Goal: Task Accomplishment & Management: Use online tool/utility

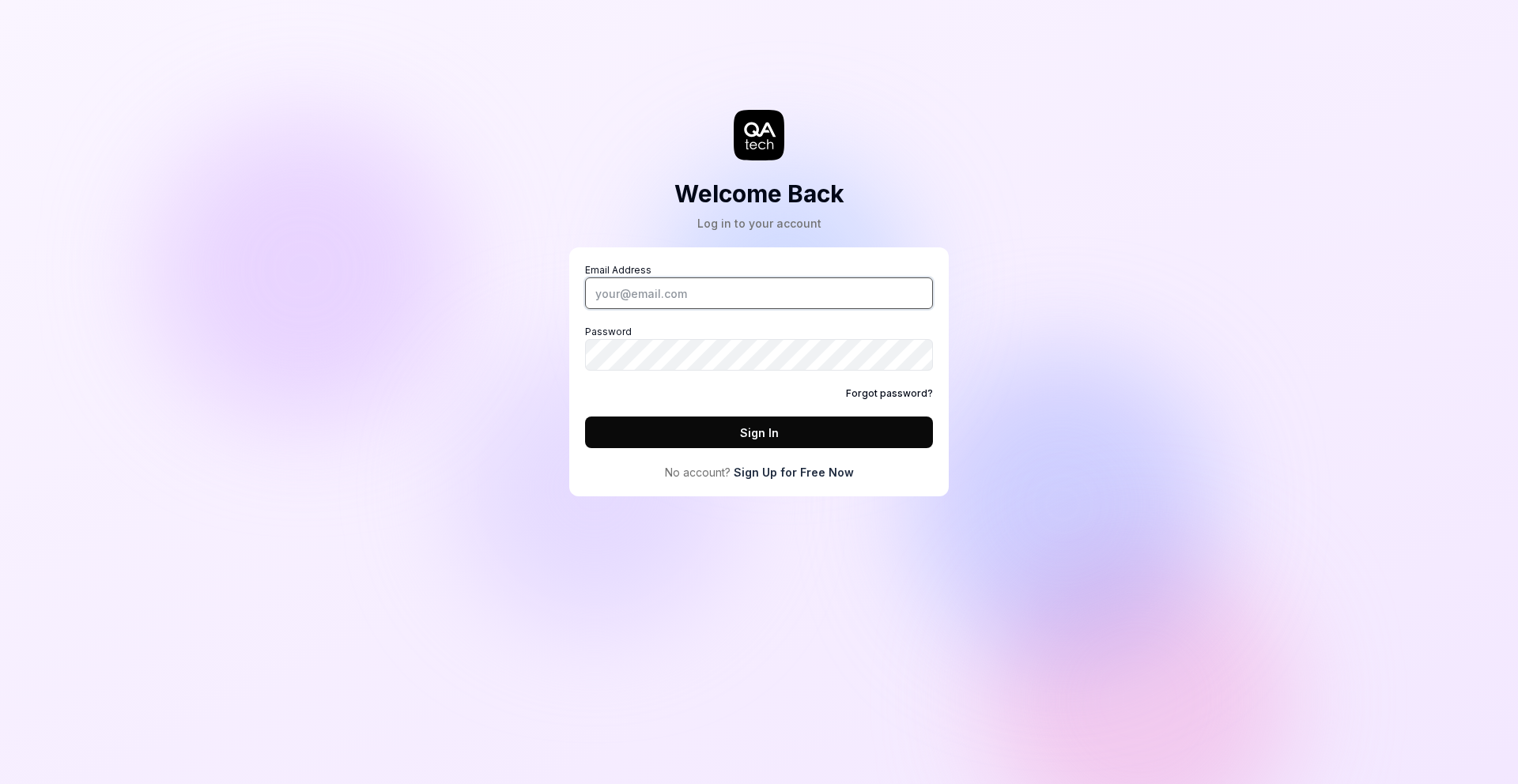
click at [663, 294] on input "Email Address" at bounding box center [759, 293] width 348 height 31
type input "[PERSON_NAME][EMAIL_ADDRESS][DOMAIN_NAME]"
click at [585, 416] on button "Sign In" at bounding box center [759, 431] width 348 height 31
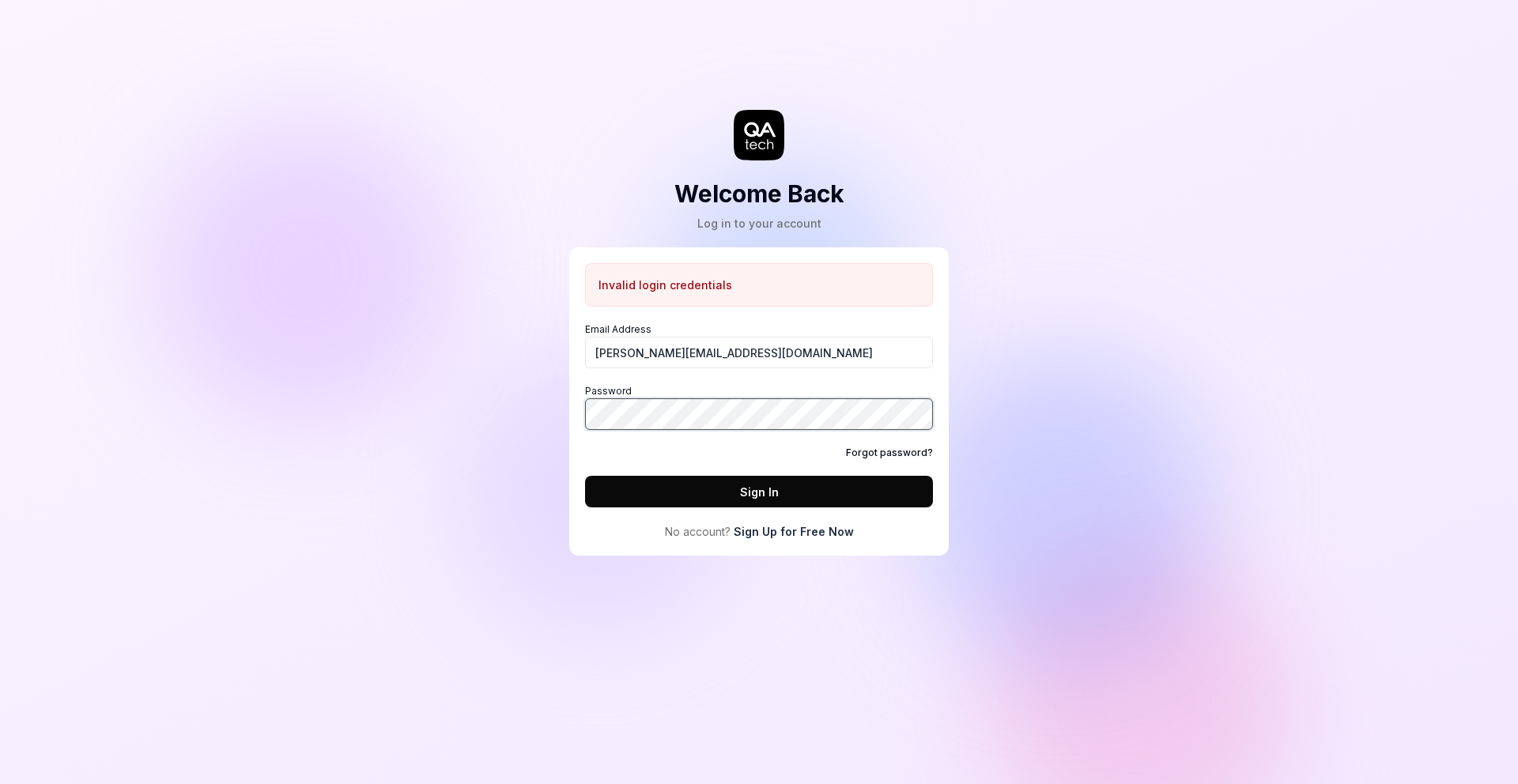
click at [585, 476] on button "Sign In" at bounding box center [759, 491] width 348 height 31
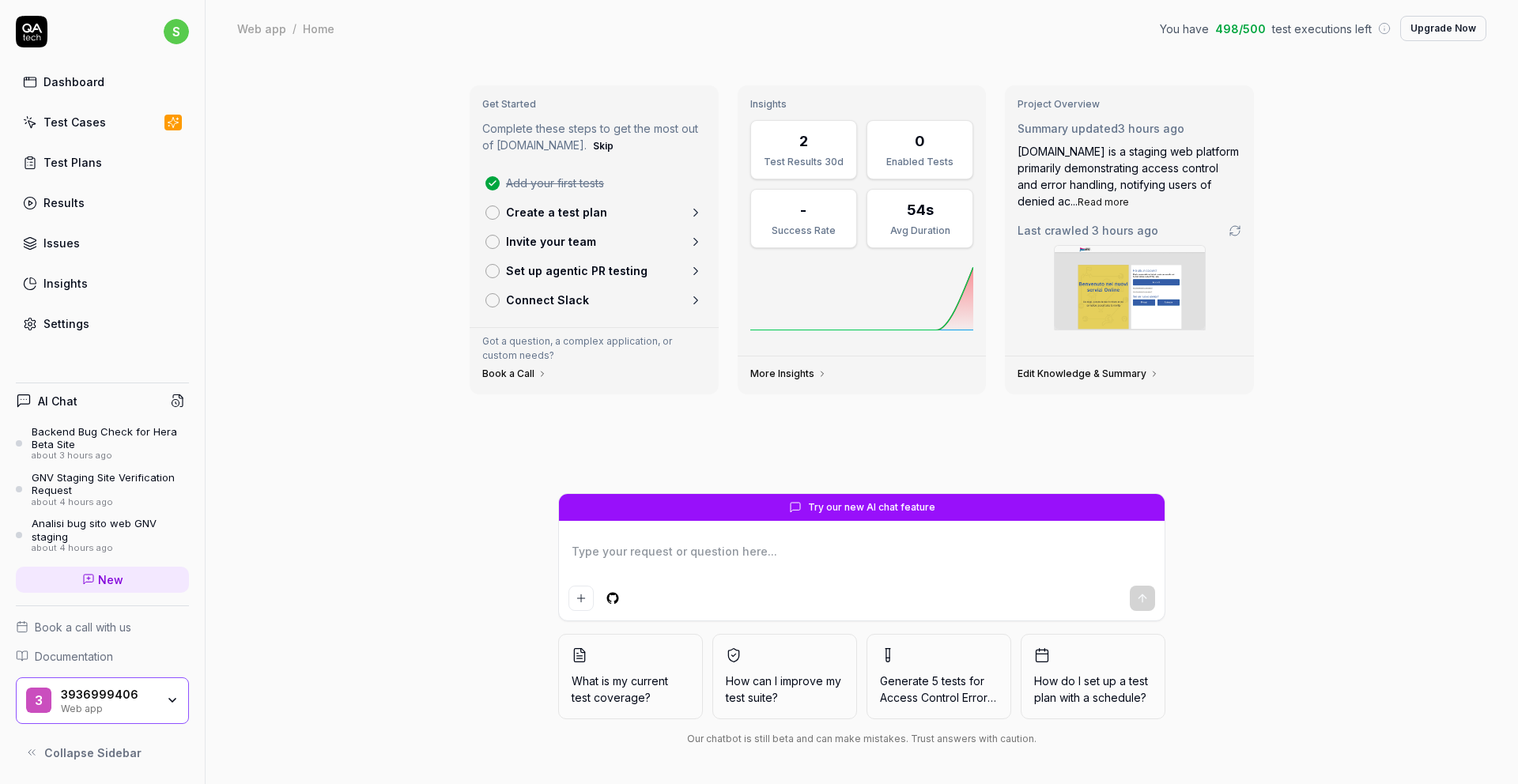
type textarea "*"
click at [92, 328] on link "Settings" at bounding box center [103, 323] width 173 height 30
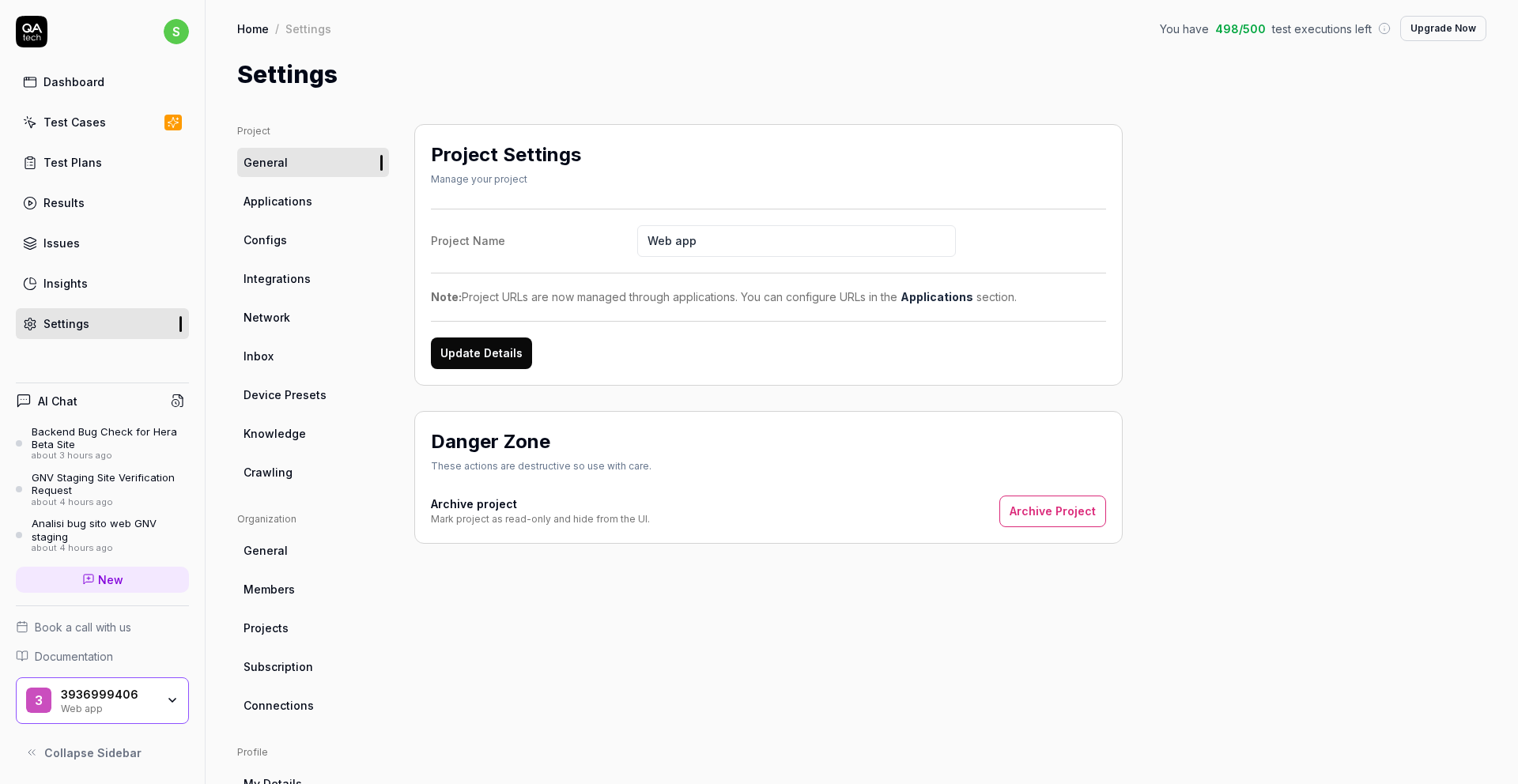
click at [735, 241] on input "Web app" at bounding box center [796, 240] width 318 height 31
click at [734, 241] on input "Web app" at bounding box center [796, 240] width 318 height 31
click at [734, 242] on input "Web app" at bounding box center [796, 240] width 318 height 31
click at [753, 249] on input "Web app" at bounding box center [796, 240] width 318 height 31
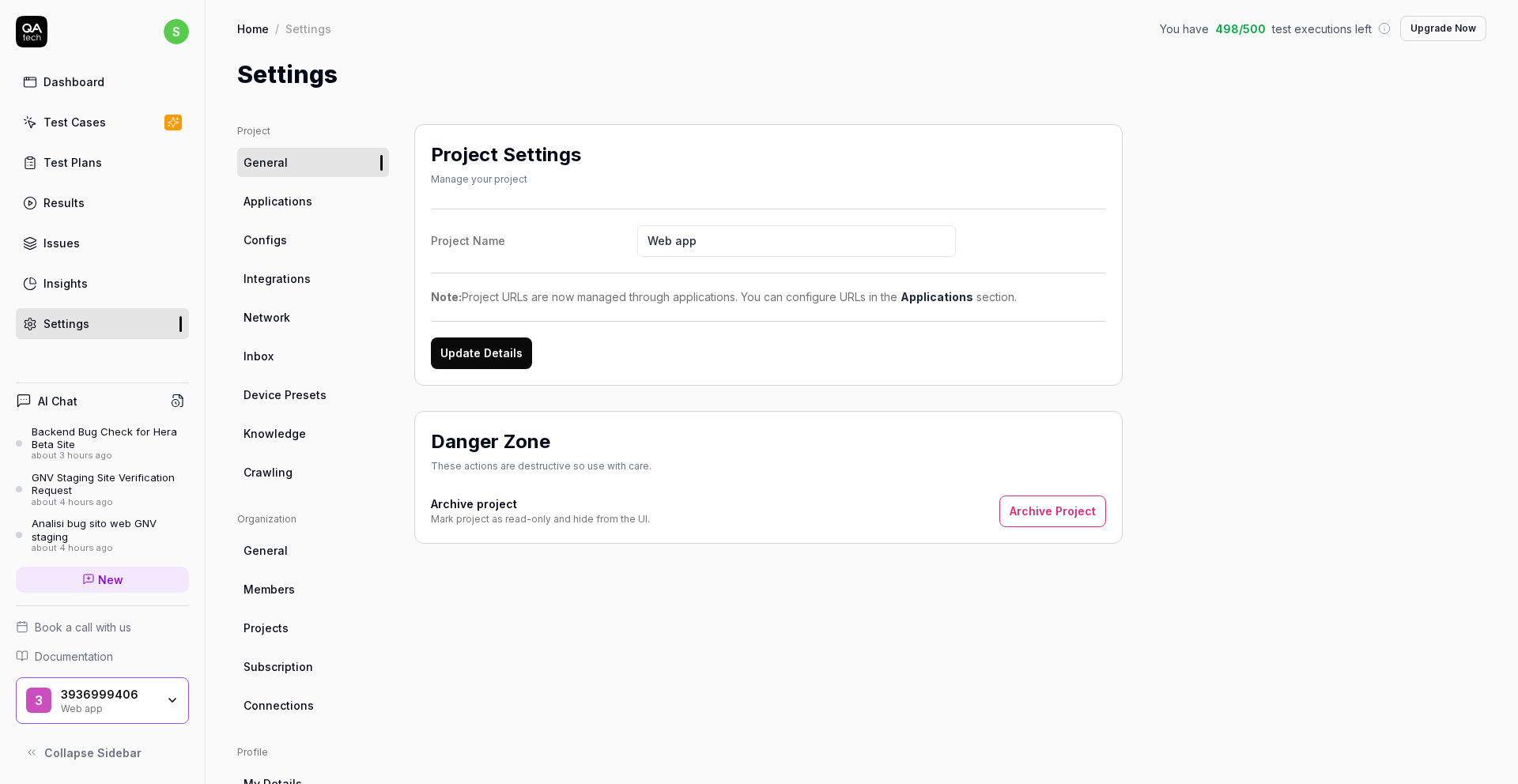
click at [749, 246] on input "Web app" at bounding box center [796, 240] width 318 height 31
click at [748, 246] on input "Web app" at bounding box center [796, 240] width 318 height 31
click at [746, 243] on input "Web app" at bounding box center [796, 240] width 318 height 31
click at [745, 243] on input "Web app" at bounding box center [796, 240] width 318 height 31
click at [745, 242] on input "Web app" at bounding box center [796, 240] width 318 height 31
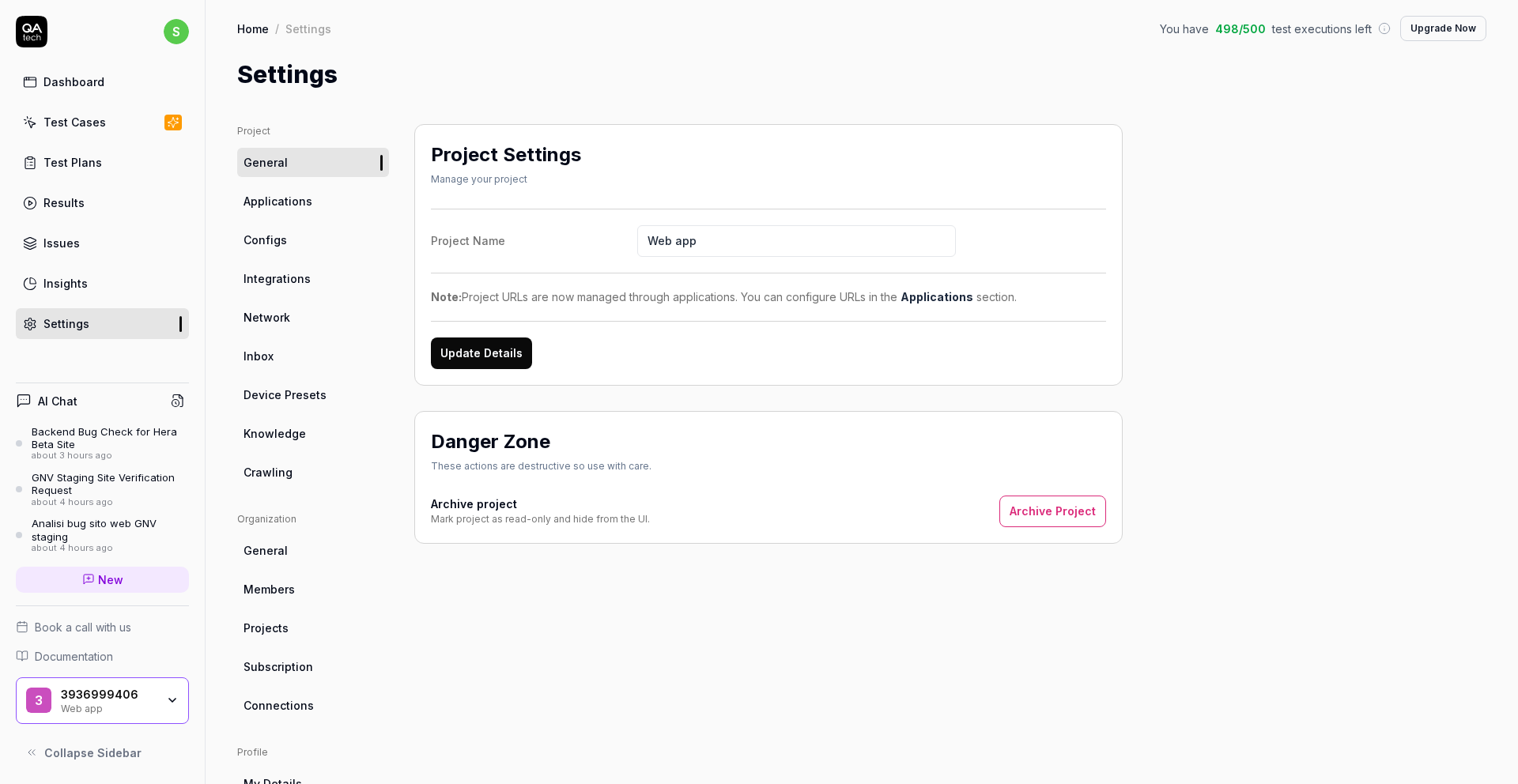
click at [745, 244] on input "Web app" at bounding box center [796, 240] width 318 height 31
type input "Testone"
click at [507, 360] on button "Update Details" at bounding box center [481, 353] width 101 height 31
click at [303, 270] on span "Integrations" at bounding box center [277, 277] width 67 height 16
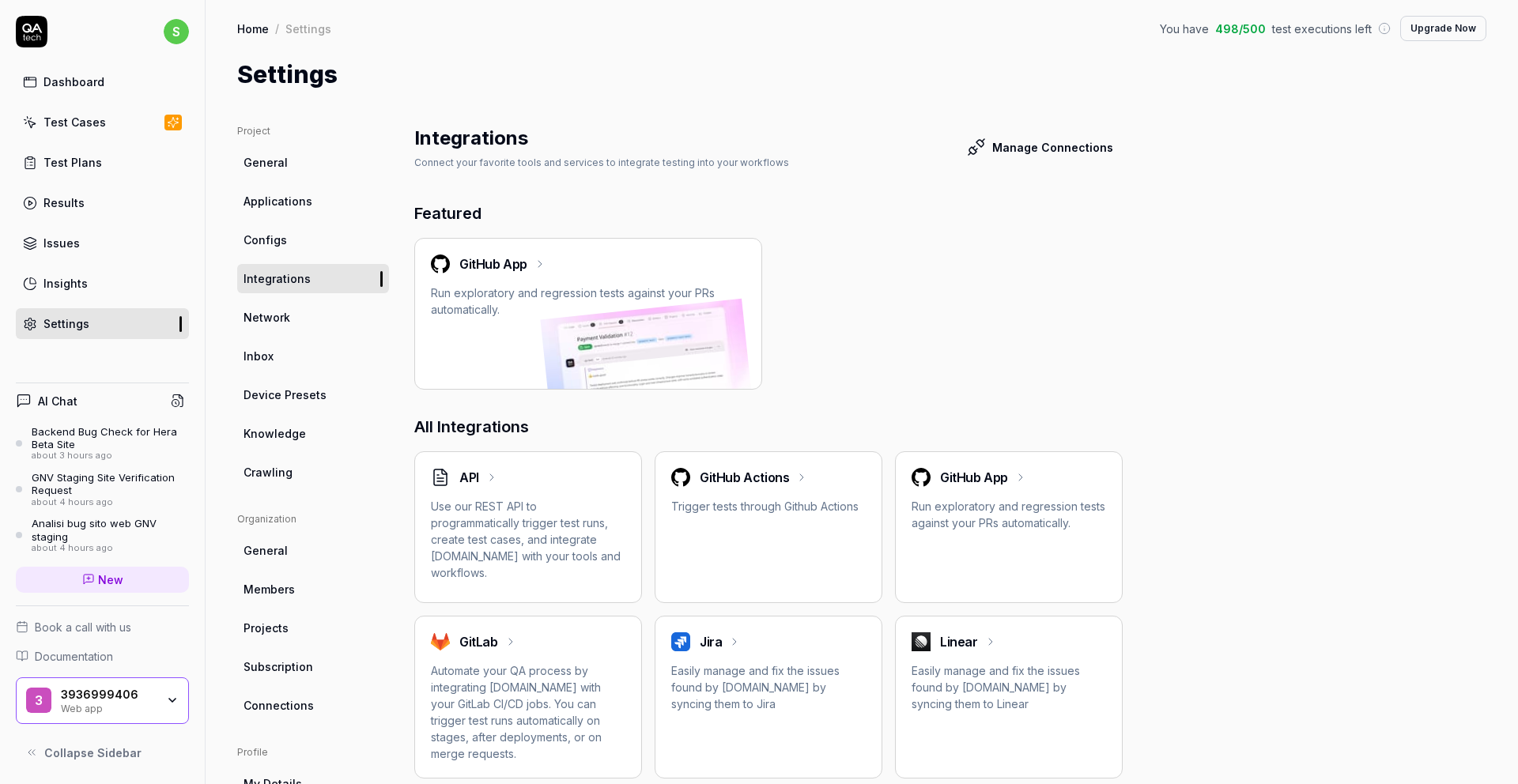
click at [298, 204] on span "Applications" at bounding box center [278, 201] width 68 height 16
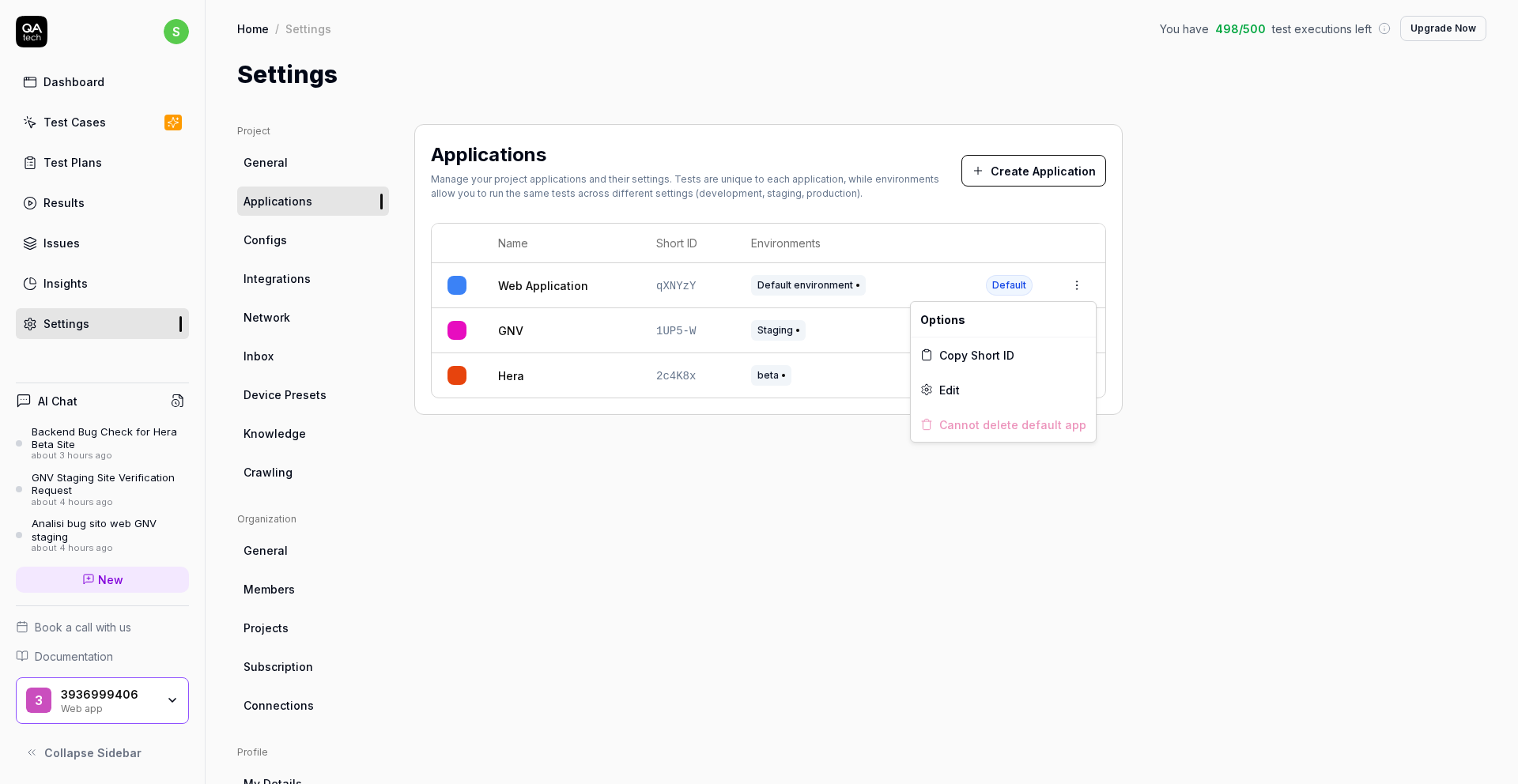
click at [1077, 284] on html "s Dashboard Test Cases Test Plans Results Issues Insights Settings AI Chat Back…" at bounding box center [759, 392] width 1518 height 784
click at [984, 427] on span "Cannot delete default app" at bounding box center [1012, 424] width 147 height 16
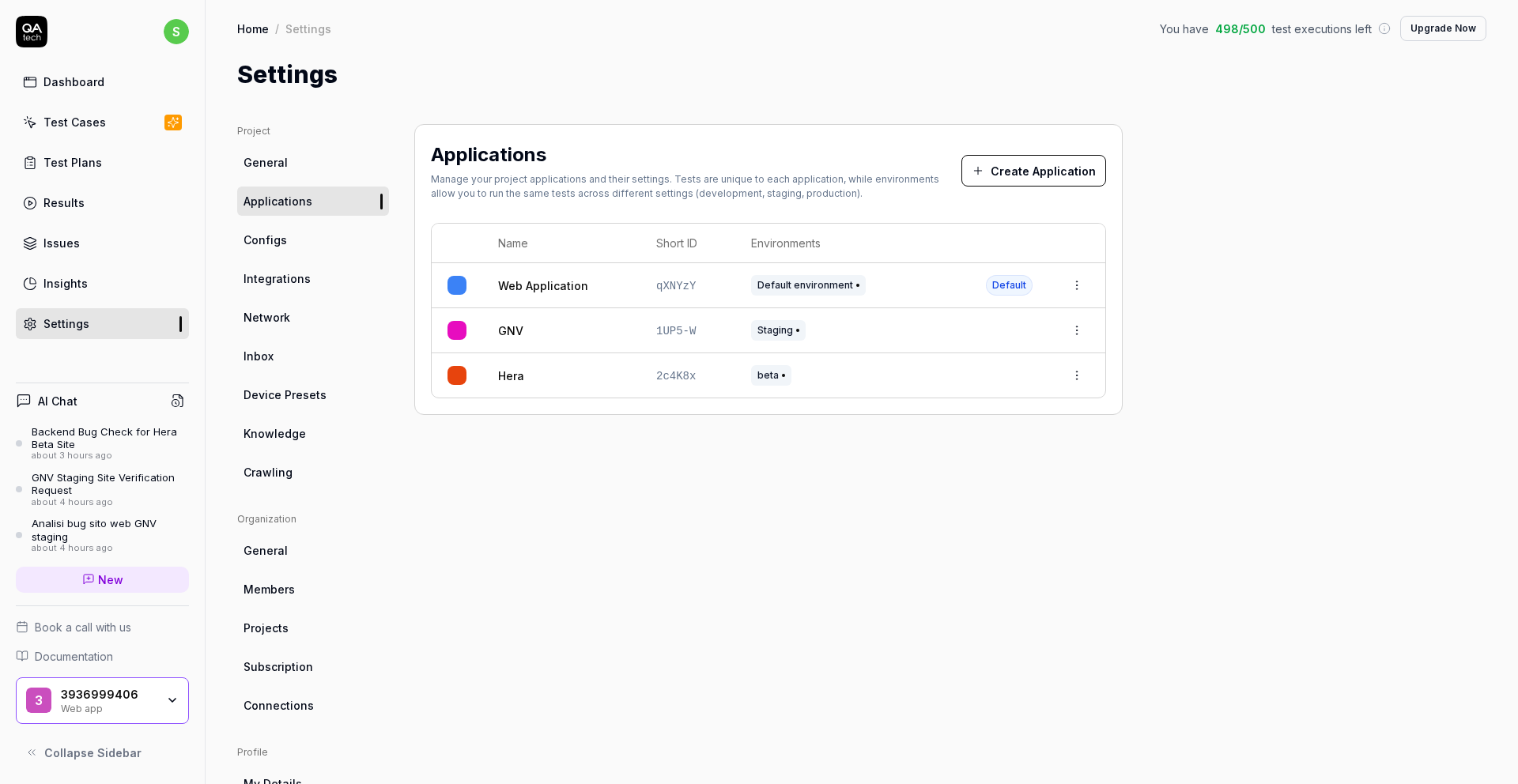
click at [886, 277] on html "s Dashboard Test Cases Test Plans Results Issues Insights Settings AI Chat Back…" at bounding box center [759, 392] width 1518 height 784
click at [1047, 171] on button "Create Application" at bounding box center [1033, 170] width 144 height 31
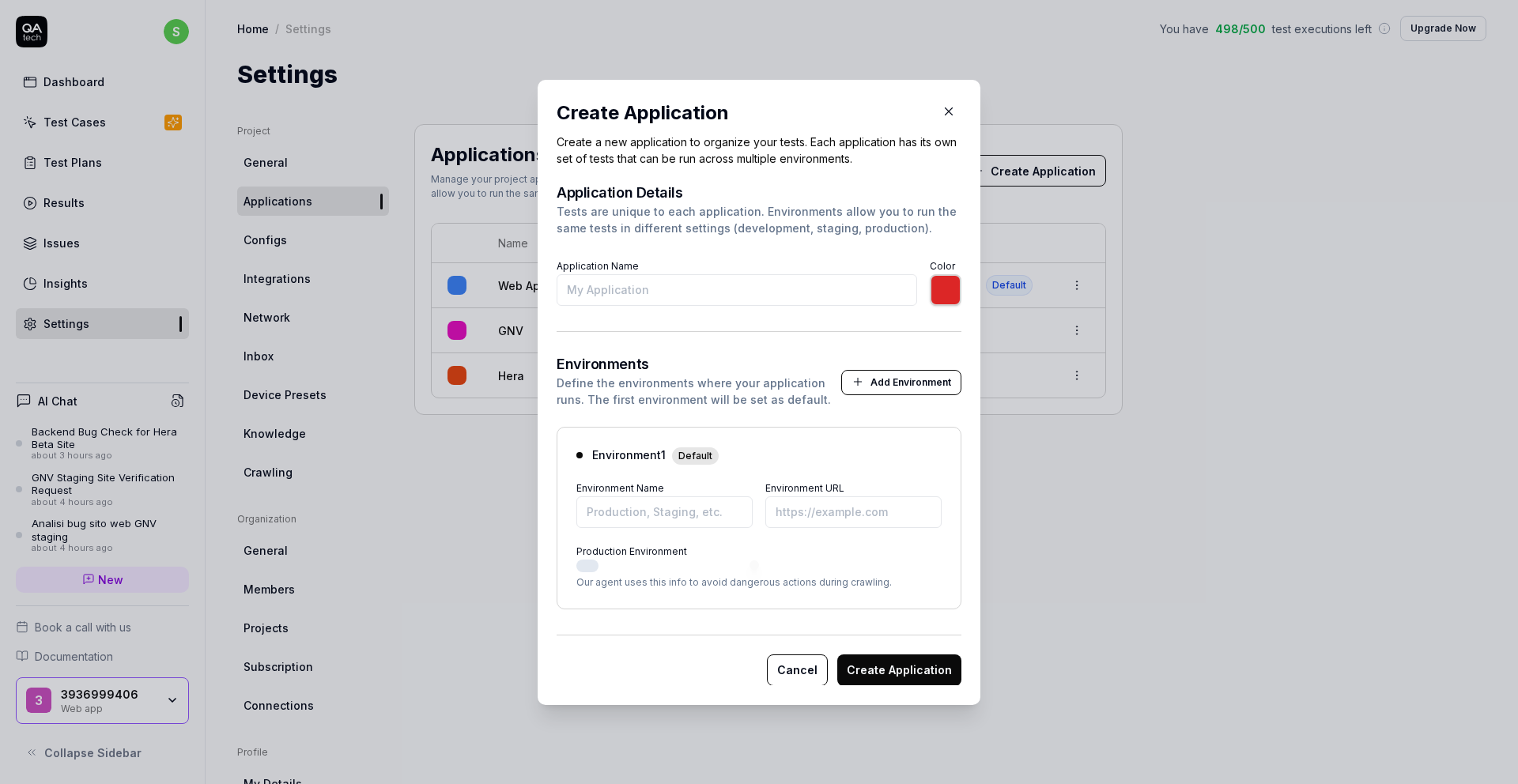
click at [659, 288] on input "Application Name" at bounding box center [736, 290] width 360 height 31
type input "H"
type input "*******"
type input "[PERSON_NAME]"
type input "*******"
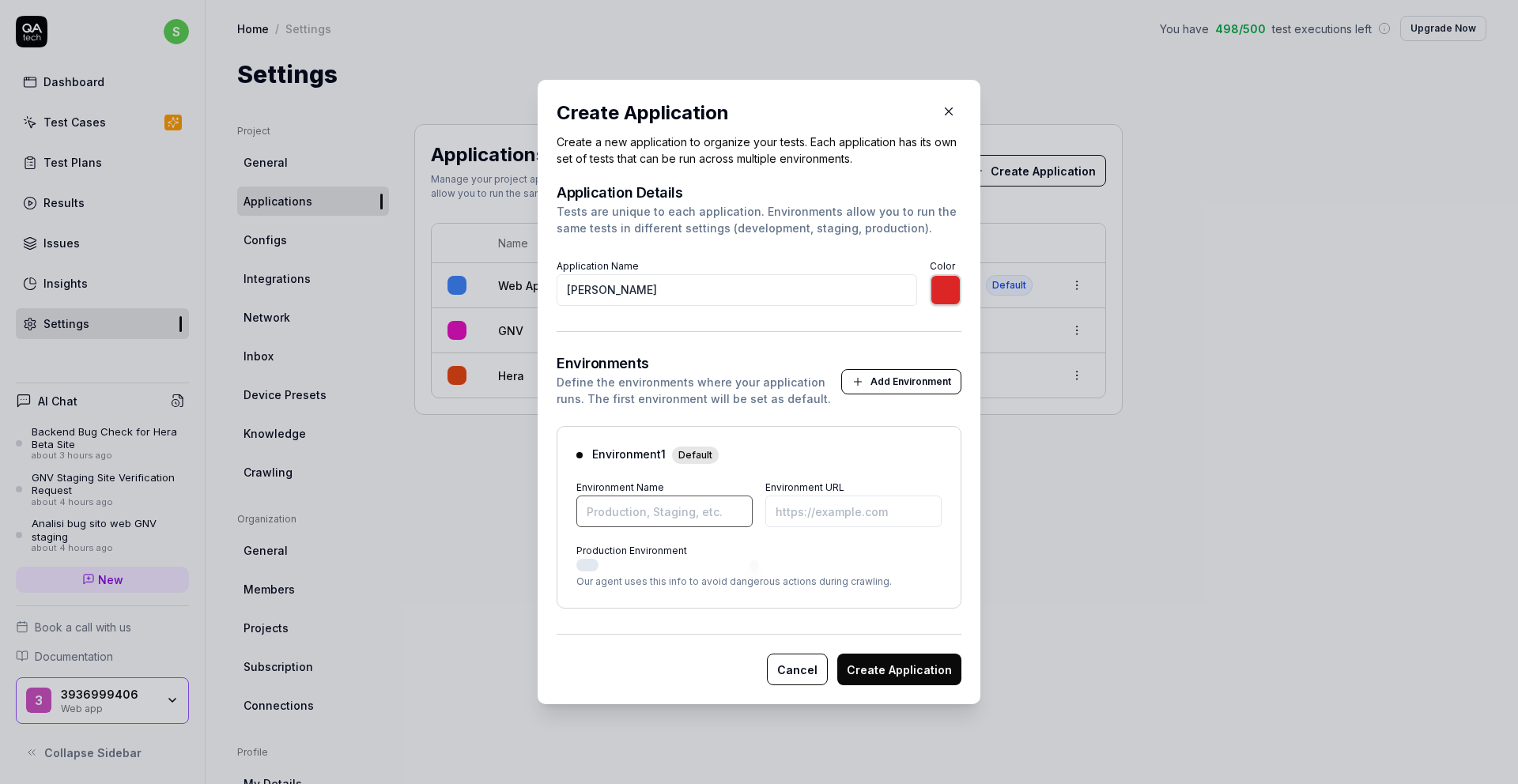
click at [650, 510] on input "Environment Name" at bounding box center [663, 510] width 176 height 31
type input "*******"
type input "Alfa"
click at [821, 511] on input "Environment URL" at bounding box center [853, 510] width 176 height 31
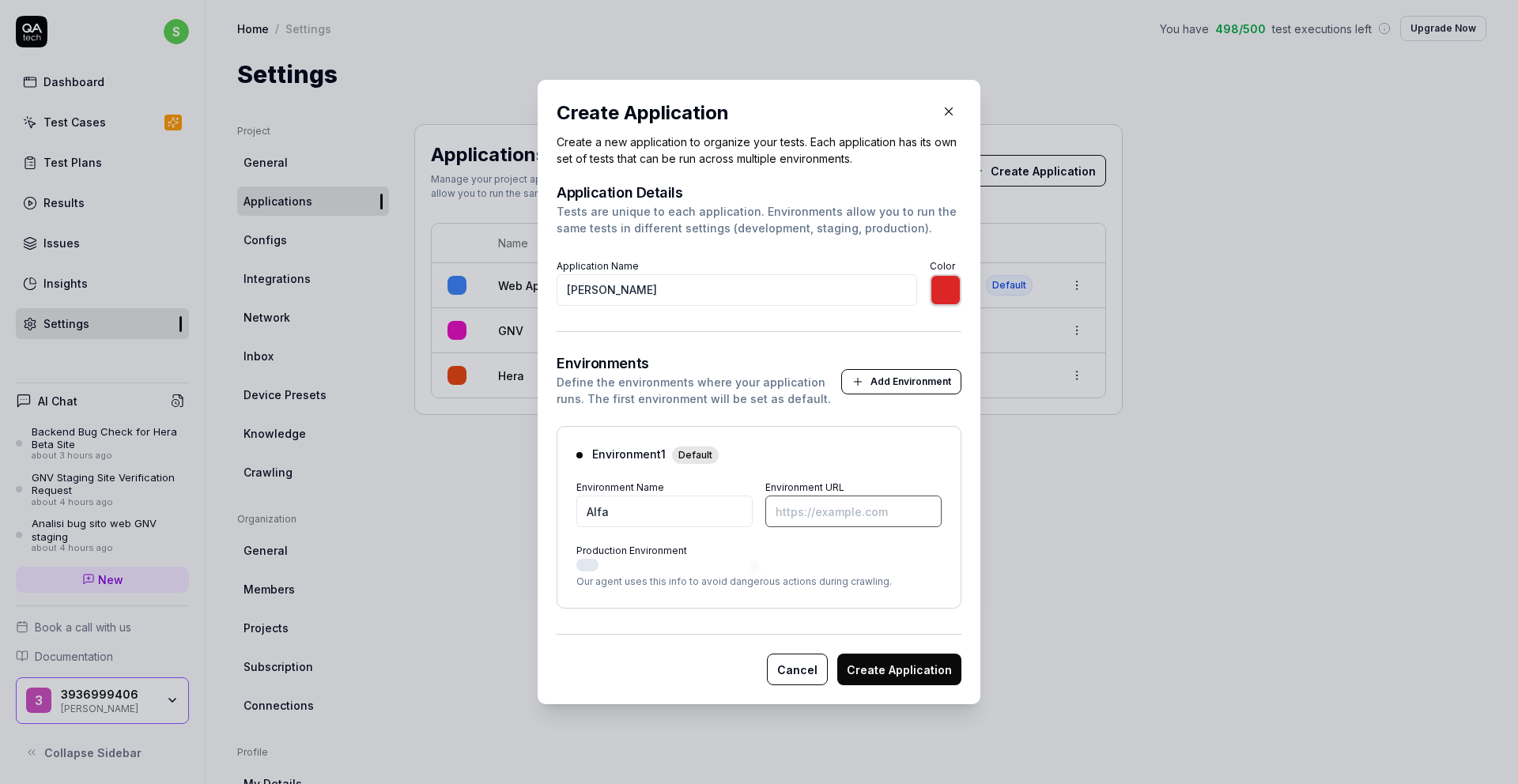
paste input "[URL][DOMAIN_NAME]"
type input "*******"
type input "[URL][DOMAIN_NAME]"
click at [726, 294] on input "[PERSON_NAME]" at bounding box center [736, 290] width 360 height 31
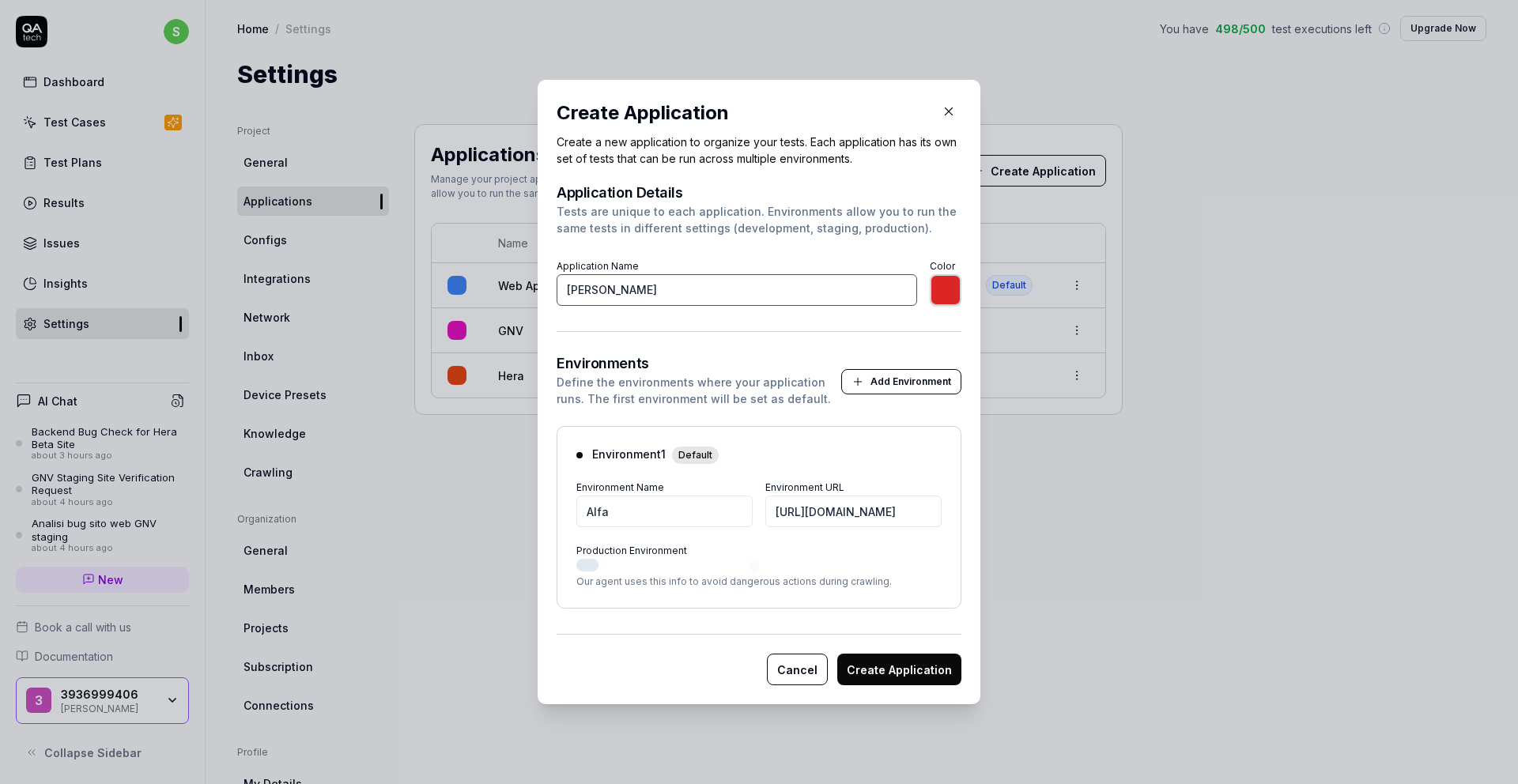
scroll to position [0, 0]
click at [726, 294] on input "[PERSON_NAME]" at bounding box center [736, 290] width 360 height 31
click at [720, 296] on input "[PERSON_NAME]" at bounding box center [736, 290] width 360 height 31
click at [722, 293] on input "[PERSON_NAME]" at bounding box center [736, 290] width 360 height 31
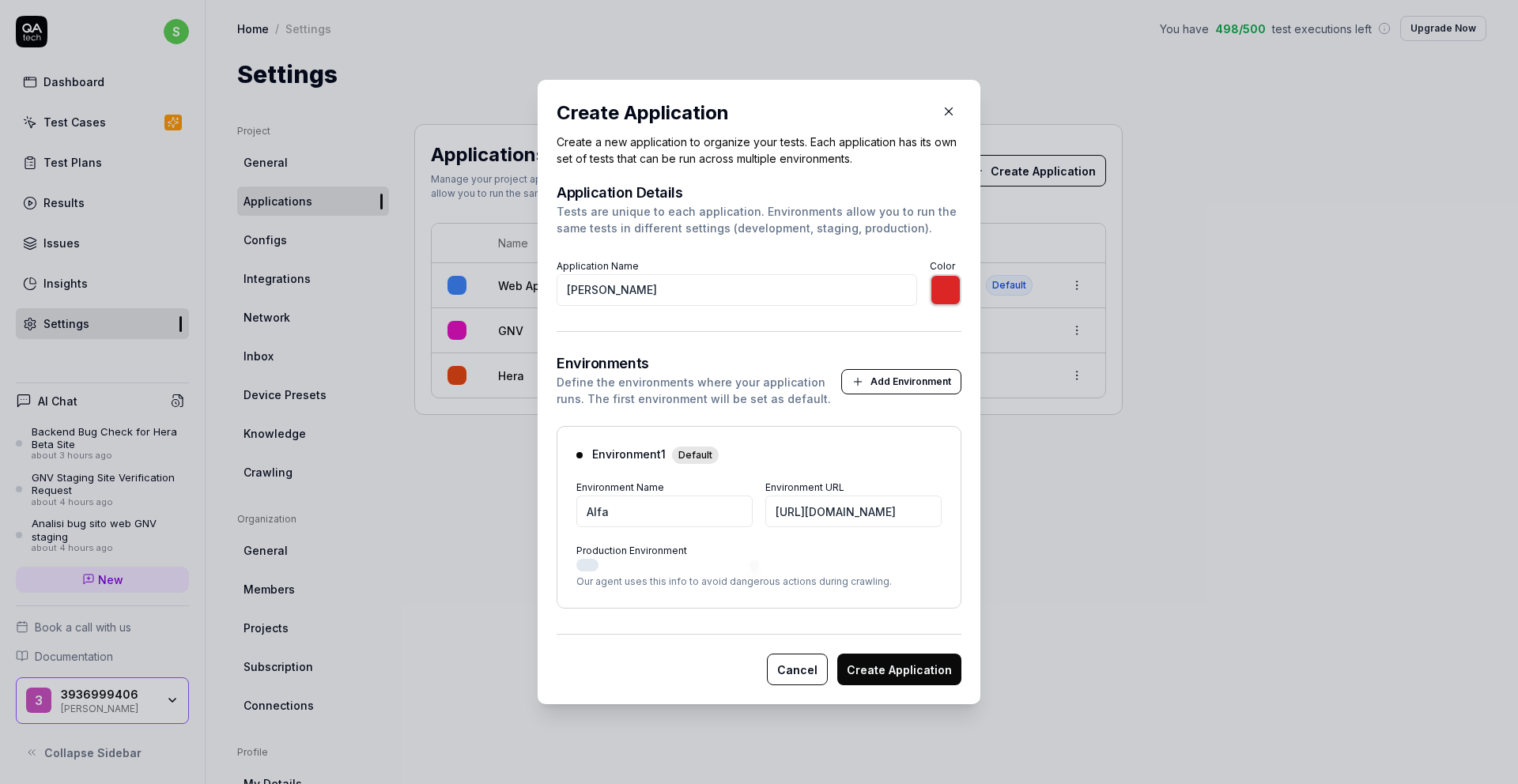
click at [892, 669] on button "Create Application" at bounding box center [899, 669] width 125 height 31
type input "*******"
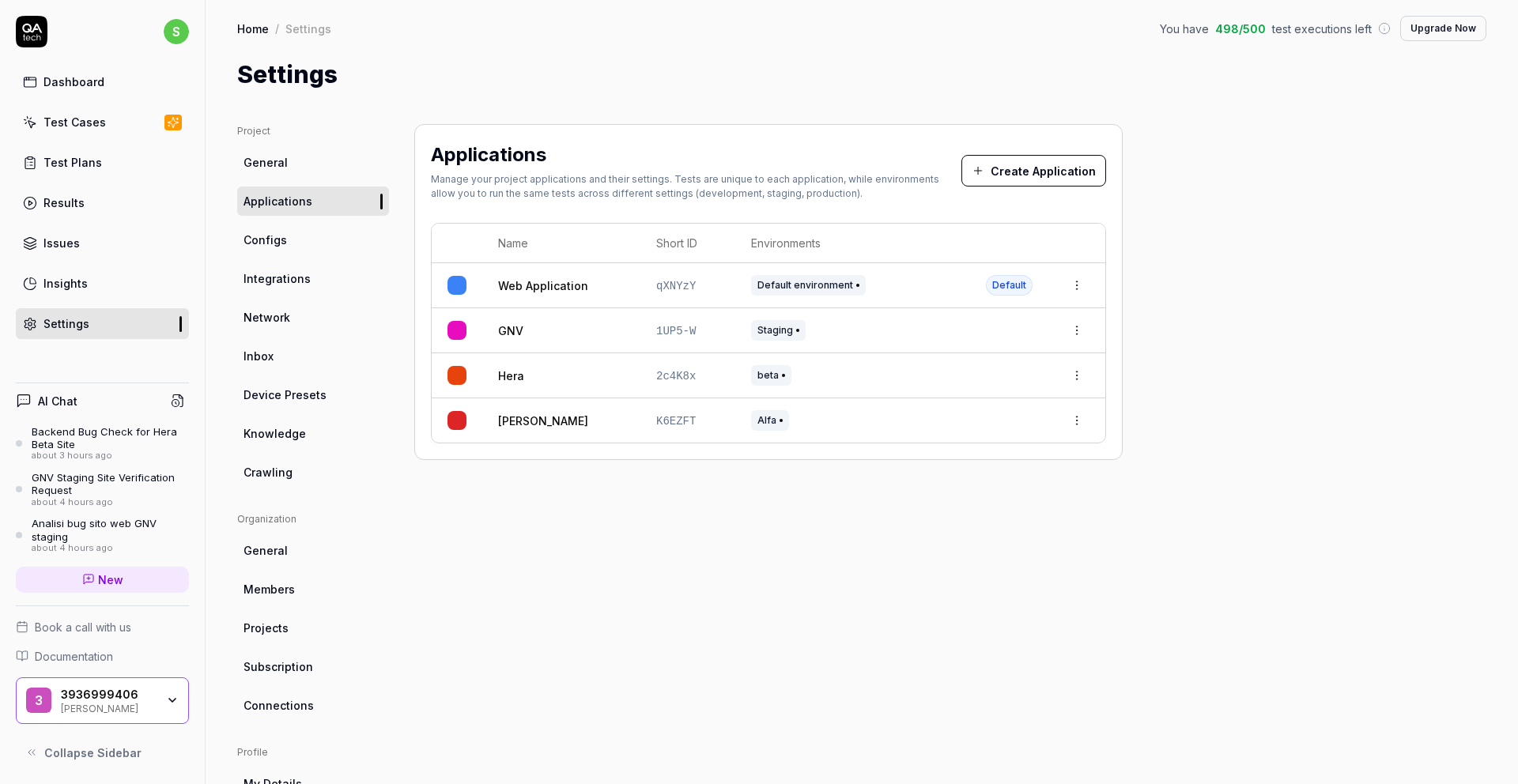
click at [106, 583] on span "New" at bounding box center [110, 579] width 26 height 16
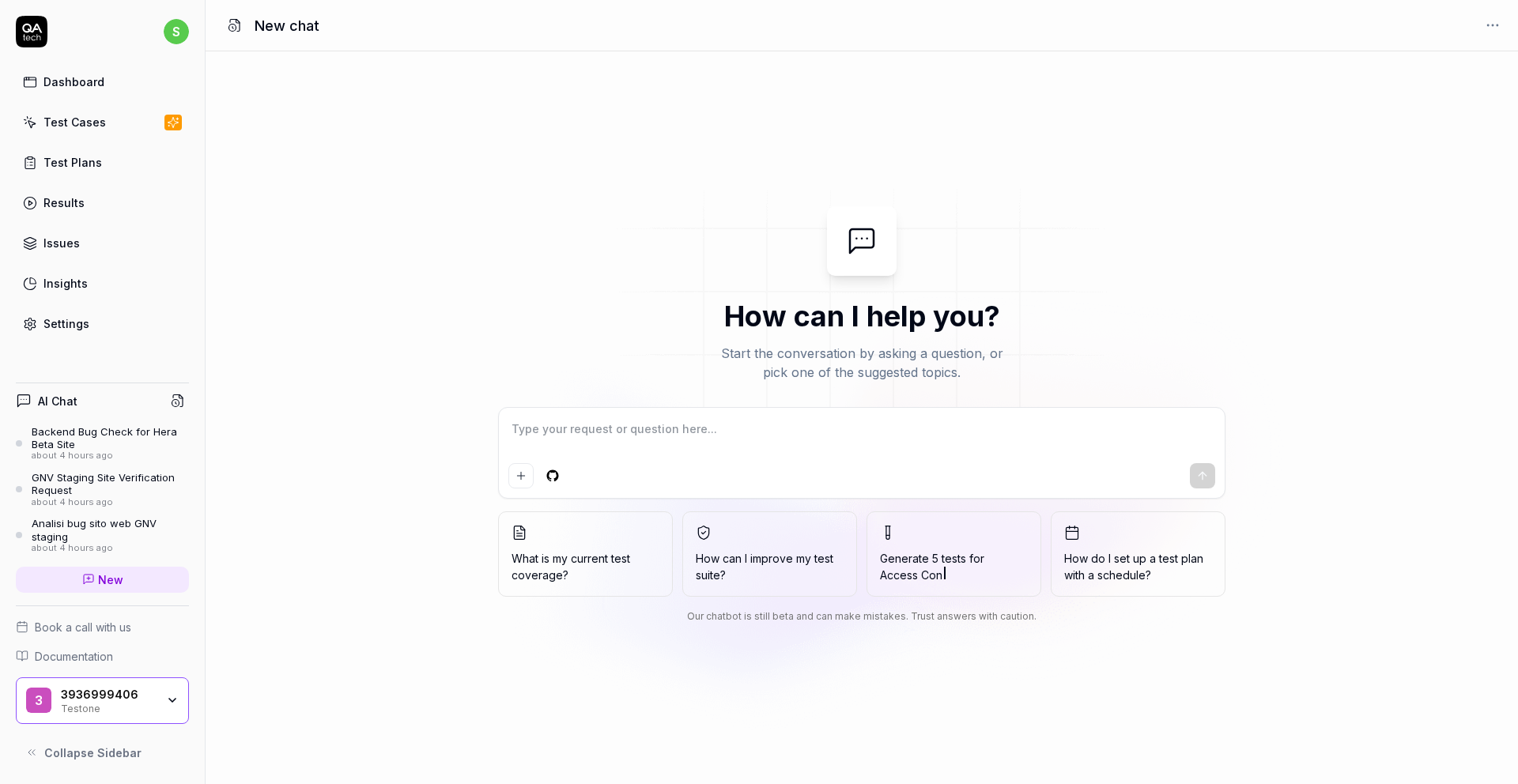
type textarea "*"
click at [675, 432] on textarea at bounding box center [861, 437] width 706 height 40
type textarea "C"
type textarea "*"
type textarea "Ci"
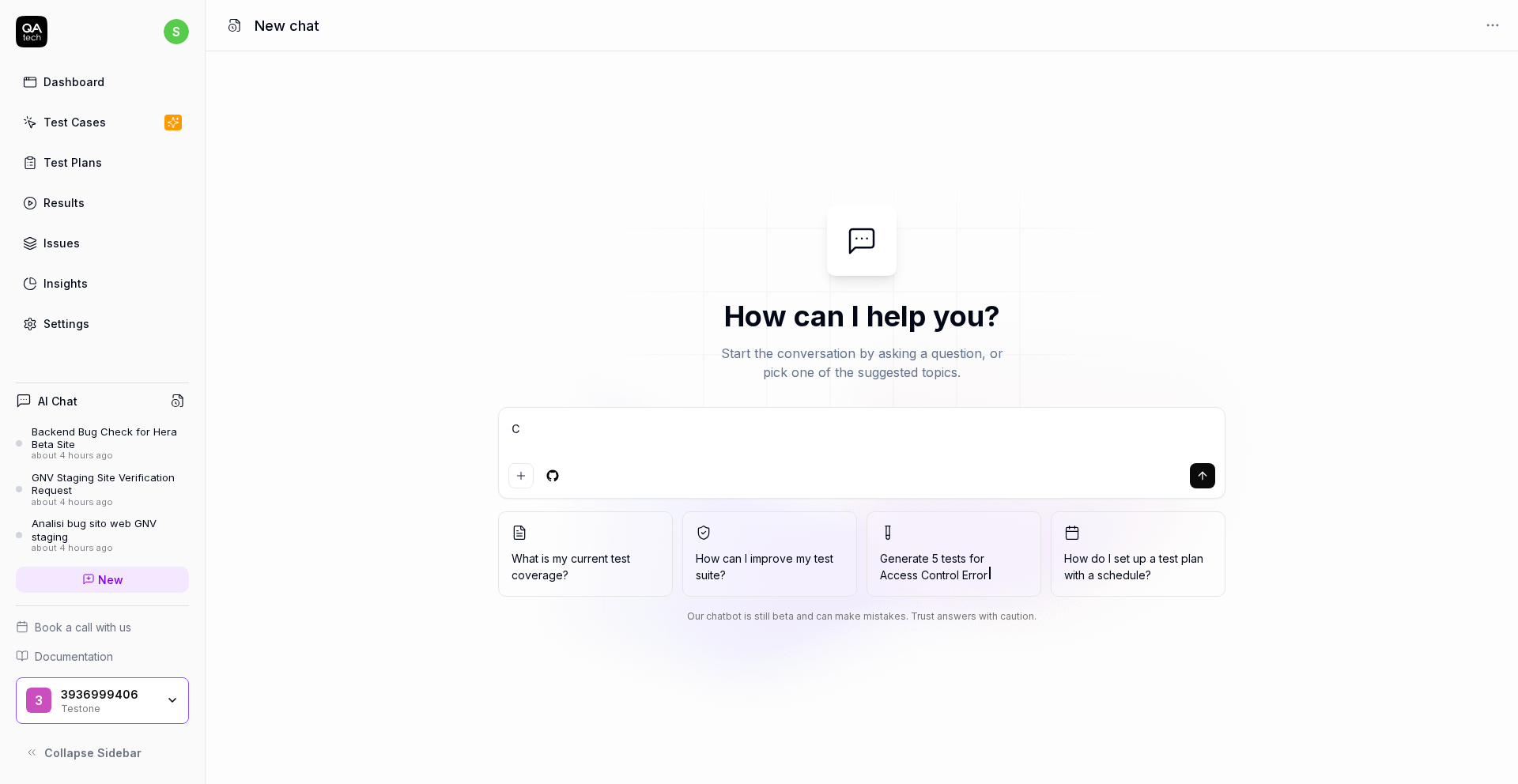
type textarea "*"
type textarea "Cia"
type textarea "*"
type textarea "Ciao"
type textarea "*"
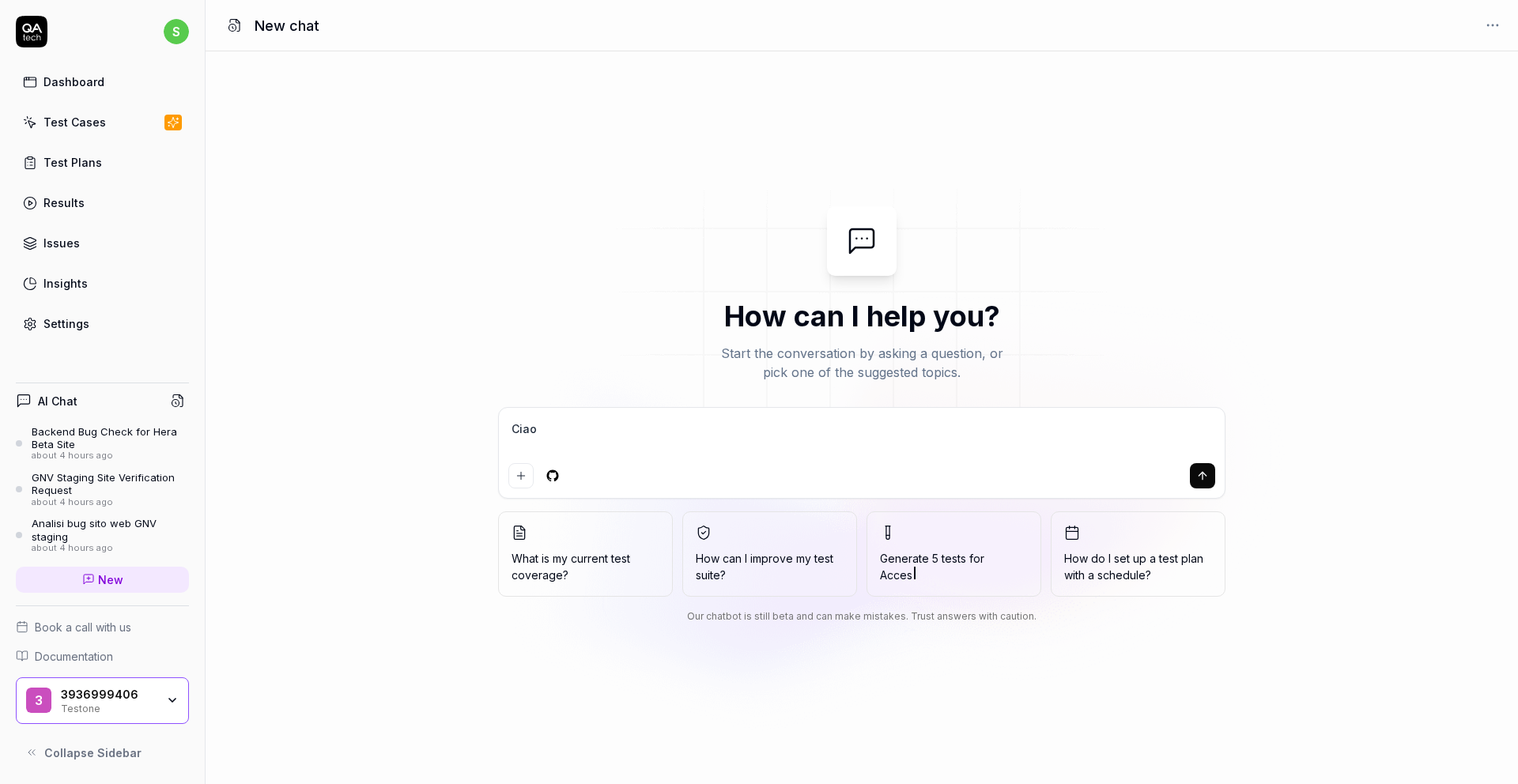
type textarea "Ciao,"
type textarea "*"
type textarea "Ciao,"
type textarea "*"
type textarea "Ciao, f"
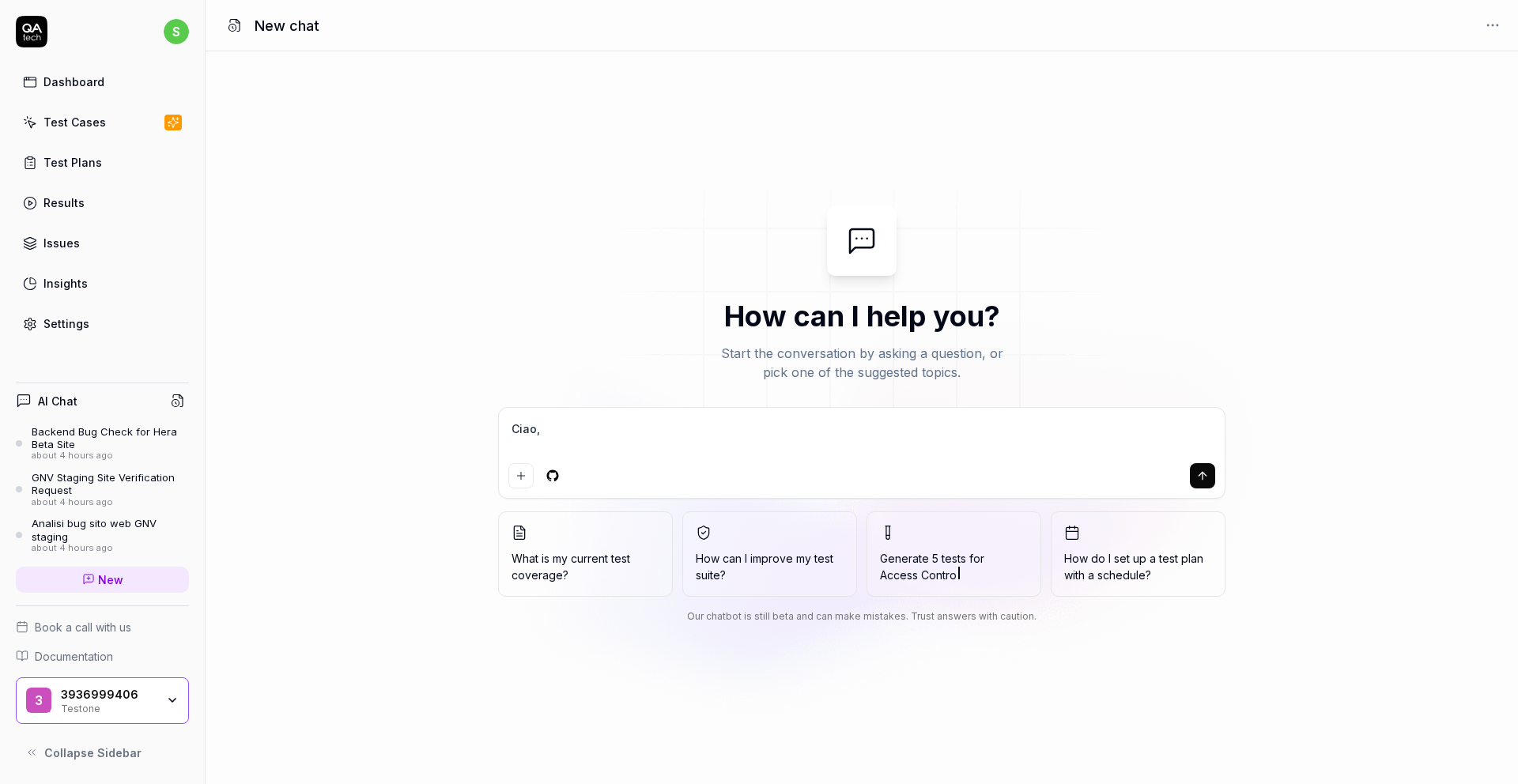
type textarea "*"
type textarea "Ciao, fa"
type textarea "*"
type textarea "Ciao, fam"
type textarea "*"
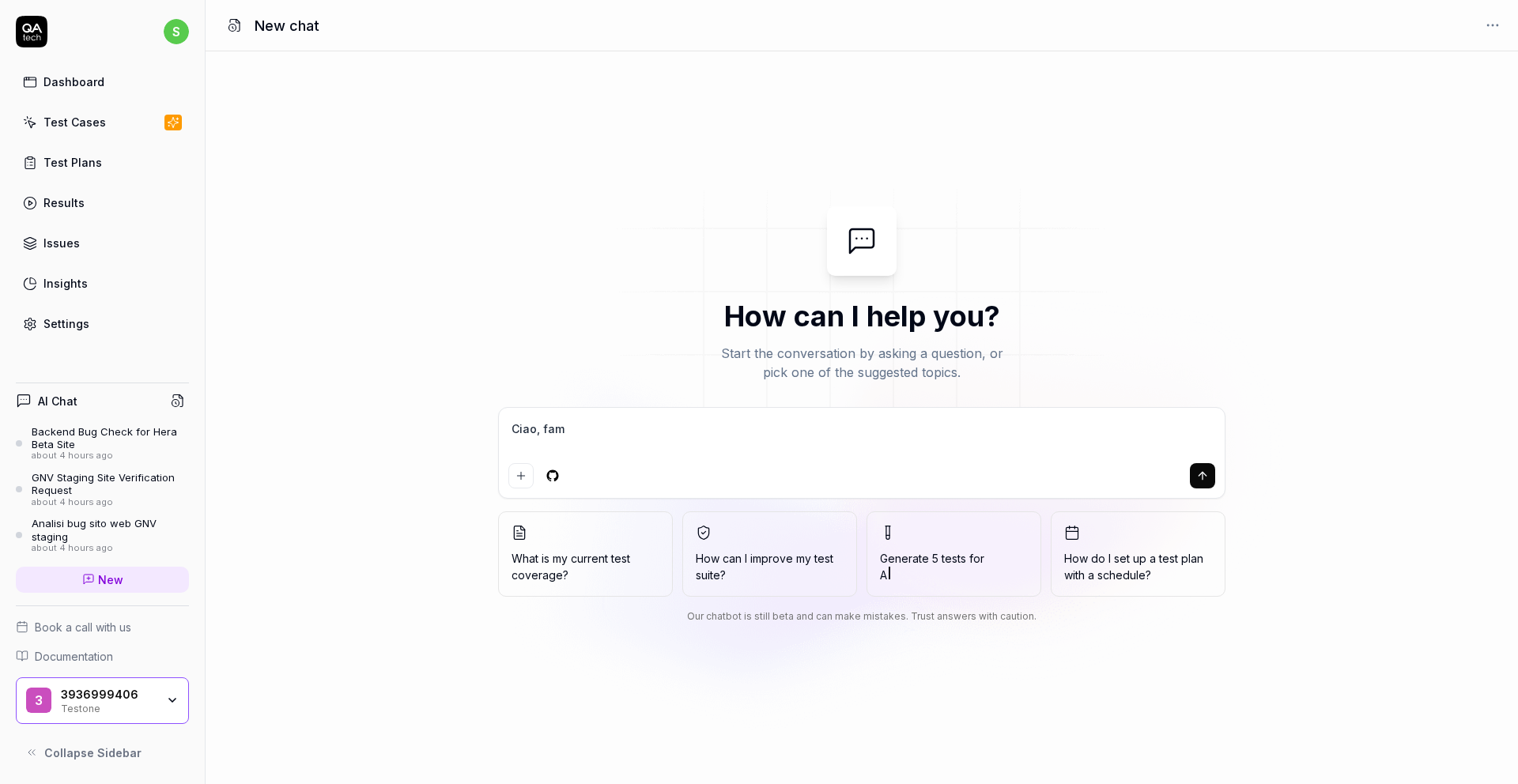
type textarea "Ciao, famm"
type textarea "*"
type textarea "Ciao, fammi"
type textarea "*"
type textarea "Ciao, fammi"
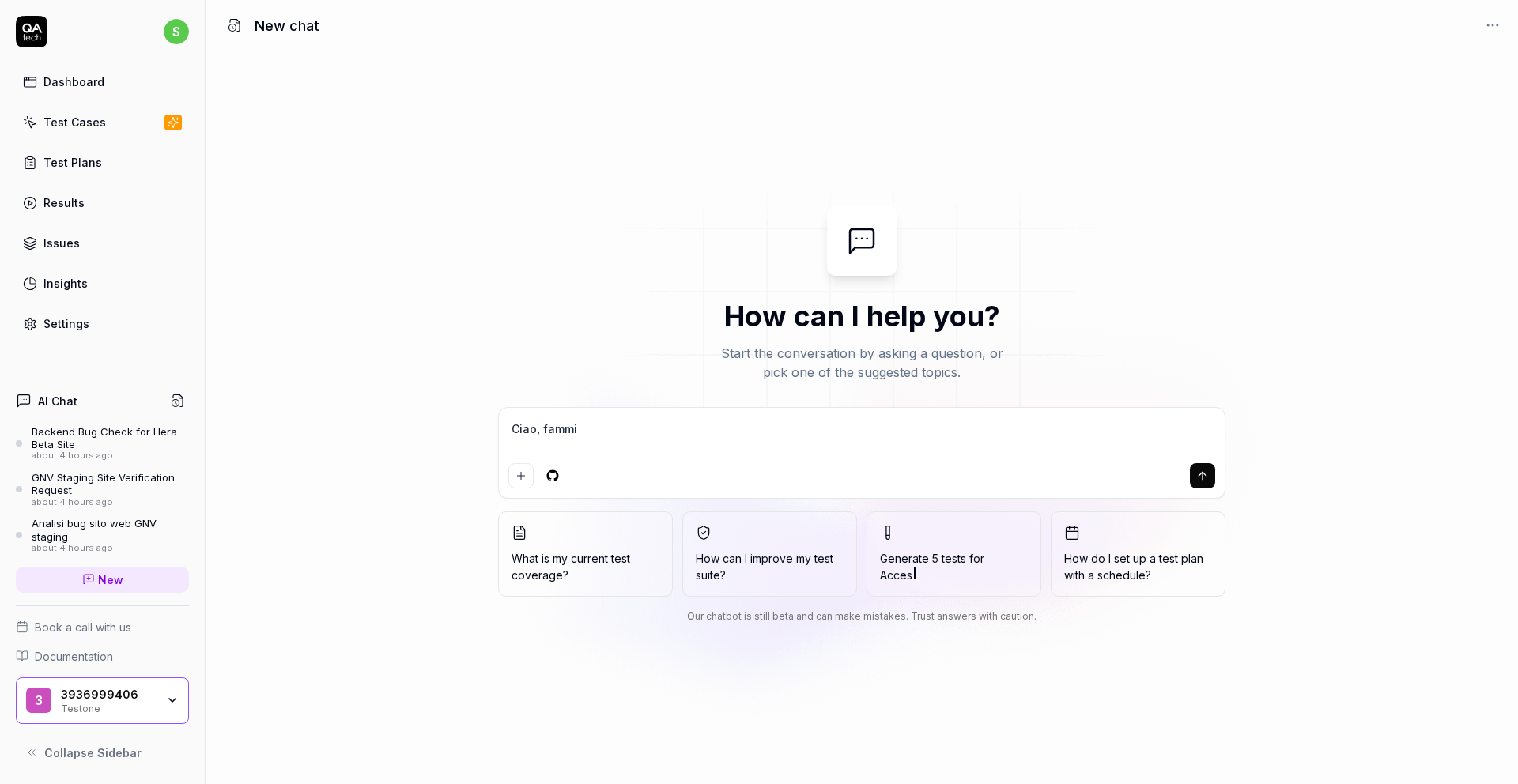
type textarea "*"
type textarea "Ciao, fammi u"
type textarea "*"
type textarea "Ciao, fammi un"
type textarea "*"
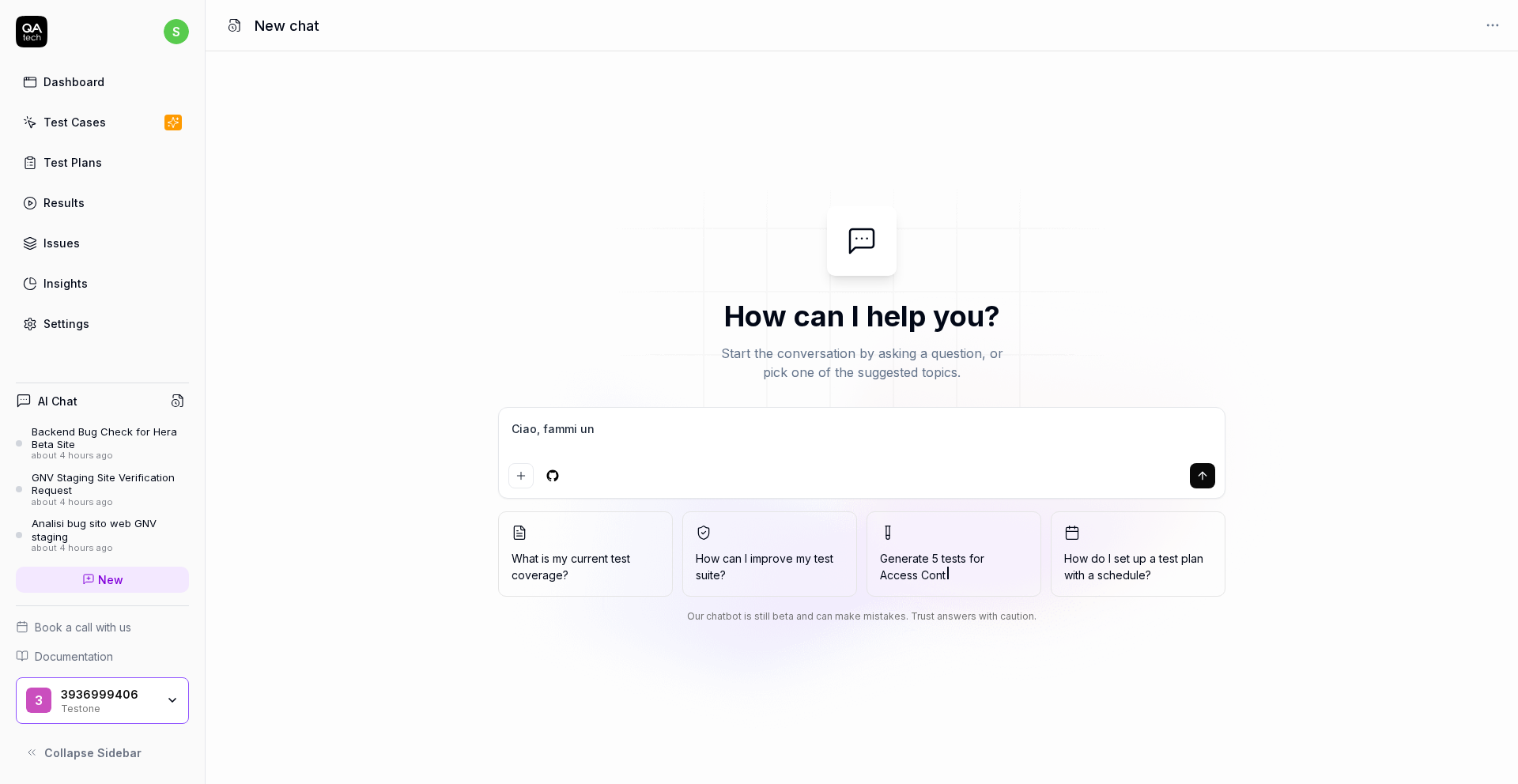
type textarea "Ciao, fammi un"
type textarea "*"
type textarea "Ciao, fammi un c"
type textarea "*"
type textarea "Ciao, fammi un co"
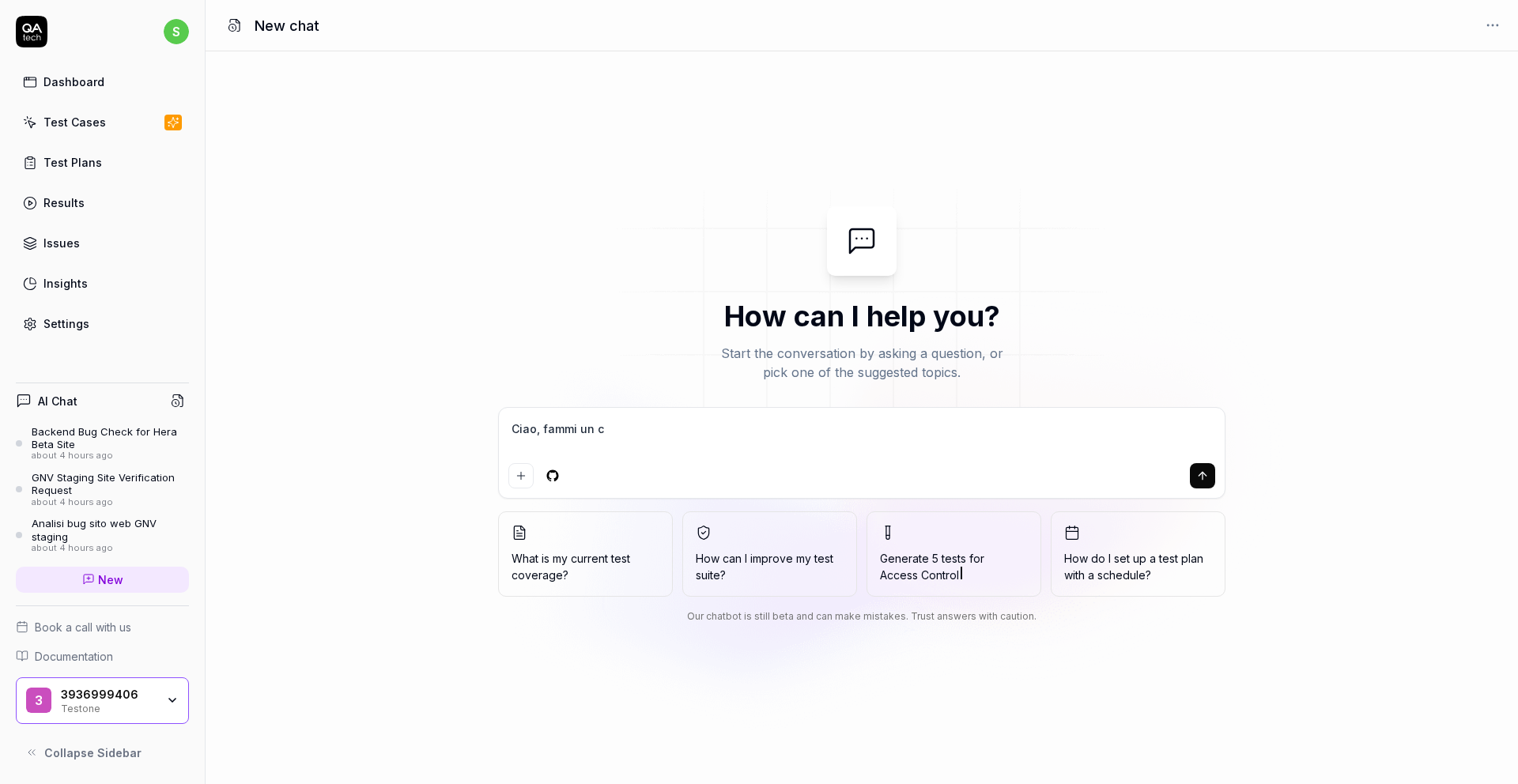
type textarea "*"
type textarea "Ciao, fammi un con"
type textarea "*"
type textarea "Ciao, fammi un cont"
type textarea "*"
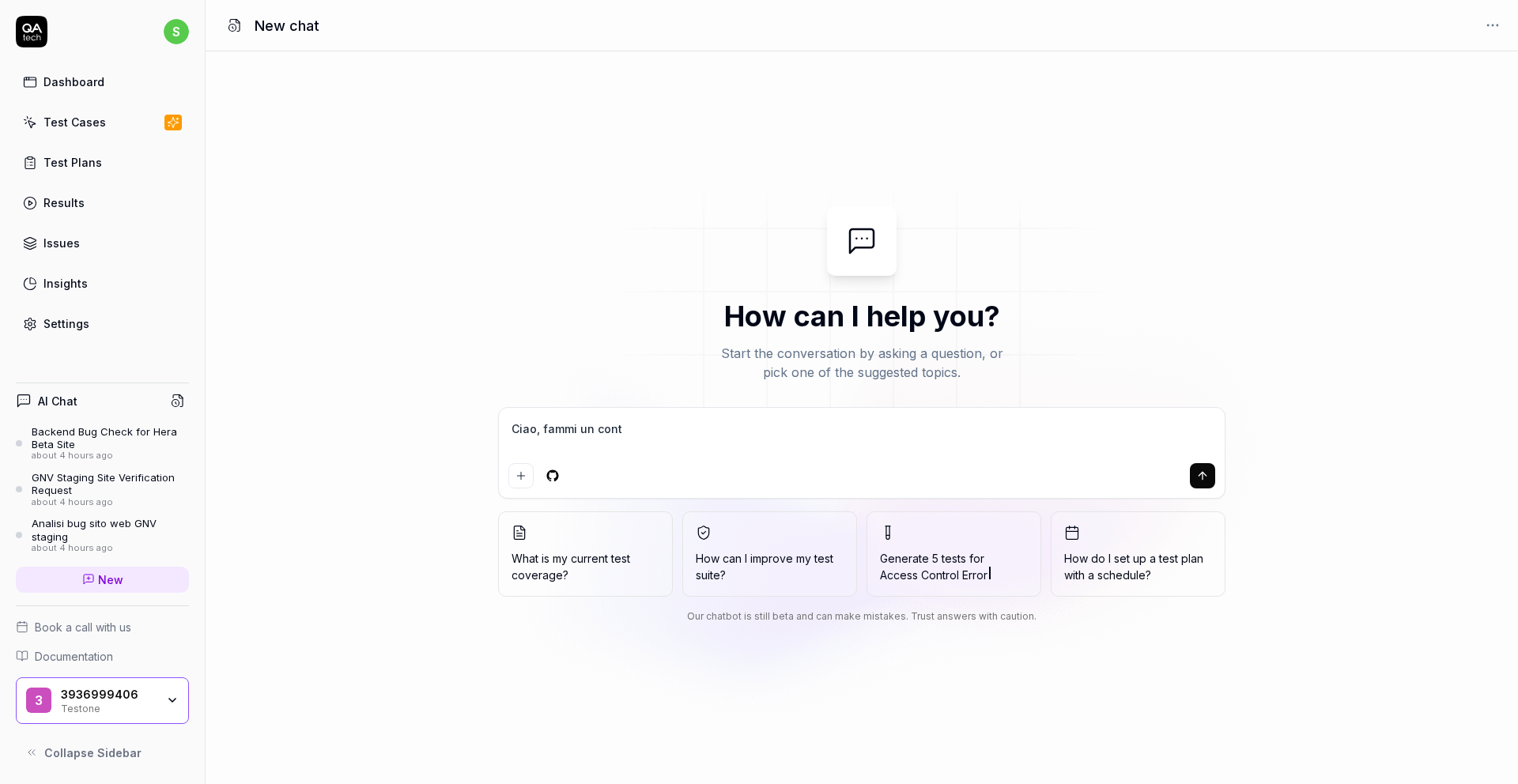
type textarea "Ciao, fammi un contr"
type textarea "*"
type textarea "Ciao, fammi un contro"
type textarea "*"
type textarea "Ciao, fammi un control"
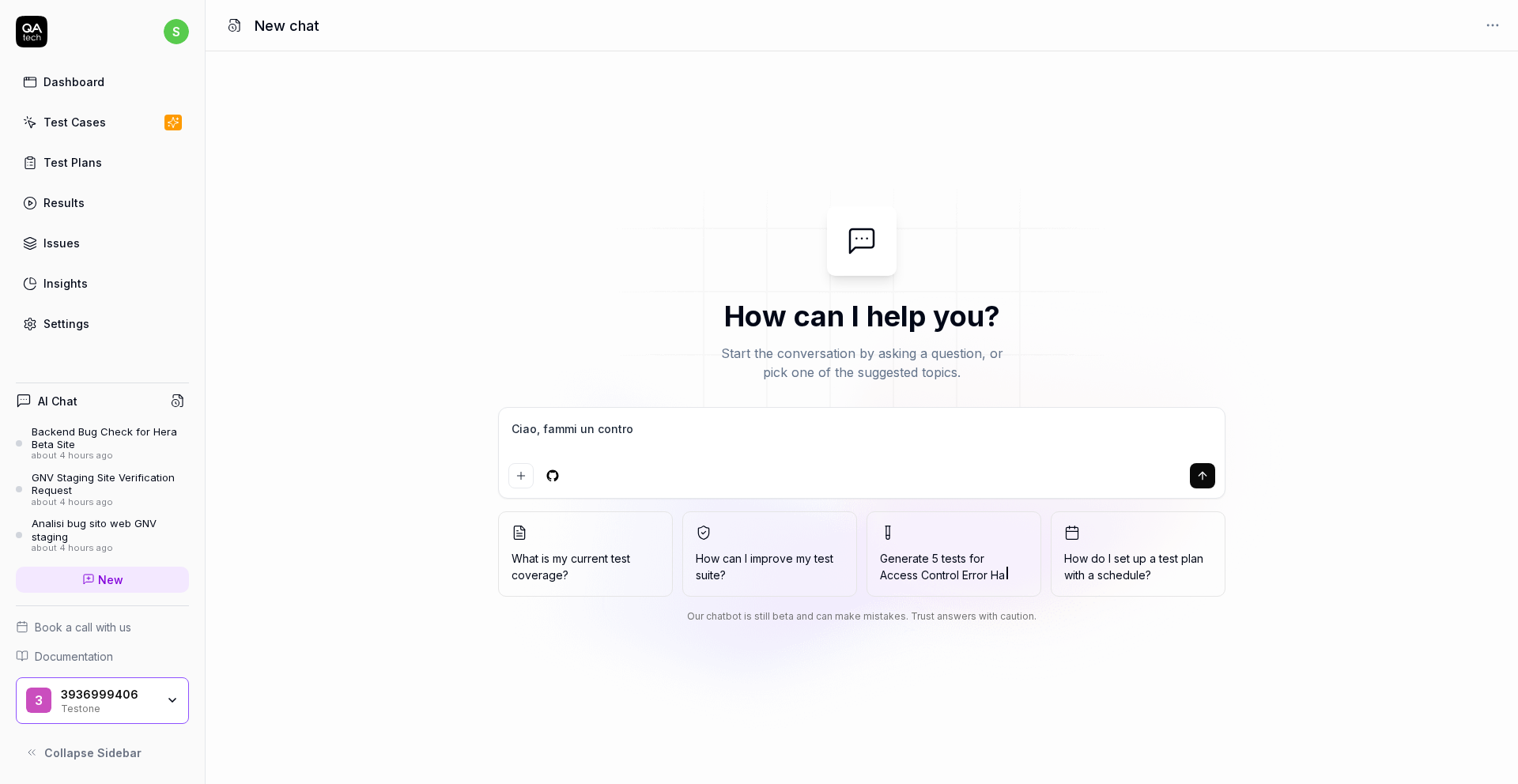
type textarea "*"
type textarea "Ciao, fammi un controll"
type textarea "*"
type textarea "Ciao, fammi un controllo"
type textarea "*"
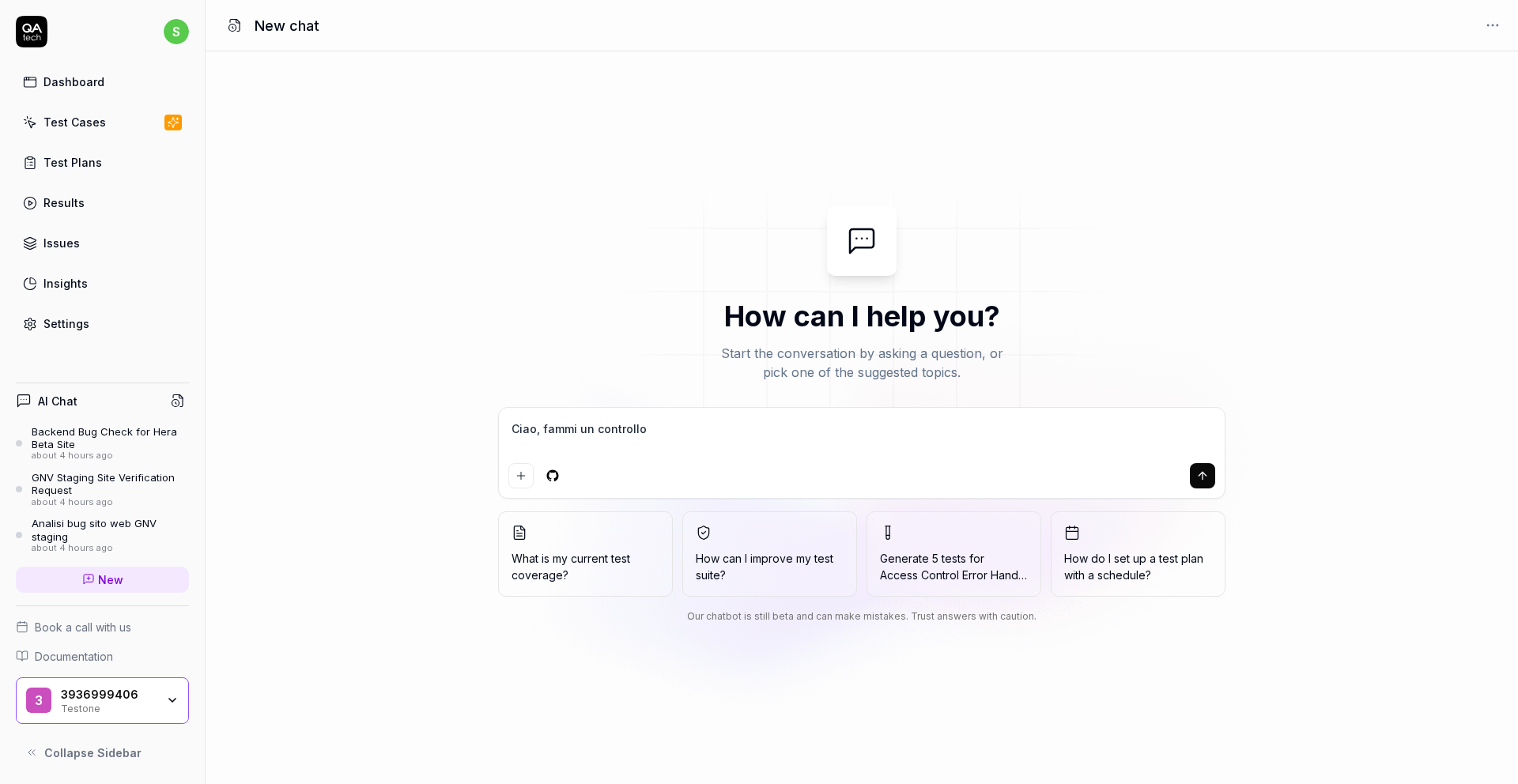
type textarea "Ciao, fammi un controllo"
type textarea "*"
type textarea "Ciao, fammi un controllo d"
type textarea "*"
type textarea "Ciao, fammi un controllo di"
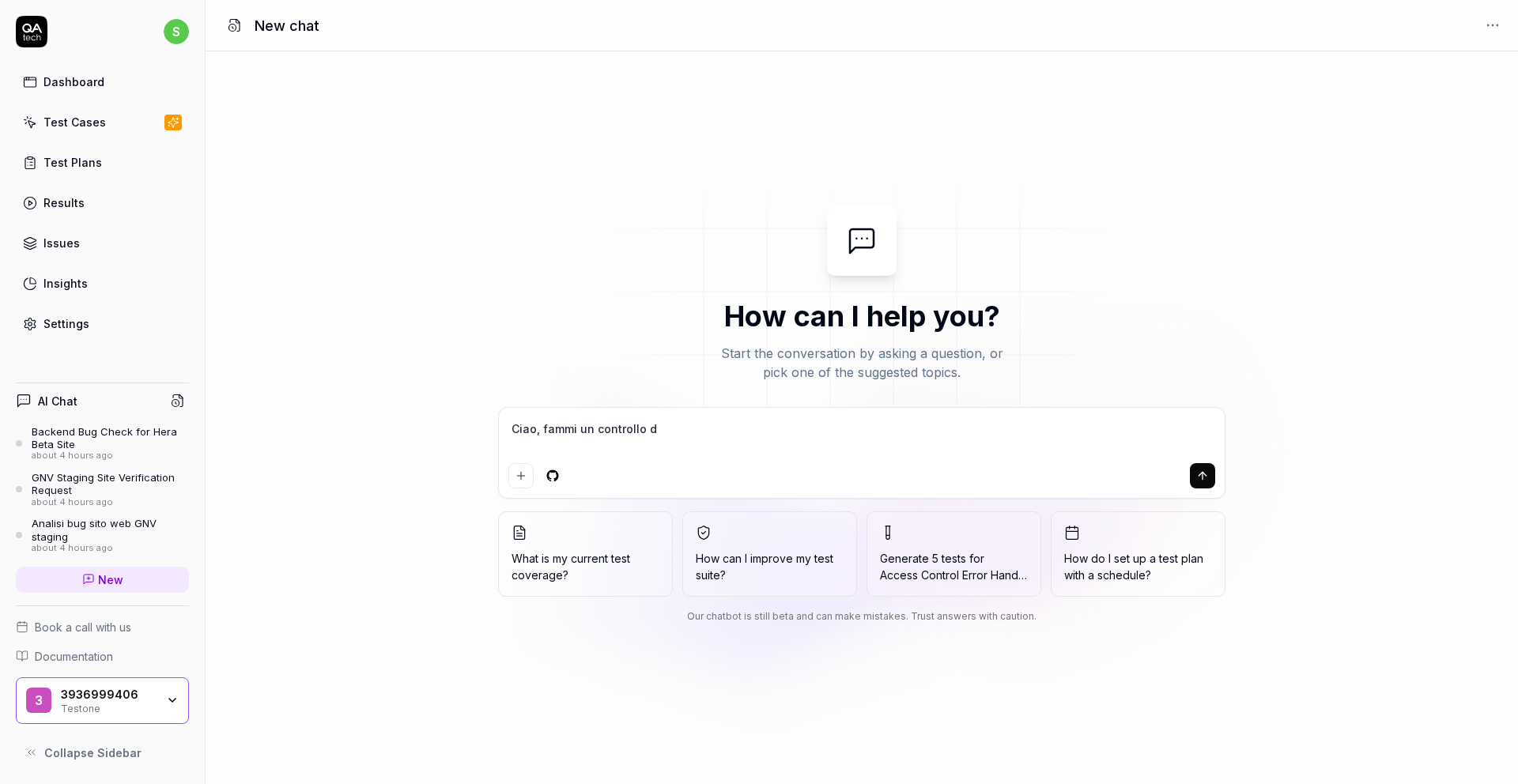
type textarea "*"
type textarea "Ciao, fammi un controllo d"
type textarea "*"
type textarea "Ciao, fammi un controllo de"
type textarea "*"
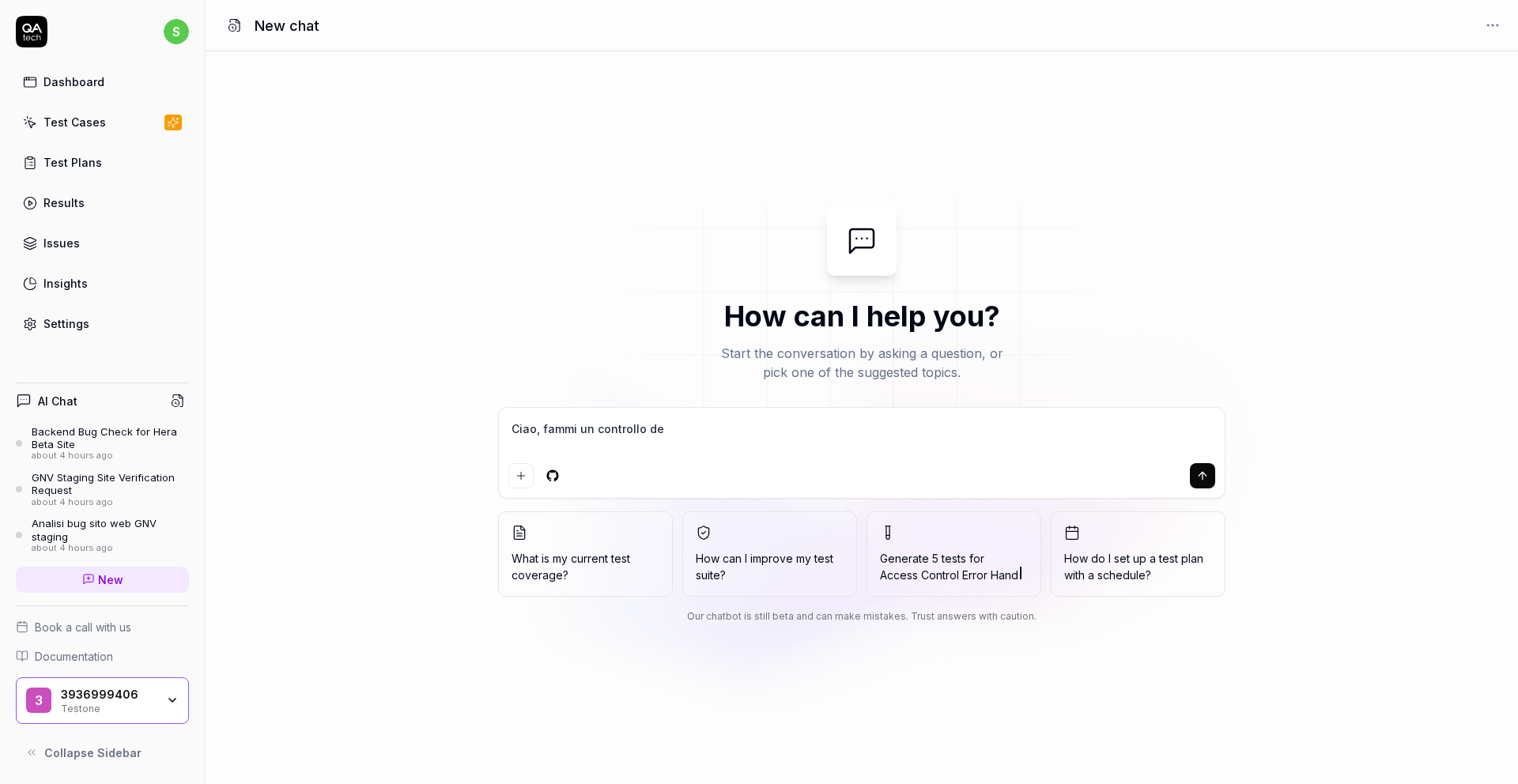
type textarea "Ciao, fammi un controllo del"
type textarea "*"
type textarea "Ciao, fammi un controllo dell"
type textarea "*"
type textarea "Ciao, fammi un controllo della"
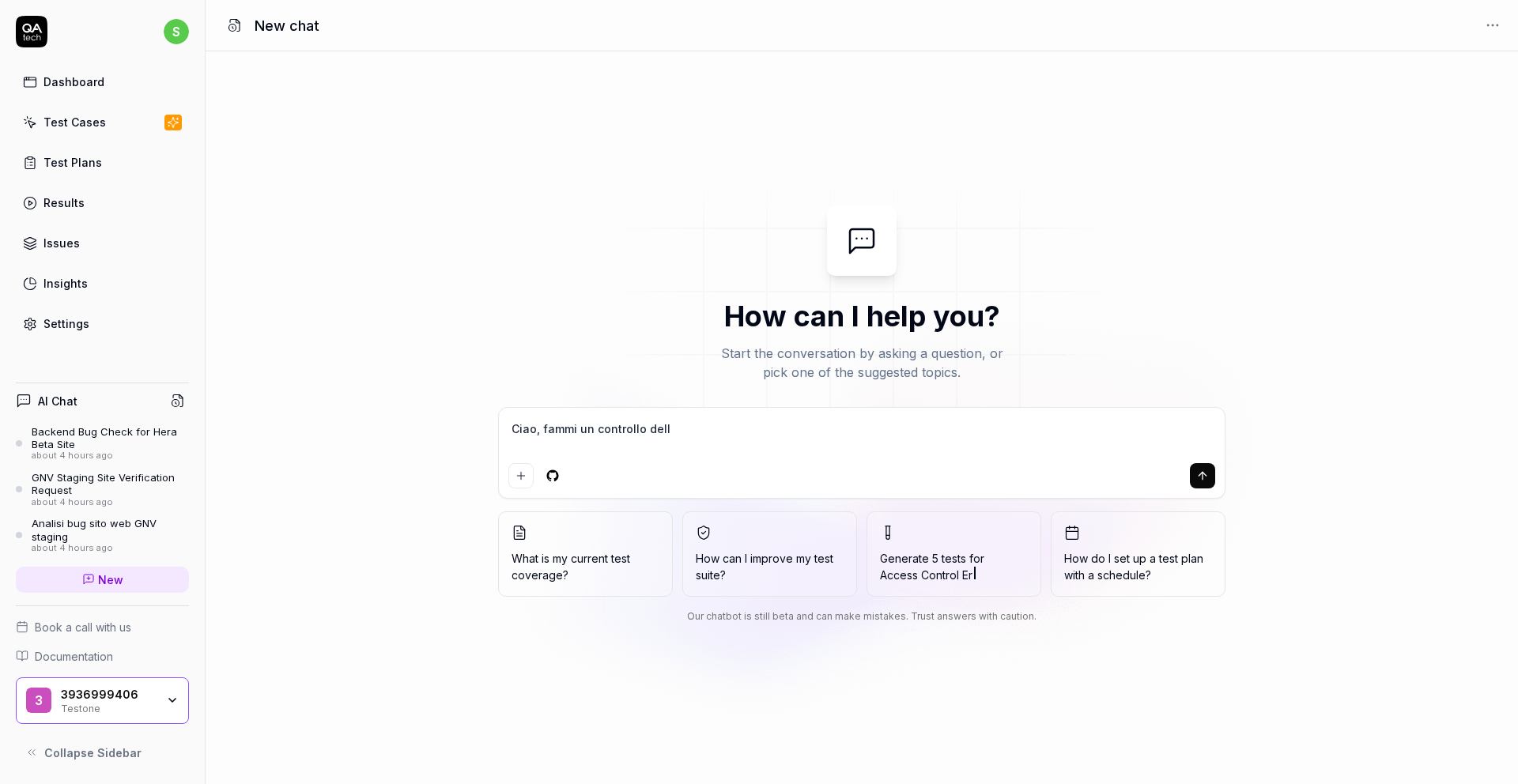
type textarea "*"
type textarea "Ciao, fammi un controllo della"
type textarea "*"
type textarea "Ciao, fammi un controllo della p"
type textarea "*"
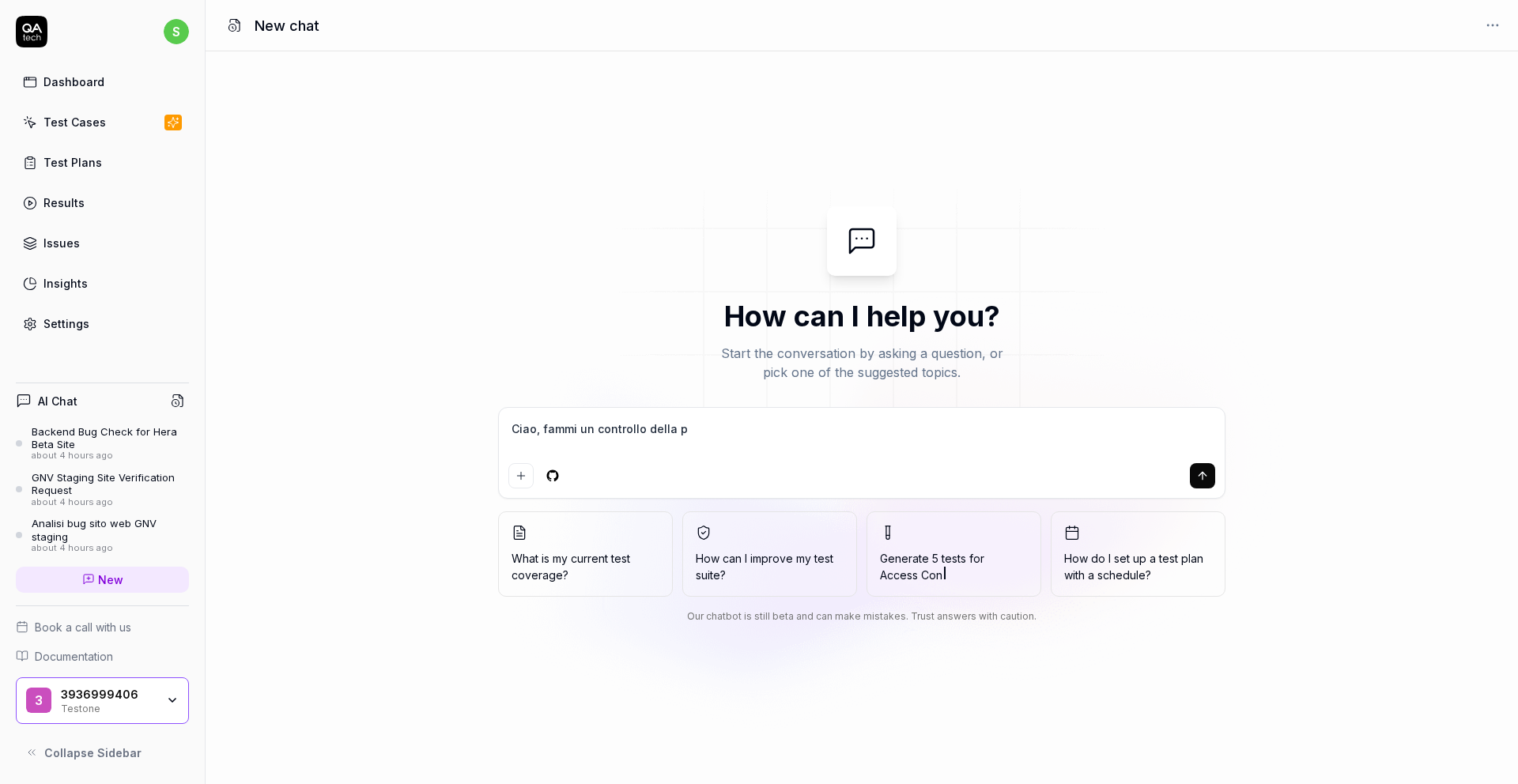
type textarea "Ciao, fammi un controllo della pa"
type textarea "*"
type textarea "Ciao, fammi un controllo della pag"
type textarea "*"
type textarea "Ciao, fammi un controllo della pagi"
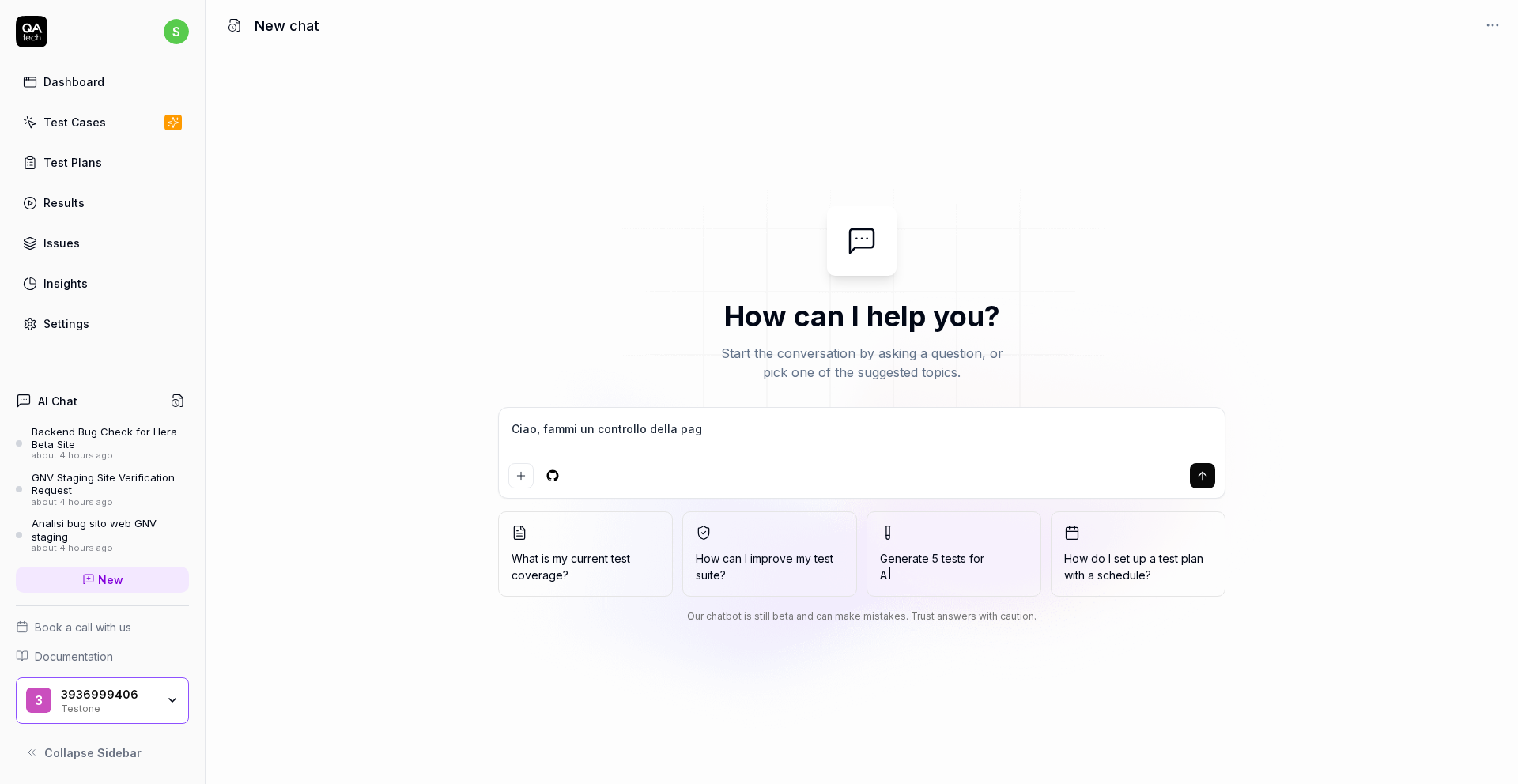
type textarea "*"
type textarea "Ciao, fammi un controllo della pagin"
type textarea "*"
type textarea "Ciao, fammi un controllo della pagina"
type textarea "*"
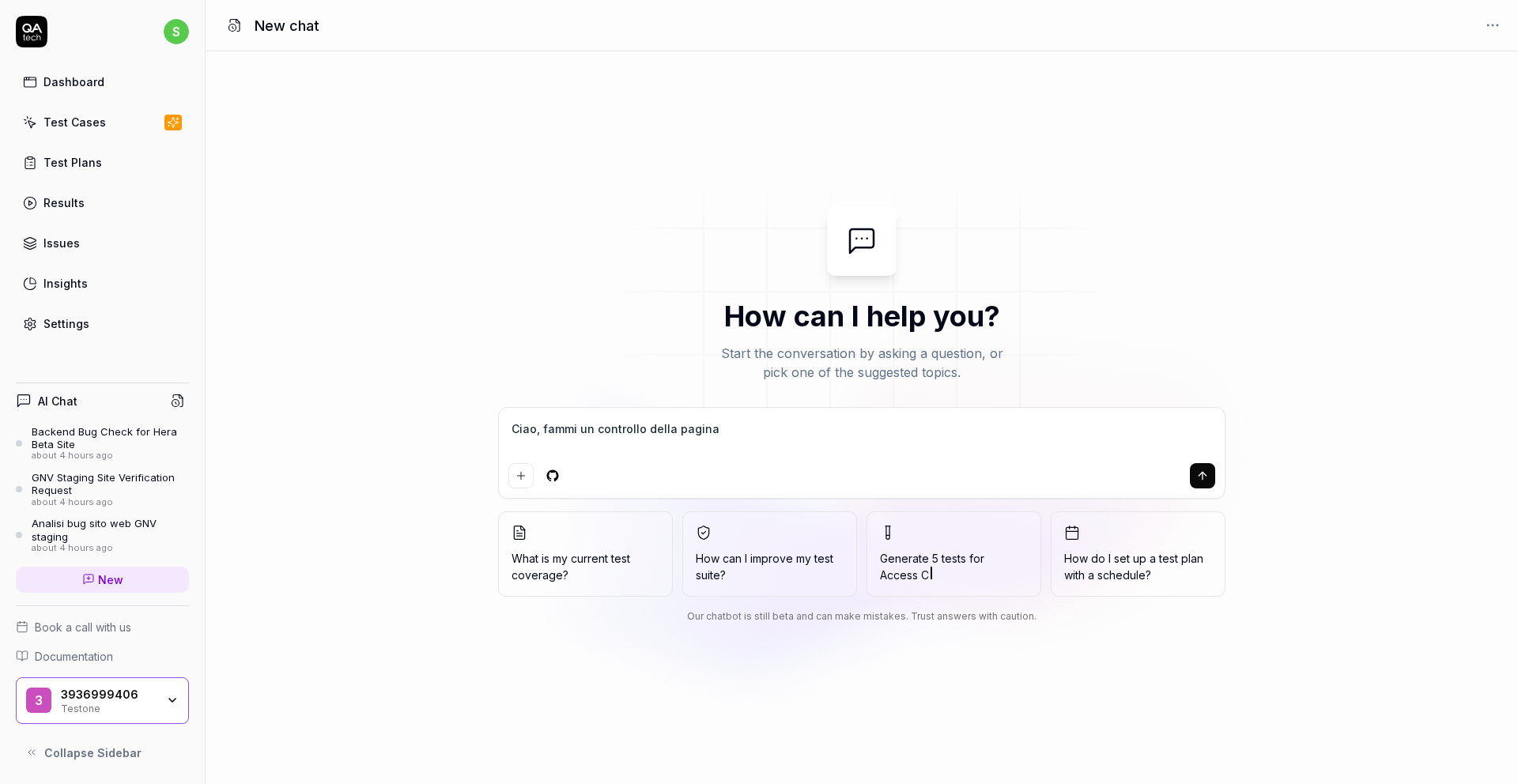
type textarea "Ciao, fammi un controllo della pagina"
type textarea "*"
type textarea "Ciao, fammi un controllo della pagina https://hera-alfa.assistdigital.it/"
type textarea "*"
type textarea "Ciao, fammi un controllo della pagina https://hera-alfa.assistdigital.it/"
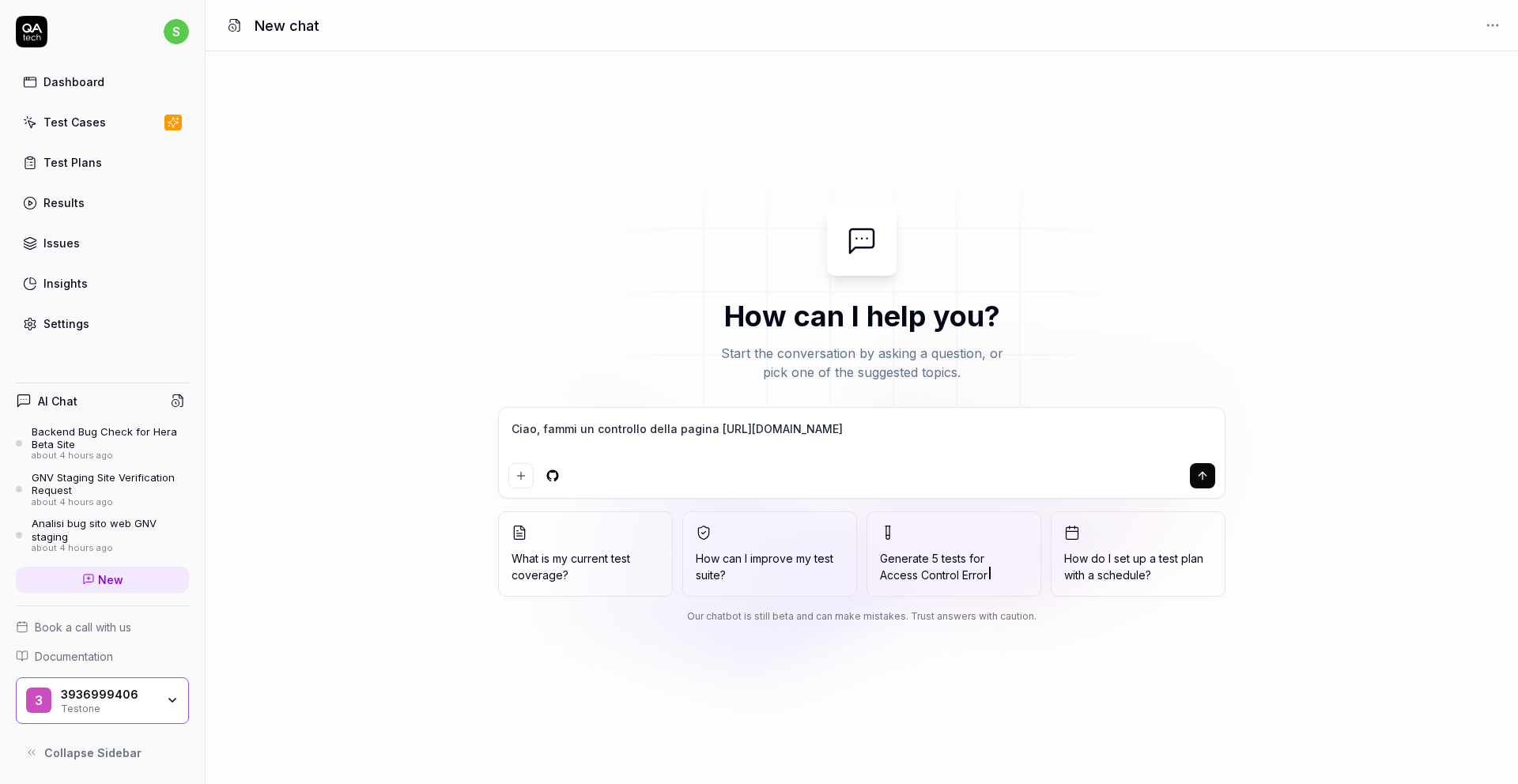
type textarea "*"
type textarea "Ciao, fammi un controllo della pagina https://hera-alfa.assistdigital.it/ s"
type textarea "*"
type textarea "Ciao, fammi un controllo della pagina https://hera-alfa.assistdigital.it/ se"
type textarea "*"
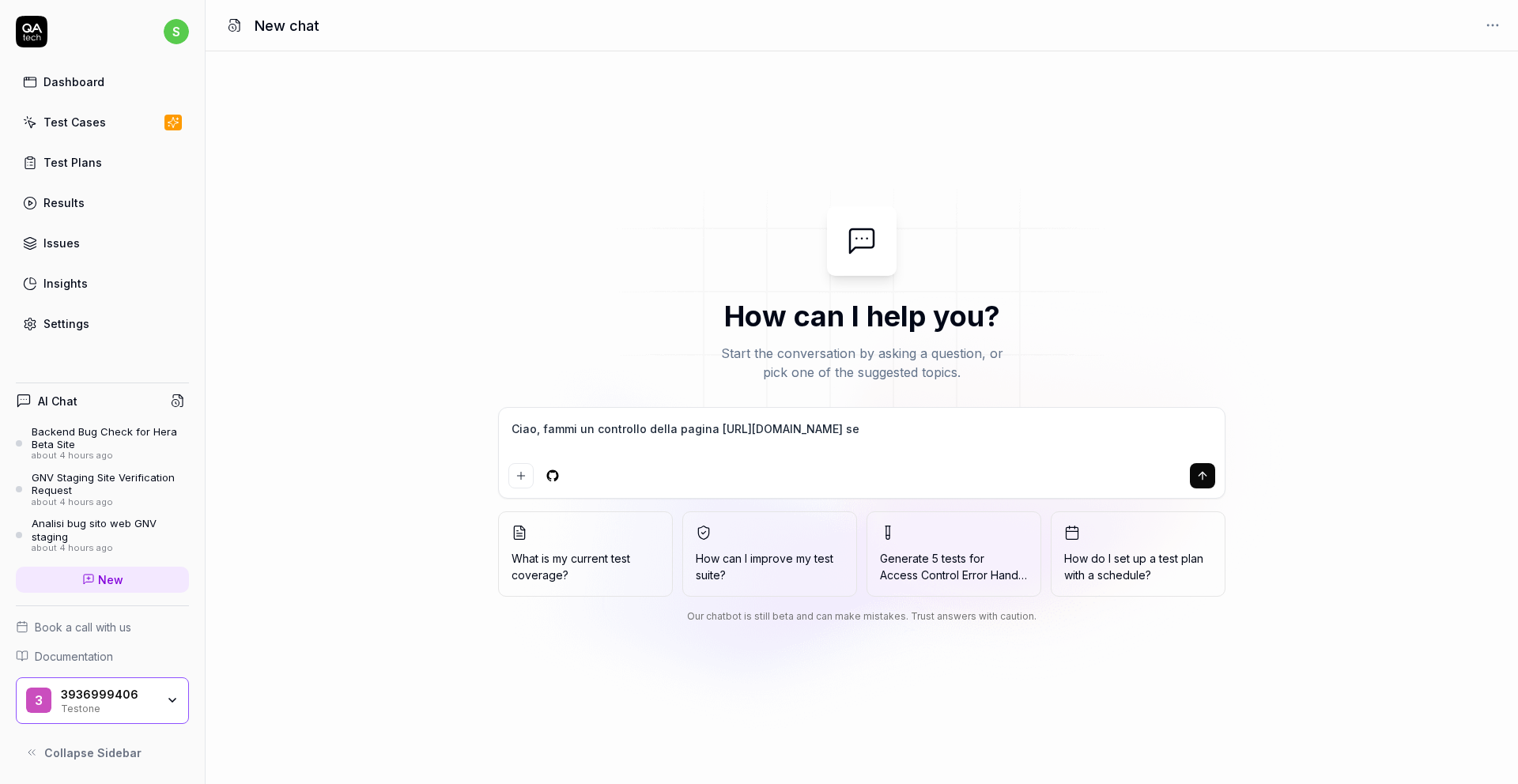
type textarea "Ciao, fammi un controllo della pagina https://hera-alfa.assistdigital.it/ sel"
type textarea "*"
type textarea "Ciao, fammi un controllo della pagina https://hera-alfa.assistdigital.it/ sele"
type textarea "*"
type textarea "Ciao, fammi un controllo della pagina https://hera-alfa.assistdigital.it/ selez"
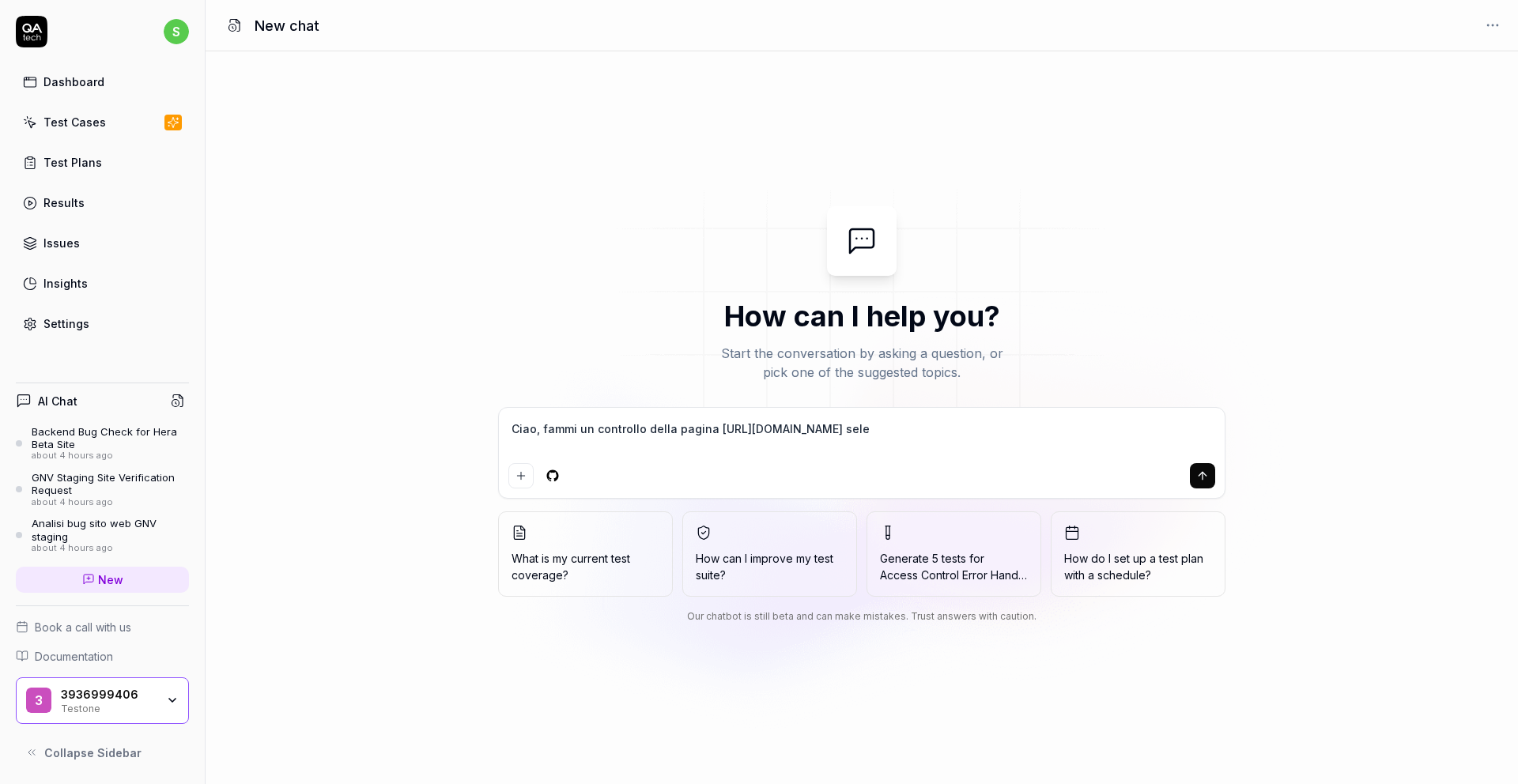
type textarea "*"
type textarea "Ciao, fammi un controllo della pagina https://hera-alfa.assistdigital.it/ selezi"
type textarea "*"
type textarea "Ciao, fammi un controllo della pagina https://hera-alfa.assistdigital.it/ selez…"
type textarea "*"
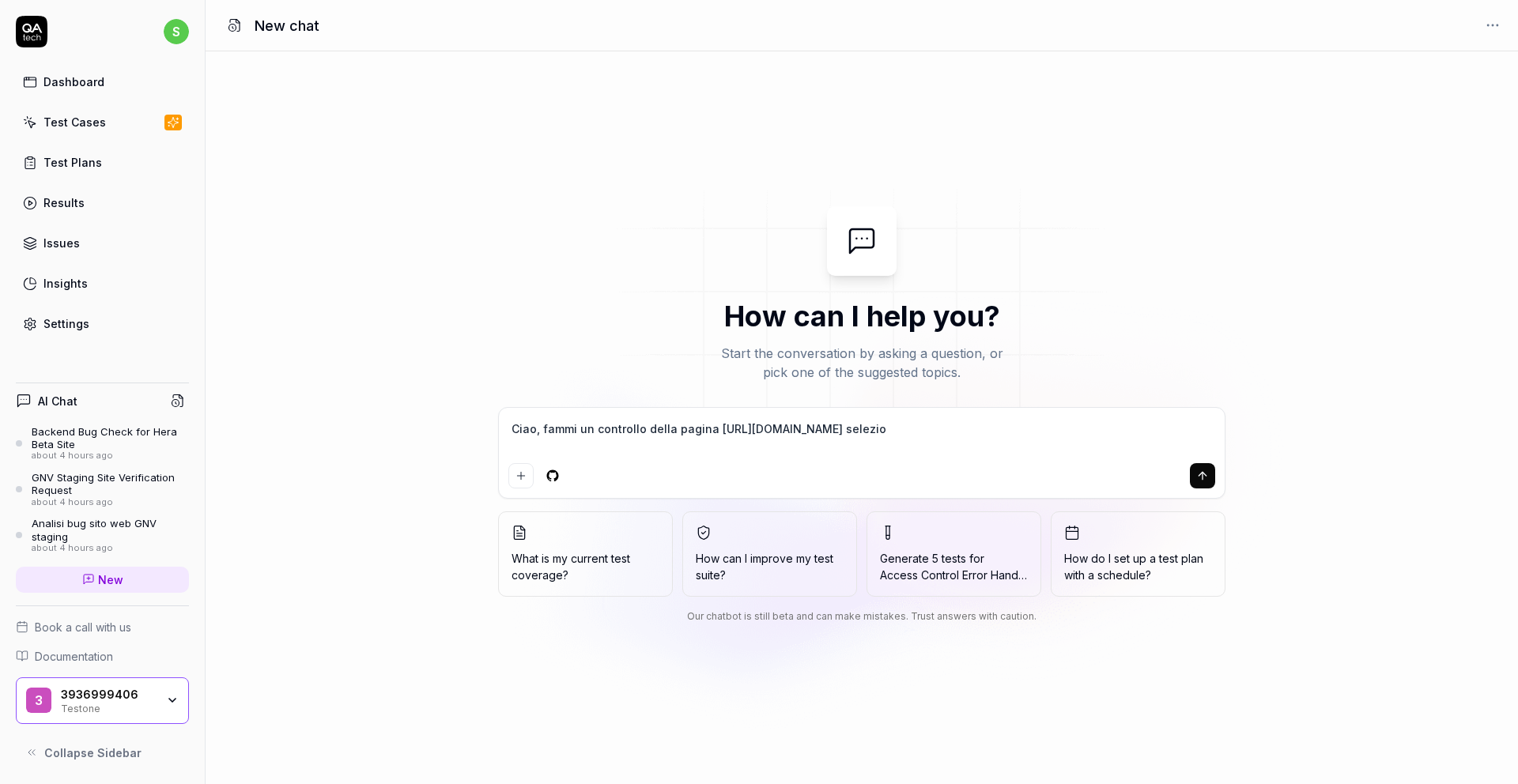
type textarea "Ciao, fammi un controllo della pagina https://hera-alfa.assistdigital.it/ selez…"
type textarea "*"
type textarea "Ciao, fammi un controllo della pagina https://hera-alfa.assistdigital.it/ selez…"
type textarea "*"
type textarea "Ciao, fammi un controllo della pagina https://hera-alfa.assistdigital.it/ selez…"
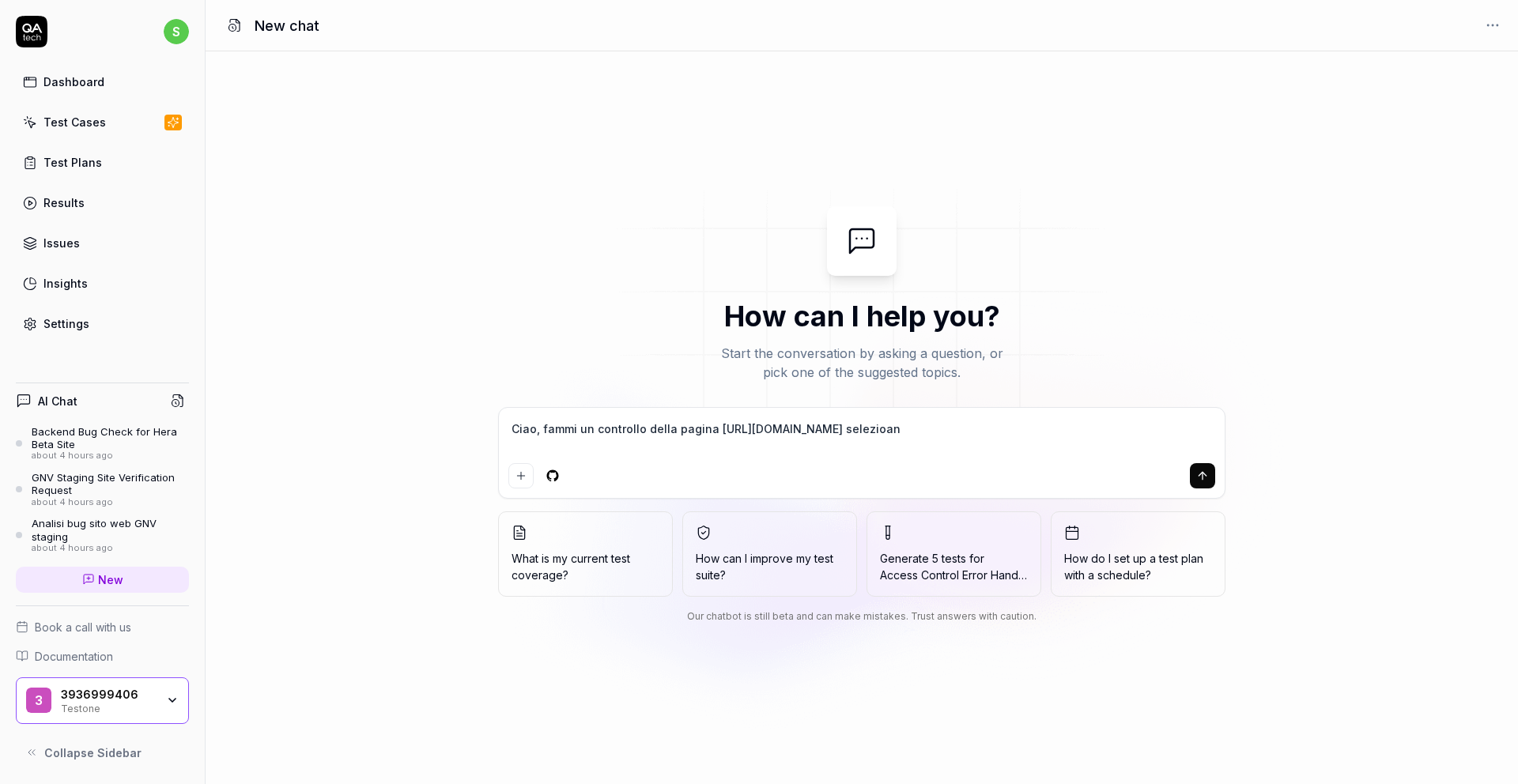
type textarea "*"
type textarea "Ciao, fammi un controllo della pagina https://hera-alfa.assistdigital.it/ selez…"
type textarea "*"
type textarea "Ciao, fammi un controllo della pagina https://hera-alfa.assistdigital.it/ selezi"
type textarea "*"
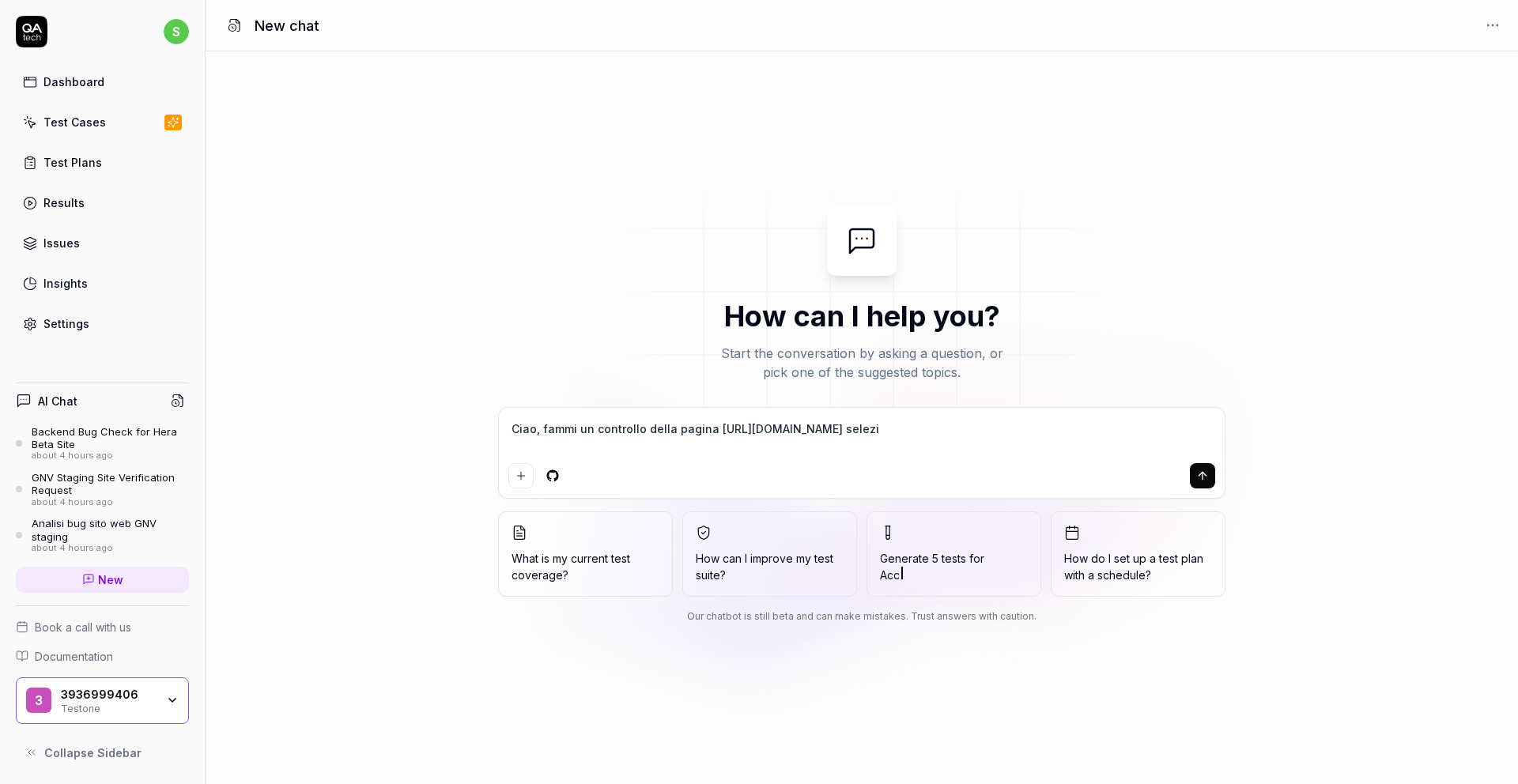
type textarea "Ciao, fammi un controllo della pagina https://hera-alfa.assistdigital.it/ selez"
type textarea "*"
type textarea "Ciao, fammi un controllo della pagina https://hera-alfa.assistdigital.it/ sele"
type textarea "*"
type textarea "Ciao, fammi un controllo della pagina https://hera-alfa.assistdigital.it/ sel"
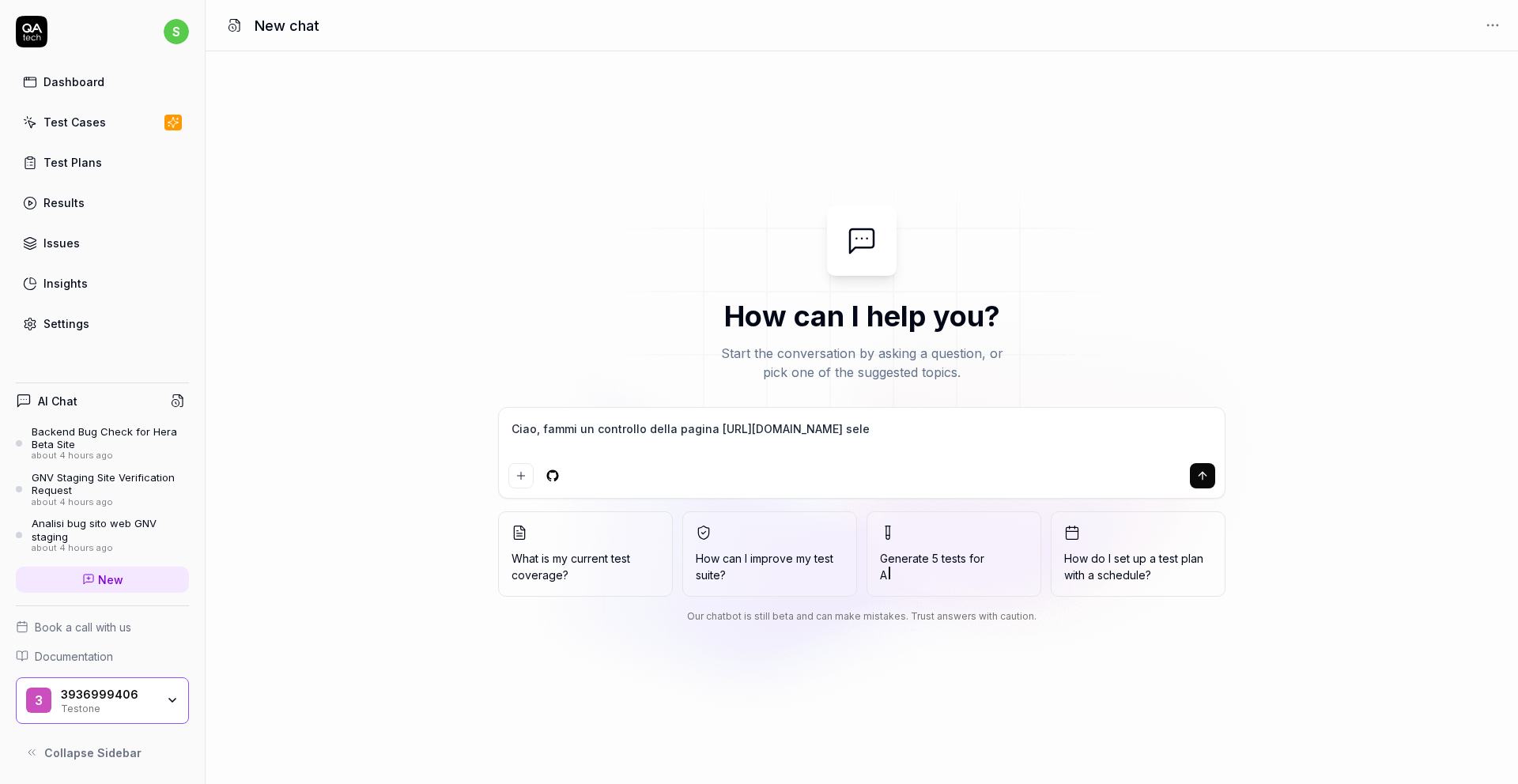
type textarea "*"
type textarea "Ciao, fammi un controllo della pagina https://hera-alfa.assistdigital.it/ se"
type textarea "*"
type textarea "Ciao, fammi un controllo della pagina https://hera-alfa.assistdigital.it/ s"
type textarea "*"
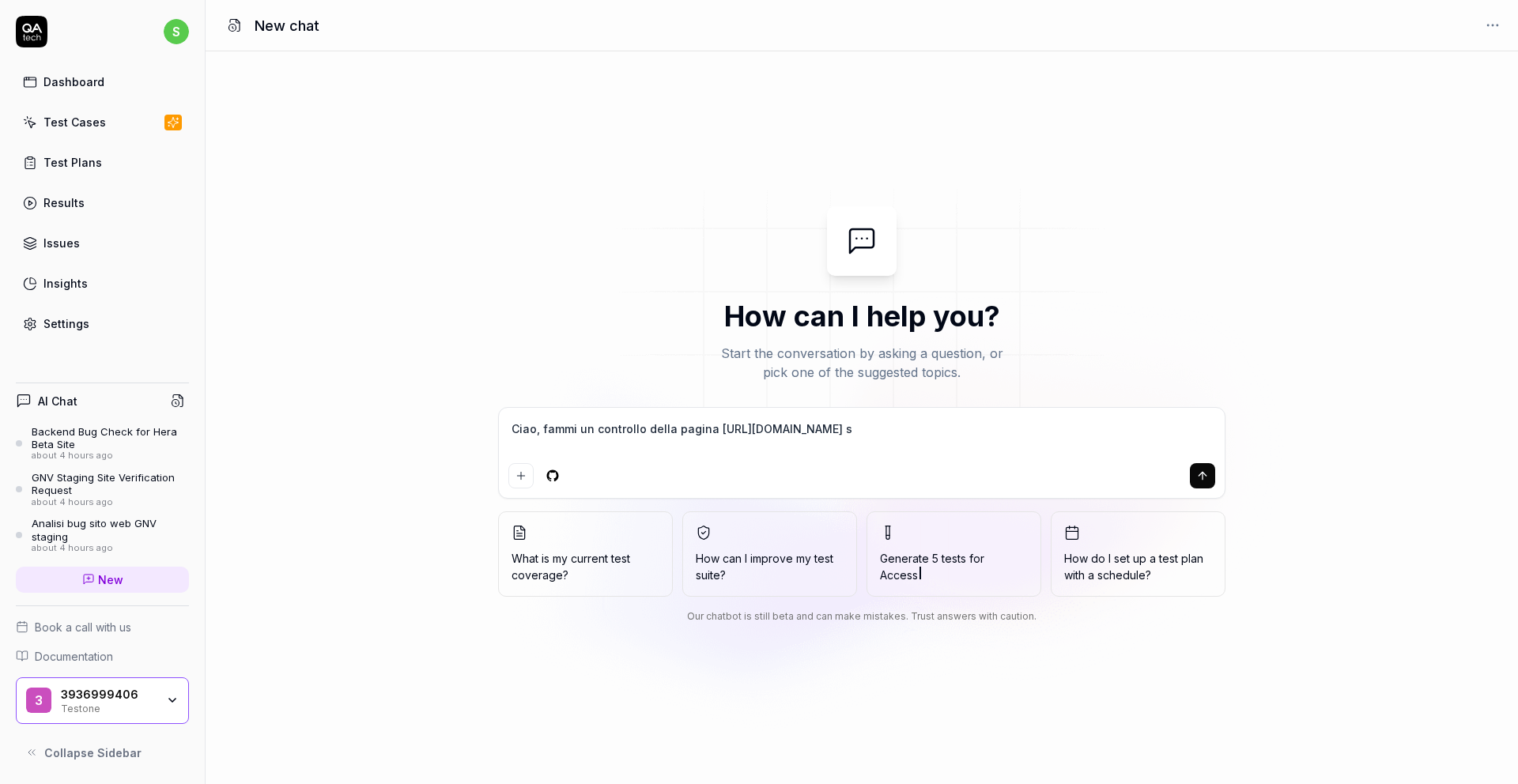
type textarea "Ciao, fammi un controllo della pagina https://hera-alfa.assistdigital.it/"
type textarea "*"
type textarea "Ciao, fammi un controllo della pagina https://hera-alfa.assistdigital.it/ v"
type textarea "*"
type textarea "Ciao, fammi un controllo della pagina https://hera-alfa.assistdigital.it/ ve"
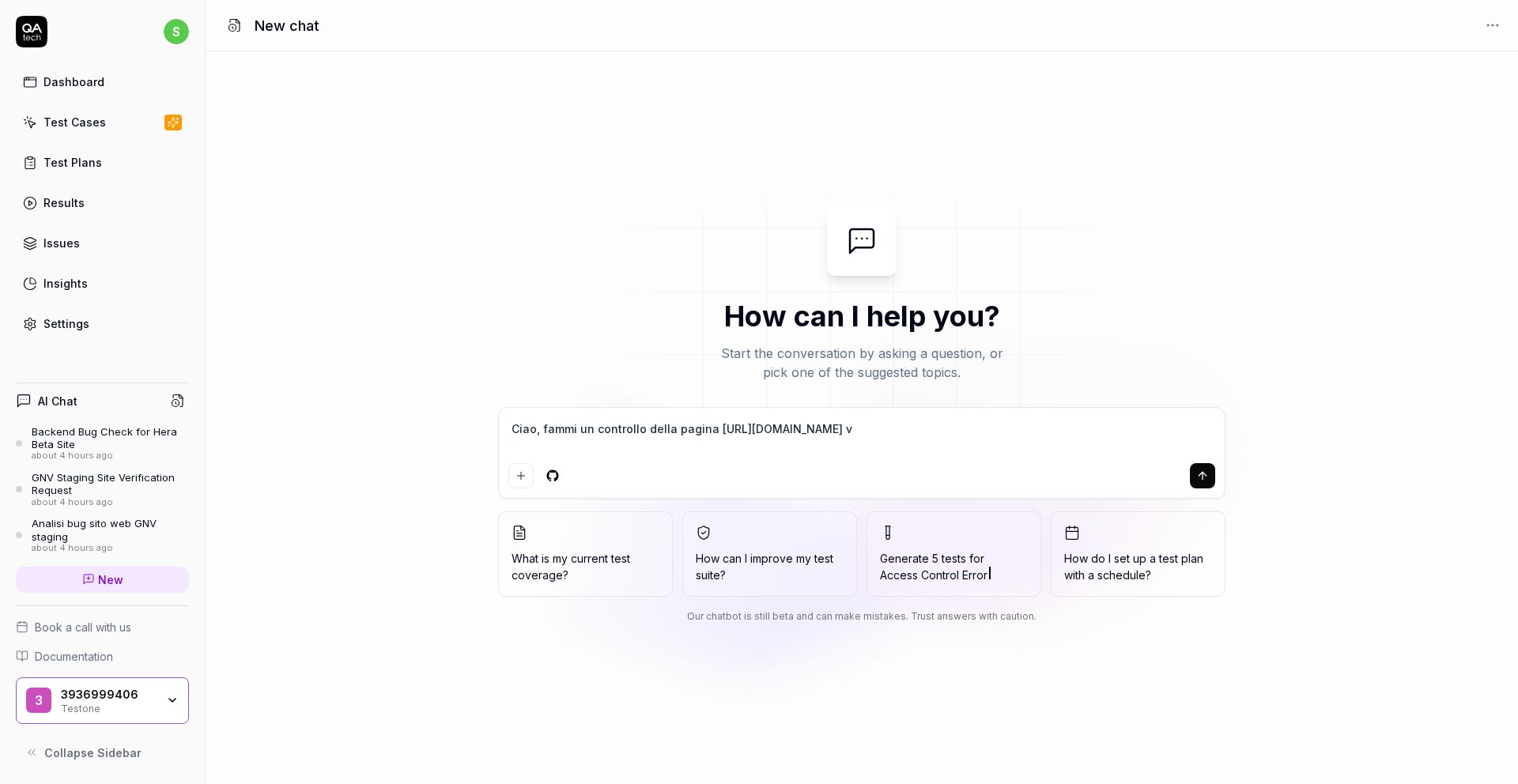
type textarea "*"
type textarea "Ciao, fammi un controllo della pagina https://hera-alfa.assistdigital.it/ ver"
type textarea "*"
type textarea "Ciao, fammi un controllo della pagina https://hera-alfa.assistdigital.it/ veri"
type textarea "*"
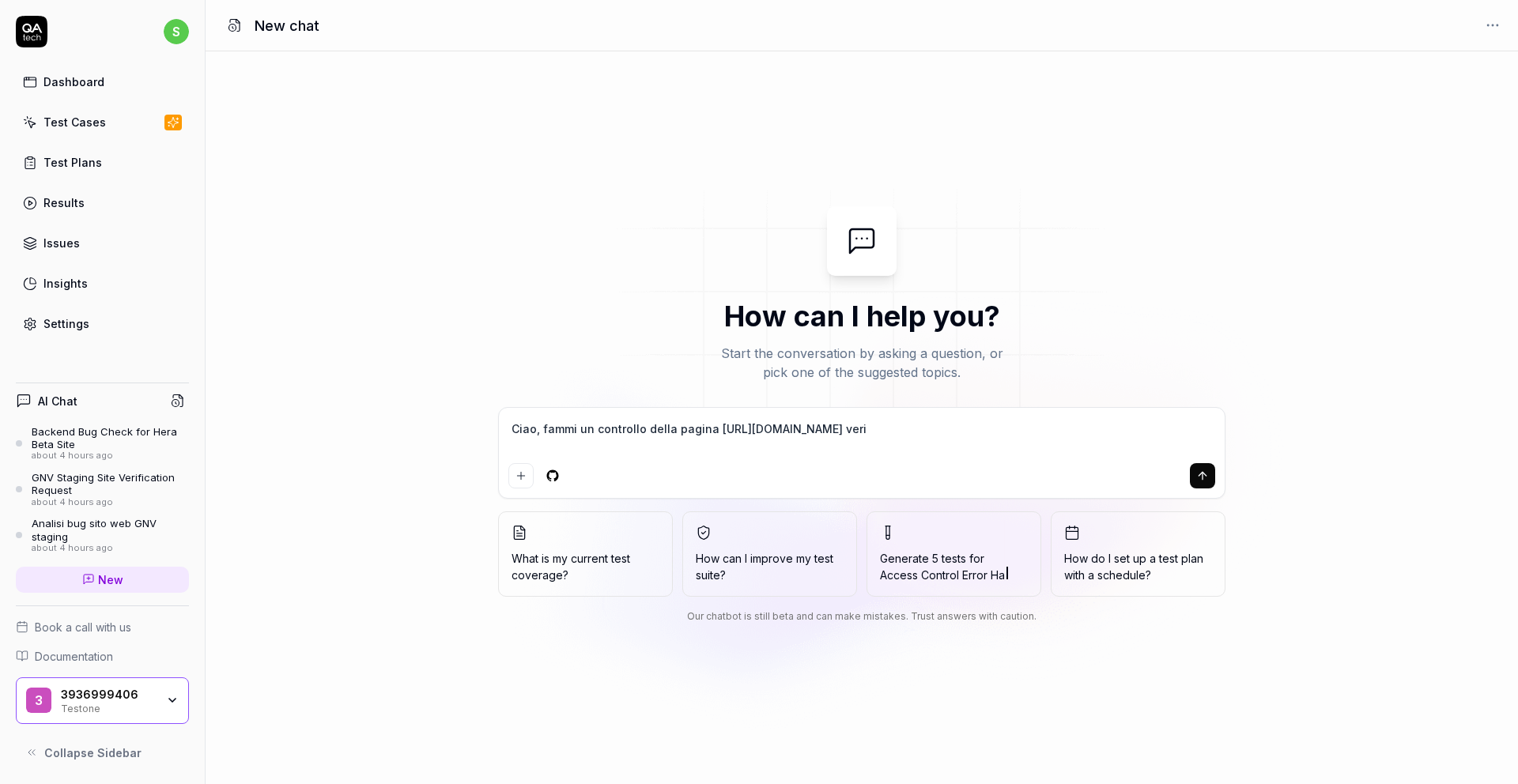
type textarea "Ciao, fammi un controllo della pagina https://hera-alfa.assistdigital.it/ verif"
type textarea "*"
type textarea "Ciao, fammi un controllo della pagina https://hera-alfa.assistdigital.it/ verifi"
type textarea "*"
type textarea "Ciao, fammi un controllo della pagina https://hera-alfa.assistdigital.it/ verif…"
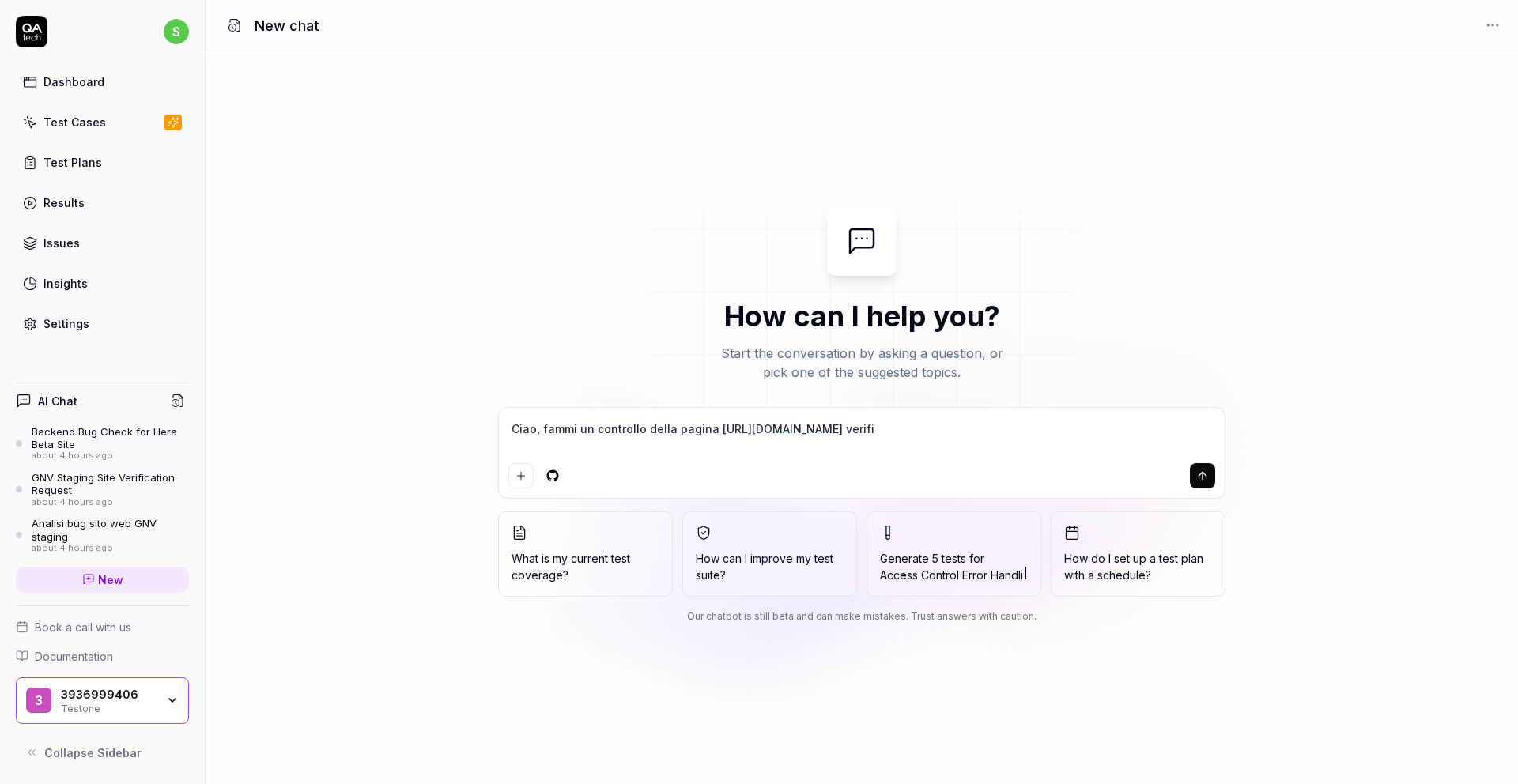
type textarea "*"
type textarea "Ciao, fammi un controllo della pagina https://hera-alfa.assistdigital.it/ verif…"
type textarea "*"
type textarea "Ciao, fammi un controllo della pagina https://hera-alfa.assistdigital.it/ verif…"
type textarea "*"
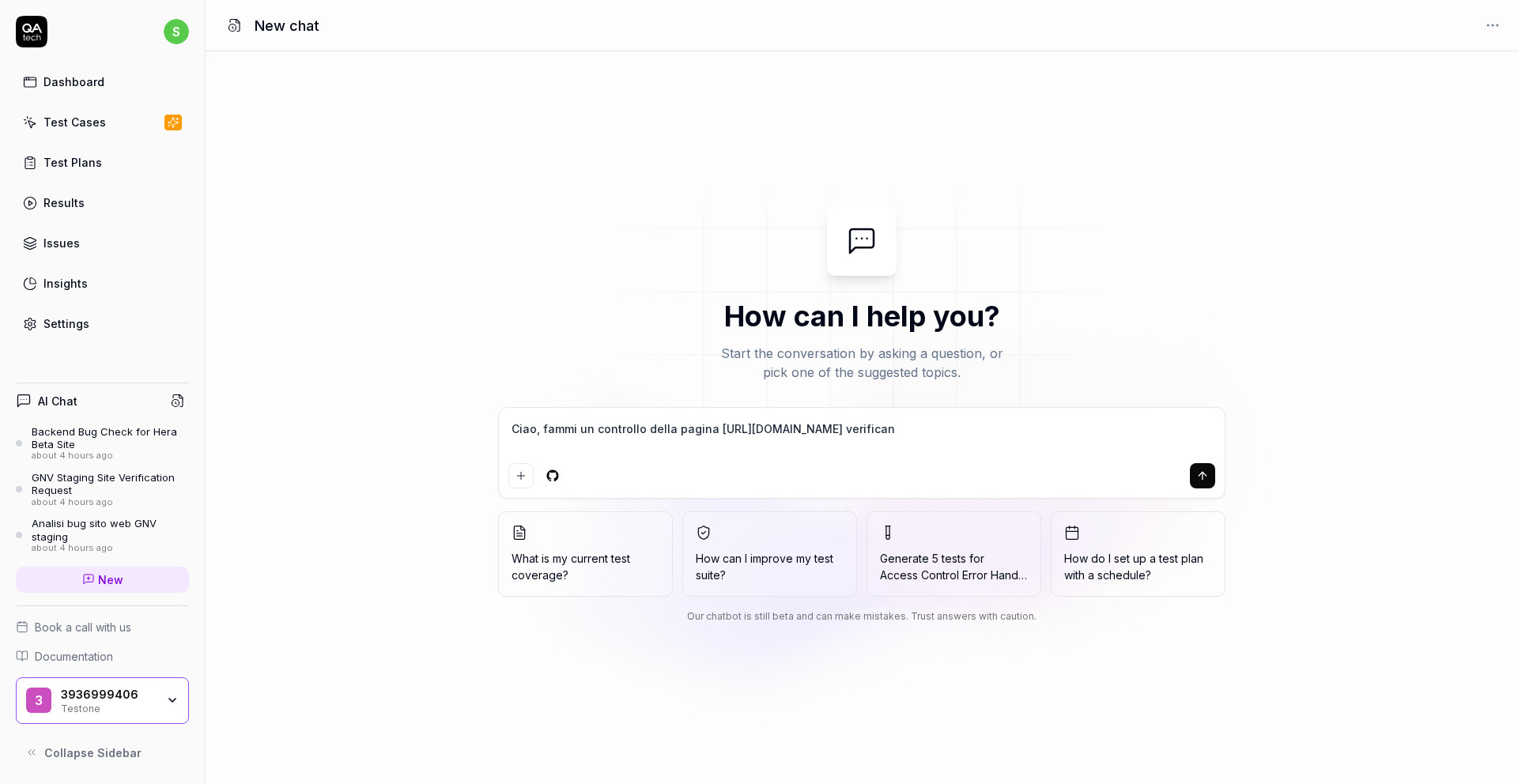
type textarea "Ciao, fammi un controllo della pagina https://hera-alfa.assistdigital.it/ verif…"
type textarea "*"
type textarea "Ciao, fammi un controllo della pagina https://hera-alfa.assistdigital.it/ verif…"
type textarea "*"
type textarea "Ciao, fammi un controllo della pagina https://hera-alfa.assistdigital.it/ verif…"
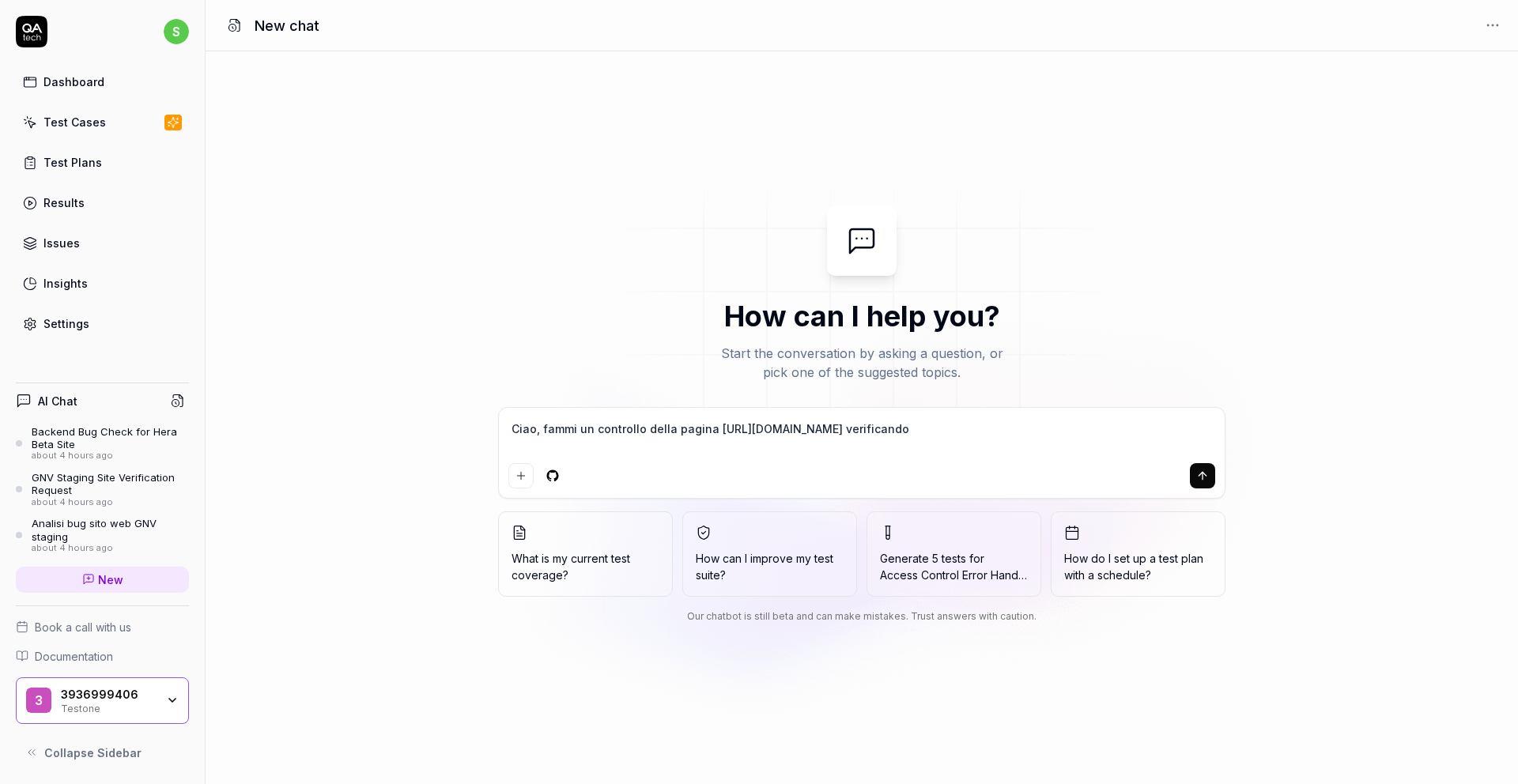
type textarea "*"
type textarea "Ciao, fammi un controllo della pagina https://hera-alfa.assistdigital.it/ verif…"
type textarea "*"
type textarea "Ciao, fammi un controllo della pagina https://hera-alfa.assistdigital.it/ verif…"
type textarea "*"
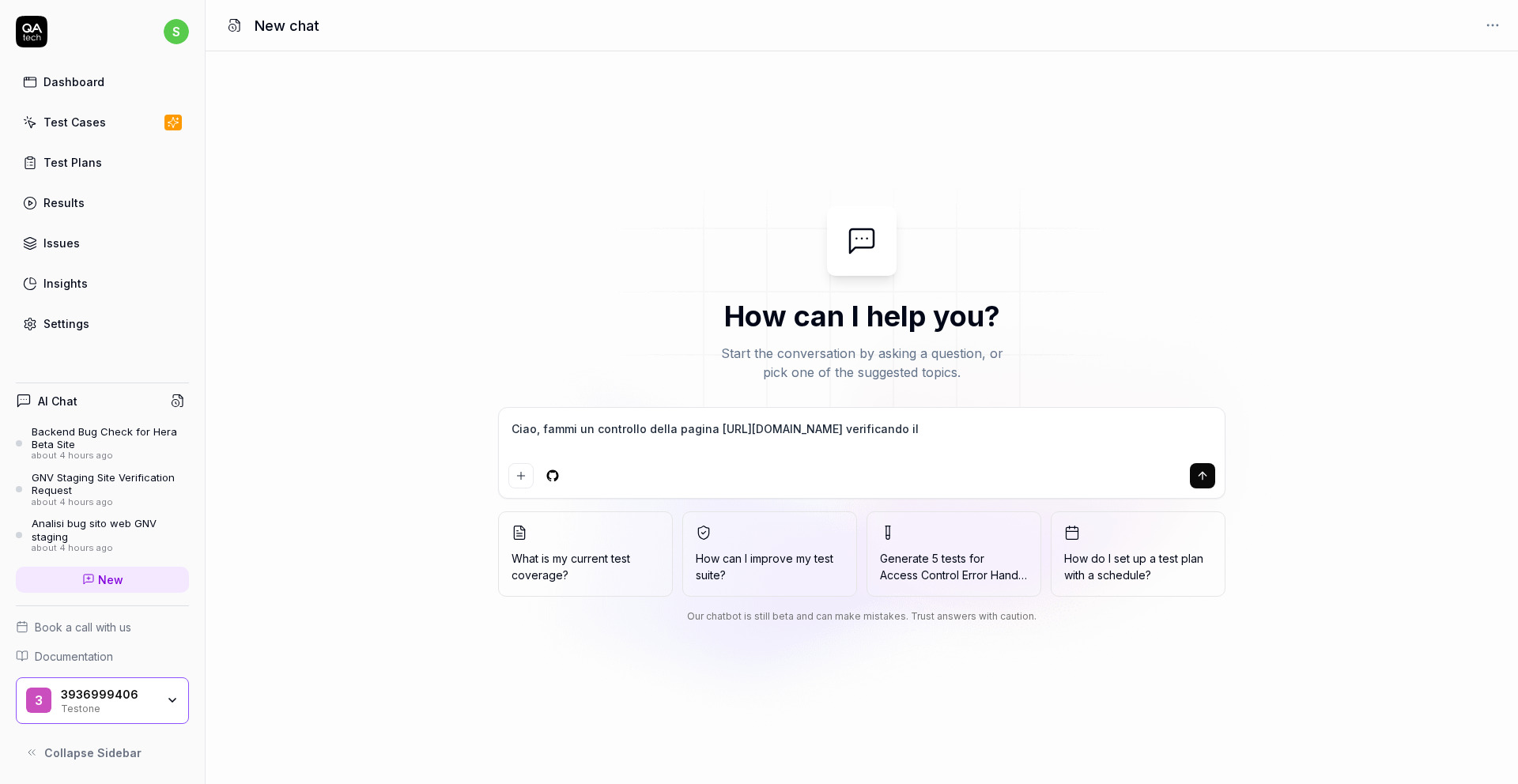
type textarea "Ciao, fammi un controllo della pagina https://hera-alfa.assistdigital.it/ verif…"
type textarea "*"
type textarea "Ciao, fammi un controllo della pagina https://hera-alfa.assistdigital.it/ verif…"
type textarea "*"
type textarea "Ciao, fammi un controllo della pagina https://hera-alfa.assistdigital.it/ verif…"
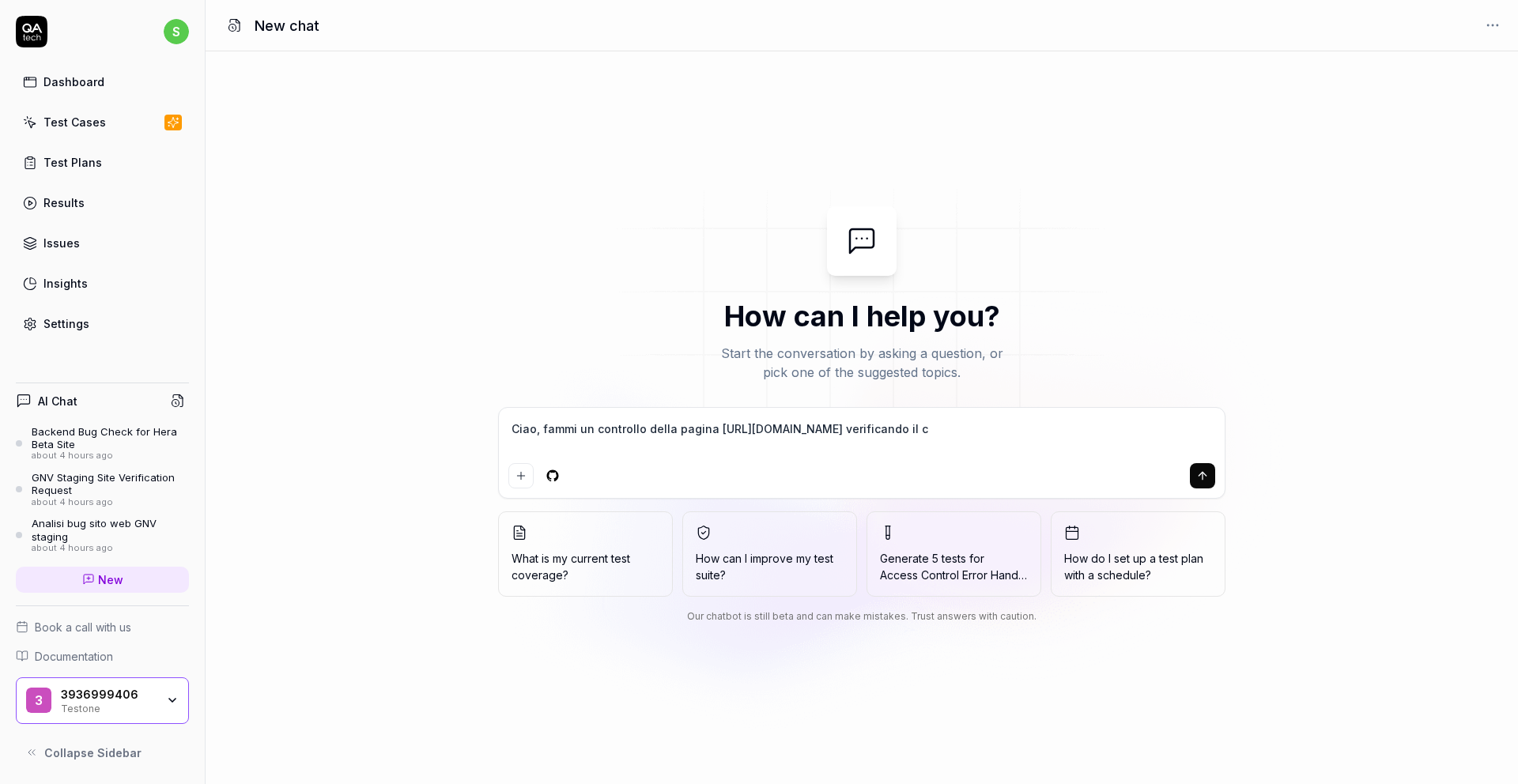
type textarea "*"
type textarea "Ciao, fammi un controllo della pagina https://hera-alfa.assistdigital.it/ verif…"
type textarea "*"
type textarea "Ciao, fammi un controllo della pagina https://hera-alfa.assistdigital.it/ verif…"
type textarea "*"
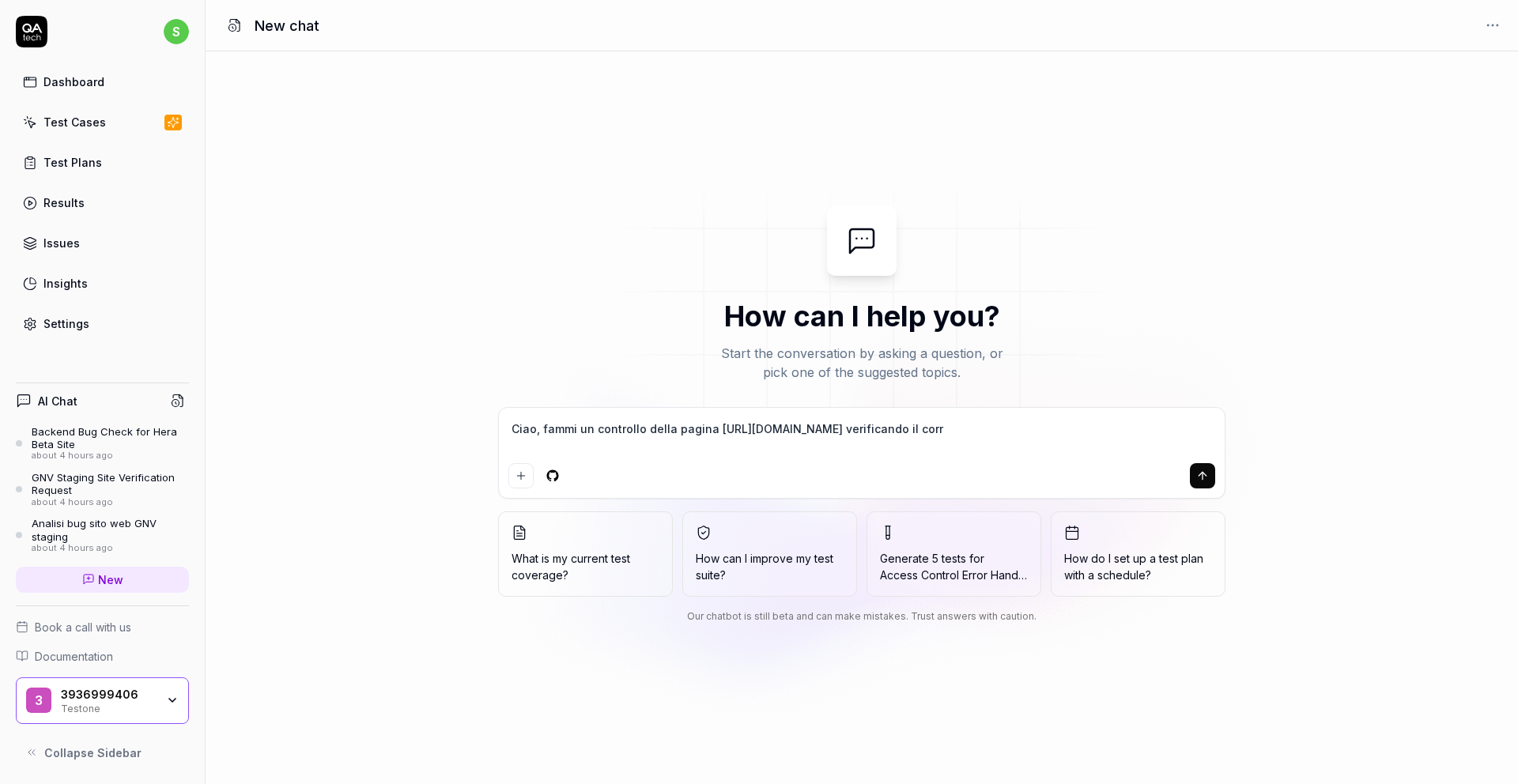
type textarea "Ciao, fammi un controllo della pagina https://hera-alfa.assistdigital.it/ verif…"
type textarea "*"
type textarea "Ciao, fammi un controllo della pagina https://hera-alfa.assistdigital.it/ verif…"
type textarea "*"
type textarea "Ciao, fammi un controllo della pagina https://hera-alfa.assistdigital.it/ verif…"
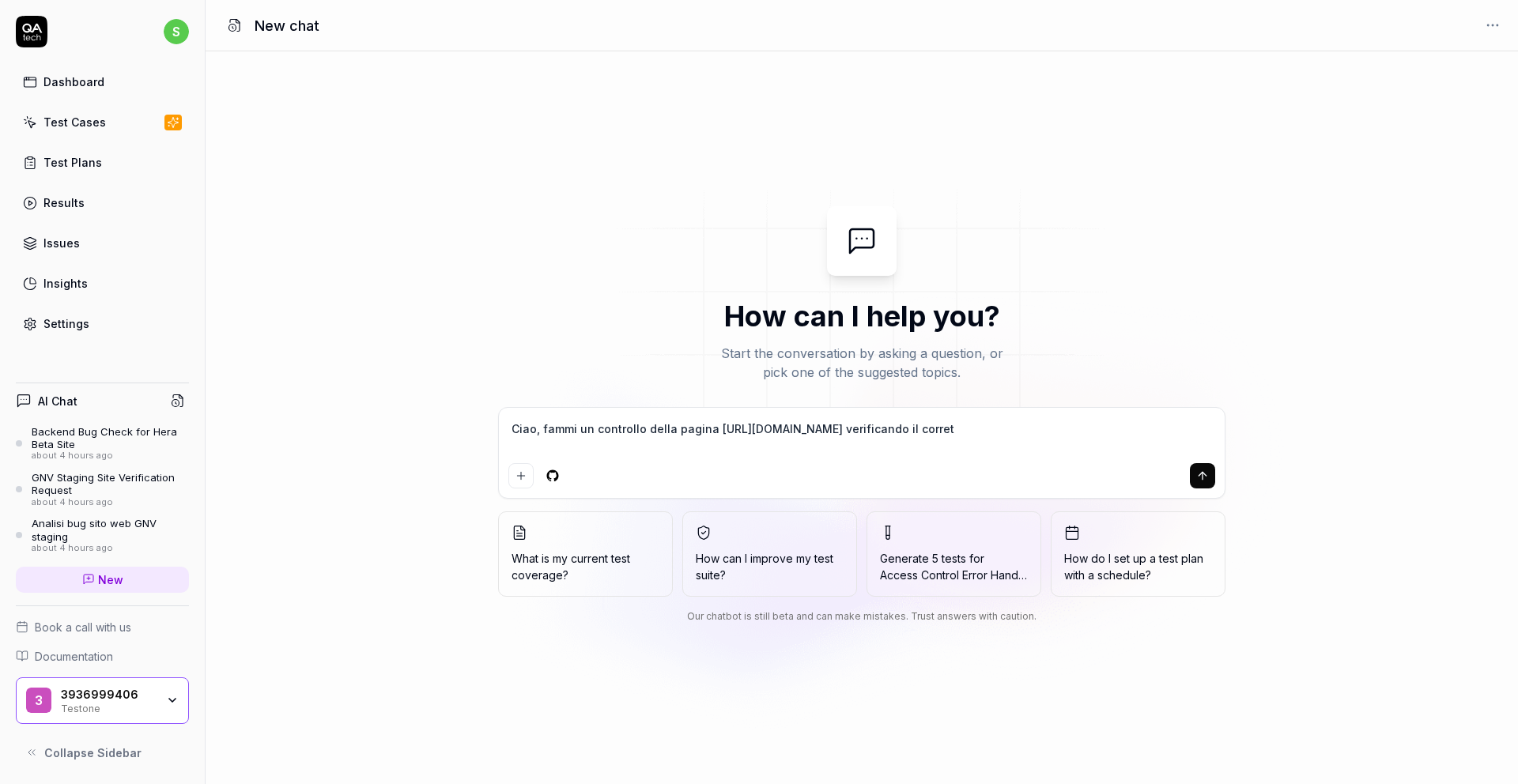
type textarea "*"
type textarea "Ciao, fammi un controllo della pagina https://hera-alfa.assistdigital.it/ verif…"
type textarea "*"
type textarea "Ciao, fammi un controllo della pagina https://hera-alfa.assistdigital.it/ verif…"
type textarea "*"
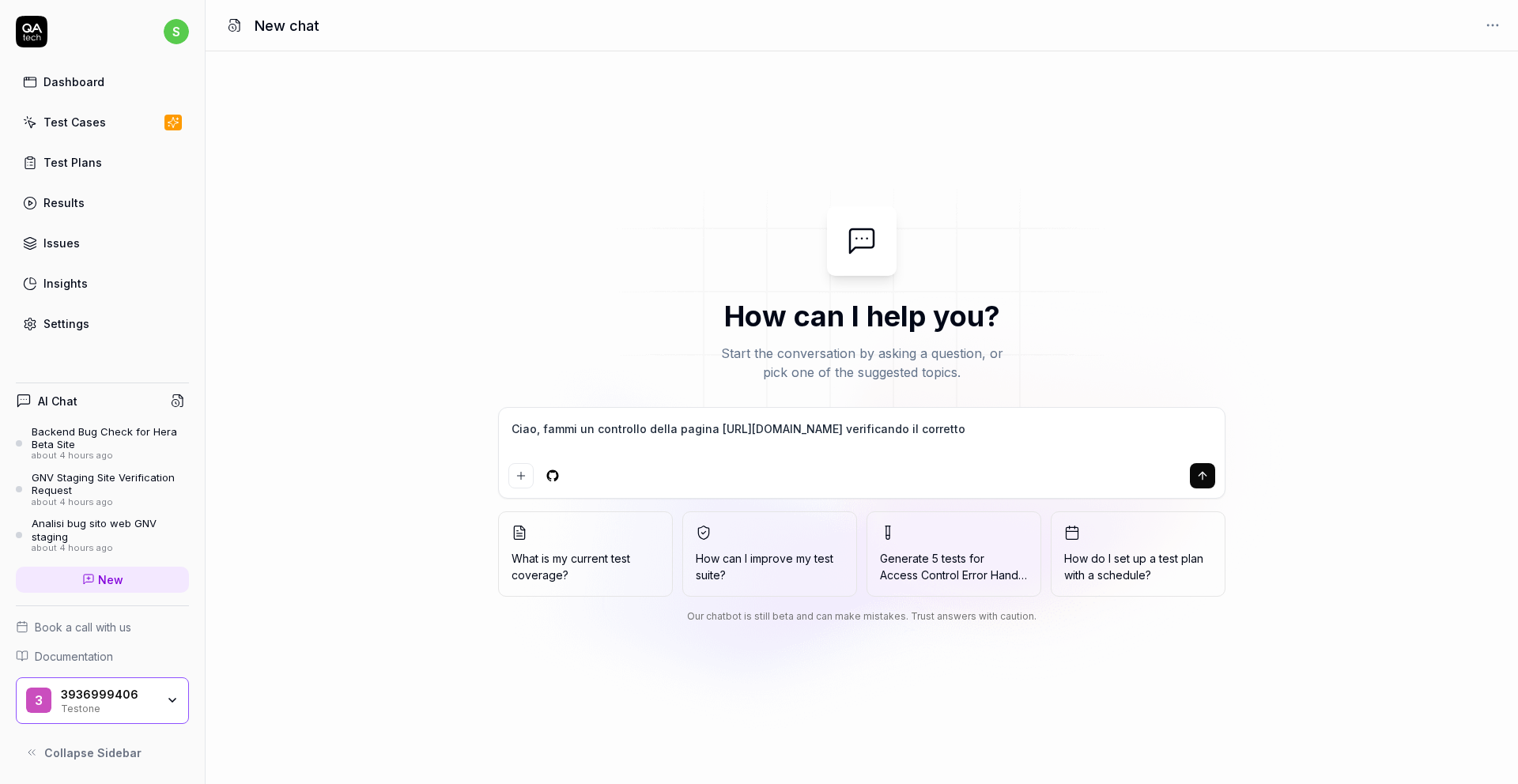
type textarea "Ciao, fammi un controllo della pagina https://hera-alfa.assistdigital.it/ verif…"
type textarea "*"
type textarea "Ciao, fammi un controllo della pagina https://hera-alfa.assistdigital.it/ verif…"
type textarea "*"
type textarea "Ciao, fammi un controllo della pagina https://hera-alfa.assistdigital.it/ verif…"
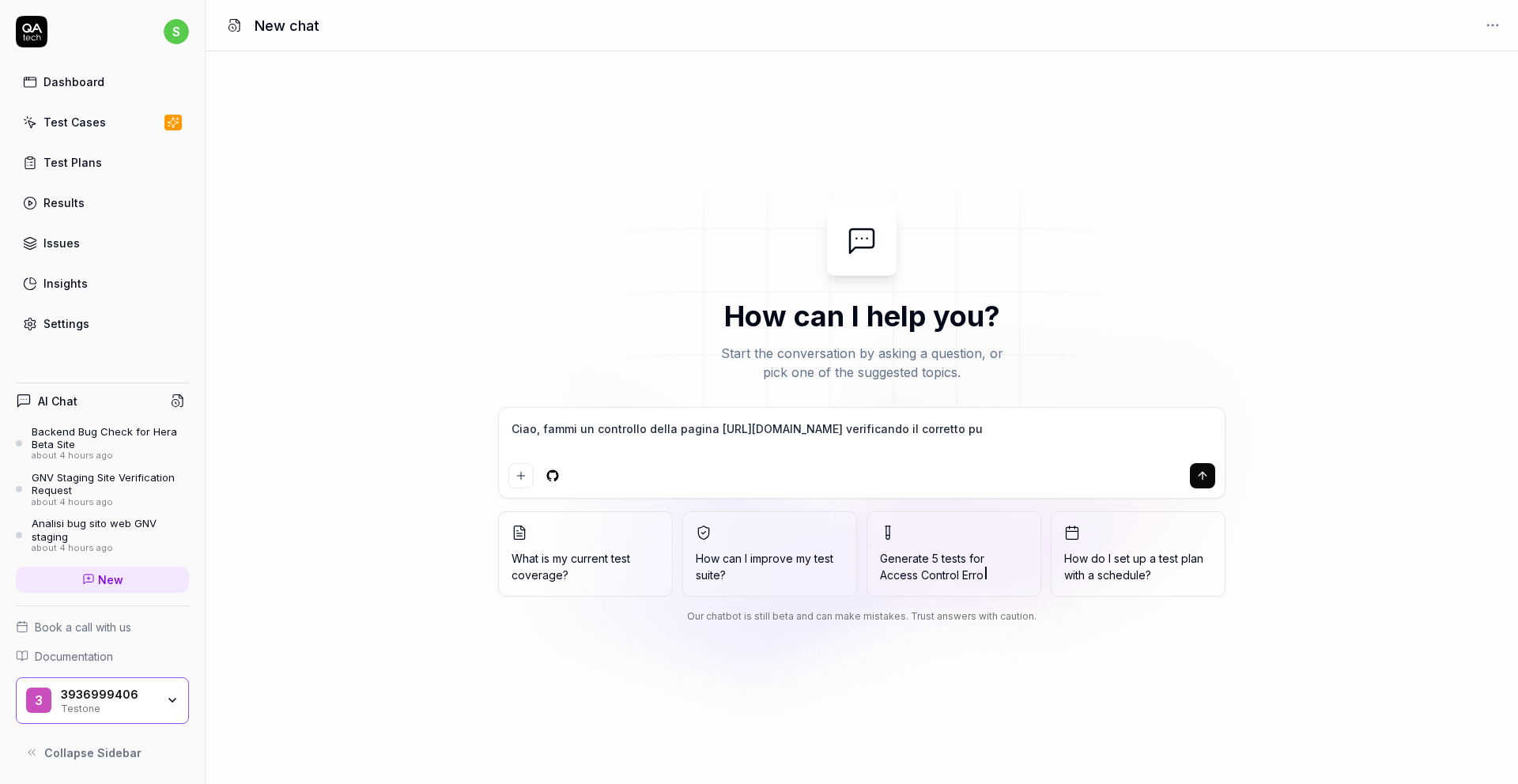
type textarea "*"
type textarea "Ciao, fammi un controllo della pagina https://hera-alfa.assistdigital.it/ verif…"
type textarea "*"
type textarea "Ciao, fammi un controllo della pagina https://hera-alfa.assistdigital.it/ verif…"
type textarea "*"
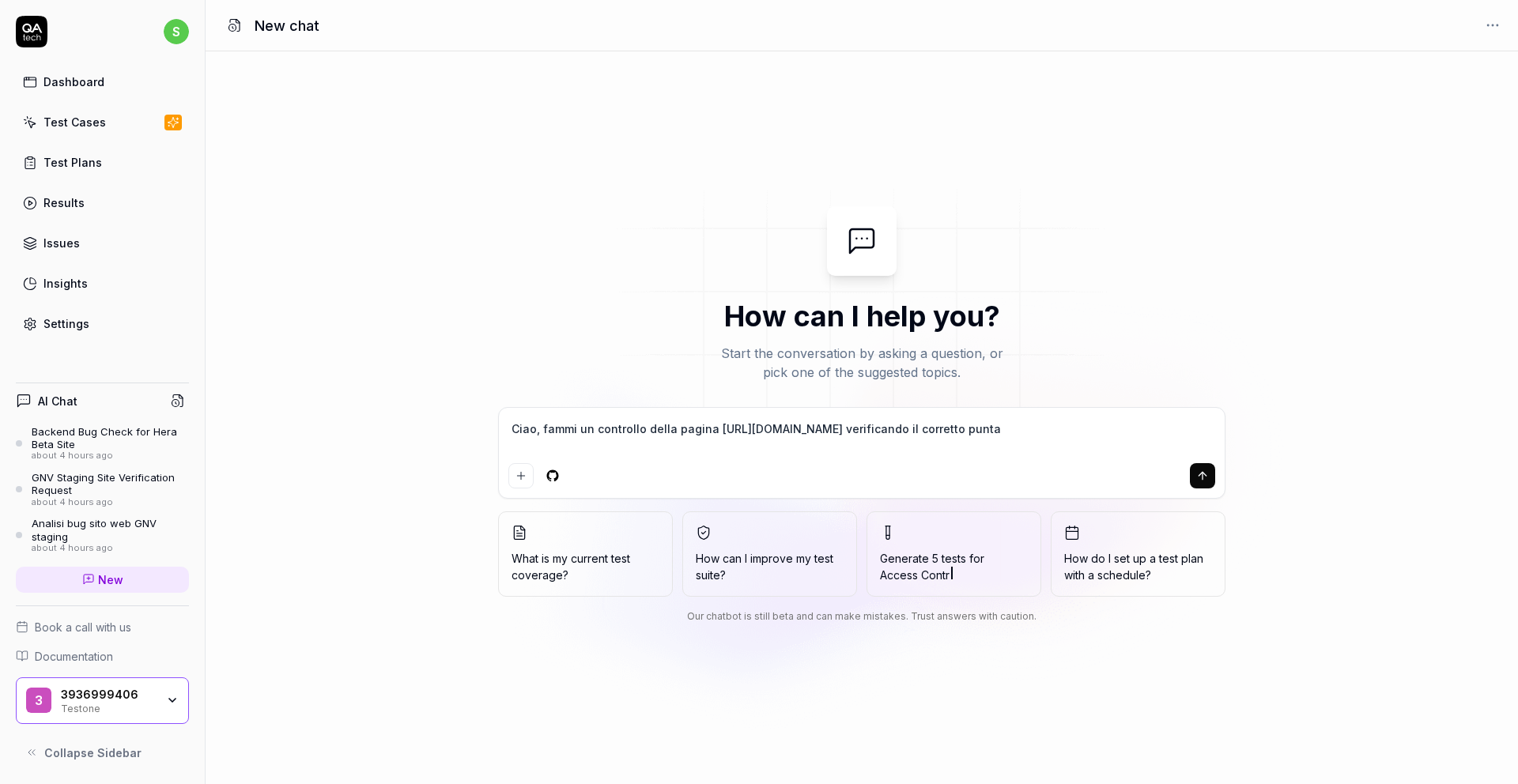
type textarea "Ciao, fammi un controllo della pagina https://hera-alfa.assistdigital.it/ verif…"
type textarea "*"
type textarea "Ciao, fammi un controllo della pagina https://hera-alfa.assistdigital.it/ verif…"
type textarea "*"
type textarea "Ciao, fammi un controllo della pagina https://hera-alfa.assistdigital.it/ verif…"
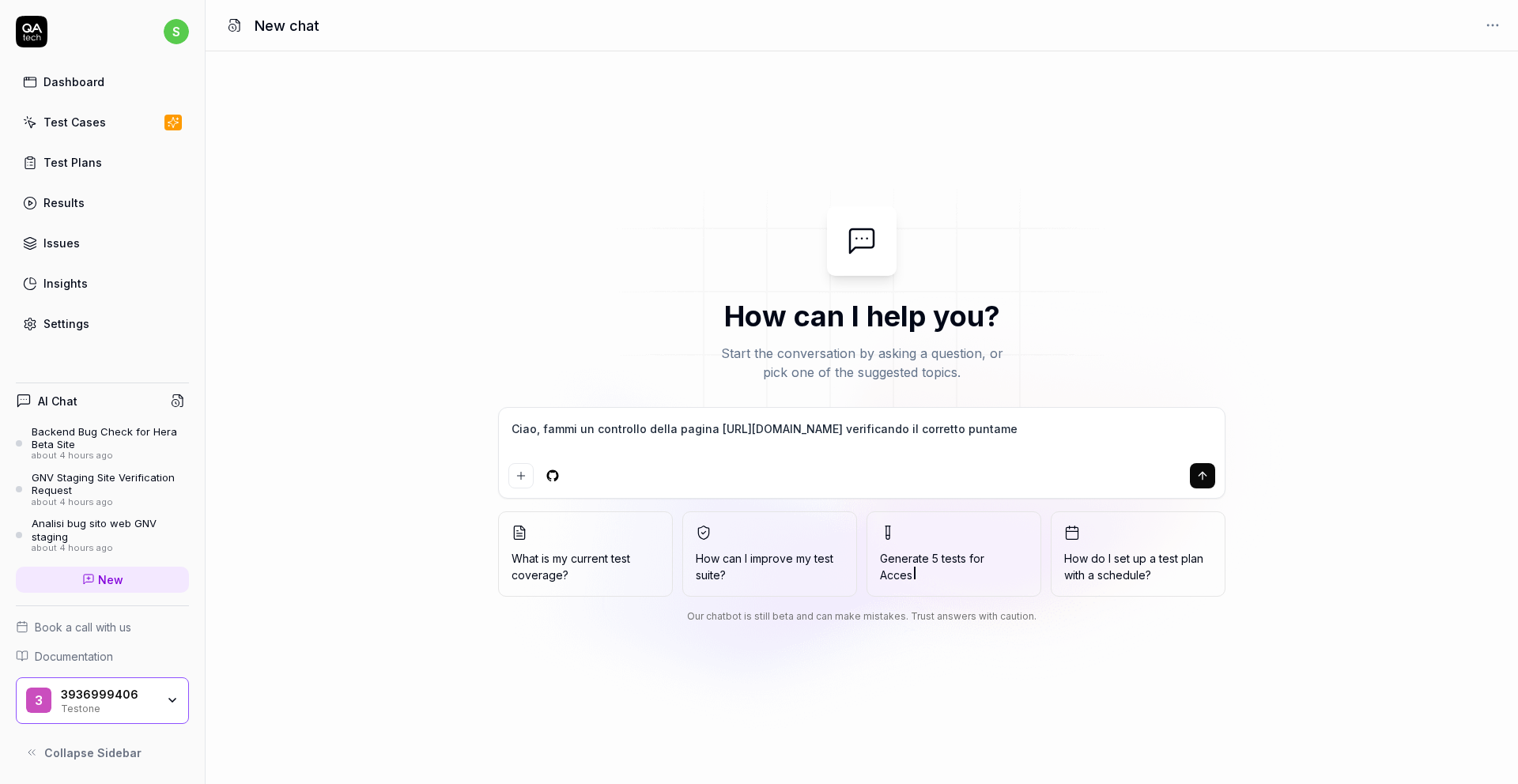
type textarea "*"
type textarea "Ciao, fammi un controllo della pagina https://hera-alfa.assistdigital.it/ verif…"
type textarea "*"
type textarea "Ciao, fammi un controllo della pagina https://hera-alfa.assistdigital.it/ verif…"
type textarea "*"
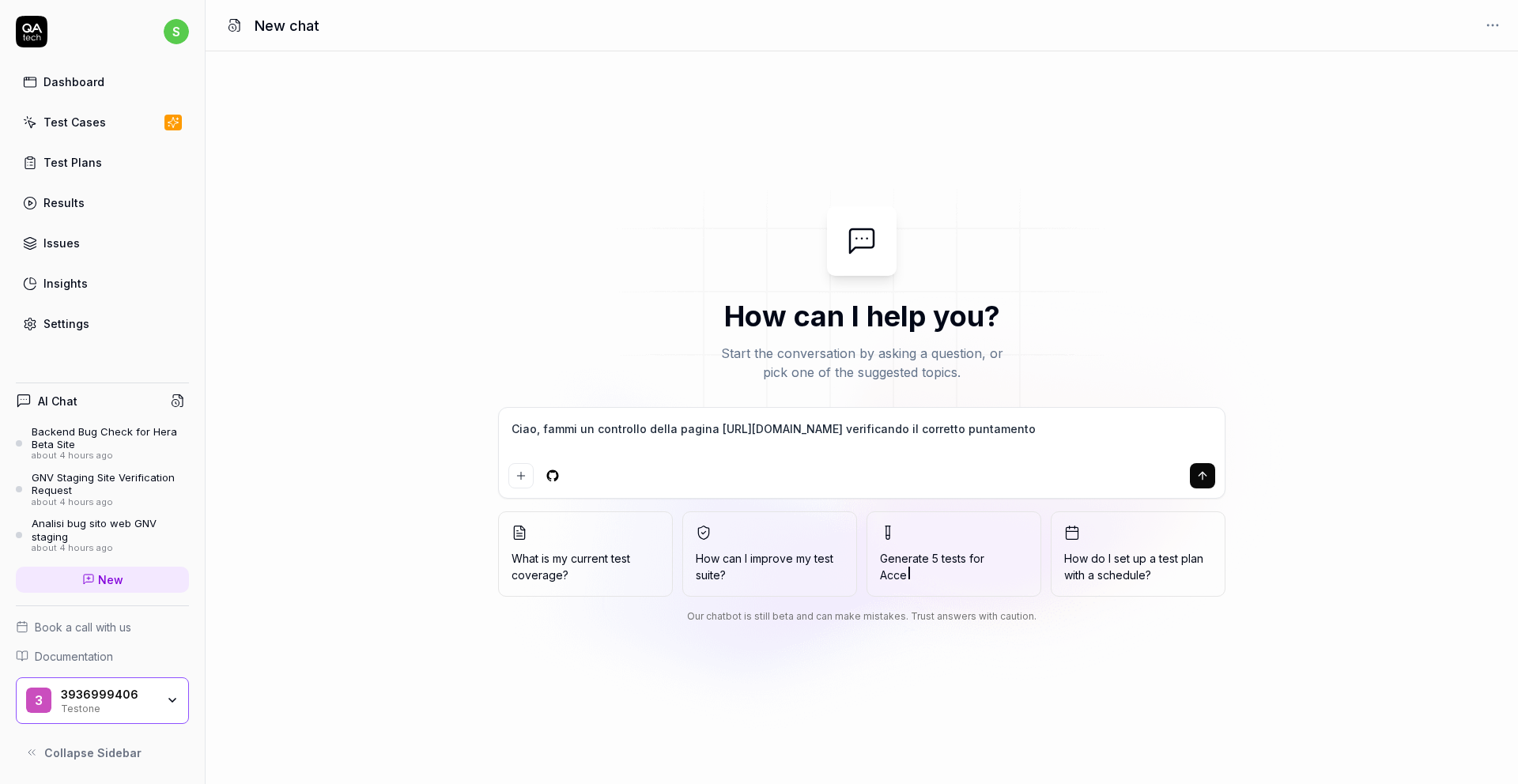
type textarea "Ciao, fammi un controllo della pagina https://hera-alfa.assistdigital.it/ verif…"
type textarea "*"
type textarea "Ciao, fammi un controllo della pagina https://hera-alfa.assistdigital.it/ verif…"
type textarea "*"
type textarea "Ciao, fammi un controllo della pagina https://hera-alfa.assistdigital.it/ verif…"
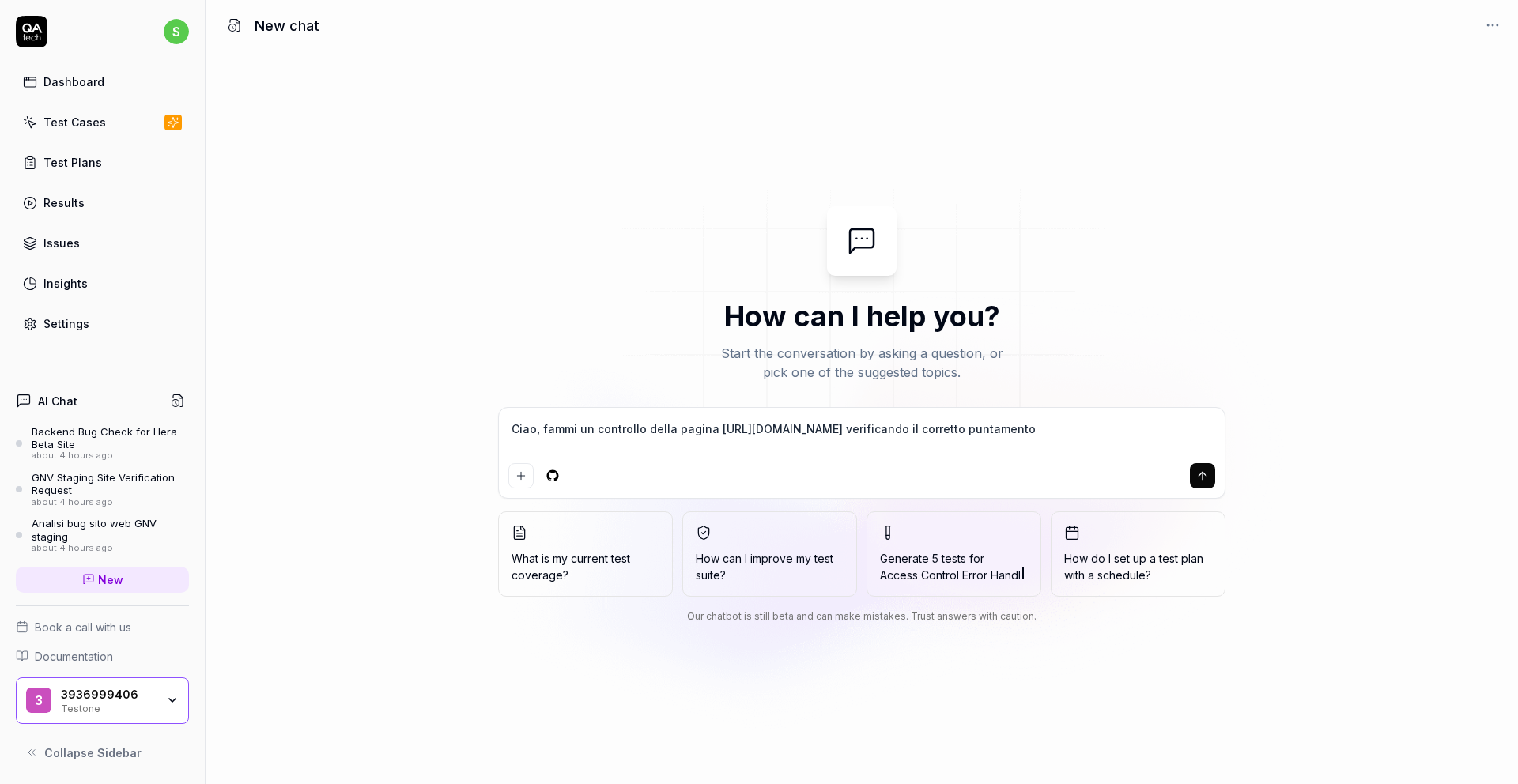
type textarea "*"
type textarea "Ciao, fammi un controllo della pagina https://hera-alfa.assistdigital.it/ verif…"
type textarea "*"
type textarea "Ciao, fammi un controllo della pagina https://hera-alfa.assistdigital.it/ verif…"
type textarea "*"
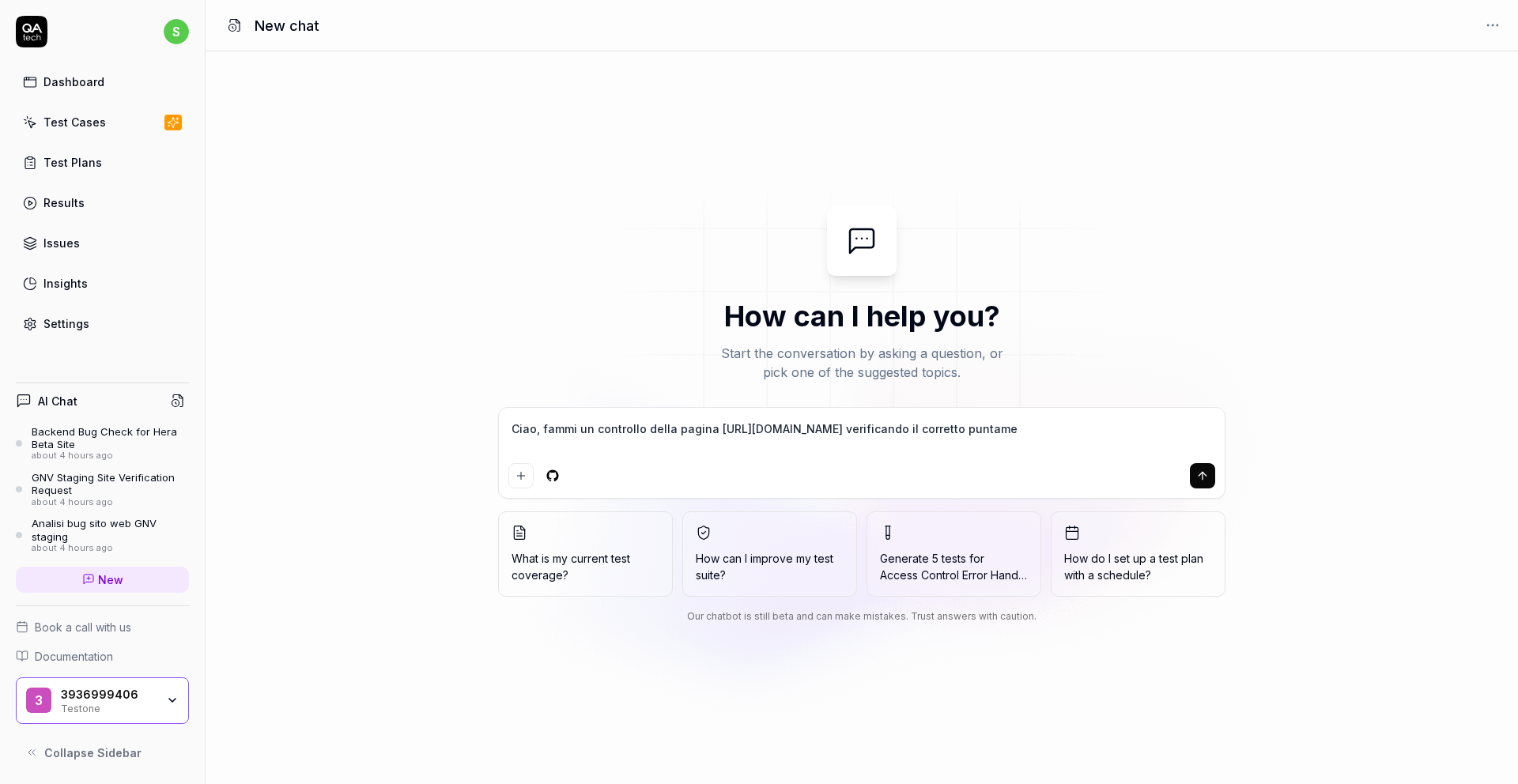
type textarea "Ciao, fammi un controllo della pagina https://hera-alfa.assistdigital.it/ verif…"
paste textarea "[EMAIL_ADDRESS][DOMAIN_NAME]"
click at [1208, 473] on icon "submit" at bounding box center [1201, 475] width 12 height 12
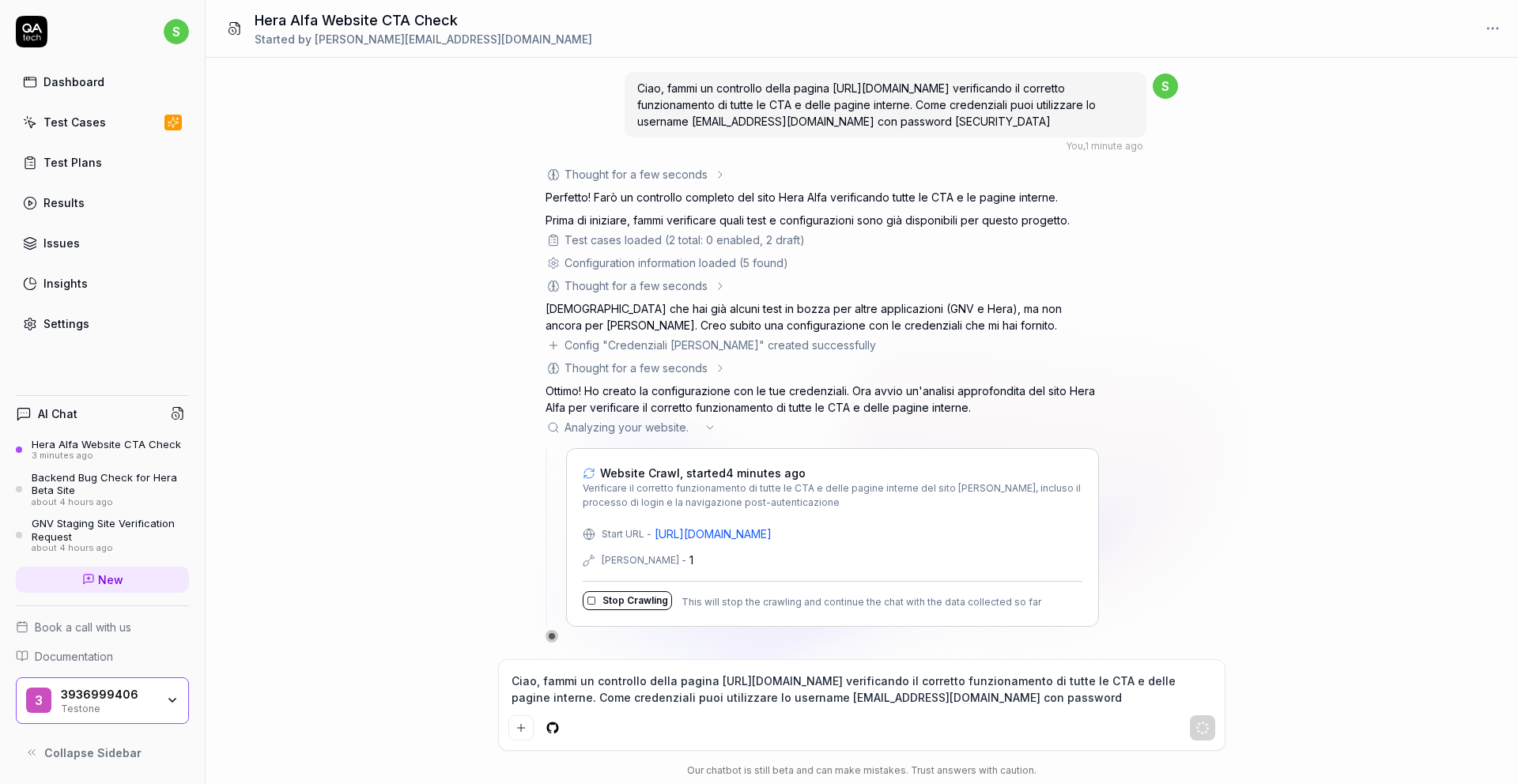
click at [637, 601] on button "Stop Crawling" at bounding box center [627, 601] width 89 height 19
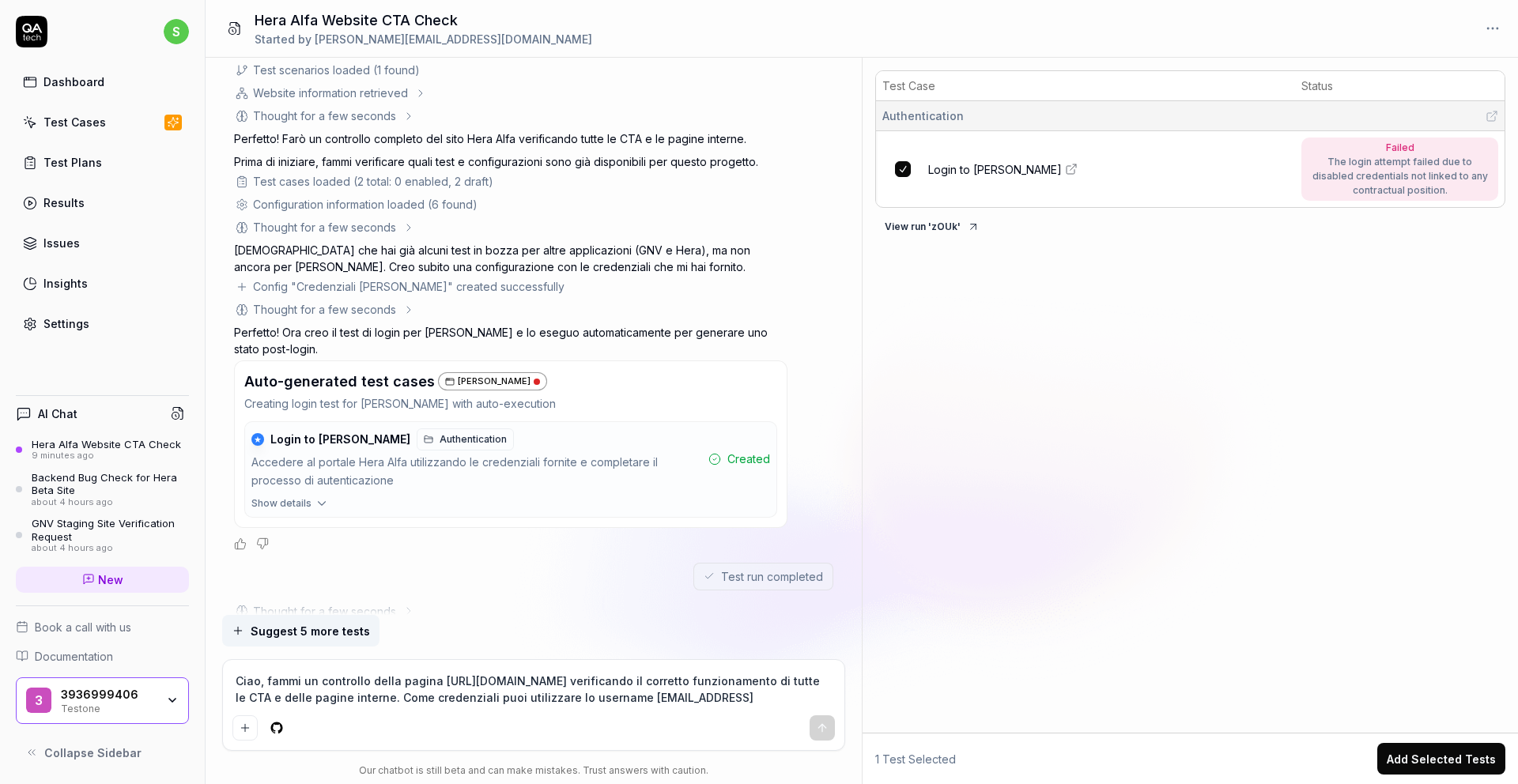
scroll to position [1115, 0]
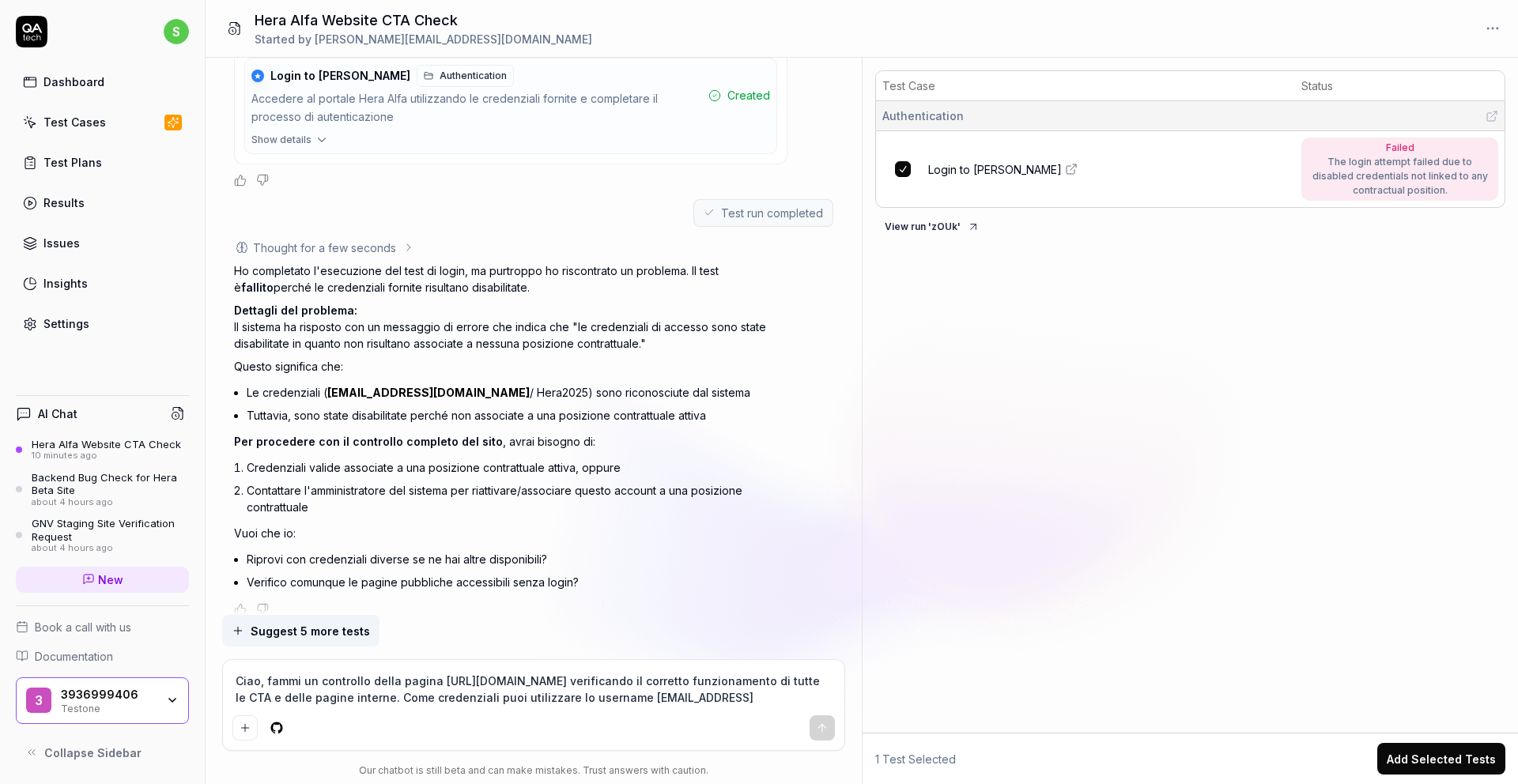
click at [395, 685] on textarea "Ciao, fammi un controllo della pagina [URL][DOMAIN_NAME] verificando il corrett…" at bounding box center [533, 689] width 603 height 40
drag, startPoint x: 293, startPoint y: 679, endPoint x: 203, endPoint y: 680, distance: 90.0
click at [203, 680] on div "s Dashboard Test Cases Test Plans Results Issues Insights Settings AI Chat Hera…" at bounding box center [759, 392] width 1518 height 784
click at [461, 672] on textarea "Riguardo le credenziali" at bounding box center [533, 689] width 603 height 40
click at [452, 678] on textarea "Riguardo le credenziali" at bounding box center [533, 689] width 603 height 40
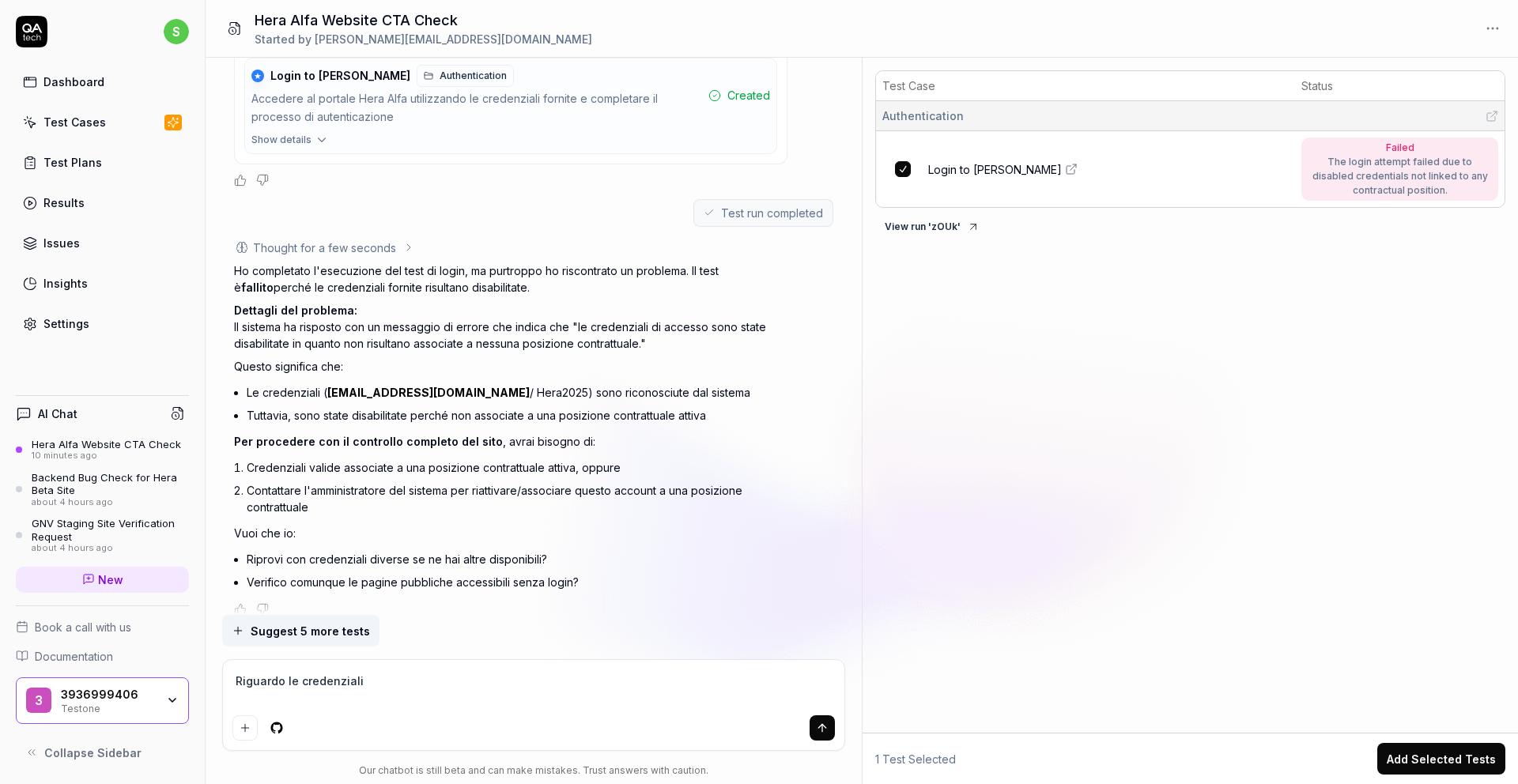
drag, startPoint x: 446, startPoint y: 680, endPoint x: 223, endPoint y: 678, distance: 223.0
click at [223, 678] on div "Riguardo le credenziali" at bounding box center [534, 704] width 622 height 90
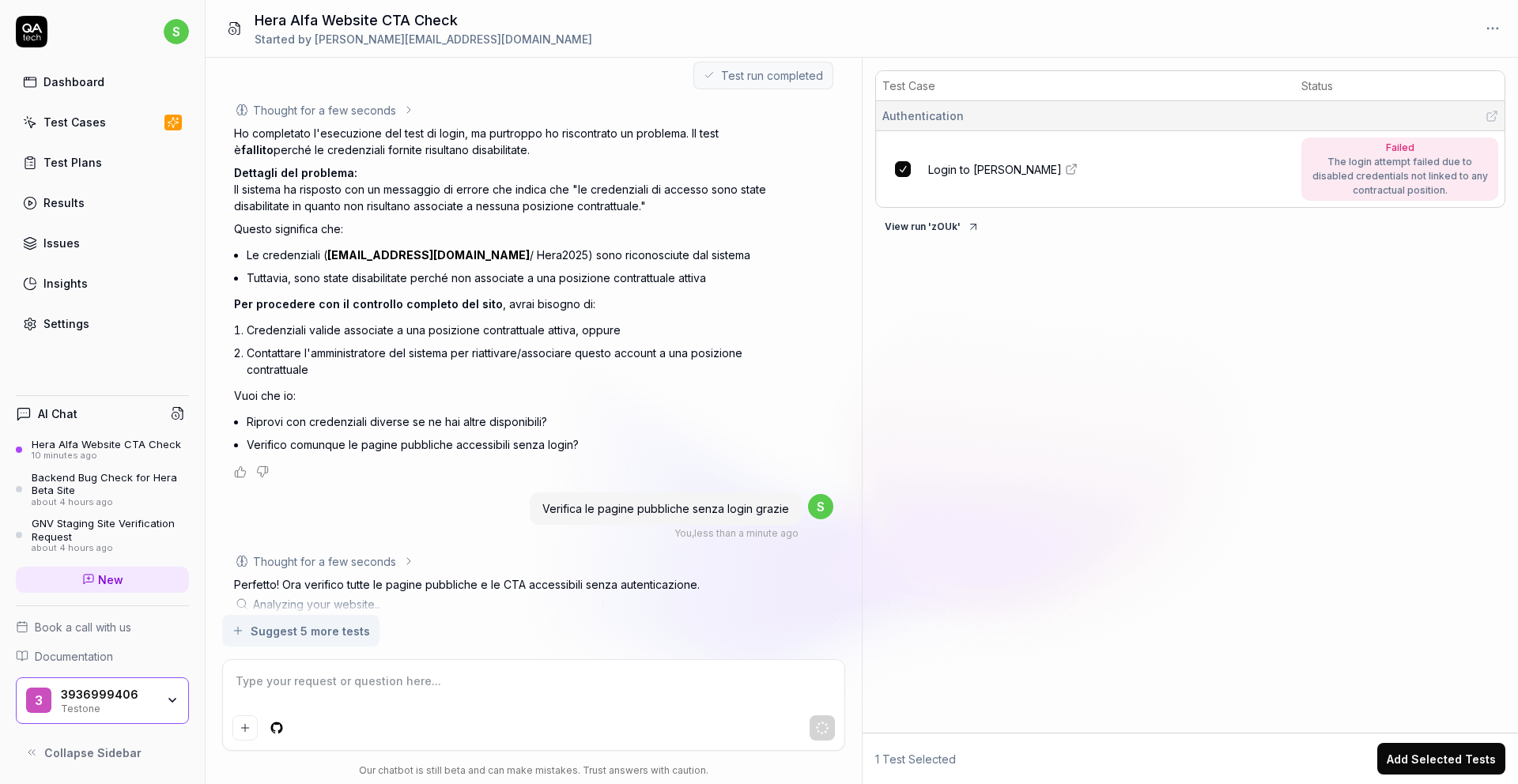
scroll to position [1352, 0]
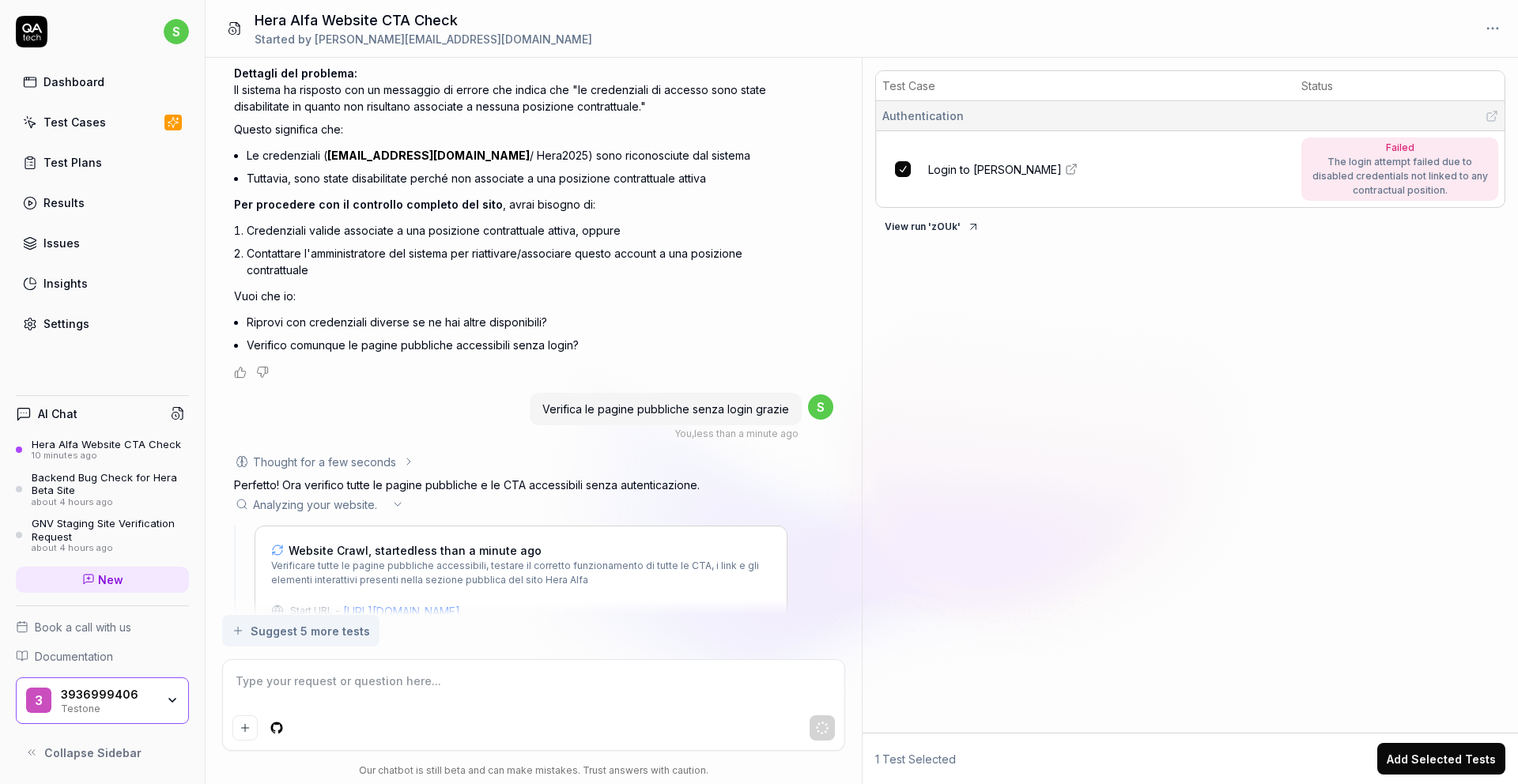
click at [69, 321] on div "Settings" at bounding box center [67, 323] width 46 height 16
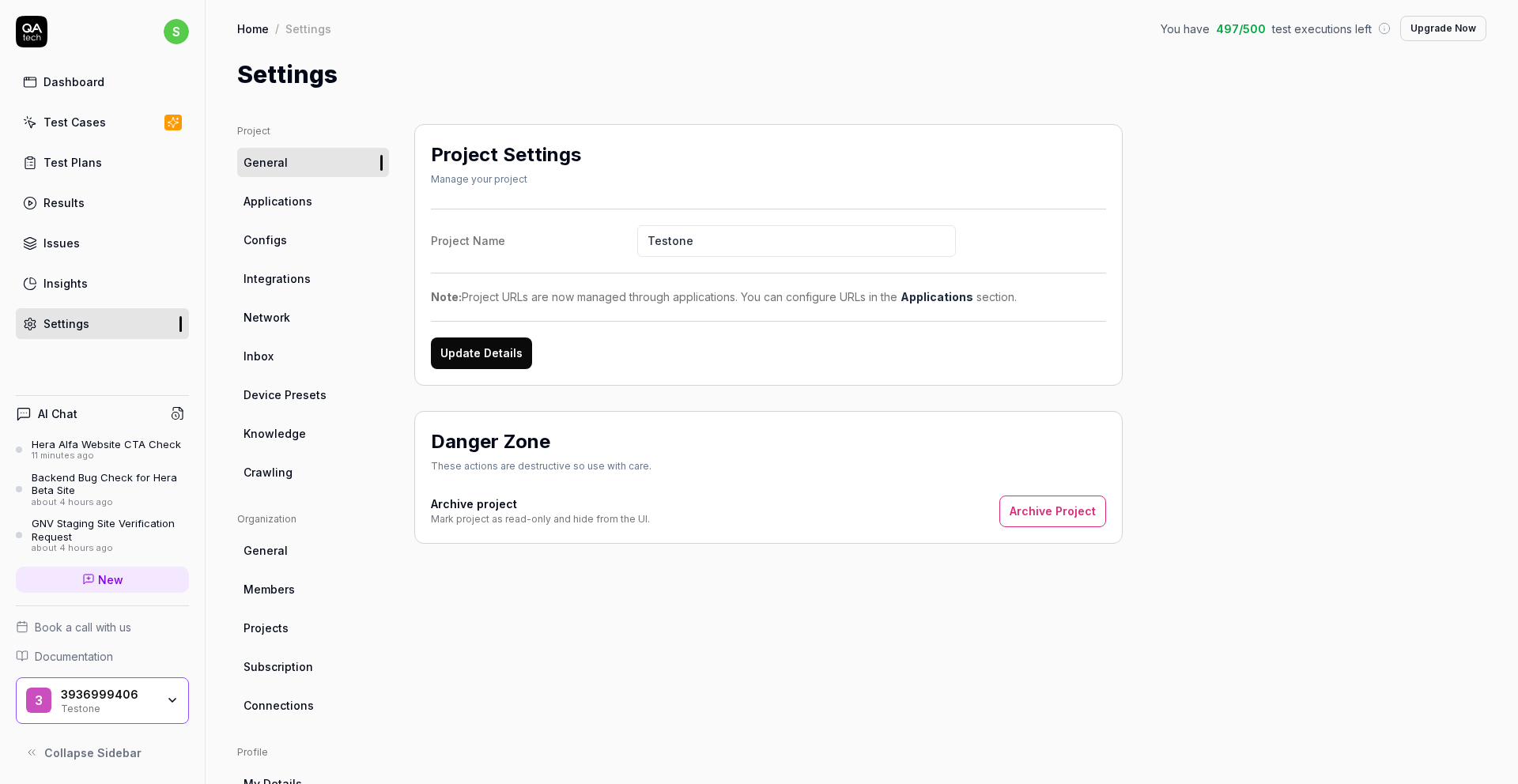
click at [317, 213] on link "Applications" at bounding box center [313, 201] width 152 height 29
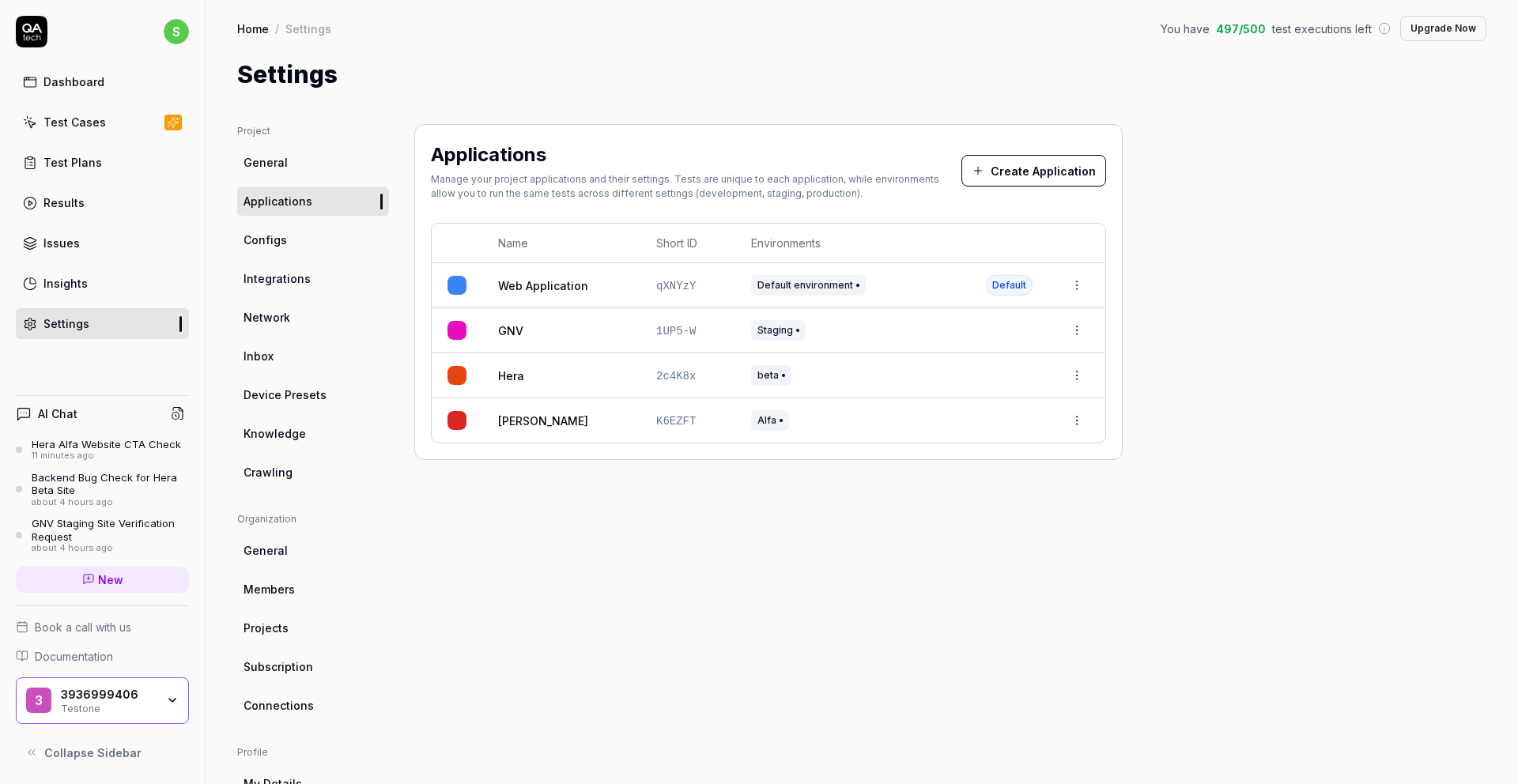
click at [1027, 166] on button "Create Application" at bounding box center [1033, 170] width 144 height 31
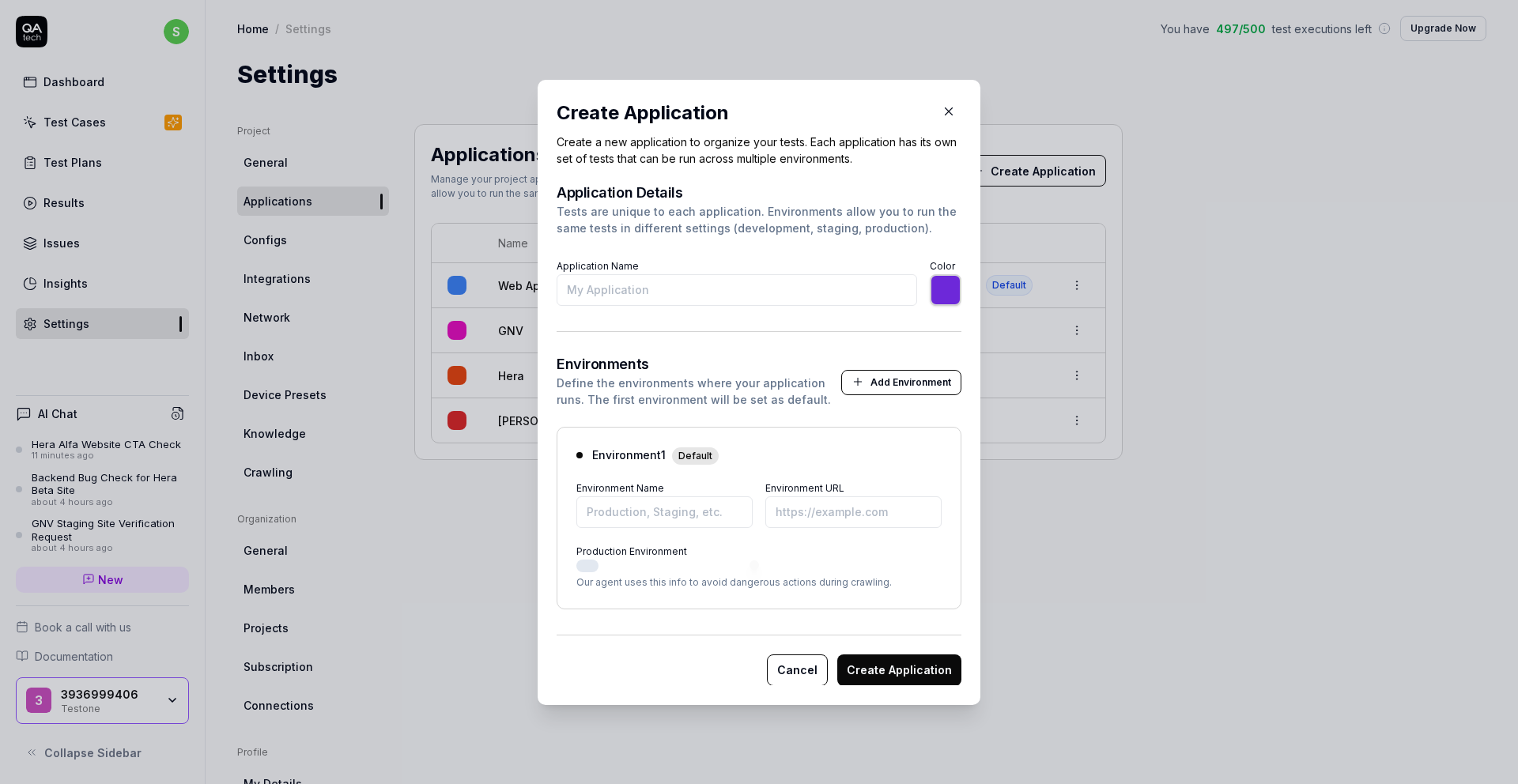
click at [673, 294] on input "Application Name" at bounding box center [736, 290] width 360 height 31
click at [620, 518] on input "Environment Name" at bounding box center [663, 510] width 176 height 31
click at [632, 513] on input "Dev" at bounding box center [663, 510] width 176 height 31
click at [781, 512] on input "Environment URL" at bounding box center [853, 510] width 176 height 31
paste input "[URL][DOMAIN_NAME][DOMAIN_NAME]"
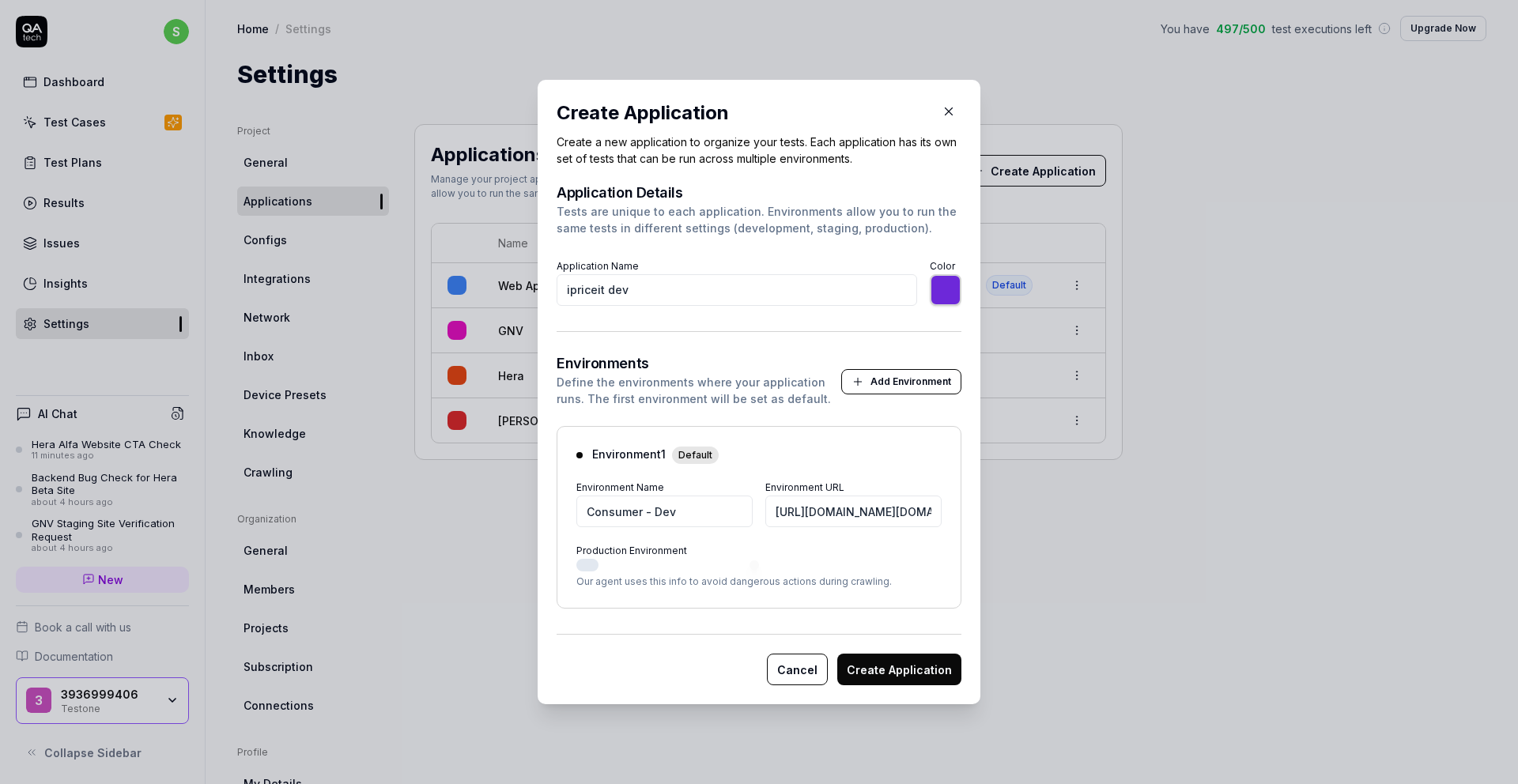
click at [895, 673] on button "Create Application" at bounding box center [899, 669] width 125 height 31
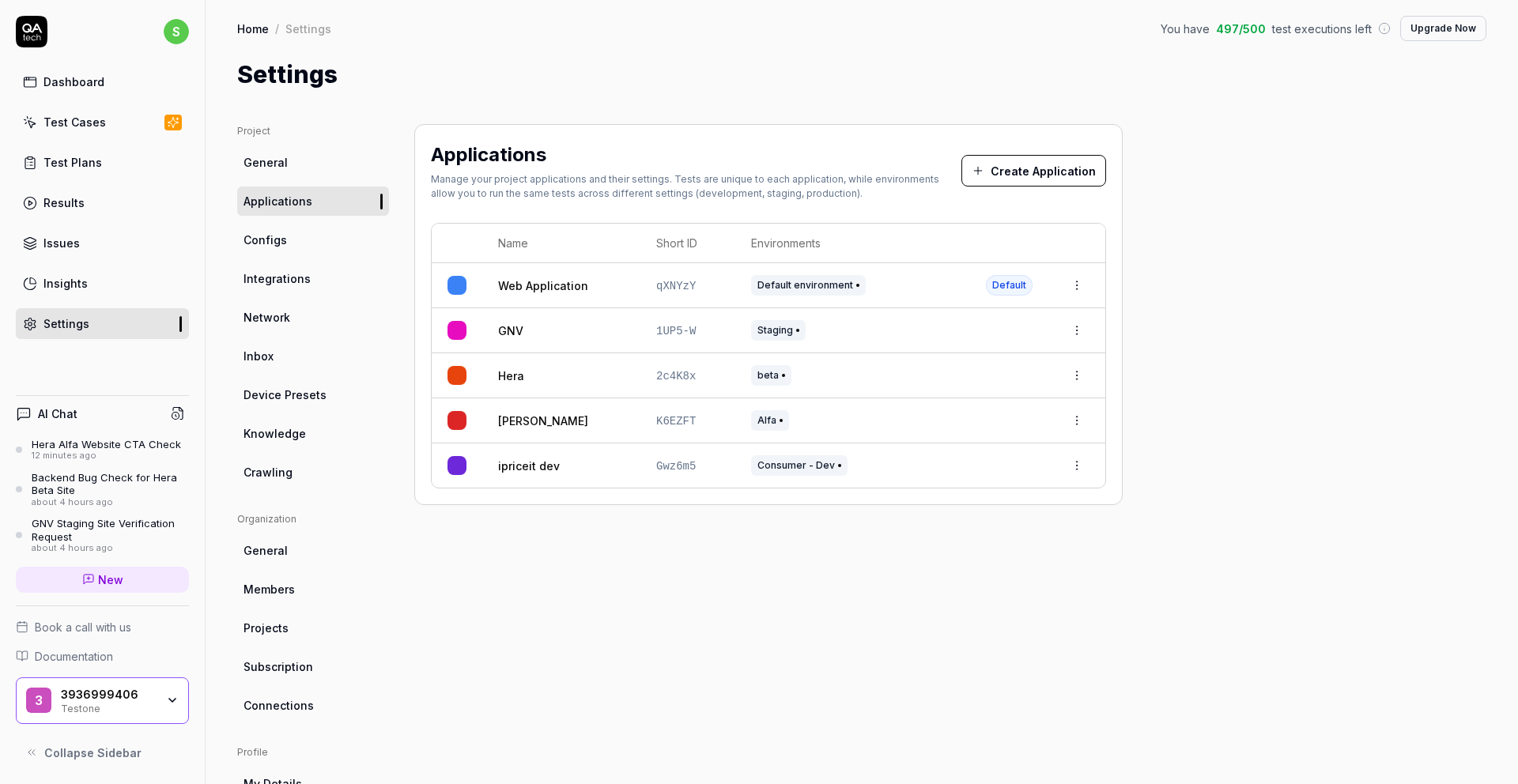
click at [99, 584] on span "New" at bounding box center [110, 579] width 26 height 16
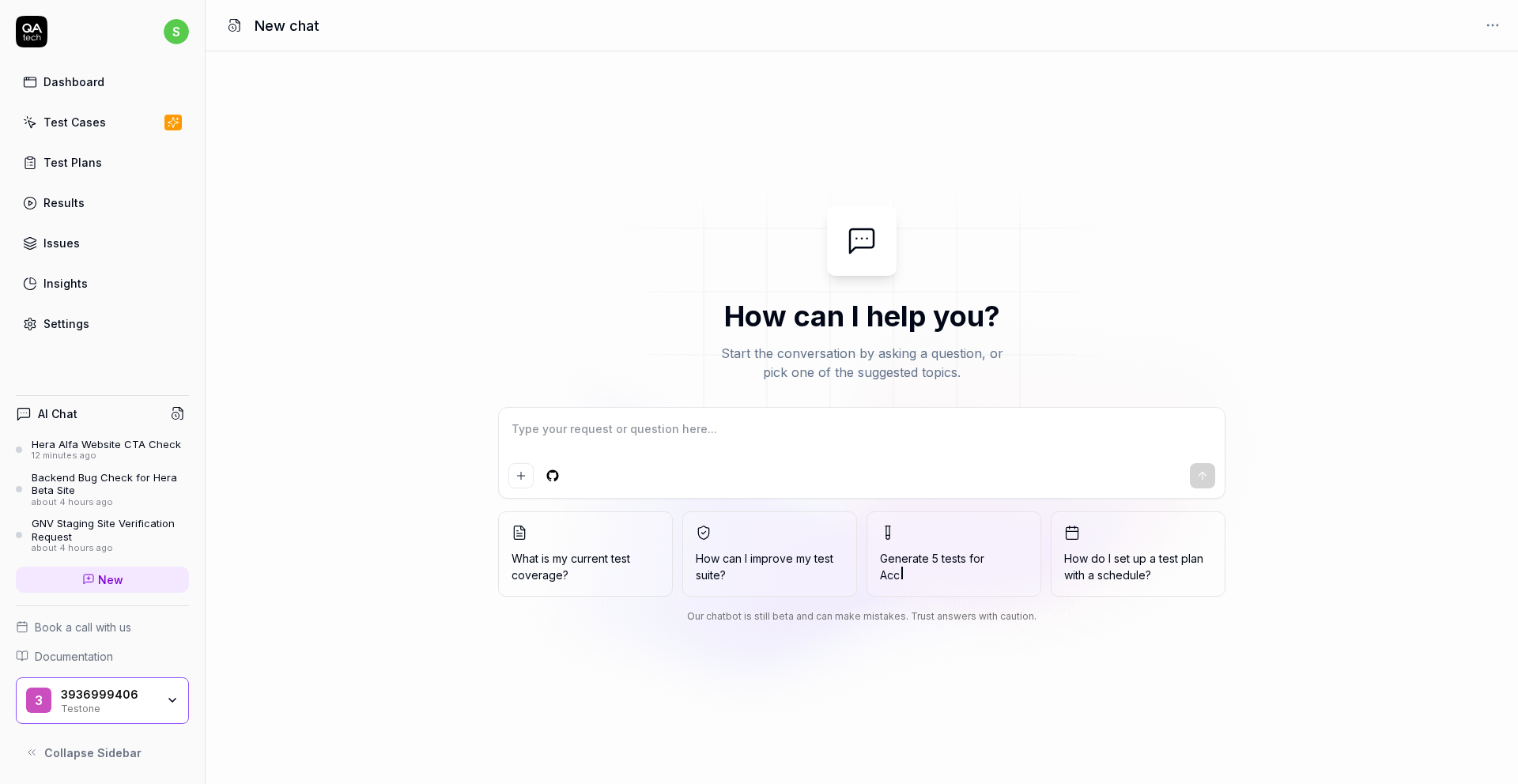
click at [662, 435] on textarea at bounding box center [861, 437] width 706 height 40
type textarea "*"
type textarea "C"
type textarea "*"
type textarea "Ci"
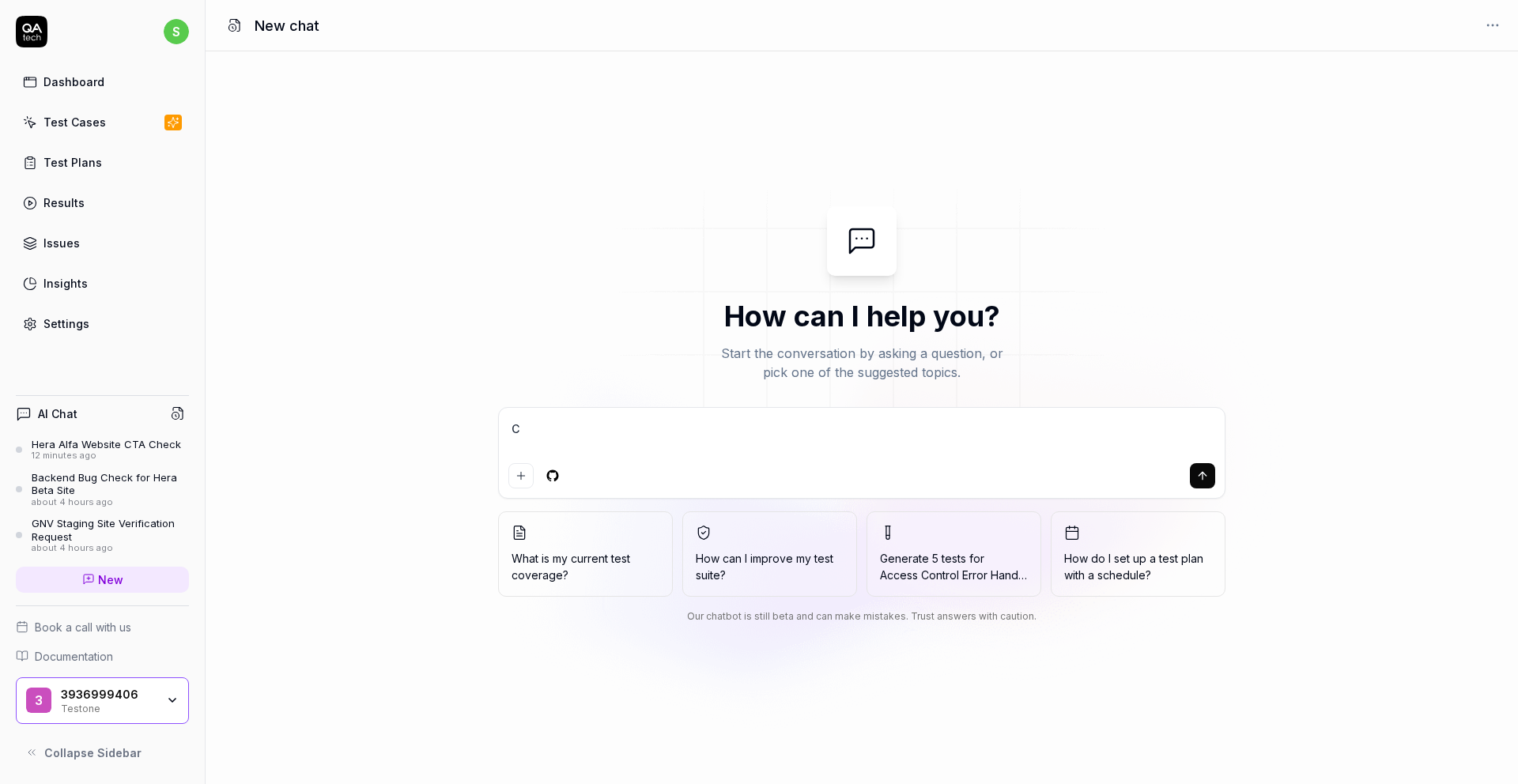
type textarea "*"
type textarea "Cia"
type textarea "*"
type textarea "Ciao"
type textarea "*"
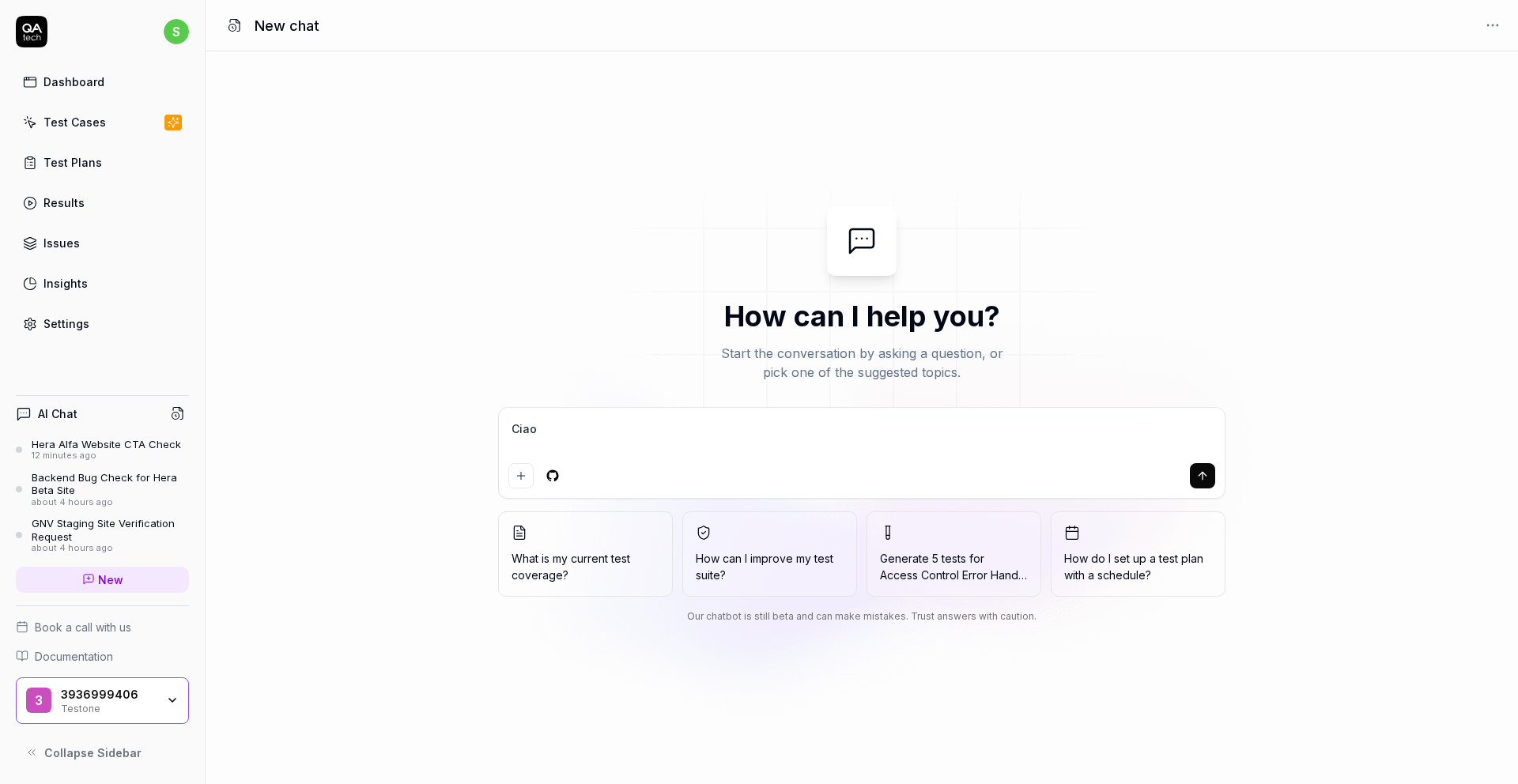
type textarea "Ciao,"
type textarea "*"
type textarea "Ciao,"
type textarea "*"
type textarea "Ciao, v"
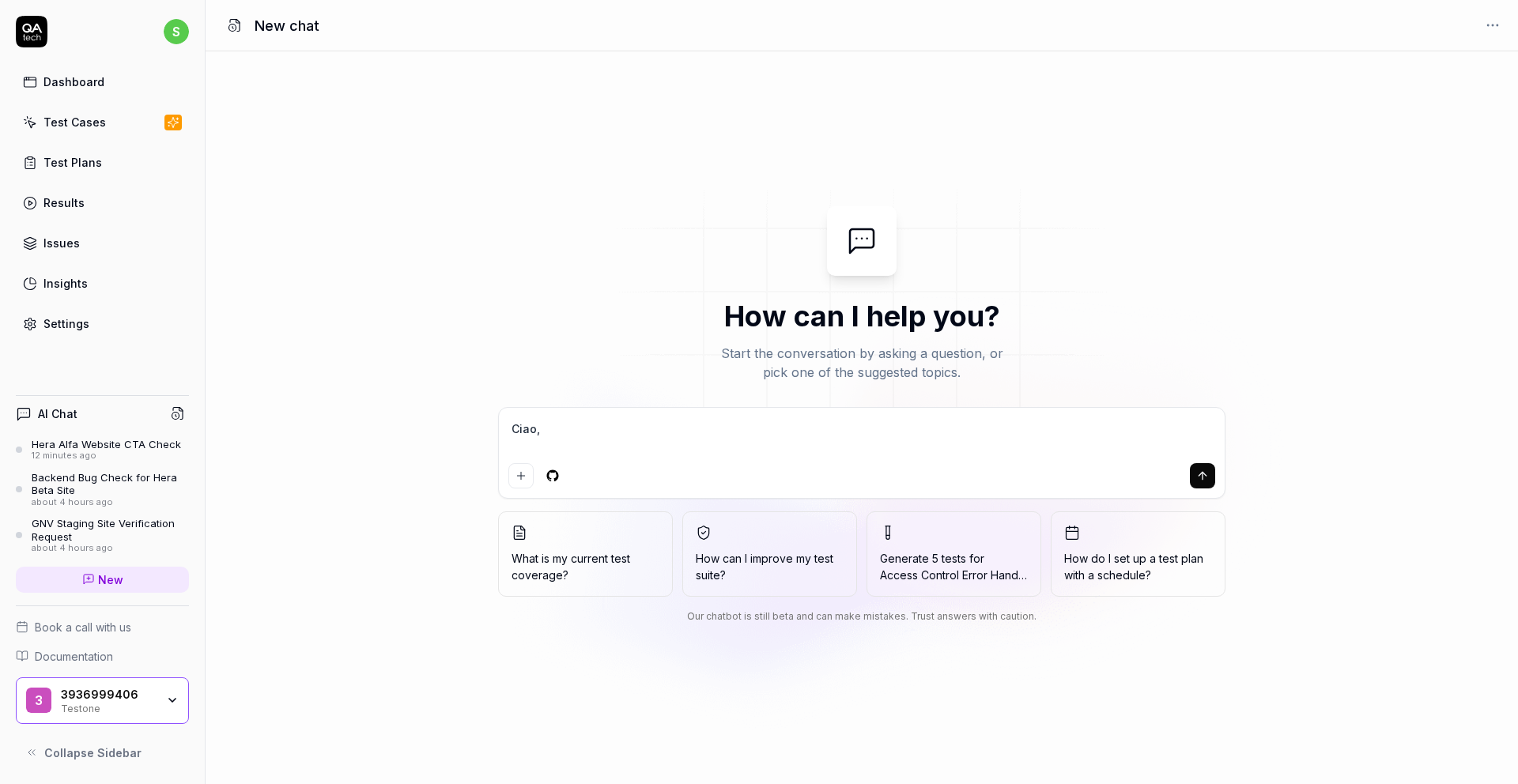
type textarea "*"
type textarea "Ciao, vo"
type textarea "*"
type textarea "Ciao, vor"
type textarea "*"
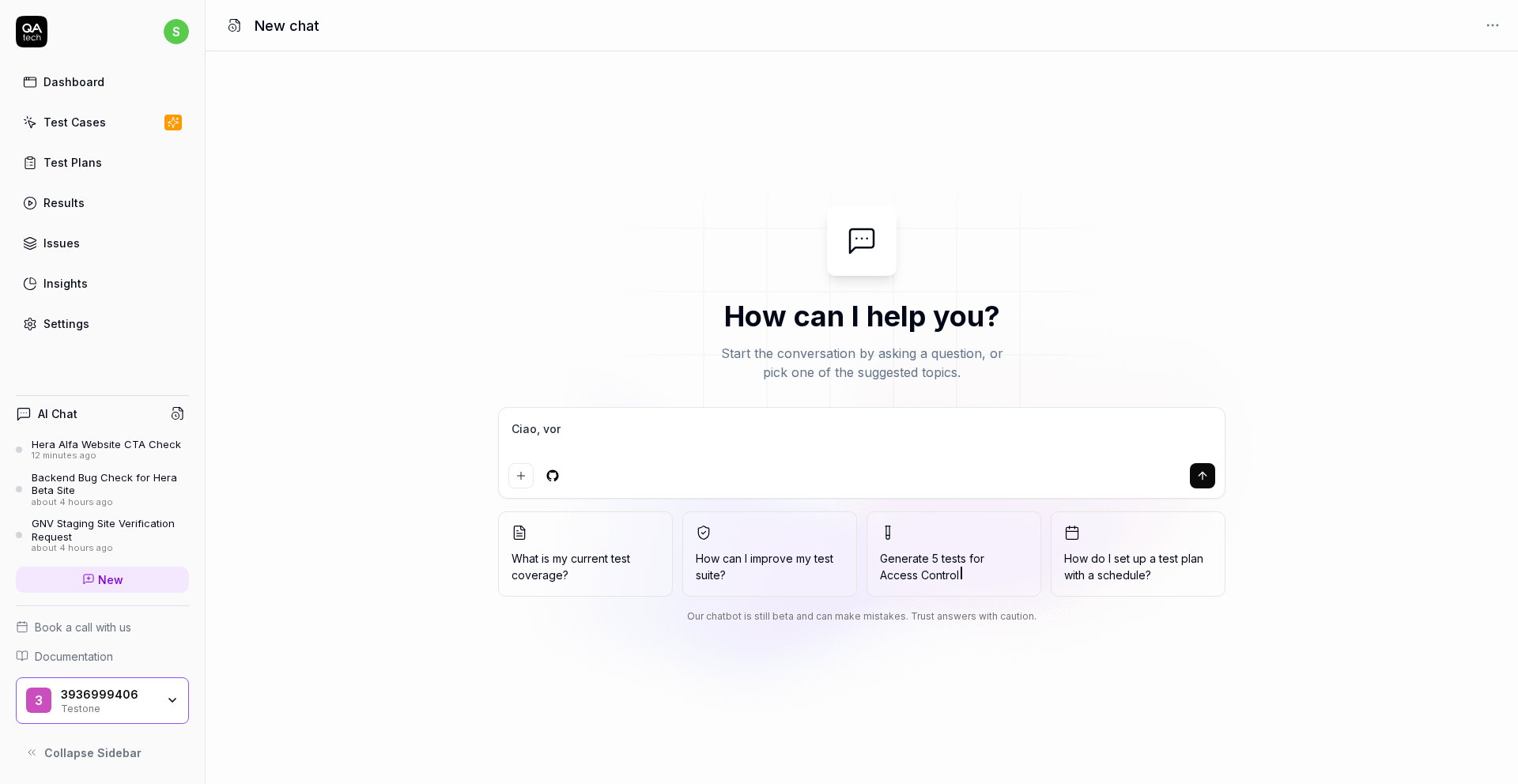
type textarea "Ciao, vorr"
type textarea "*"
type textarea "Ciao, vorre"
type textarea "*"
type textarea "Ciao, vorrei"
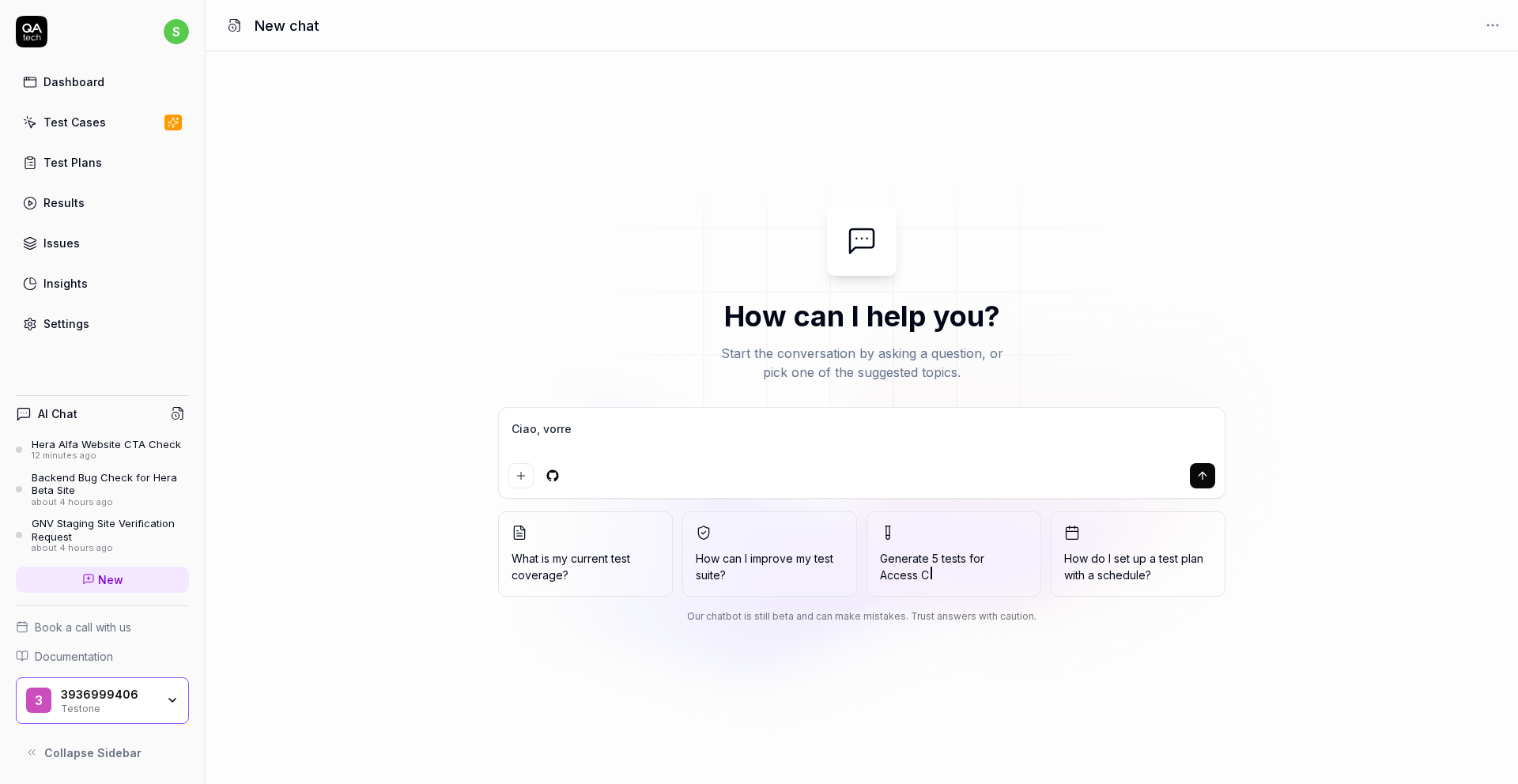
type textarea "*"
type textarea "Ciao, vorrei"
type textarea "*"
type textarea "Ciao, vorrei c"
type textarea "*"
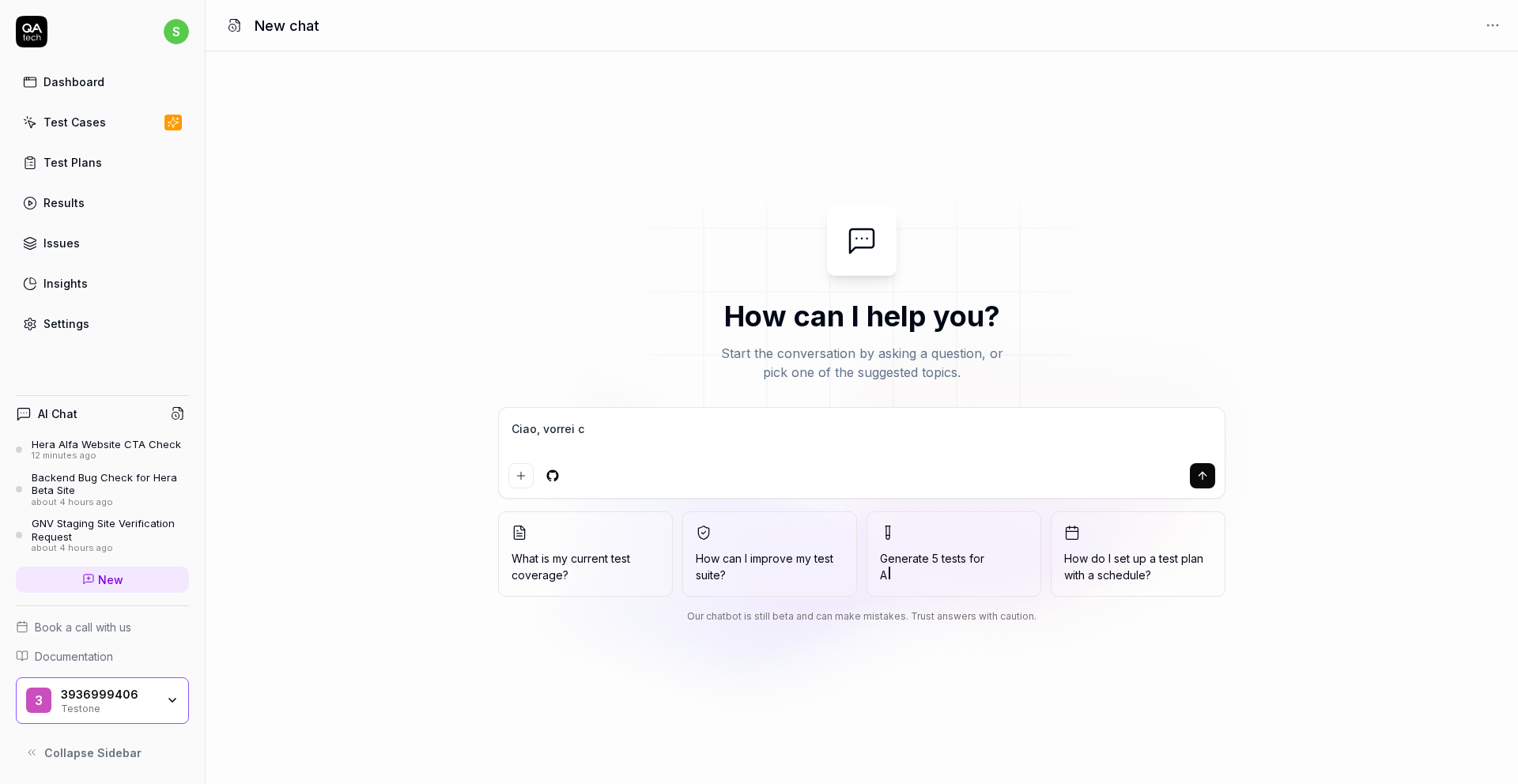
type textarea "Ciao, vorrei ch"
type textarea "*"
type textarea "Ciao, vorrei che"
type textarea "*"
type textarea "Ciao, vorrei che"
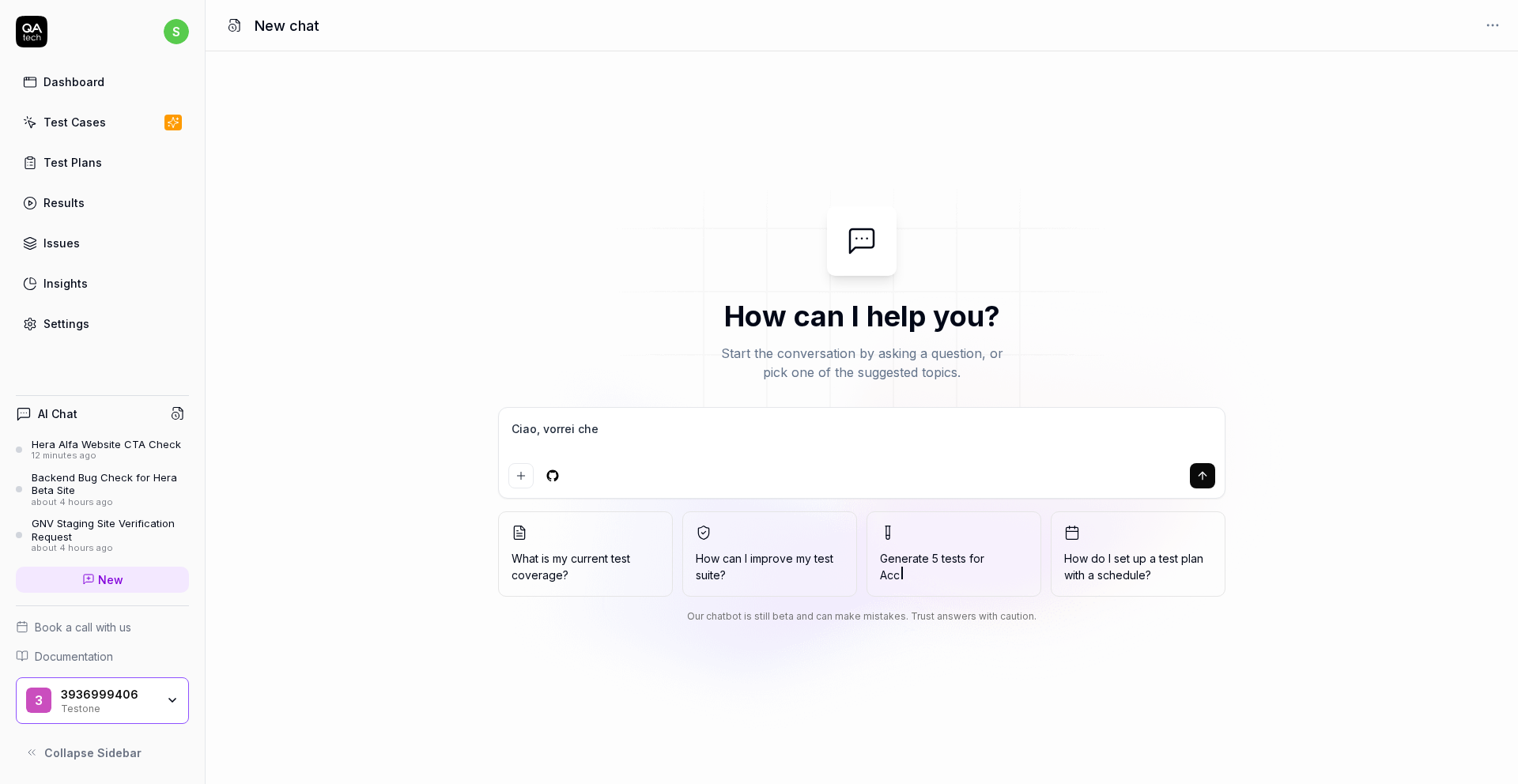
type textarea "*"
type textarea "Ciao, vorrei che t"
type textarea "*"
type textarea "Ciao, vorrei che tu"
type textarea "*"
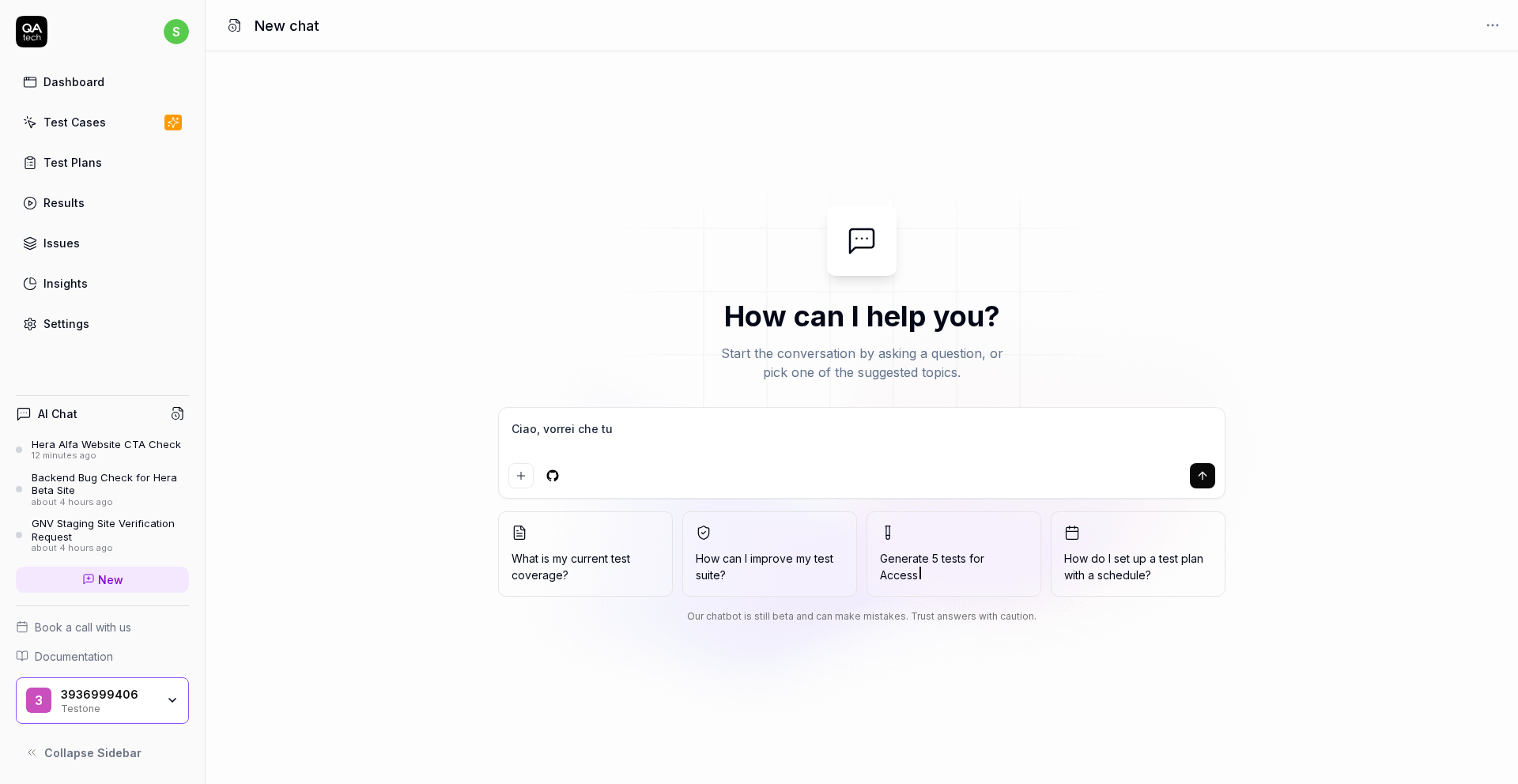
type textarea "Ciao, vorrei che tu"
type textarea "*"
type textarea "Ciao, vorrei che tu e"
type textarea "*"
type textarea "Ciao, vorrei che tu ef"
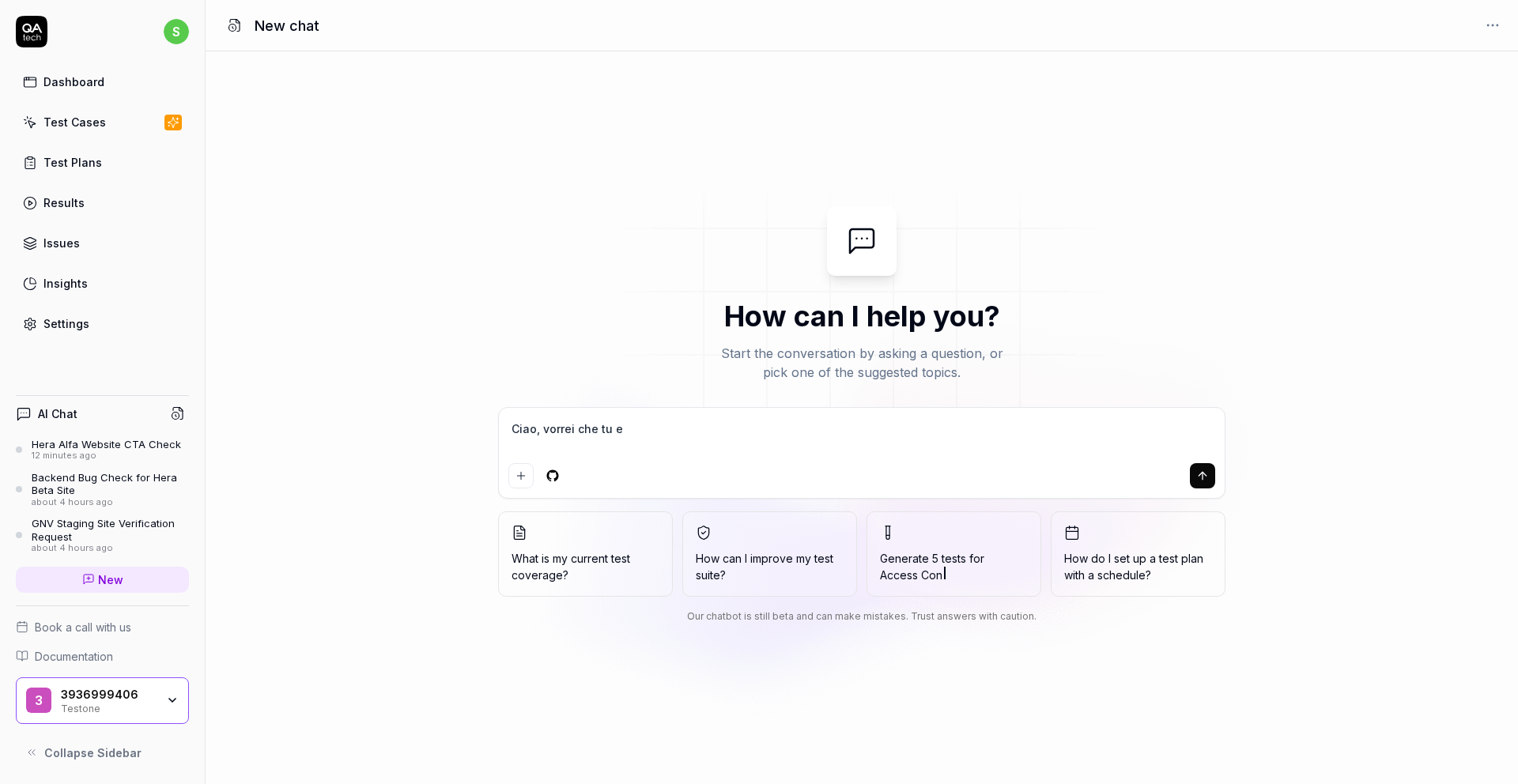
type textarea "*"
type textarea "Ciao, vorrei che tu eff"
type textarea "*"
type textarea "Ciao, vorrei che tu effe"
type textarea "*"
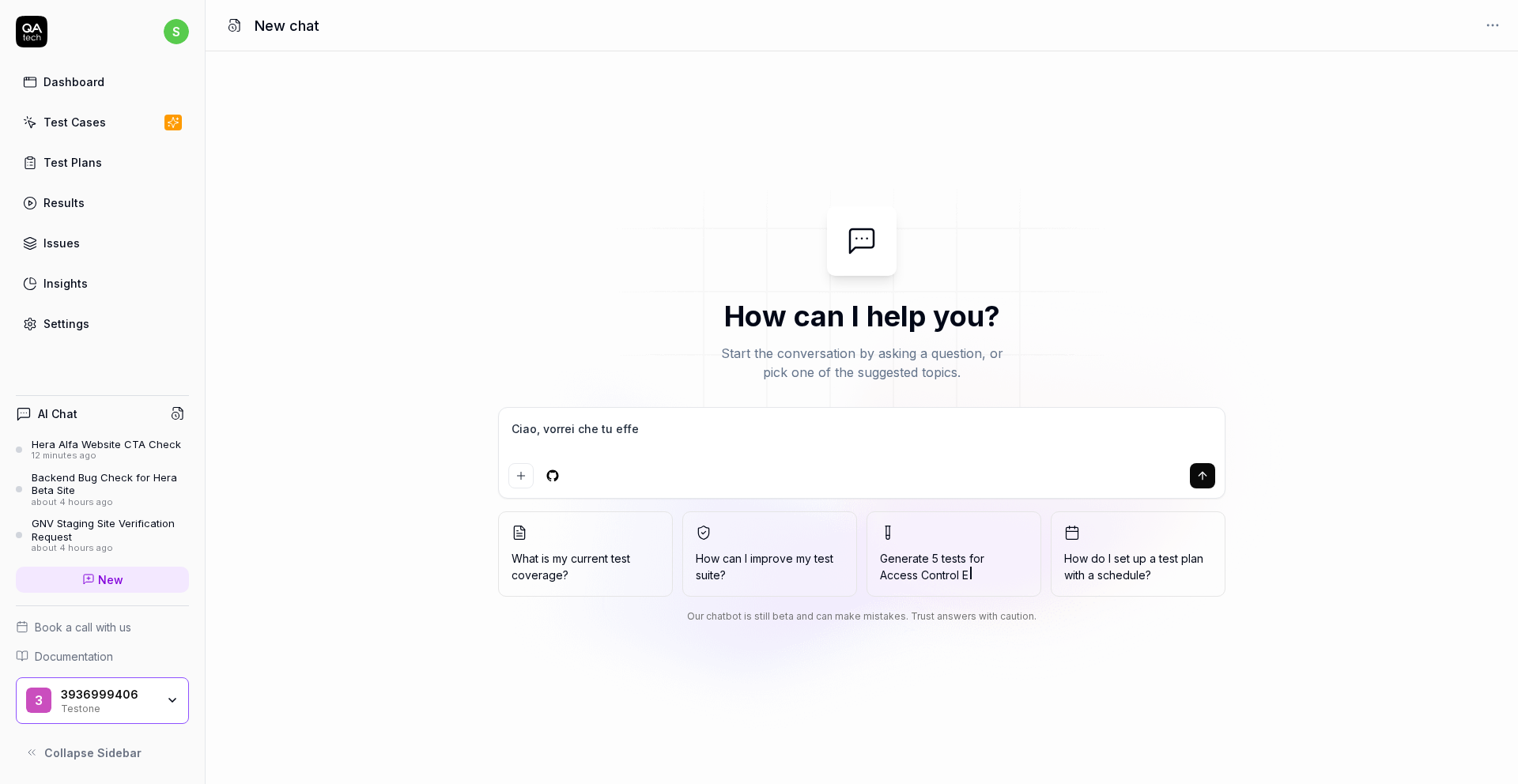
type textarea "Ciao, vorrei che tu effet"
type textarea "*"
type textarea "Ciao, vorrei che tu effett"
type textarea "*"
type textarea "Ciao, vorrei che tu effettu"
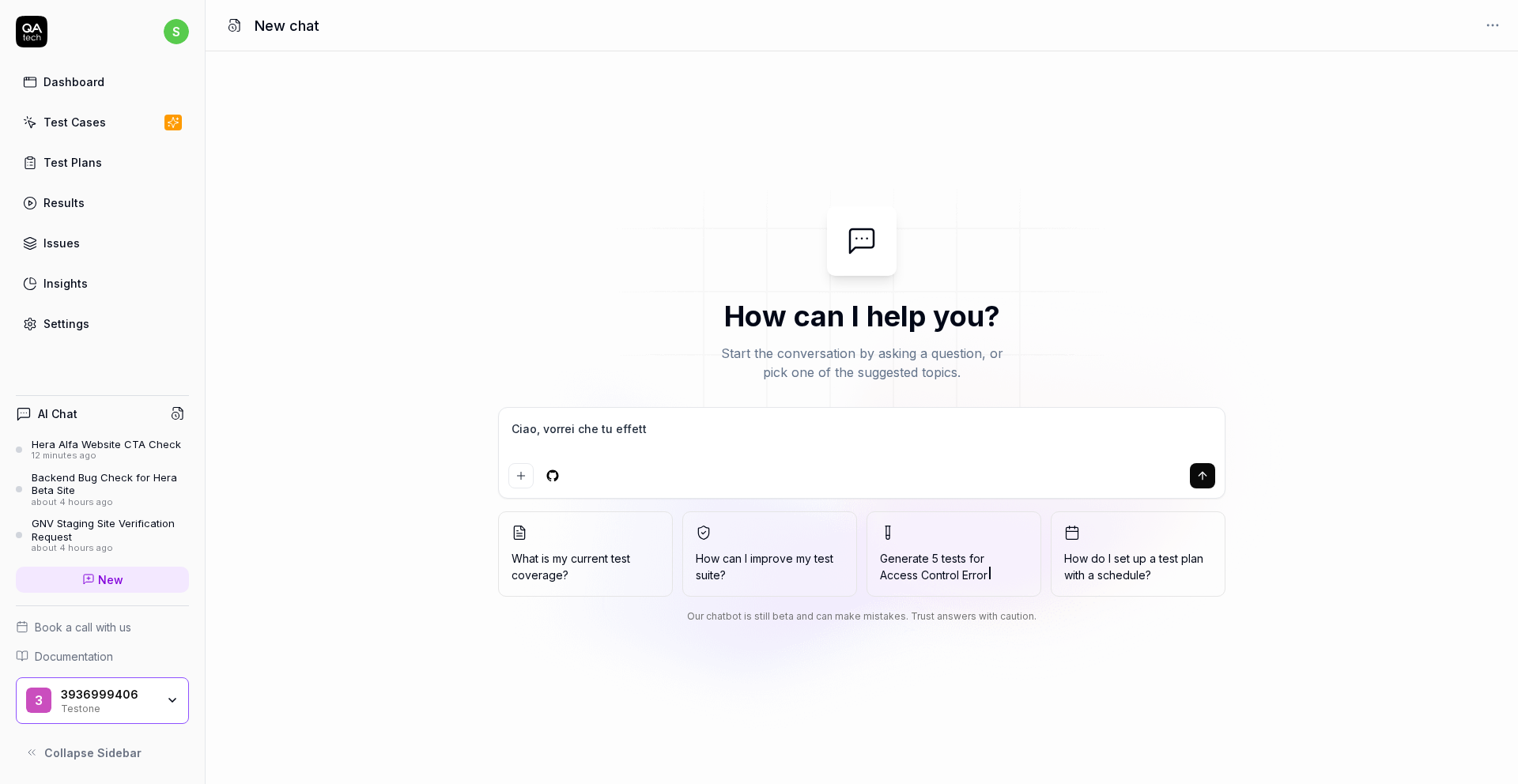
type textarea "*"
type textarea "Ciao, vorrei che tu effettua"
type textarea "*"
type textarea "Ciao, vorrei che tu effettuas"
type textarea "*"
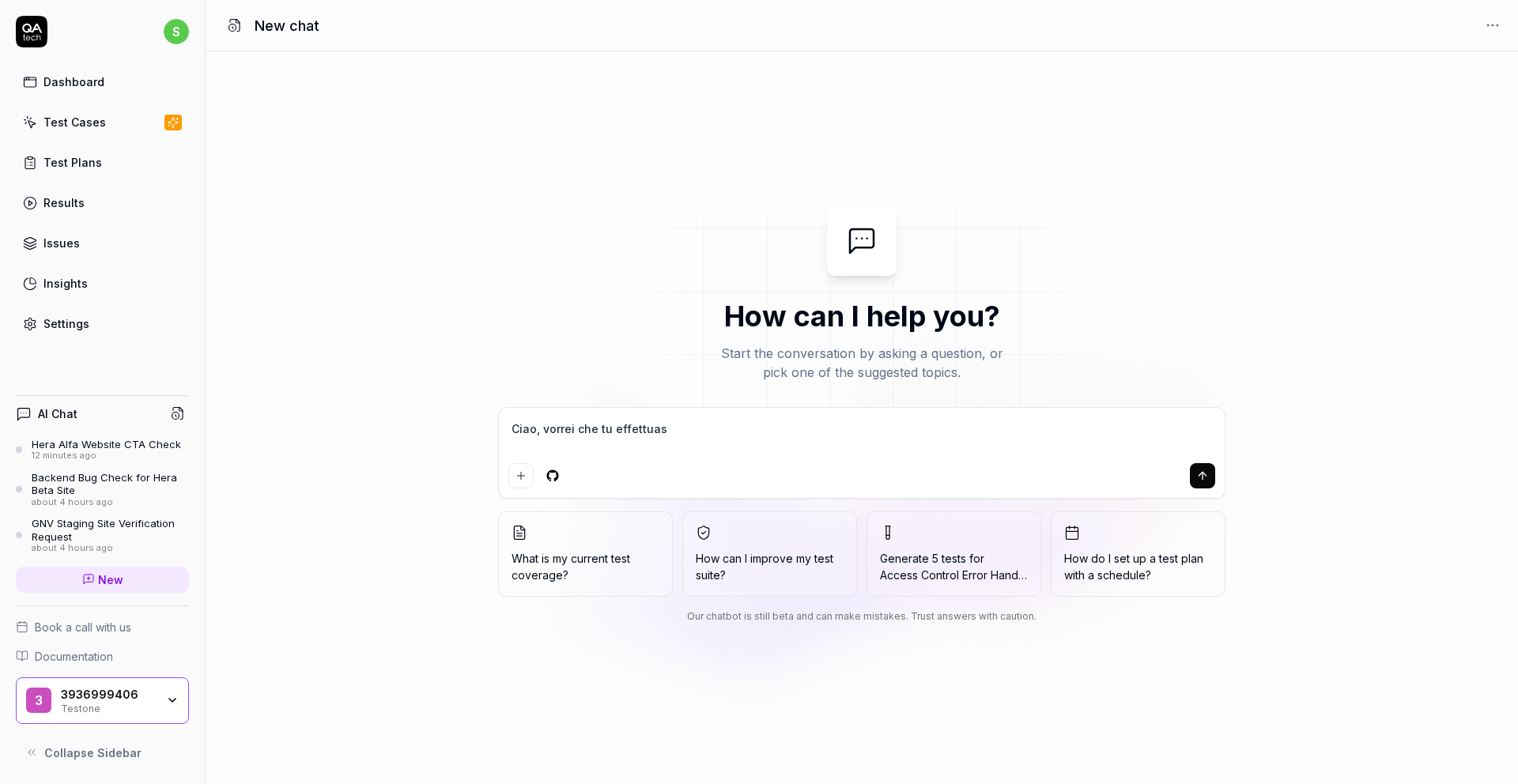
type textarea "Ciao, vorrei che tu effettuass"
type textarea "*"
type textarea "Ciao, vorrei che tu effettuassi"
type textarea "*"
type textarea "Ciao, vorrei che tu effettuassi"
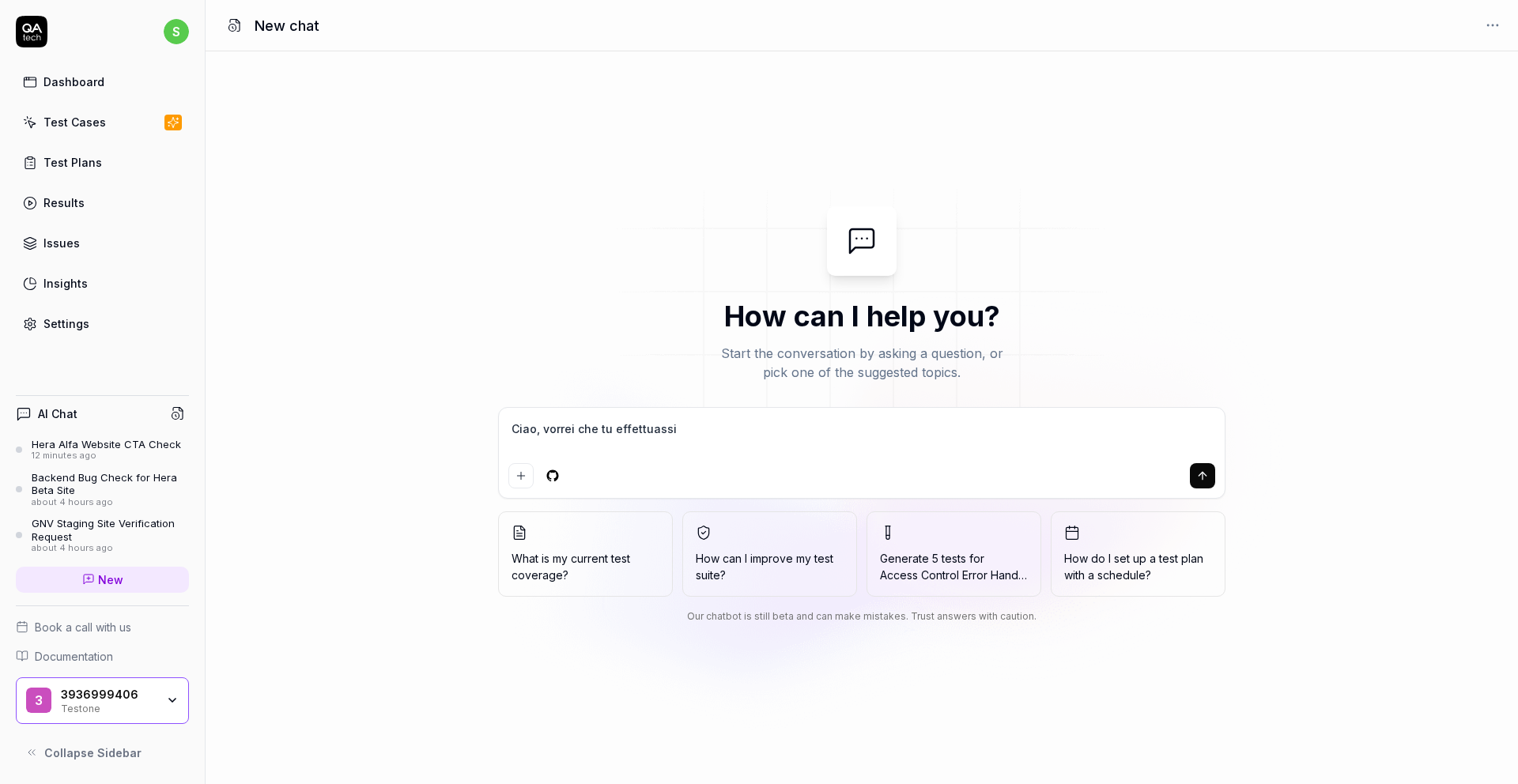
type textarea "*"
type textarea "Ciao, vorrei che tu effettuassi d"
type textarea "*"
type textarea "Ciao, vorrei che tu effettuassi de"
type textarea "*"
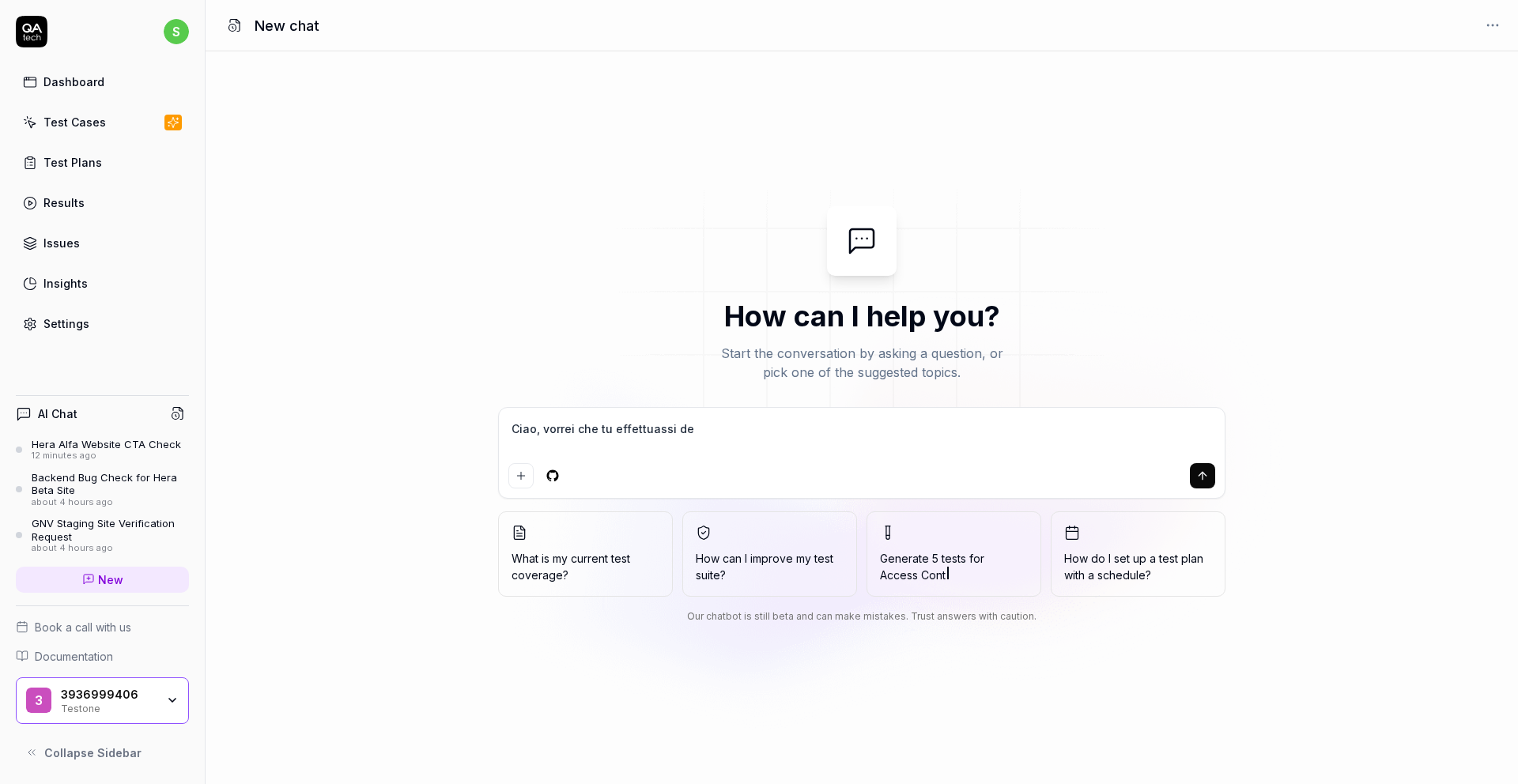
type textarea "Ciao, vorrei che tu effettuassi dei"
type textarea "*"
type textarea "Ciao, vorrei che tu effettuassi dei"
type textarea "*"
type textarea "Ciao, vorrei che tu effettuassi dei c"
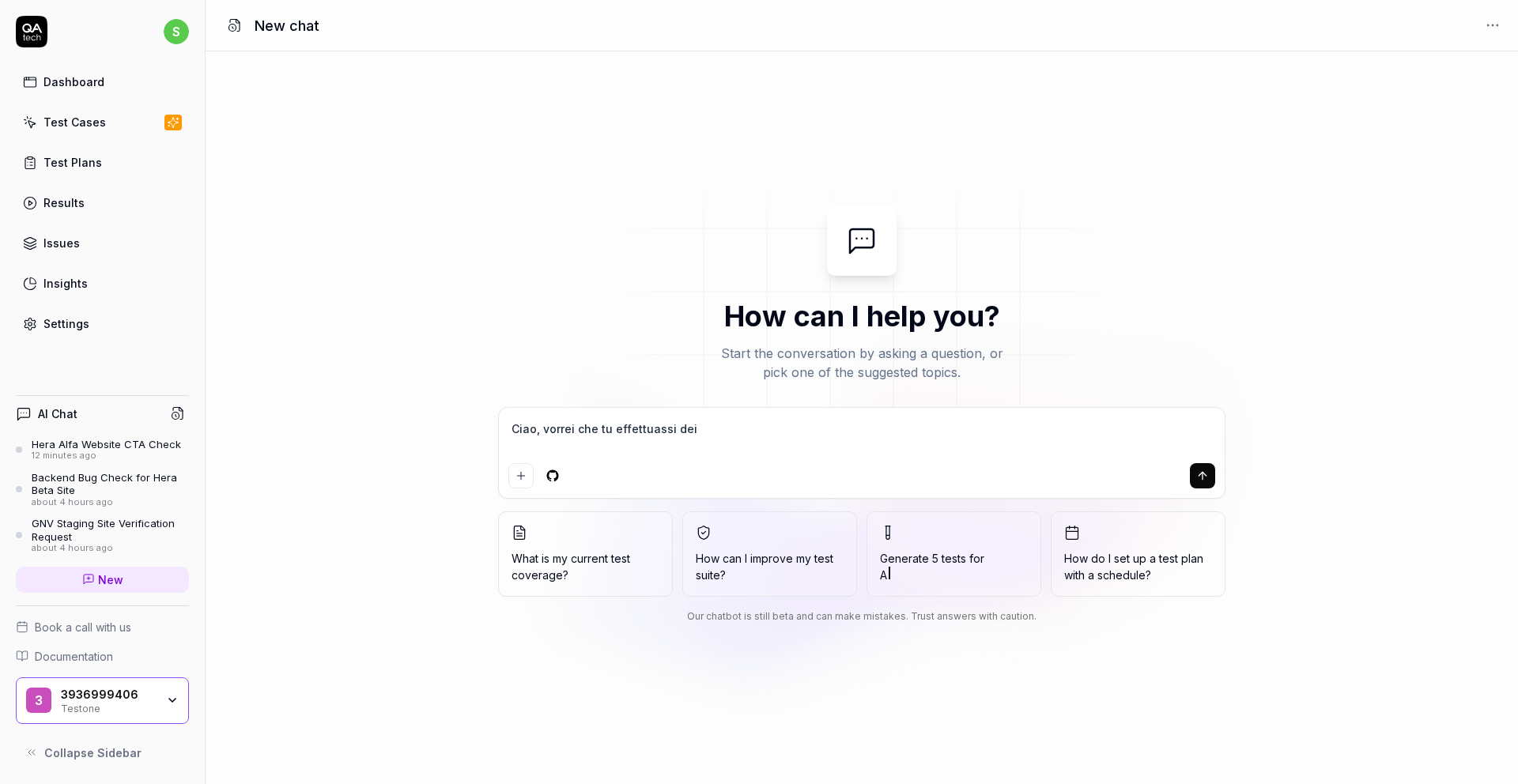
type textarea "*"
type textarea "Ciao, vorrei che tu effettuassi dei co"
type textarea "*"
type textarea "Ciao, vorrei che tu effettuassi dei con"
type textarea "*"
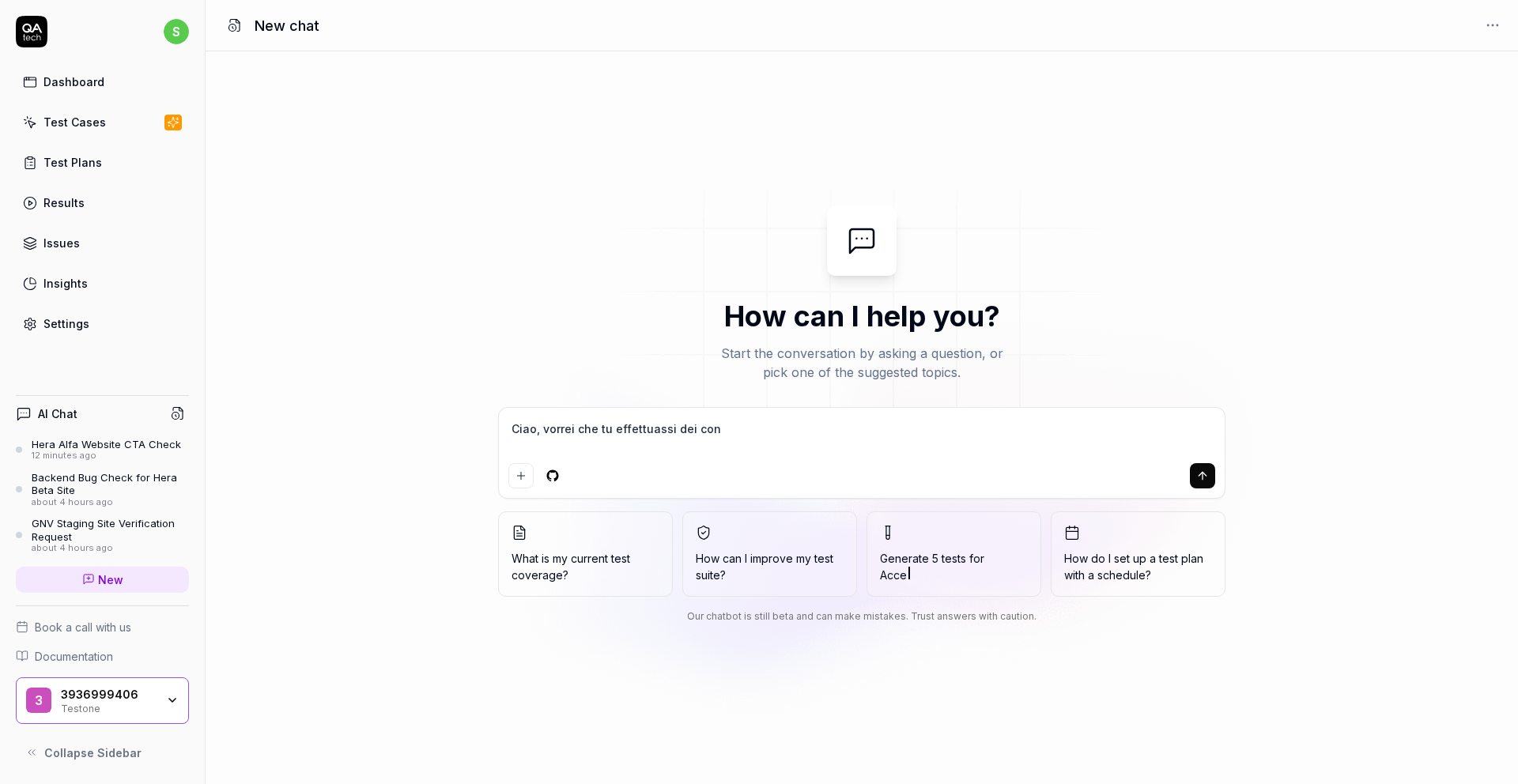
type textarea "Ciao, vorrei che tu effettuassi dei cont"
type textarea "*"
type textarea "Ciao, vorrei che tu effettuassi dei contr"
type textarea "*"
type textarea "Ciao, vorrei che tu effettuassi dei contro"
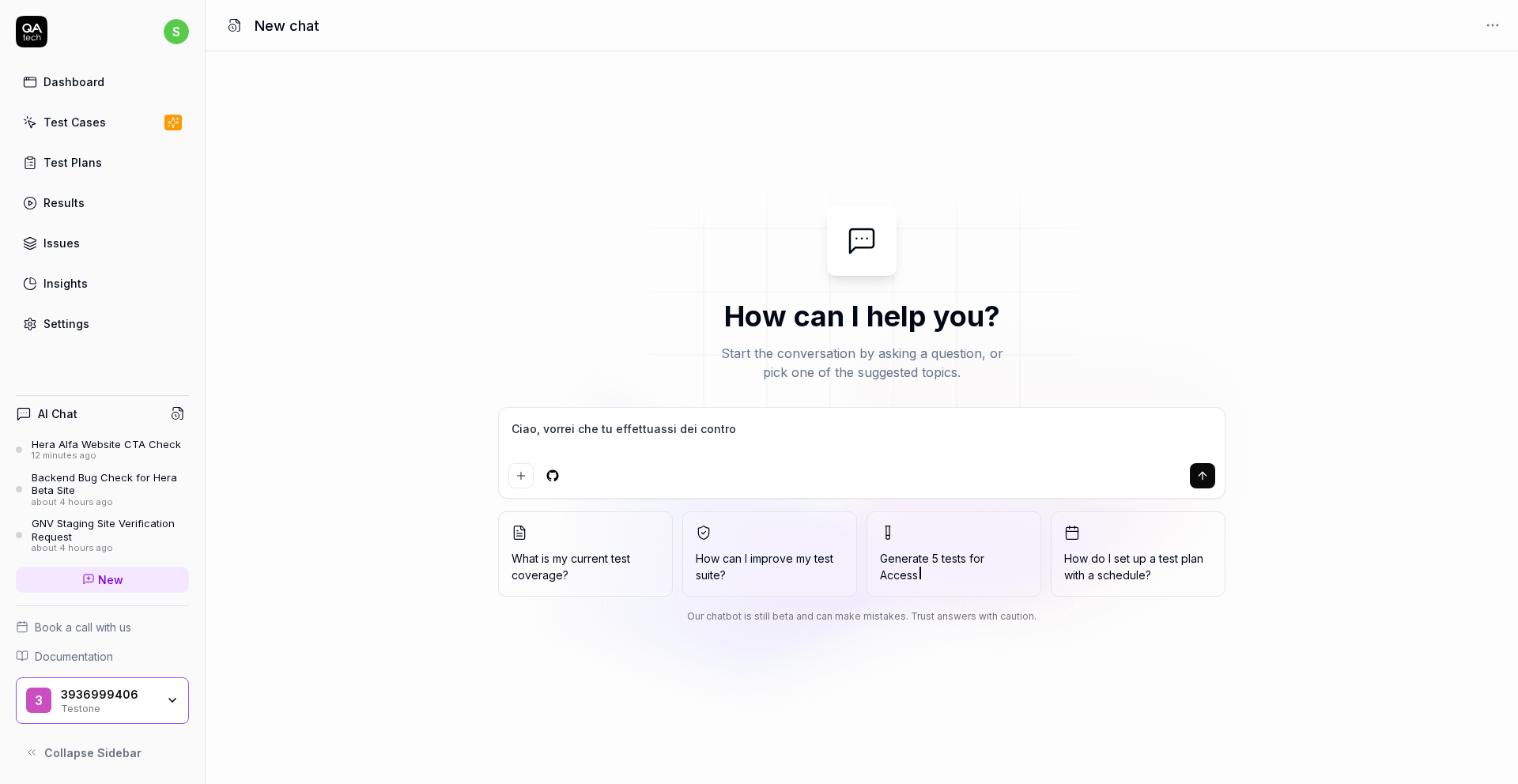
type textarea "*"
type textarea "Ciao, vorrei che tu effettuassi dei control"
type textarea "*"
type textarea "Ciao, vorrei che tu effettuassi dei controll"
type textarea "*"
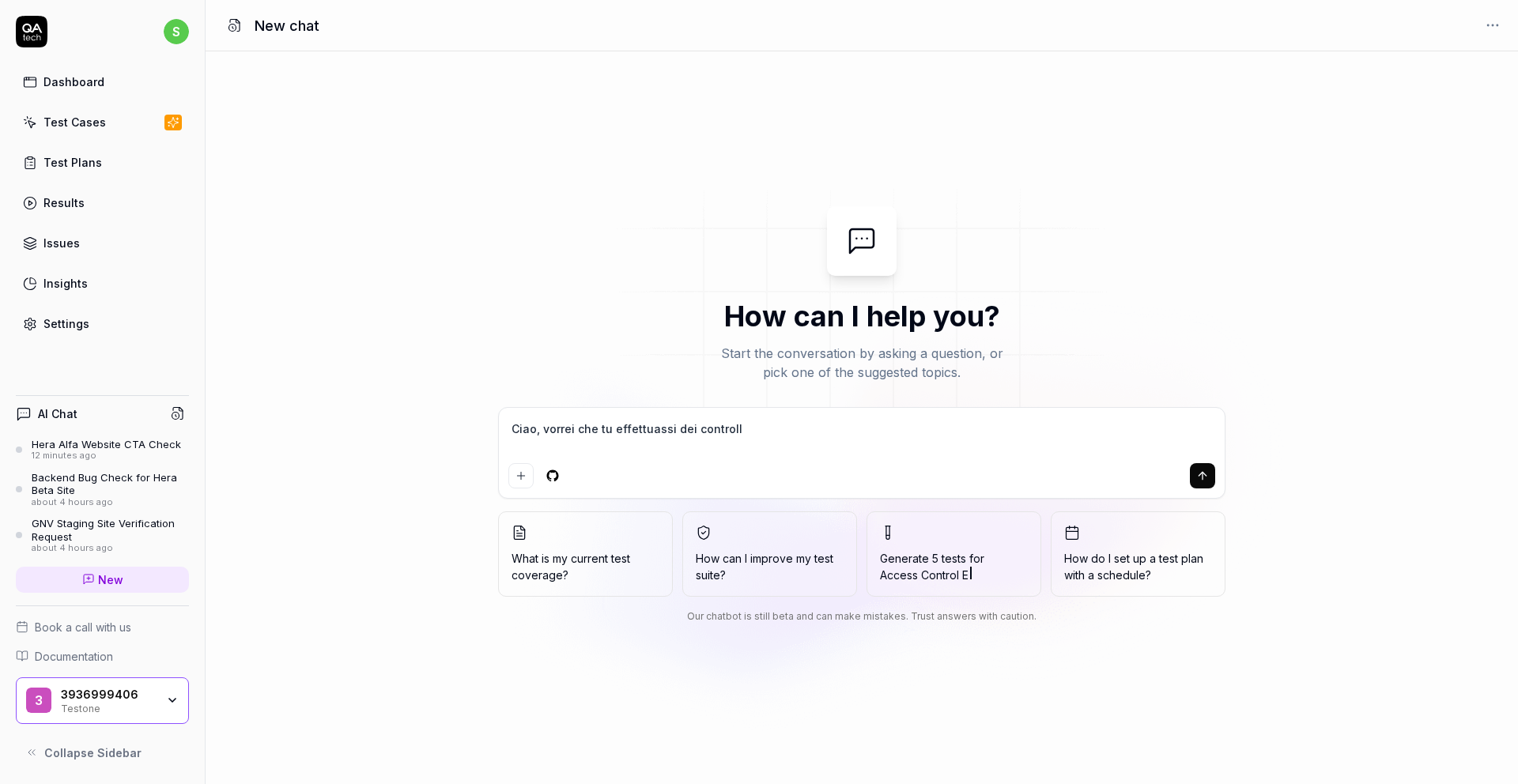
type textarea "Ciao, vorrei che tu effettuassi dei controlli"
type textarea "*"
type textarea "Ciao, vorrei che tu effettuassi dei controlli"
type textarea "*"
type textarea "Ciao, vorrei che tu effettuassi dei controlli"
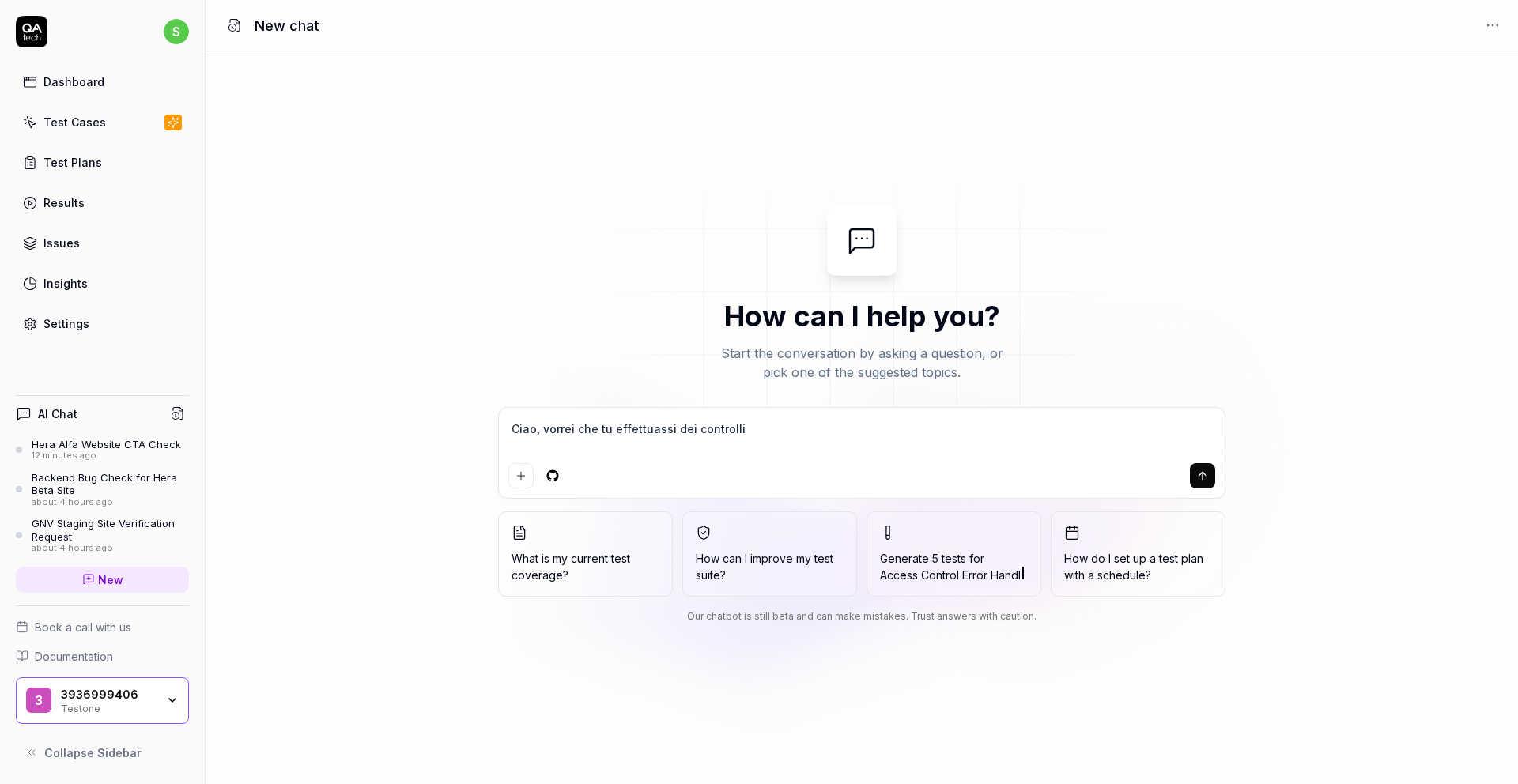
type textarea "*"
type textarea "Ciao, vorrei che tu effettuassi dei controll"
type textarea "*"
type textarea "Ciao, vorrei che tu effettuassi dei control"
type textarea "*"
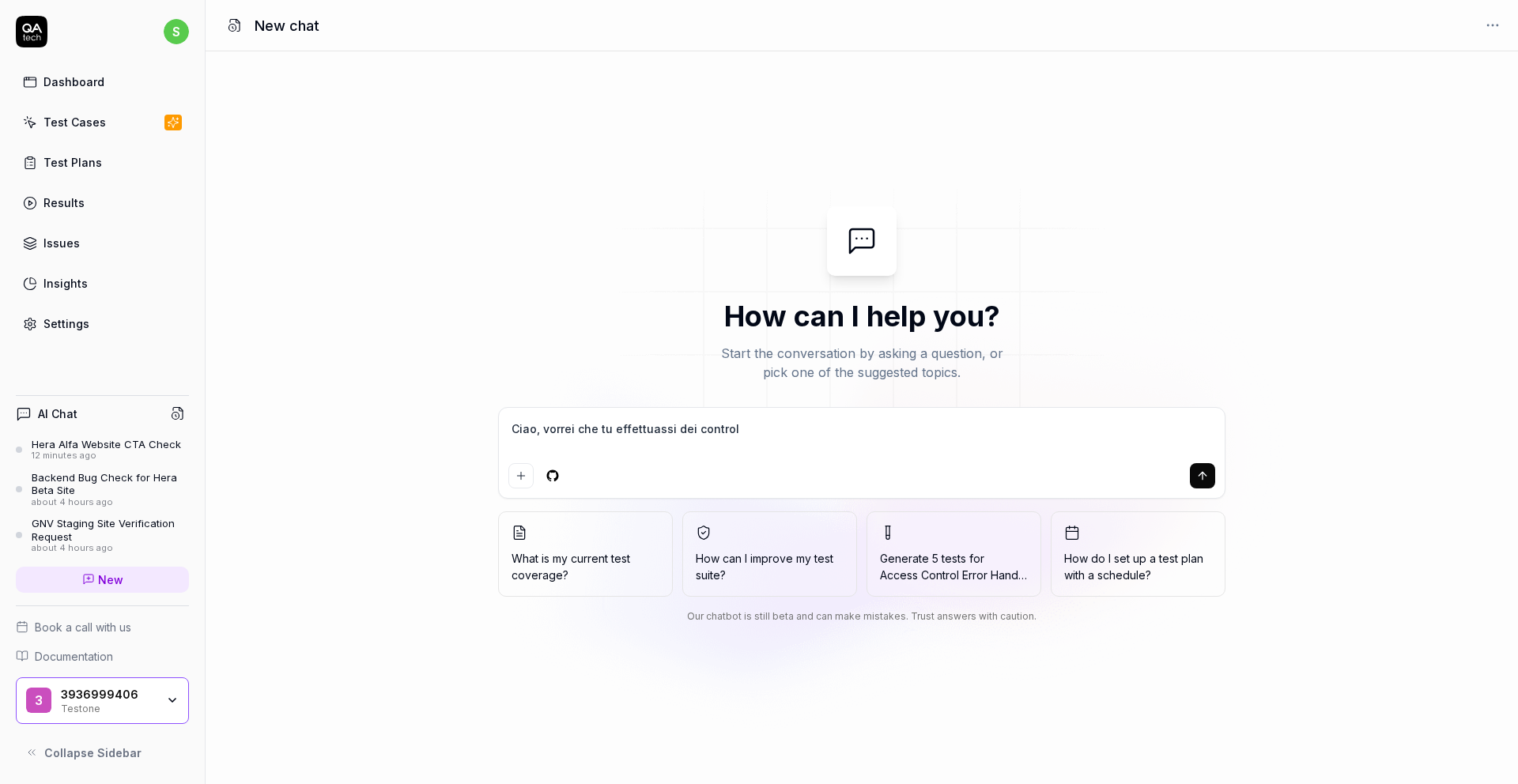
type textarea "Ciao, vorrei che tu effettuassi dei contro"
type textarea "*"
type textarea "Ciao, vorrei che tu effettuassi dei contr"
type textarea "*"
type textarea "Ciao, vorrei che tu effettuassi dei cont"
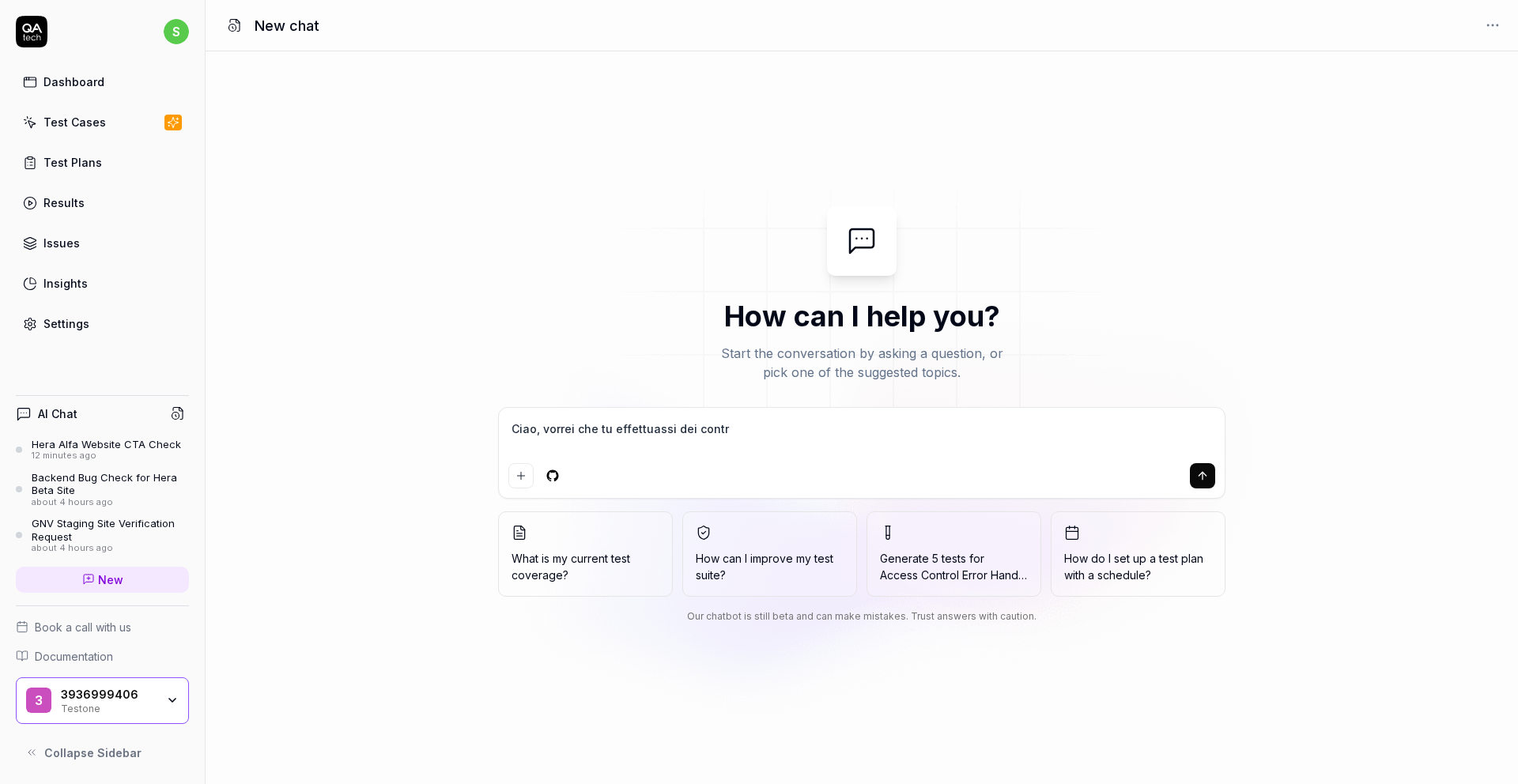
type textarea "*"
type textarea "Ciao, vorrei che tu effettuassi dei con"
type textarea "*"
type textarea "Ciao, vorrei che tu effettuassi dei co"
type textarea "*"
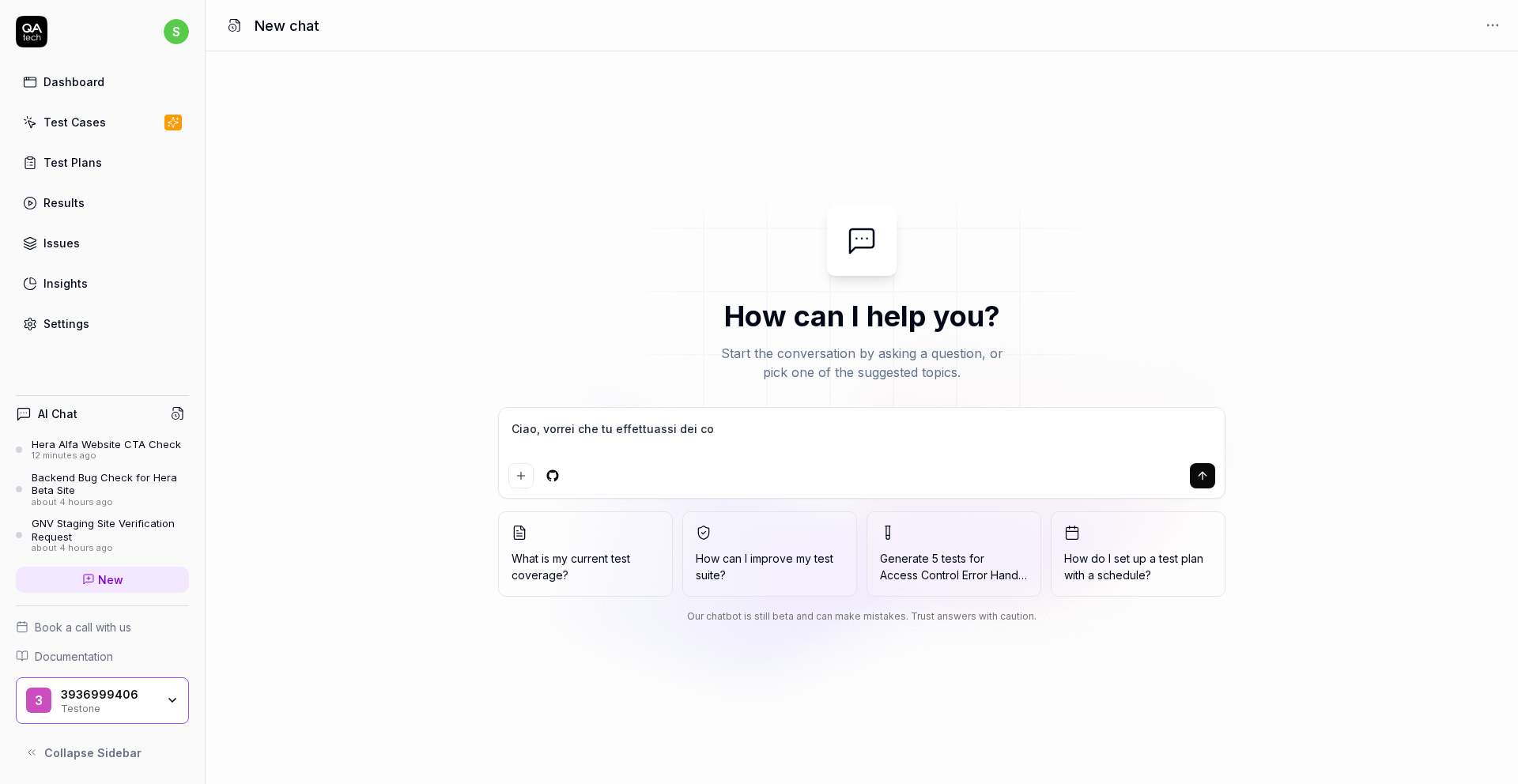
type textarea "Ciao, vorrei che tu effettuassi dei c"
type textarea "*"
type textarea "Ciao, vorrei che tu effettuassi dei"
type textarea "*"
type textarea "Ciao, vorrei che tu effettuassi dei"
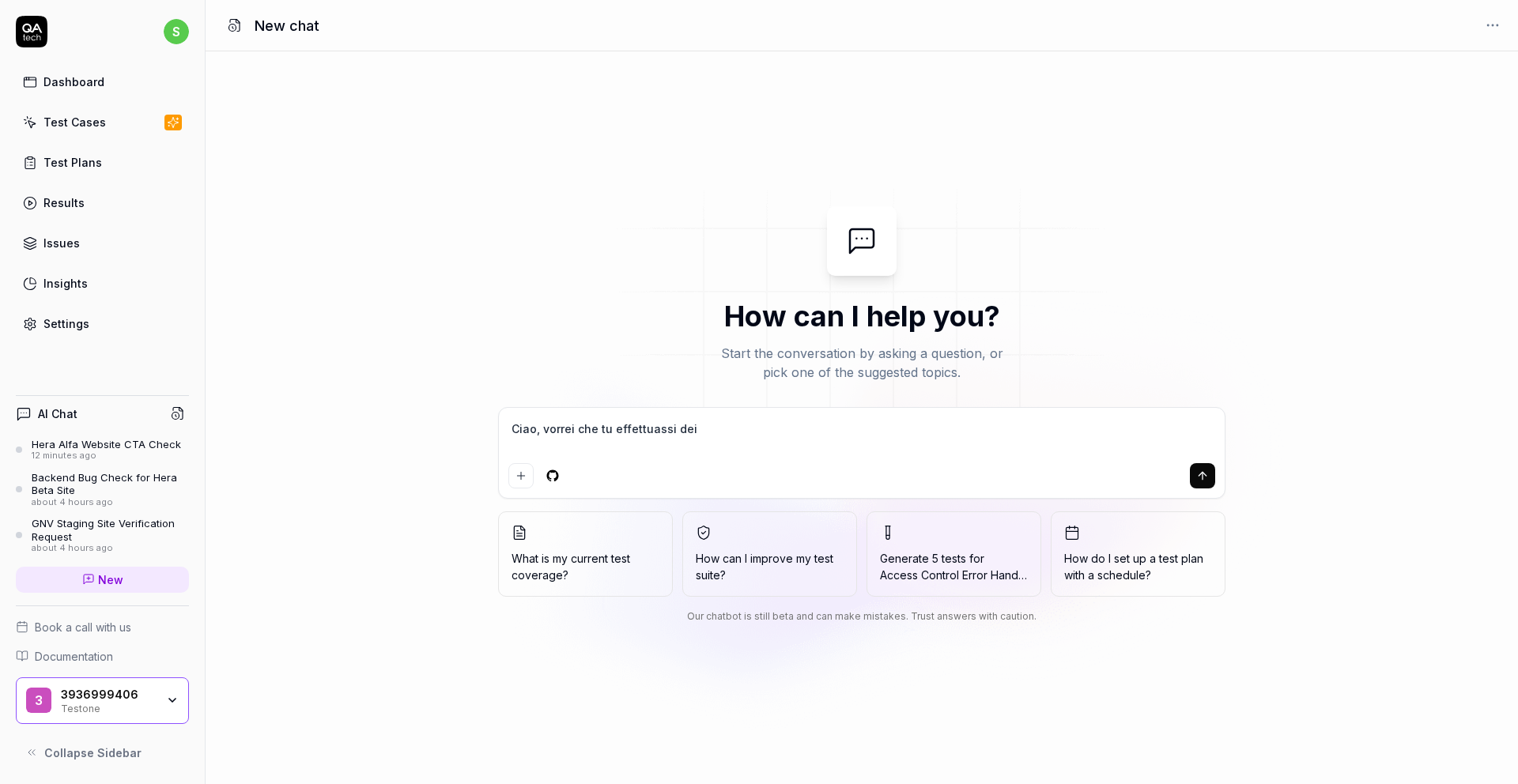
type textarea "*"
type textarea "Ciao, vorrei che tu effettuassi de"
type textarea "*"
type textarea "Ciao, vorrei che tu effettuassi d"
type textarea "*"
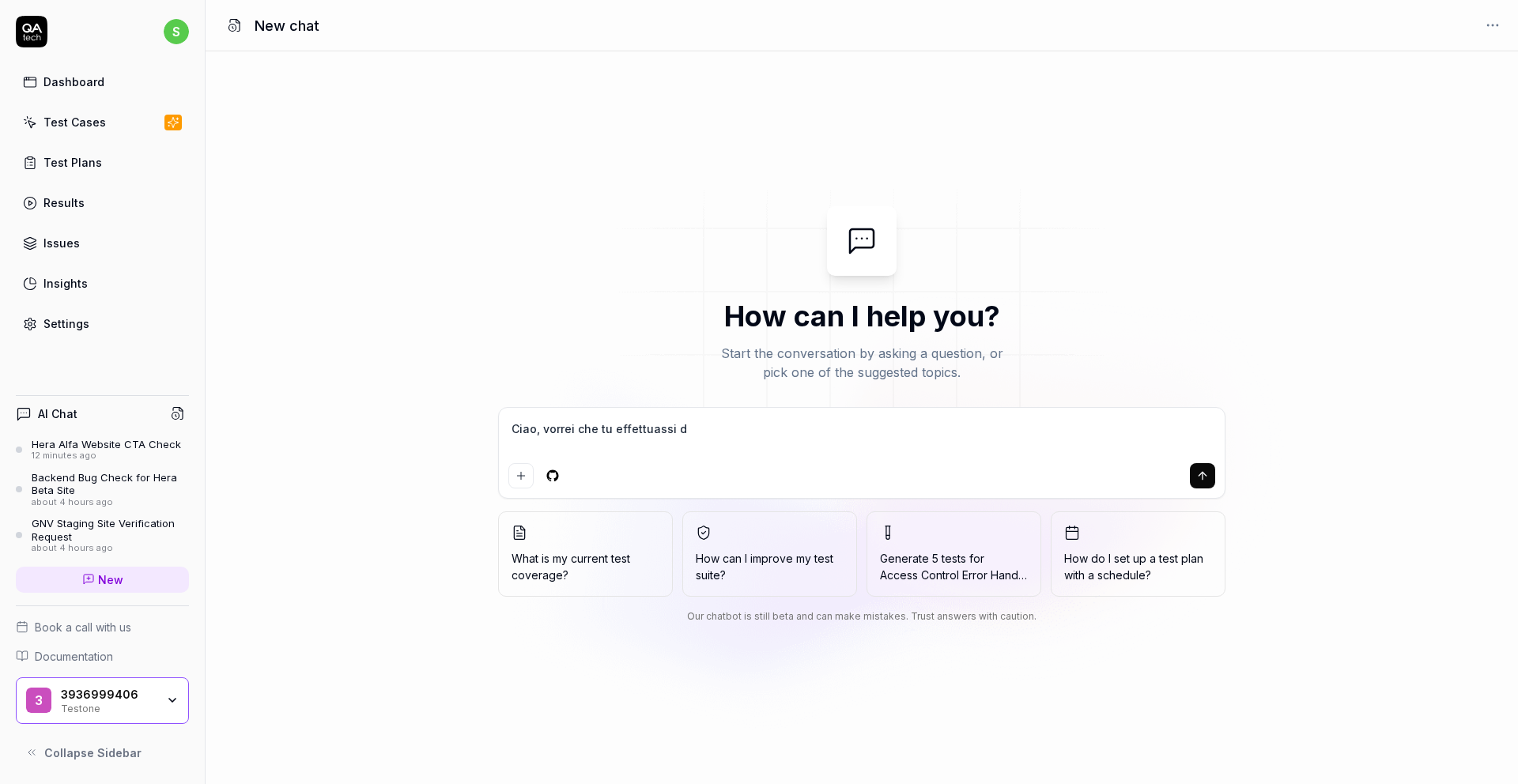
type textarea "Ciao, vorrei che tu effettuassi"
type textarea "*"
type textarea "Ciao, vorrei che tu effettuassi"
type textarea "*"
type textarea "Ciao, vorrei che tu effettuass"
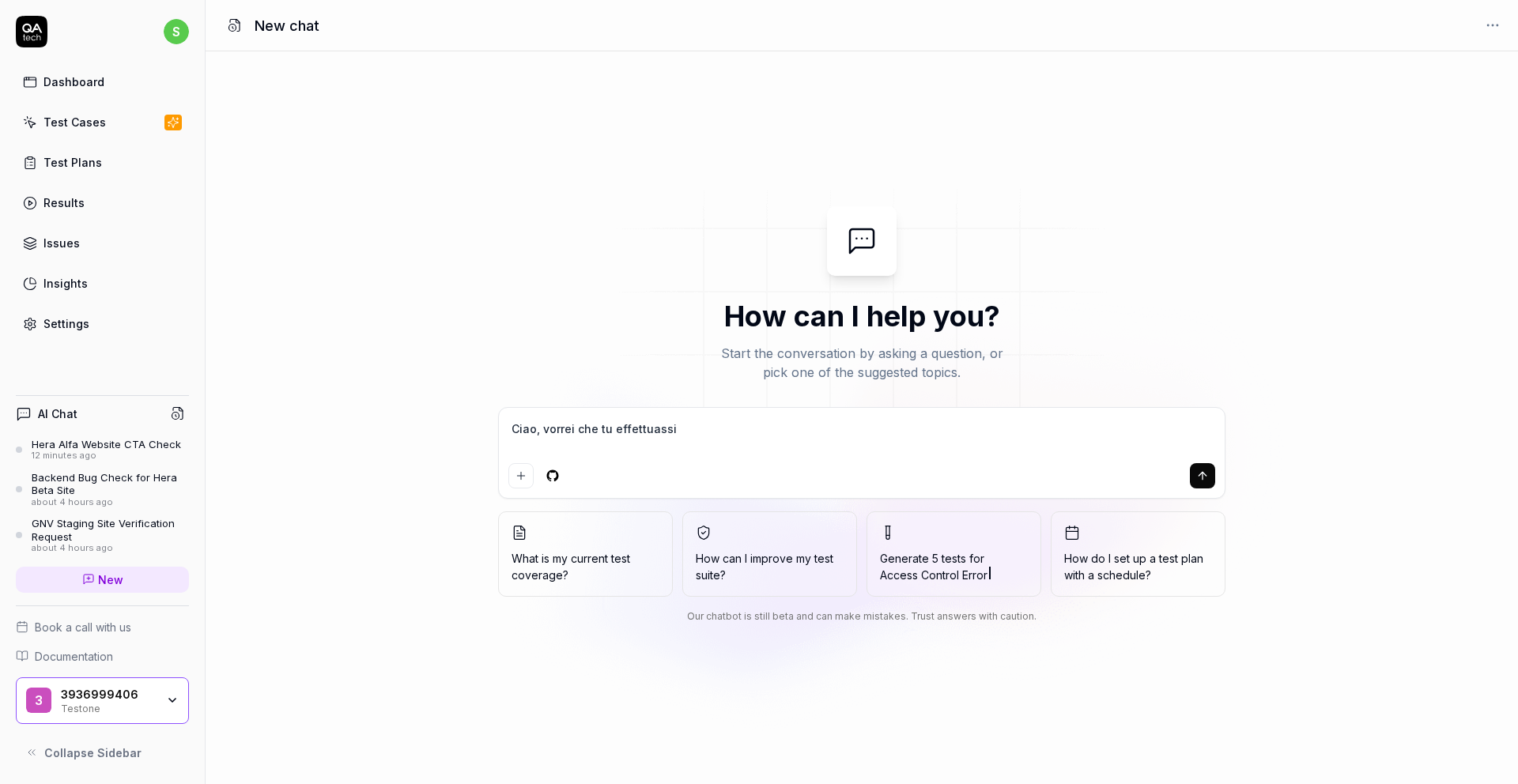
type textarea "*"
type textarea "Ciao, vorrei che tu effettuas"
type textarea "*"
type textarea "Ciao, vorrei che tu effettua"
type textarea "*"
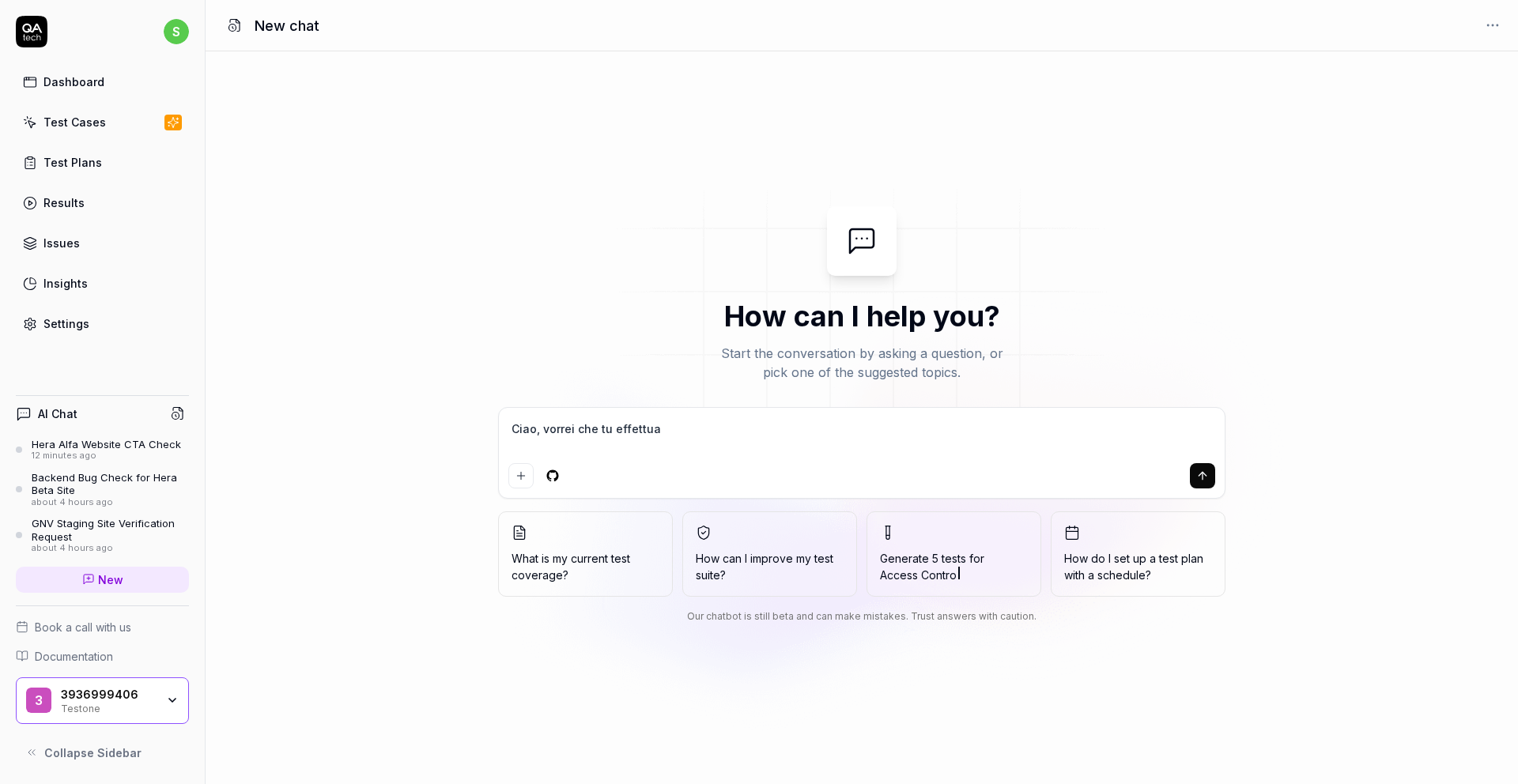
type textarea "Ciao, vorrei che tu effettu"
type textarea "*"
type textarea "Ciao, vorrei che tu effett"
type textarea "*"
type textarea "Ciao, vorrei che tu effet"
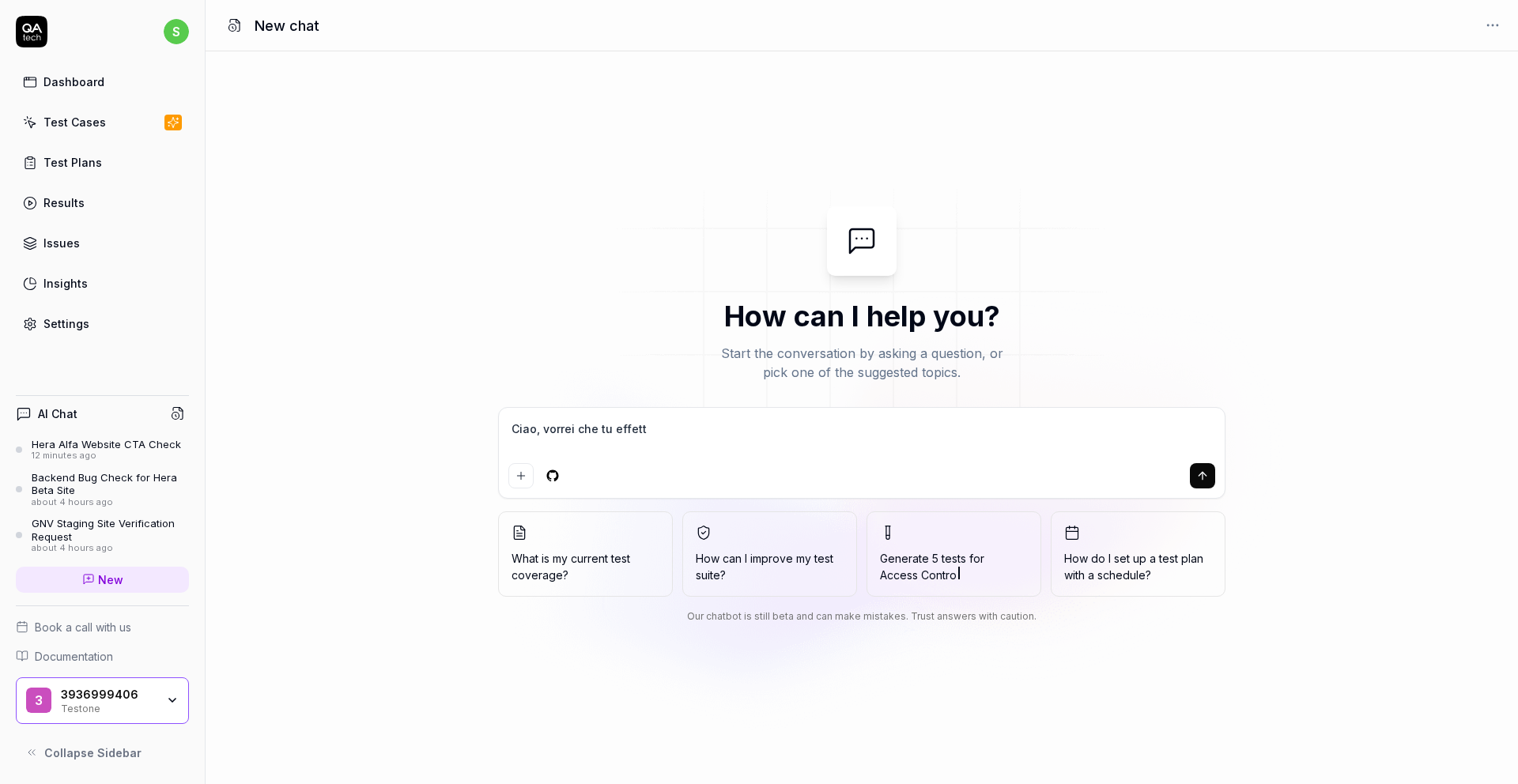
type textarea "*"
type textarea "Ciao, vorrei che tu effe"
type textarea "*"
type textarea "Ciao, vorrei che tu eff"
type textarea "*"
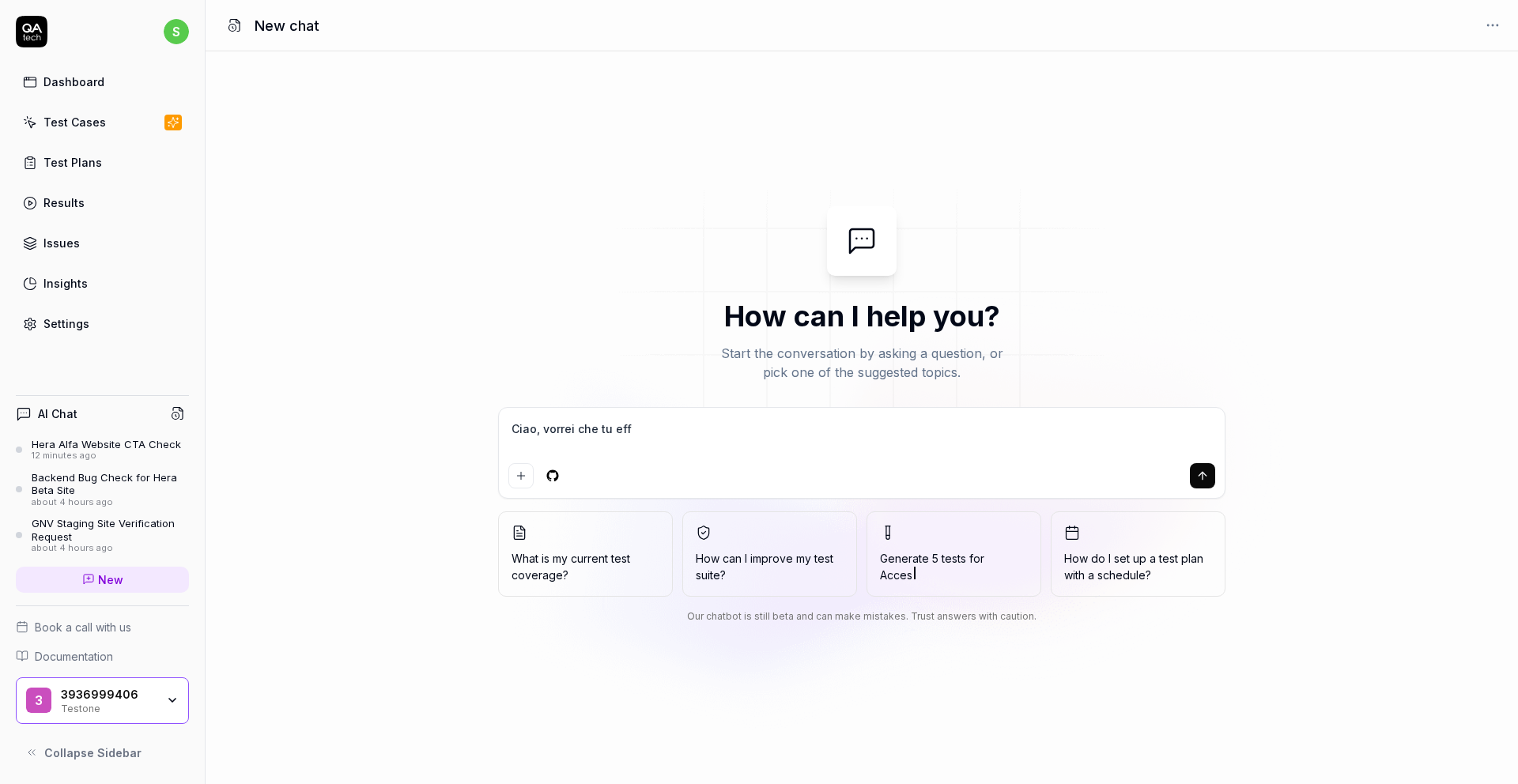
type textarea "Ciao, vorrei che tu ef"
type textarea "*"
type textarea "Ciao, vorrei che tu e"
type textarea "*"
type textarea "Ciao, vorrei che tu"
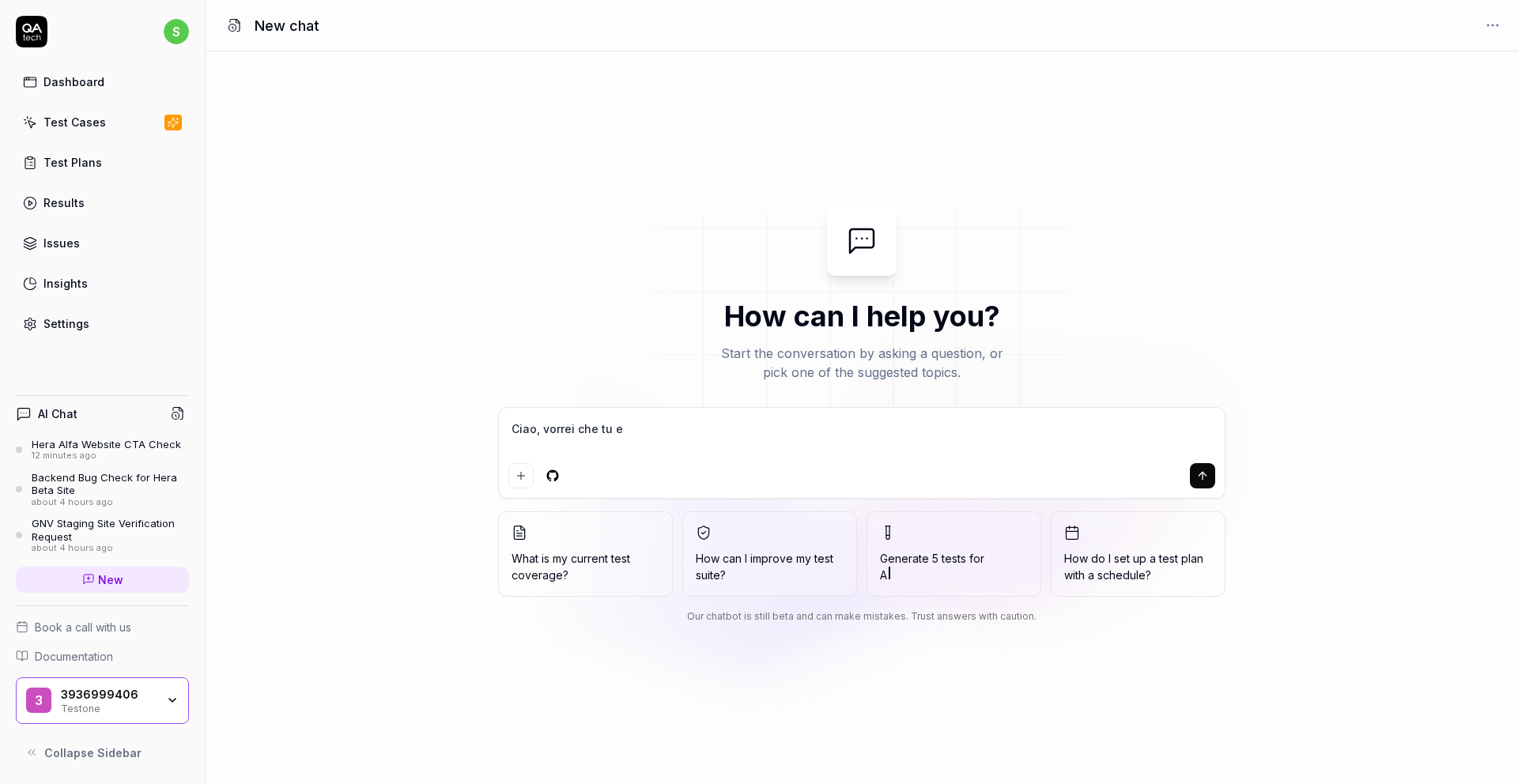
type textarea "*"
type textarea "Ciao, vorrei che tu"
type textarea "*"
type textarea "Ciao, vorrei che tu"
type textarea "*"
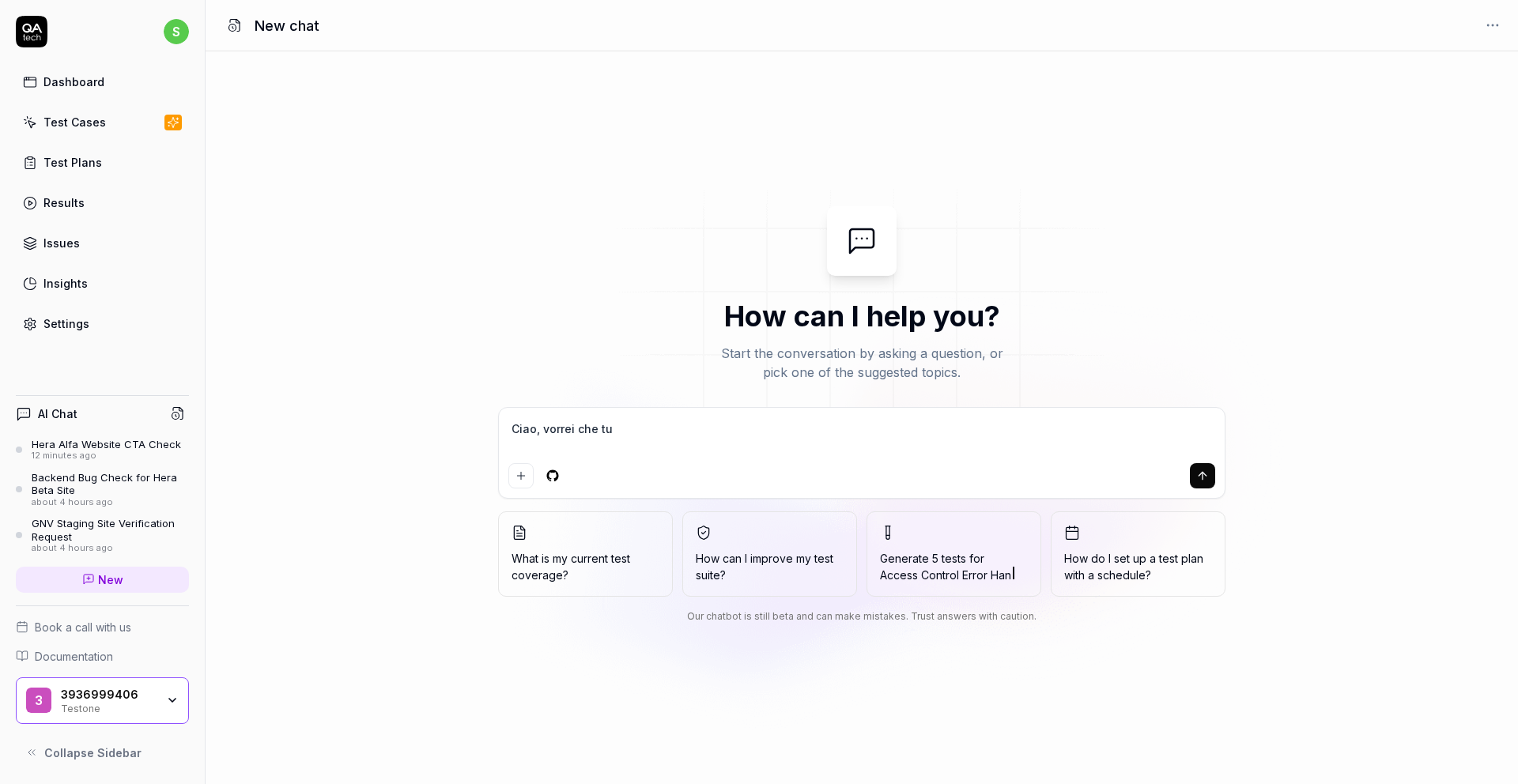
type textarea "Ciao, vorrei che tu p"
type textarea "*"
type textarea "Ciao, vorrei che tu pr"
type textarea "*"
type textarea "Ciao, vorrei che tu pro"
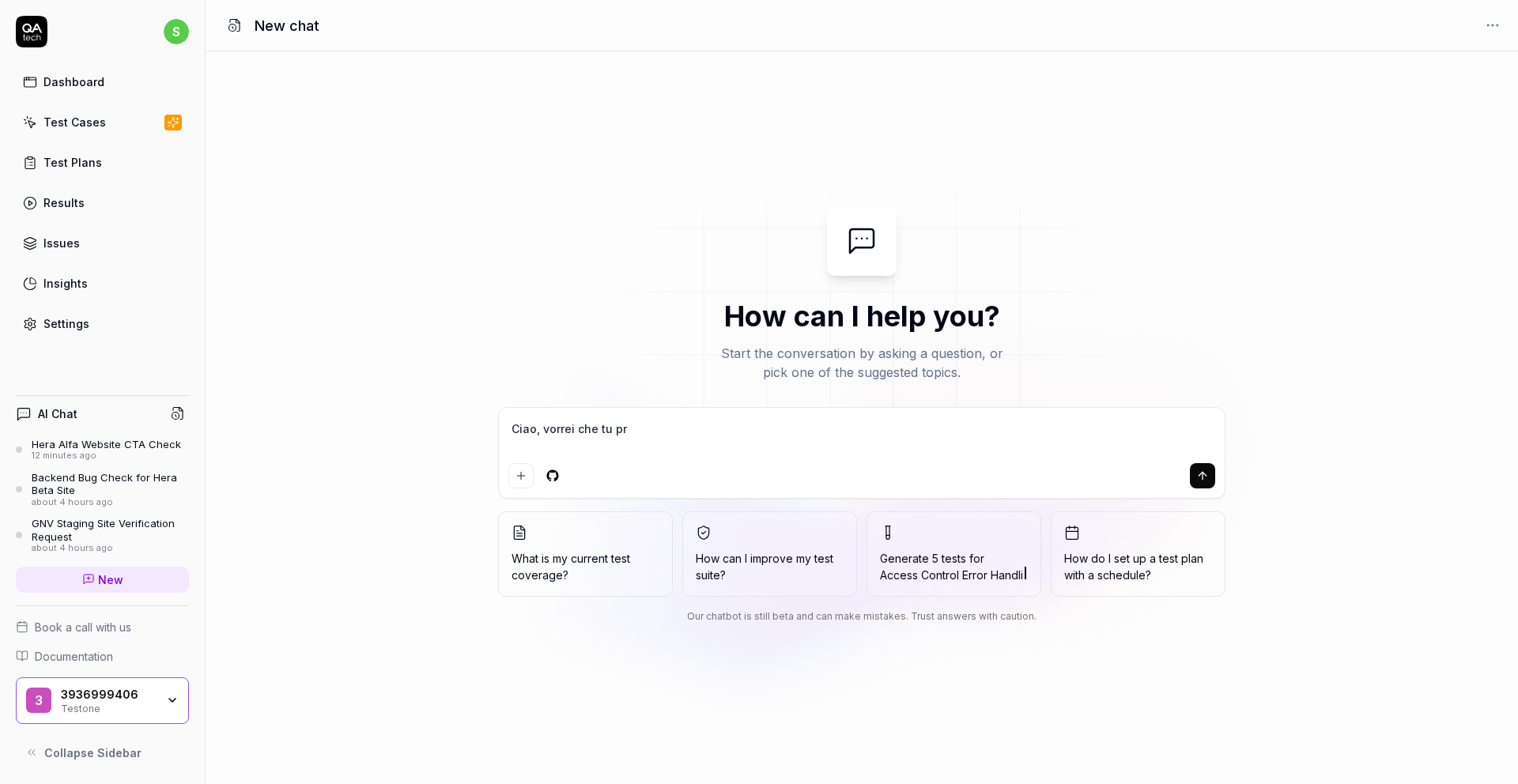
type textarea "*"
type textarea "Ciao, vorrei che tu prov"
type textarea "*"
type textarea "Ciao, vorrei che tu prova"
type textarea "*"
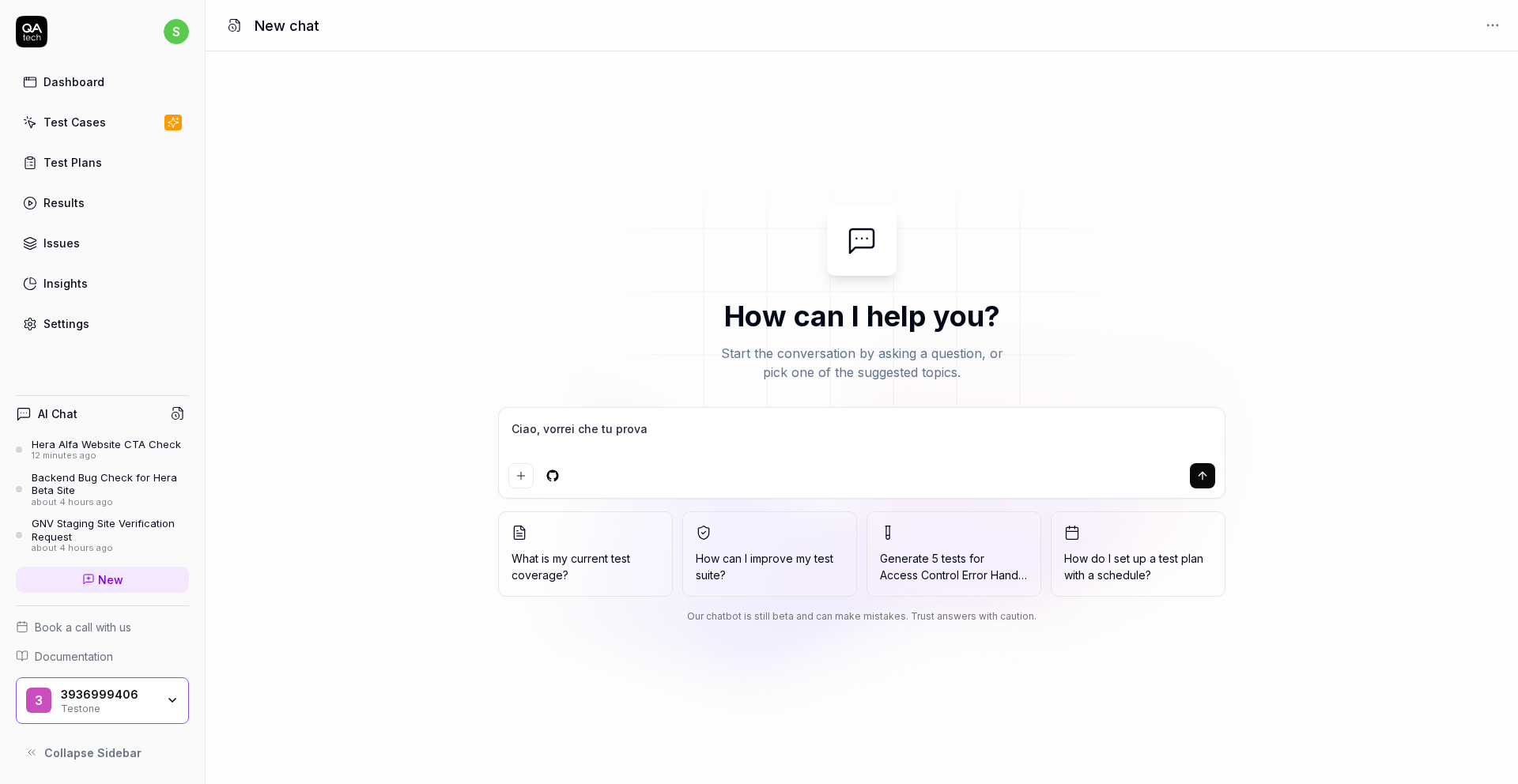
type textarea "Ciao, vorrei che tu provas"
type textarea "*"
type textarea "Ciao, vorrei che tu provass"
type textarea "*"
type textarea "Ciao, vorrei che tu provassi"
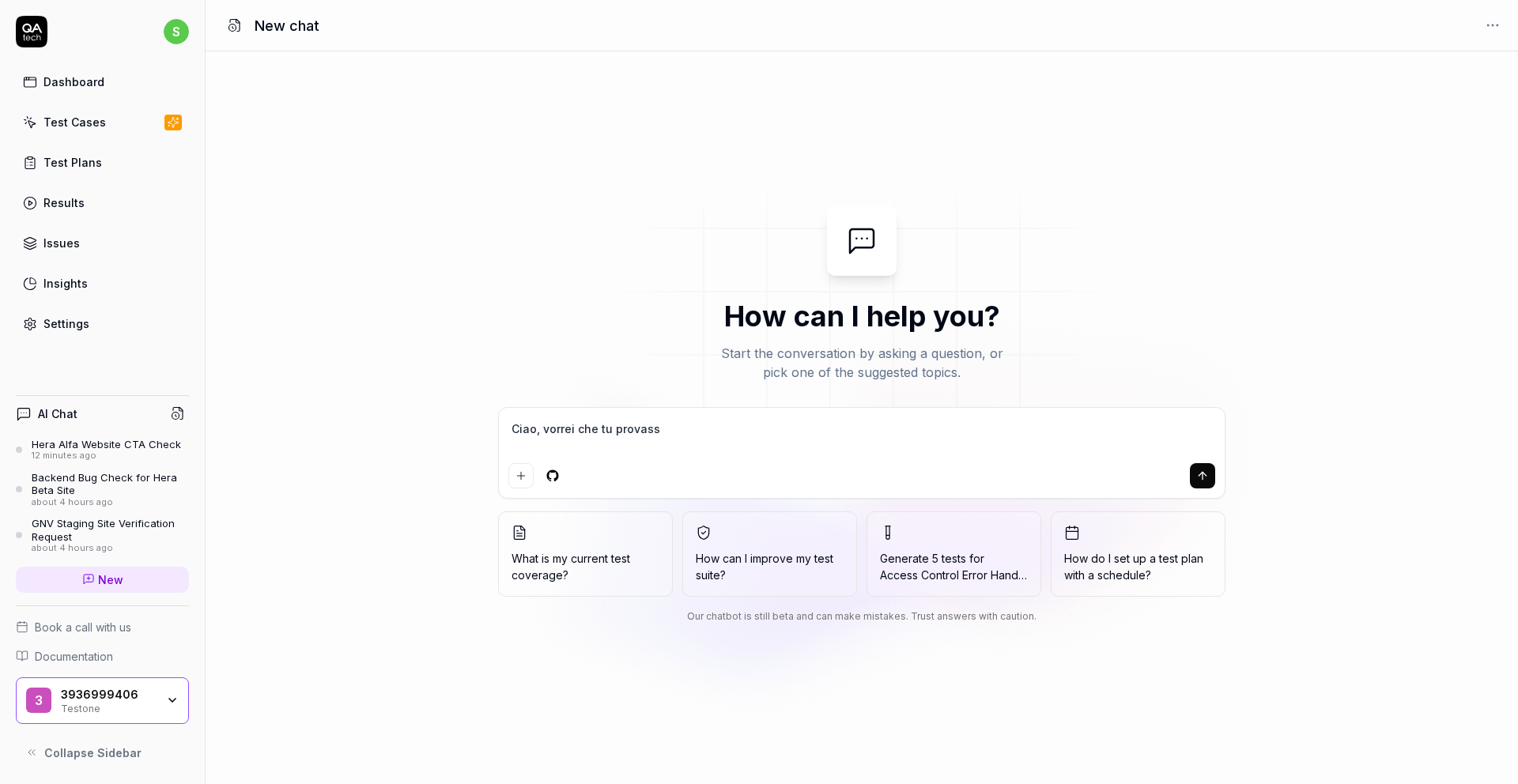
type textarea "*"
type textarea "Ciao, vorrei che tu provassi a"
type textarea "*"
type textarea "Ciao, vorrei che tu provassi a"
type textarea "*"
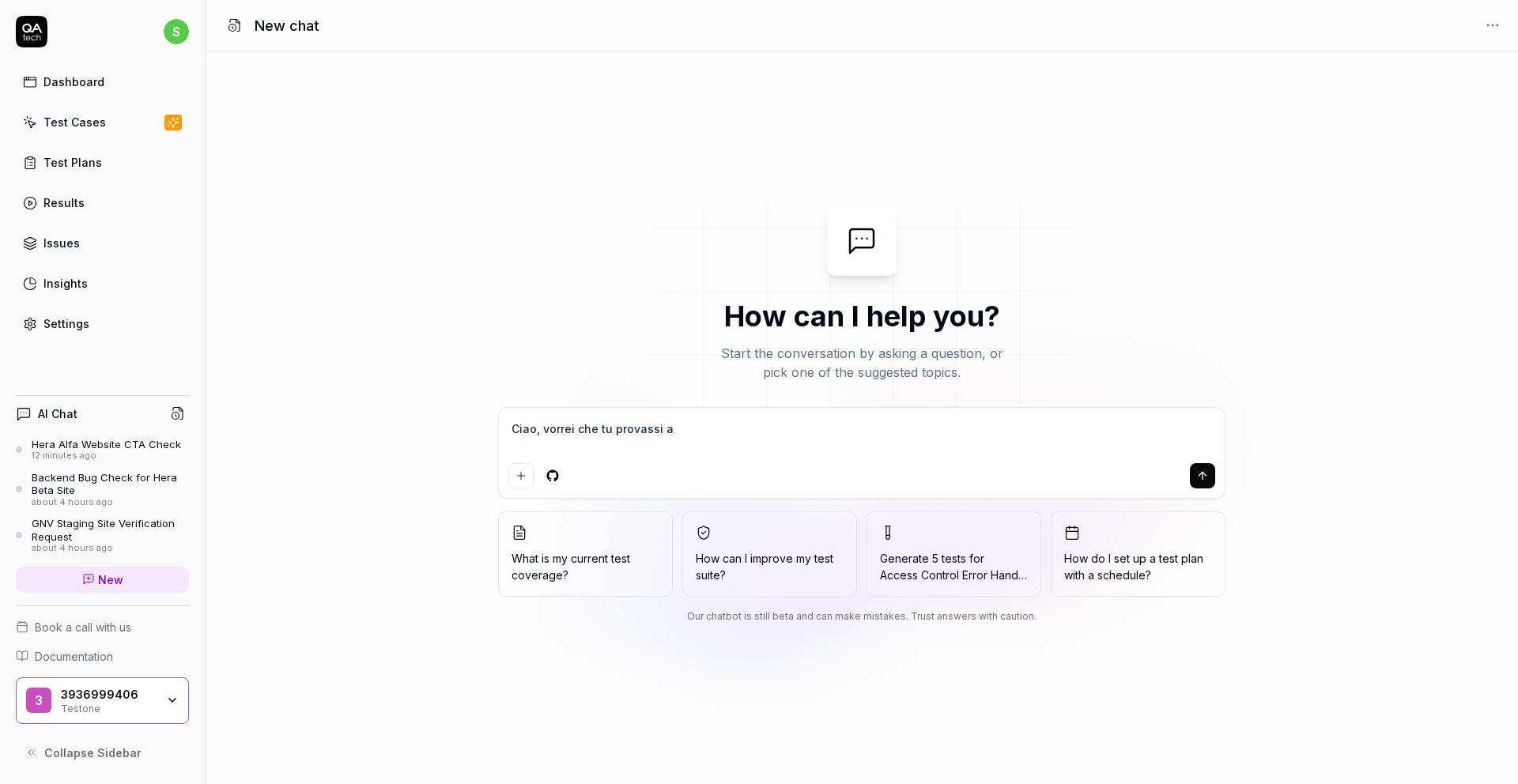
type textarea "Ciao, vorrei che tu provassi a e"
type textarea "*"
type textarea "Ciao, vorrei che tu provassi a ef"
type textarea "*"
type textarea "Ciao, vorrei che tu provassi a eff"
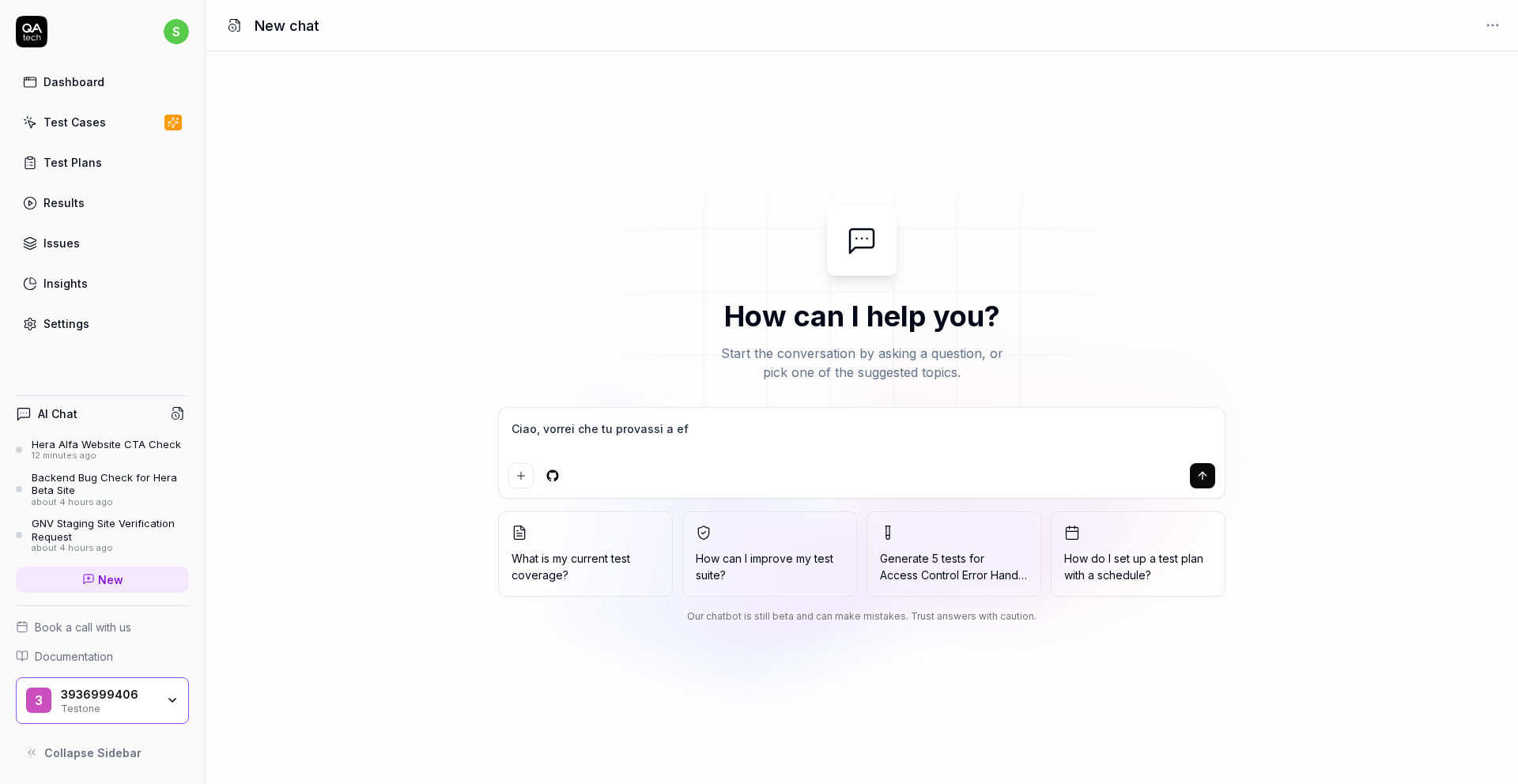
type textarea "*"
type textarea "Ciao, vorrei che tu provassi a effe"
type textarea "*"
type textarea "Ciao, vorrei che tu provassi a effet"
type textarea "*"
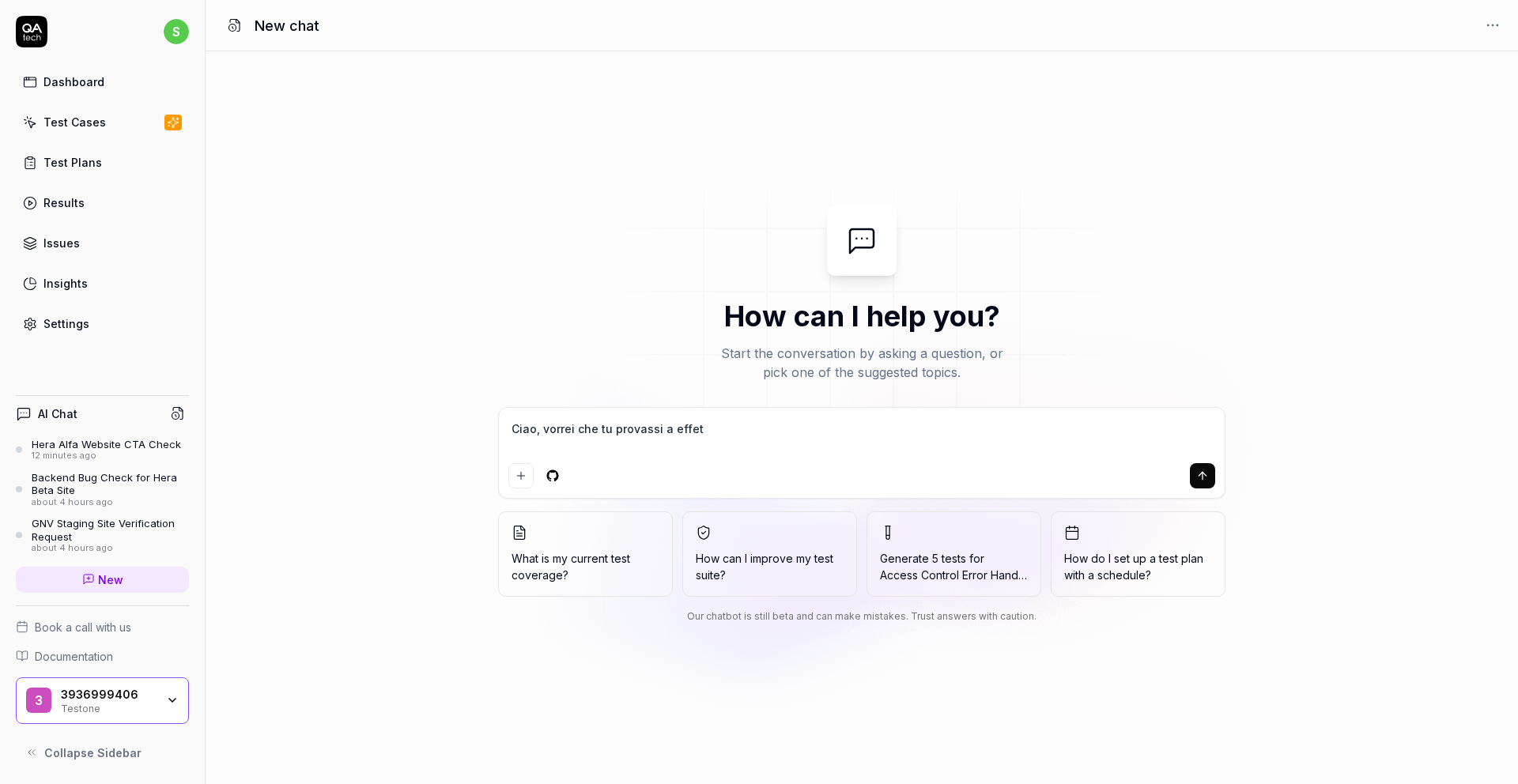
type textarea "Ciao, vorrei che tu provassi a effett"
type textarea "*"
type textarea "Ciao, vorrei che tu provassi a effettu"
type textarea "*"
type textarea "Ciao, vorrei che tu provassi a effettua"
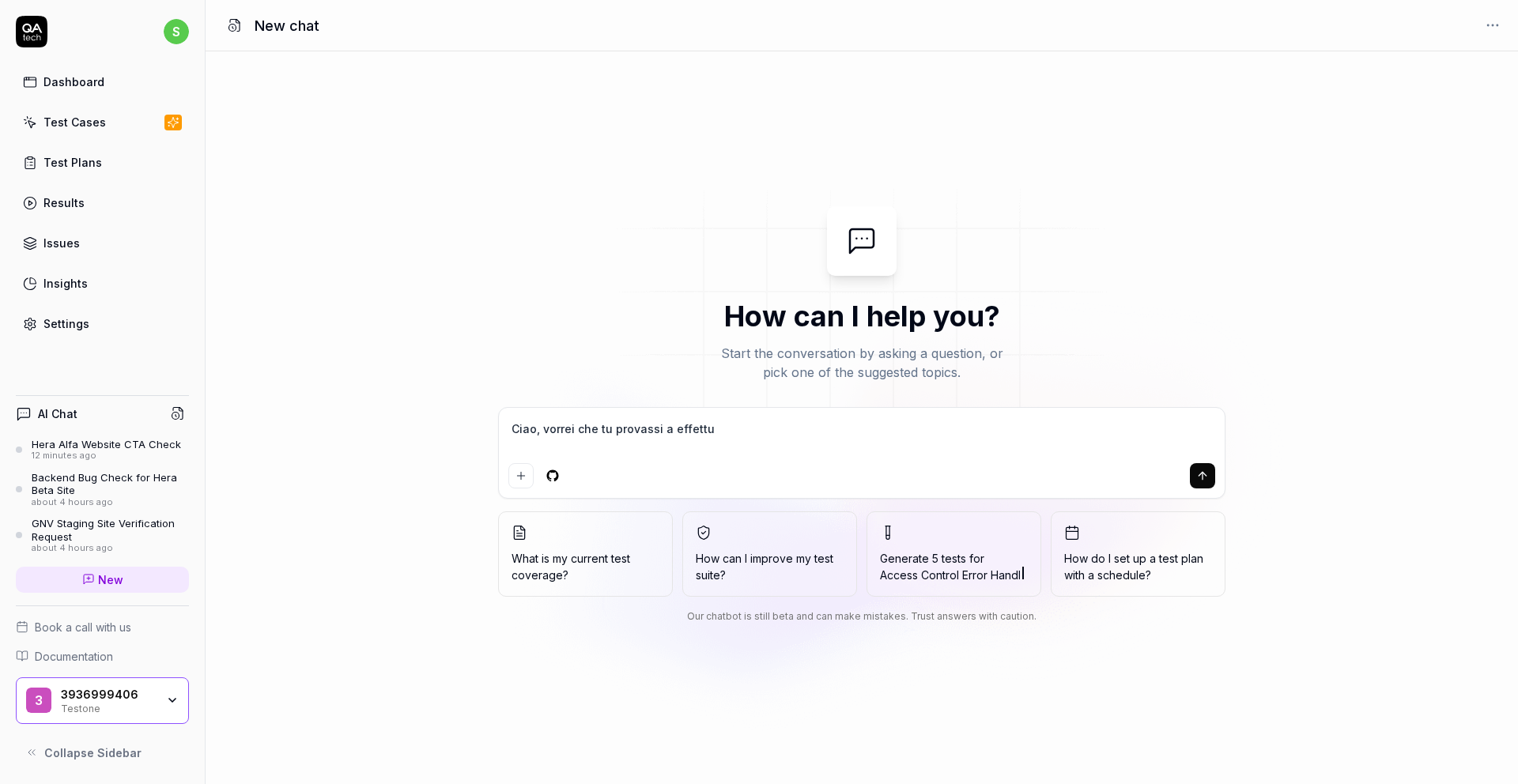
type textarea "*"
type textarea "Ciao, vorrei che tu provassi a effettuar"
type textarea "*"
type textarea "Ciao, vorrei che tu provassi a effettuare"
type textarea "*"
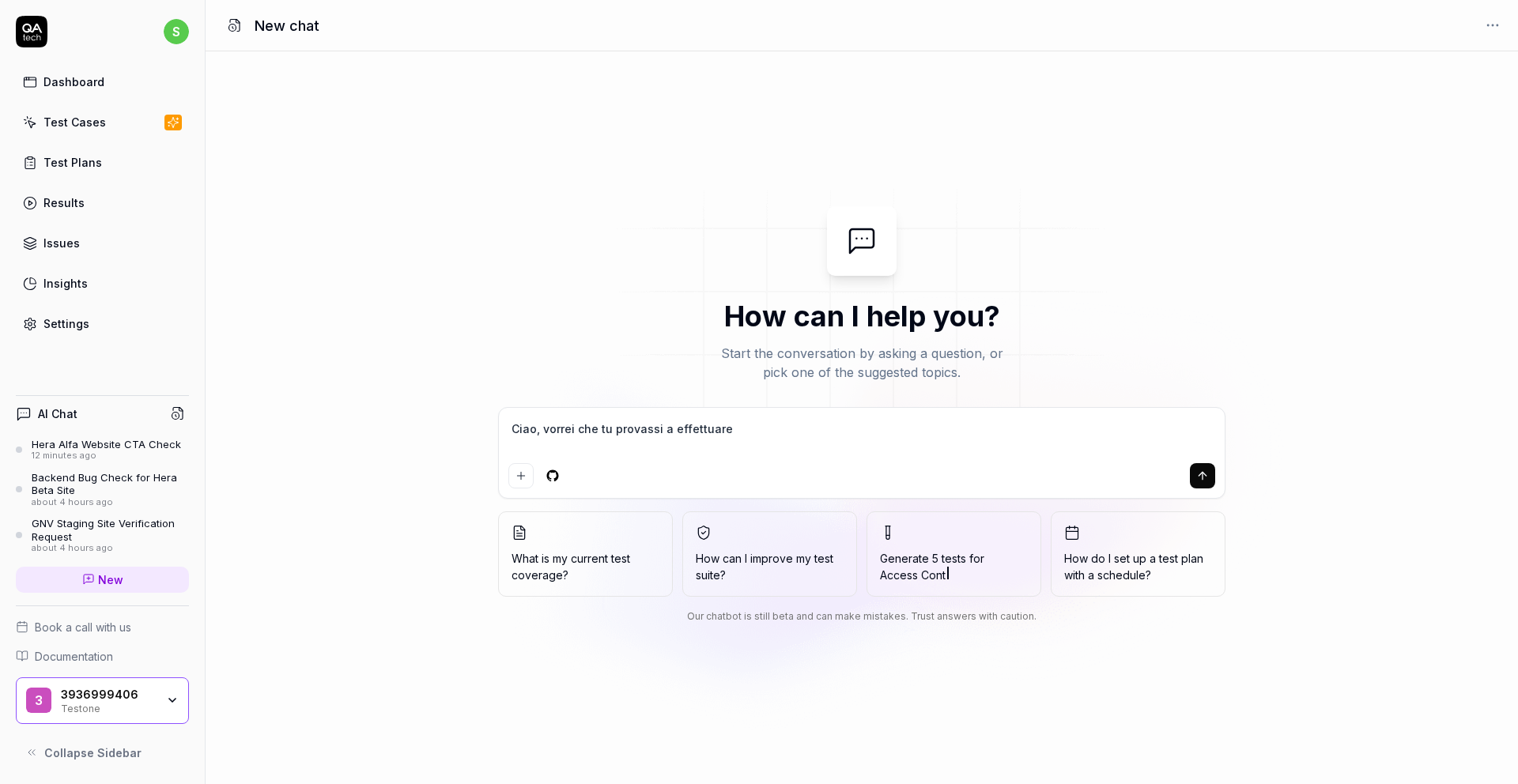
type textarea "Ciao, vorrei che tu provassi a effettuare"
type textarea "*"
type textarea "Ciao, vorrei che tu provassi a effettuare u"
type textarea "*"
type textarea "Ciao, vorrei che tu provassi a effettuare un"
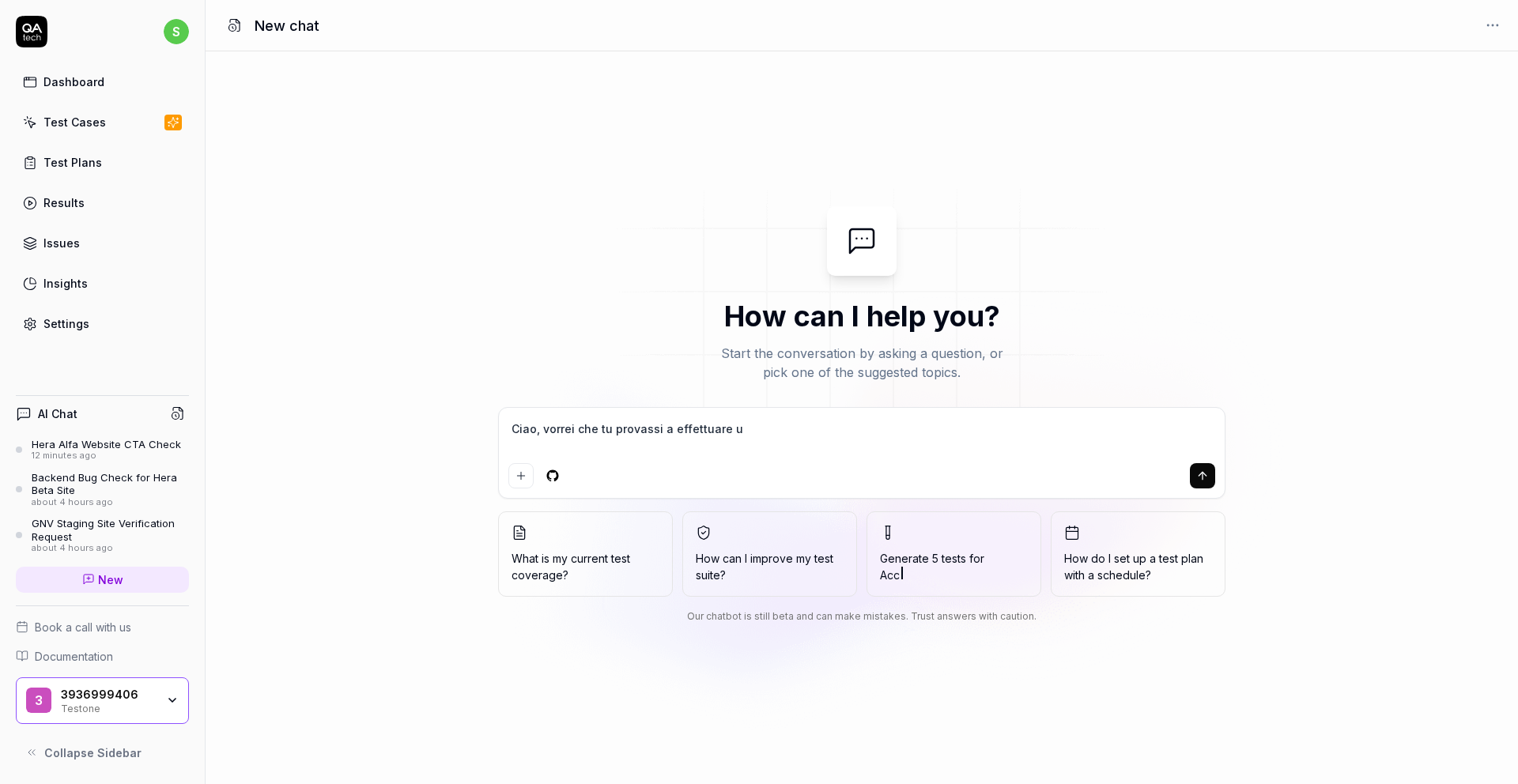
type textarea "*"
type textarea "Ciao, vorrei che tu provassi a effettuare una"
type textarea "*"
type textarea "Ciao, vorrei che tu provassi a effettuare una"
type textarea "*"
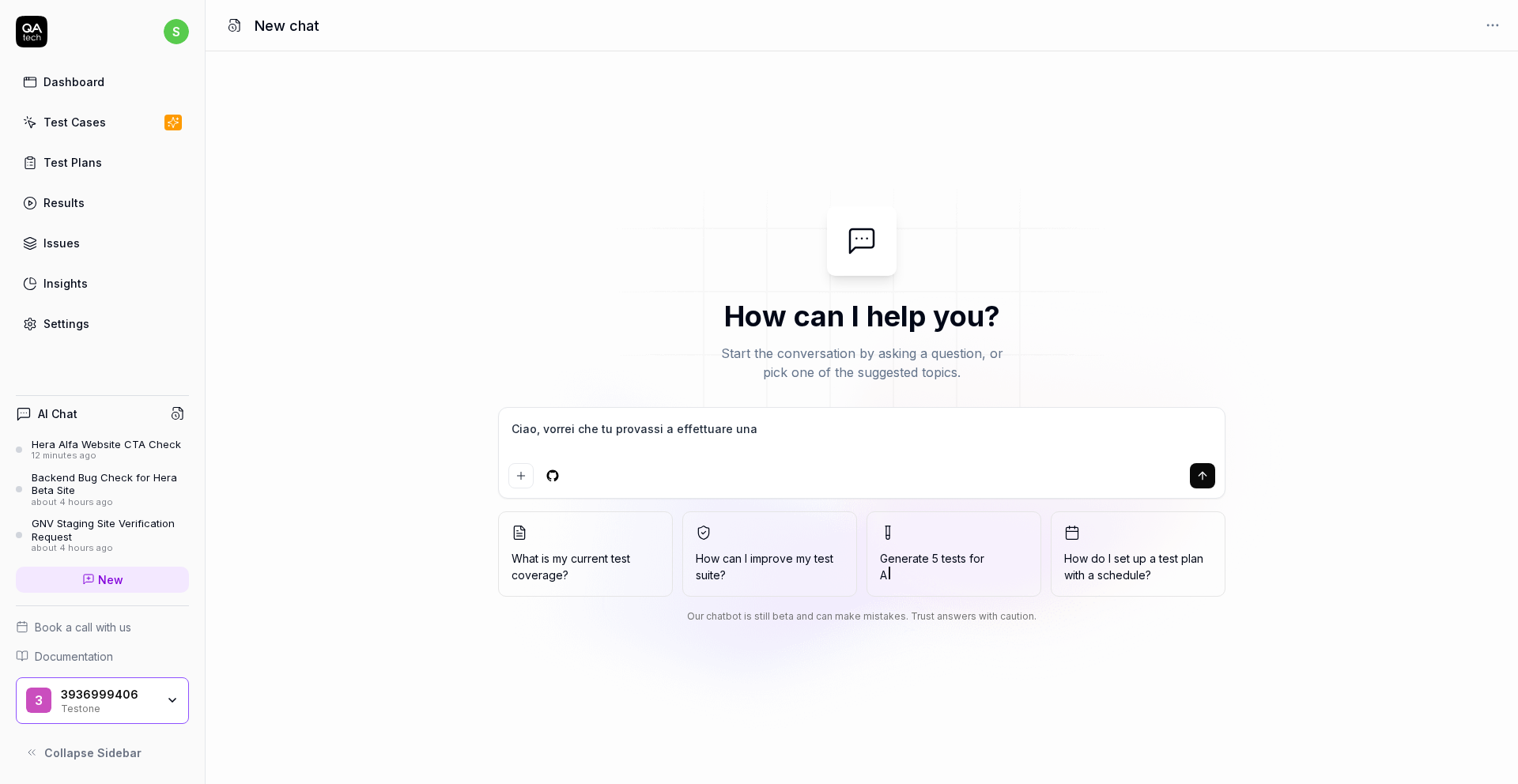
type textarea "Ciao, vorrei che tu provassi a effettuare una p"
drag, startPoint x: 1067, startPoint y: 444, endPoint x: 1061, endPoint y: 430, distance: 15.2
click at [1061, 430] on textarea "Ciao, vorrei che tu provassi a effettuare una proposta di acquisto sul sito [UR…" at bounding box center [861, 437] width 706 height 40
click at [593, 448] on textarea "Ciao, vorrei che tu provassi a effettuare una proposta di acquisto sul sito [UR…" at bounding box center [861, 437] width 706 height 40
click at [737, 448] on textarea "Ciao, vorrei che tu provassi a effettuare una proposta di acquisto sul sito [UR…" at bounding box center [861, 437] width 706 height 40
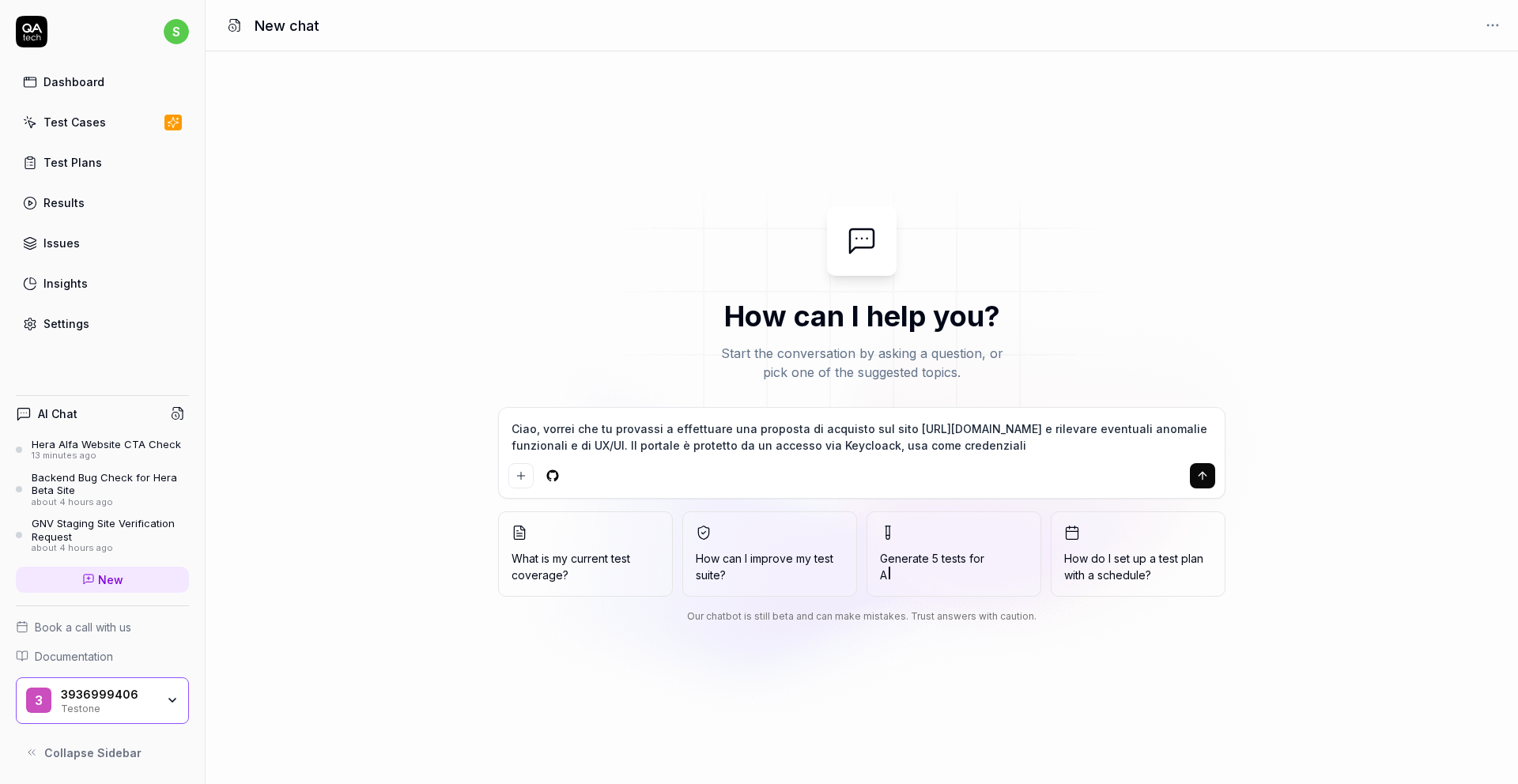
paste textarea "F&F_2025"
paste textarea "FAM_2025"
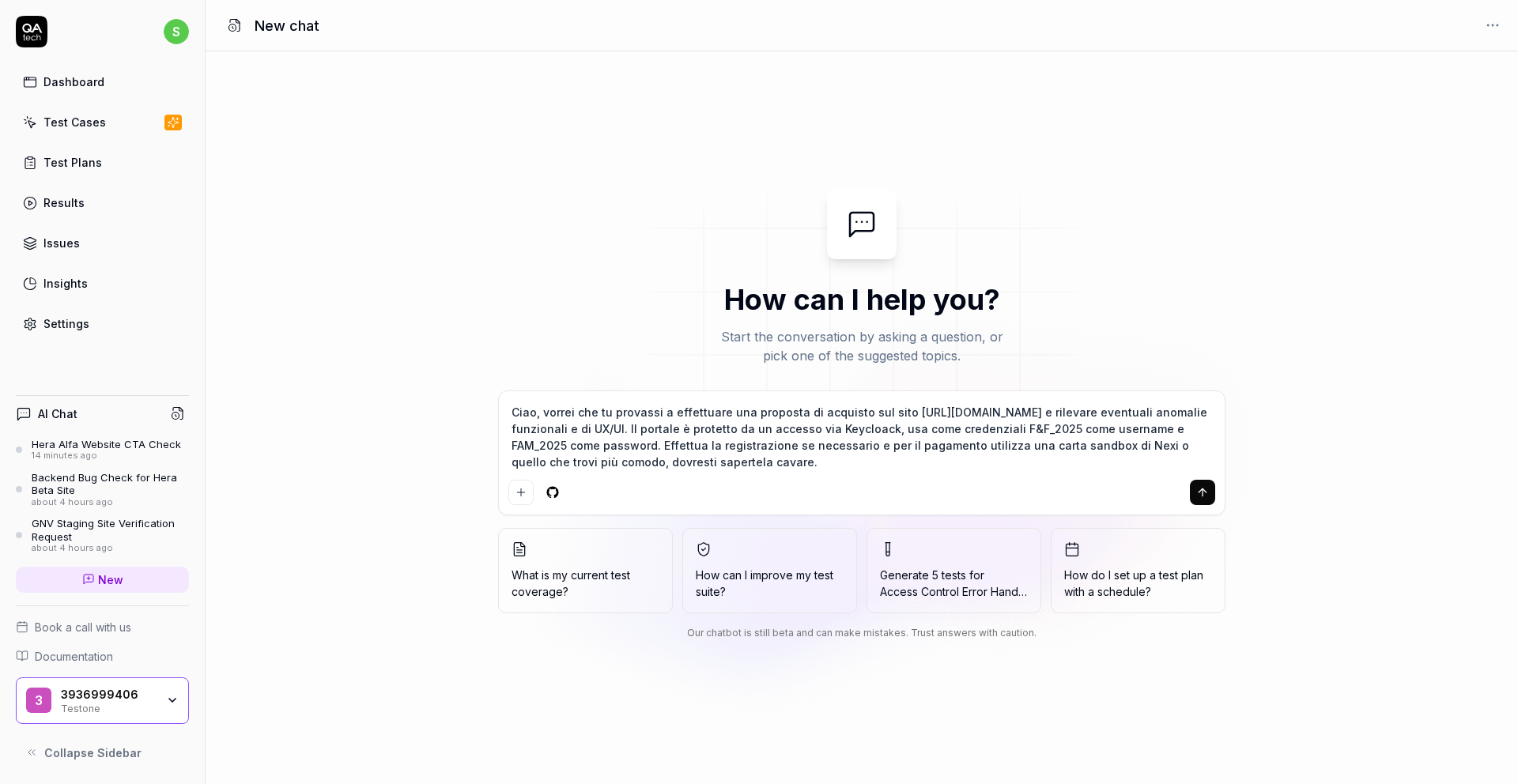
click at [1196, 491] on icon "submit" at bounding box center [1201, 491] width 12 height 12
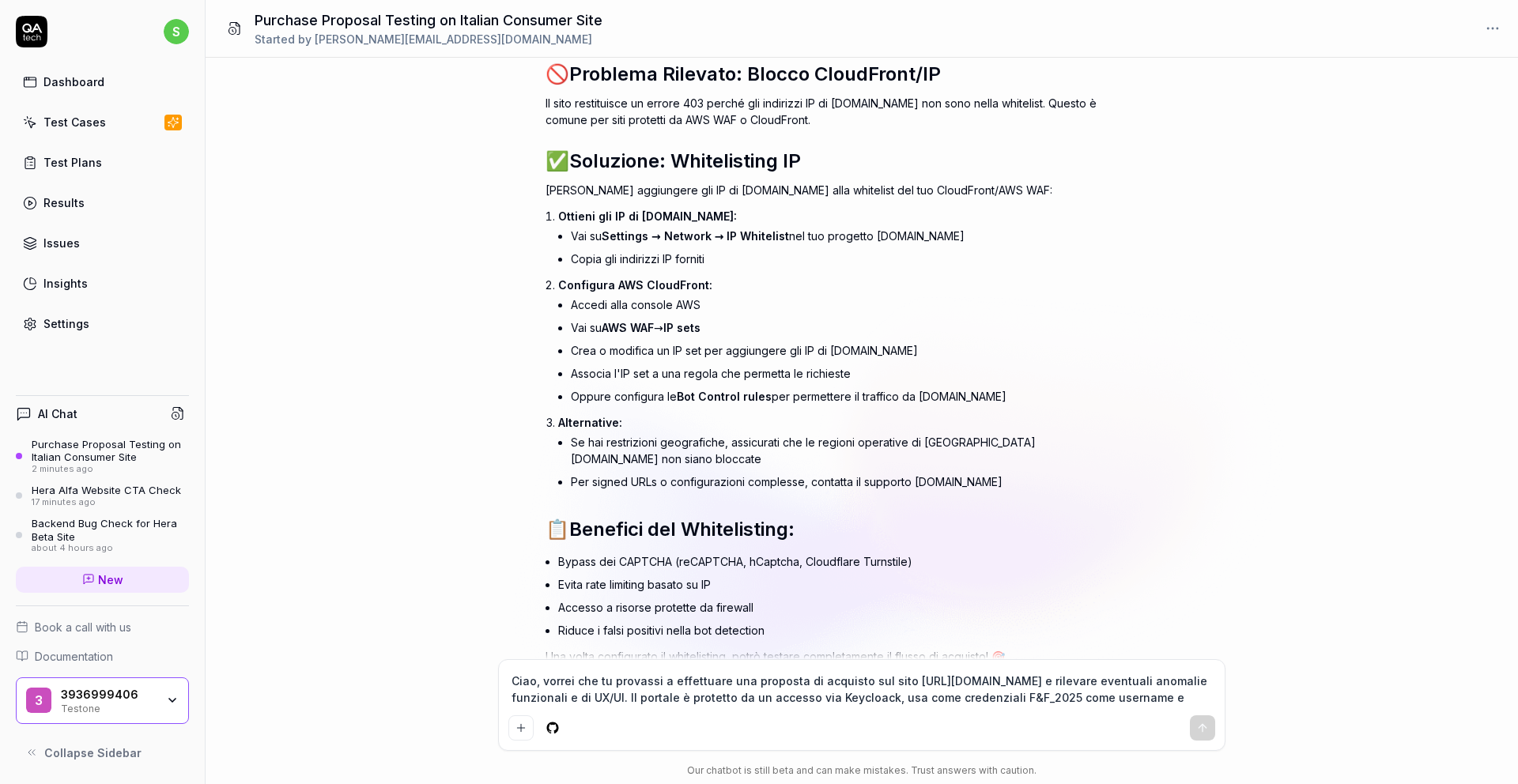
scroll to position [649, 0]
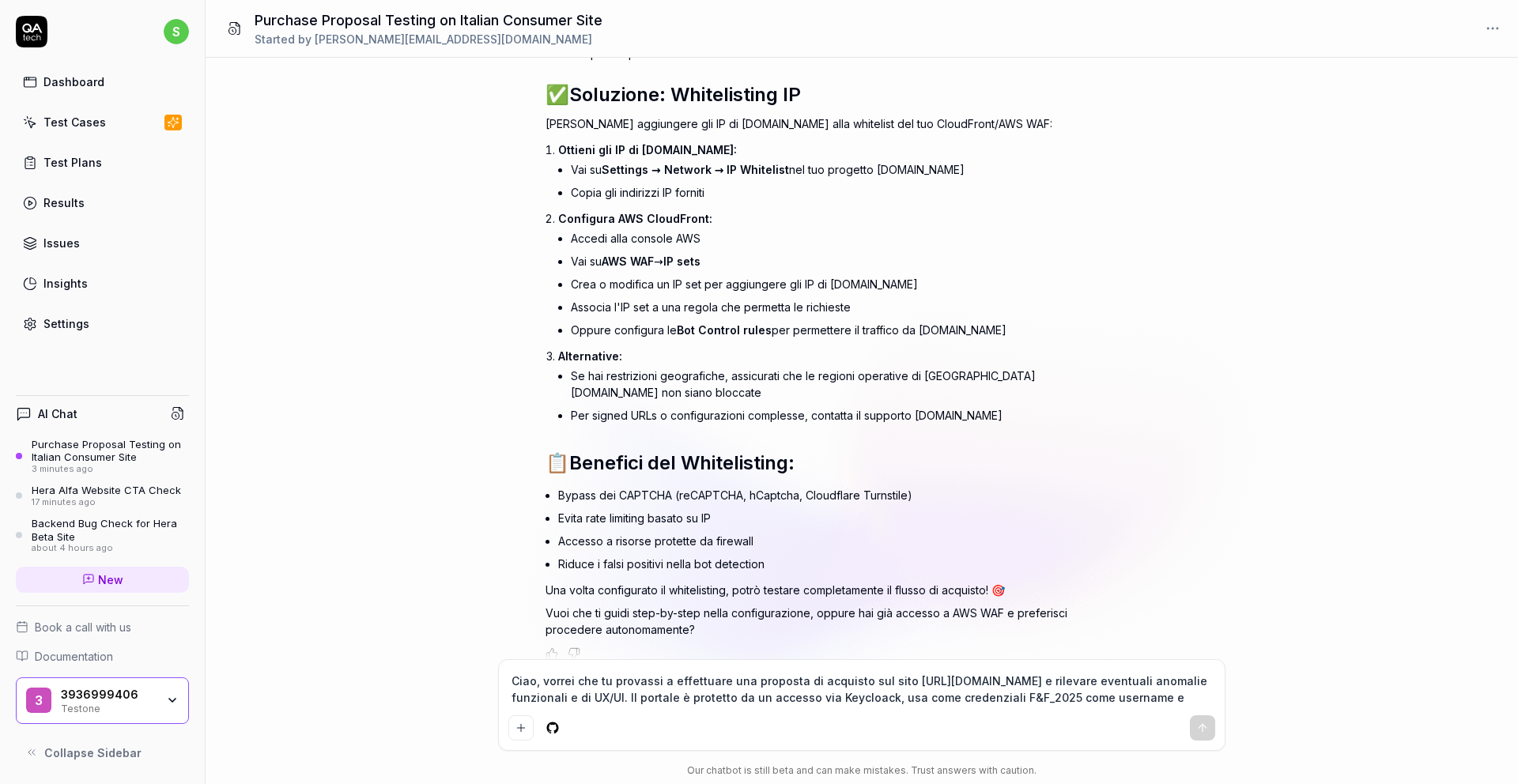
click at [97, 491] on div "Hera Alfa Website CTA Check" at bounding box center [106, 489] width 149 height 12
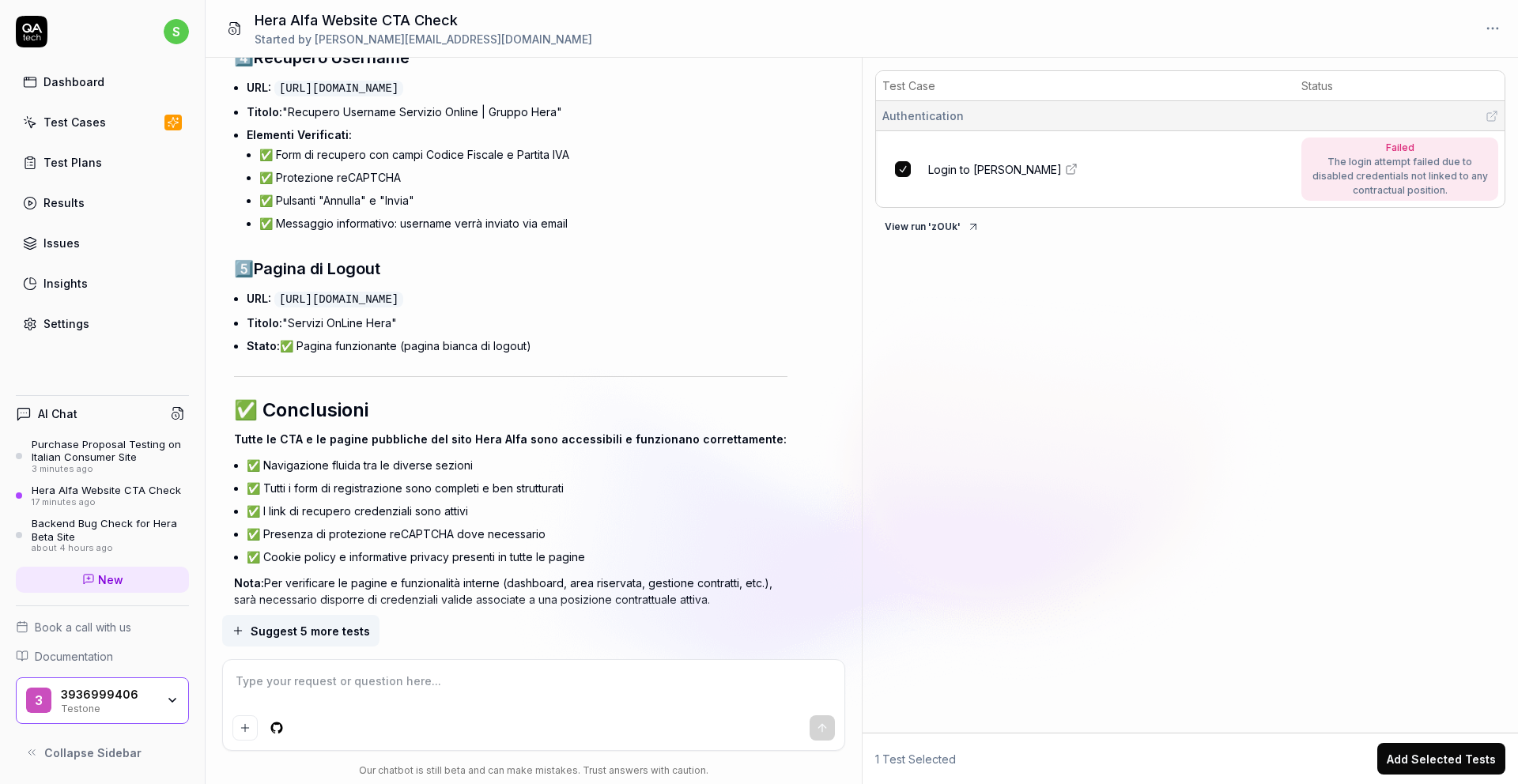
scroll to position [2750, 0]
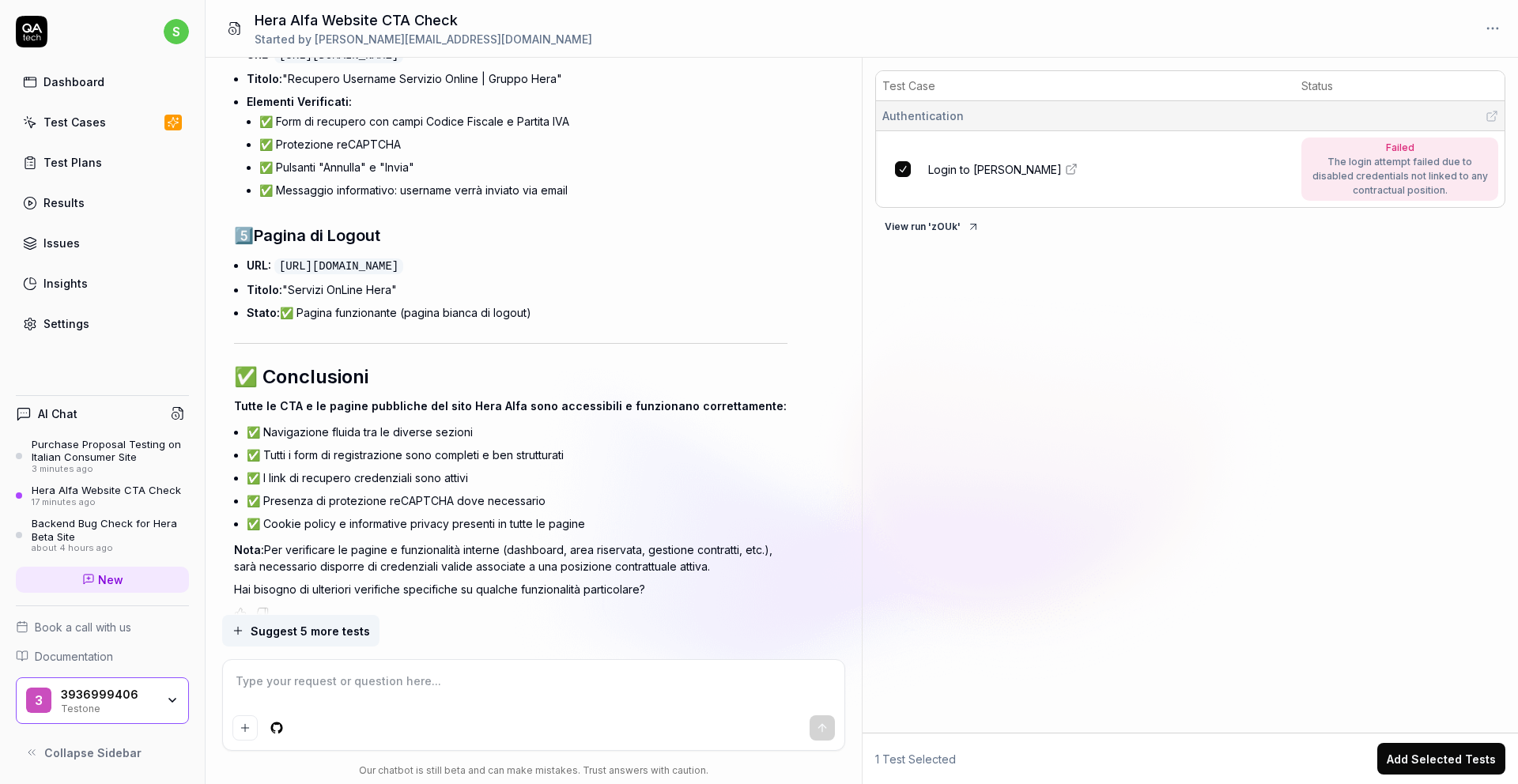
click at [350, 629] on span "Suggest 5 more tests" at bounding box center [311, 630] width 120 height 16
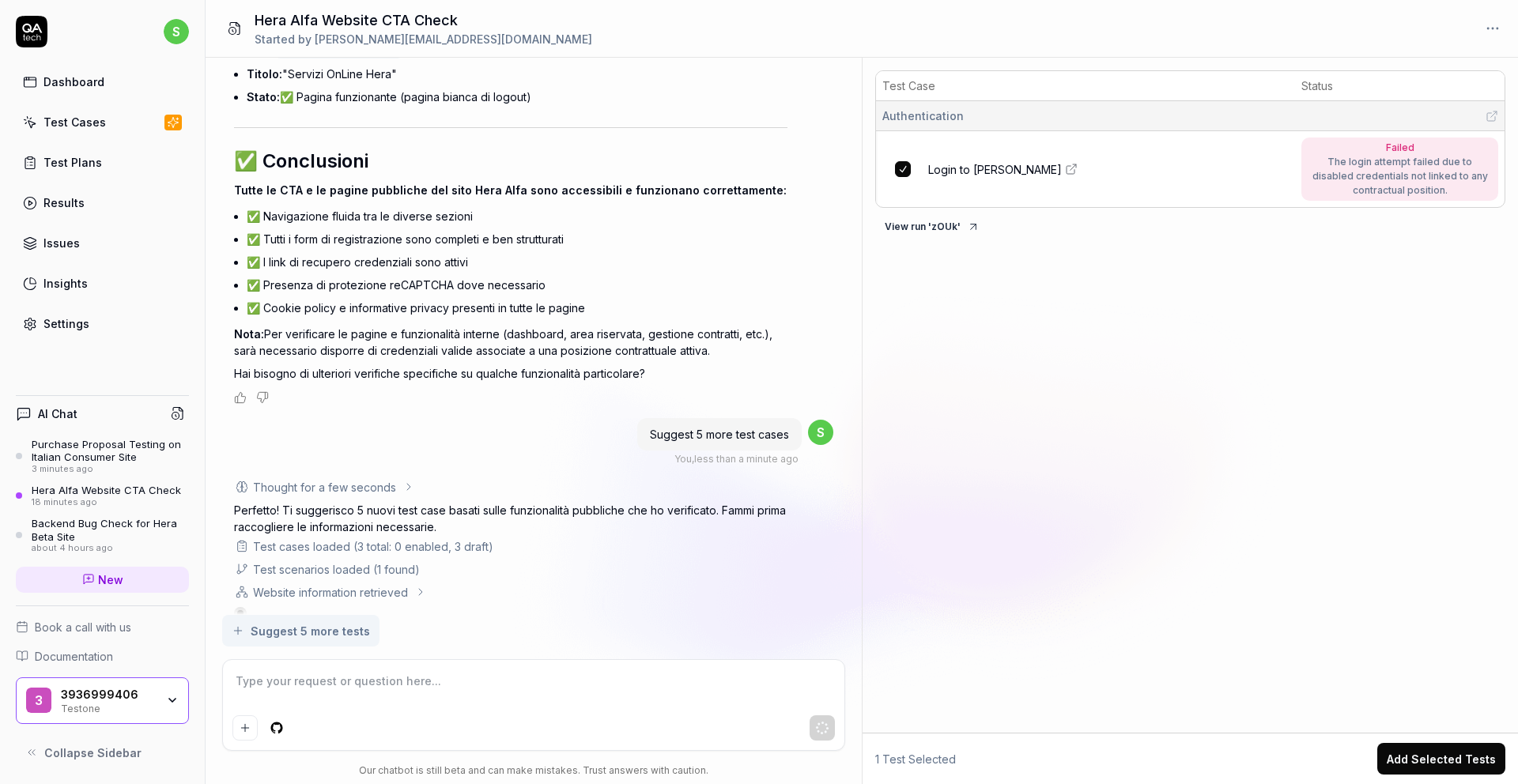
scroll to position [2986, 0]
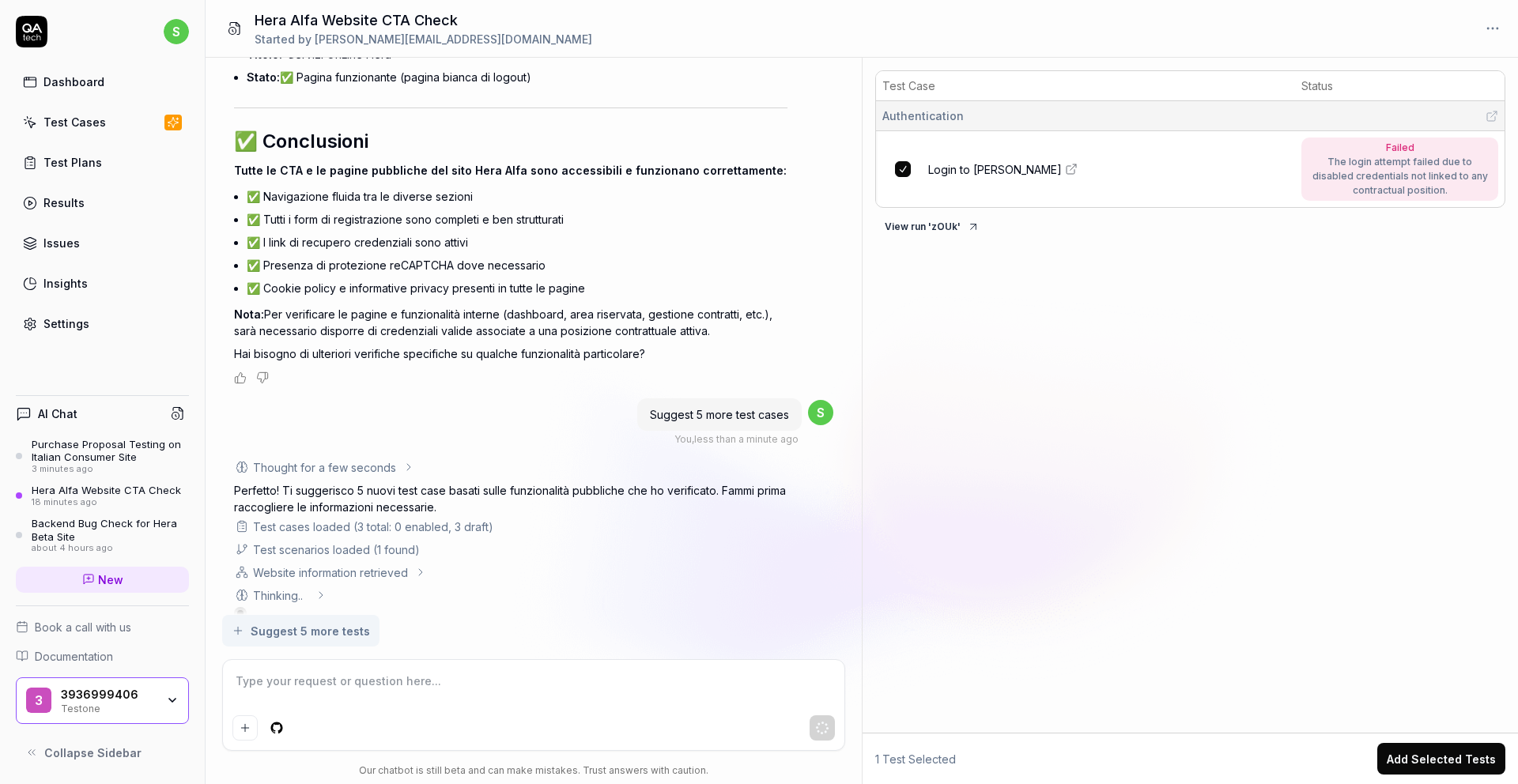
click at [420, 565] on icon at bounding box center [420, 571] width 12 height 12
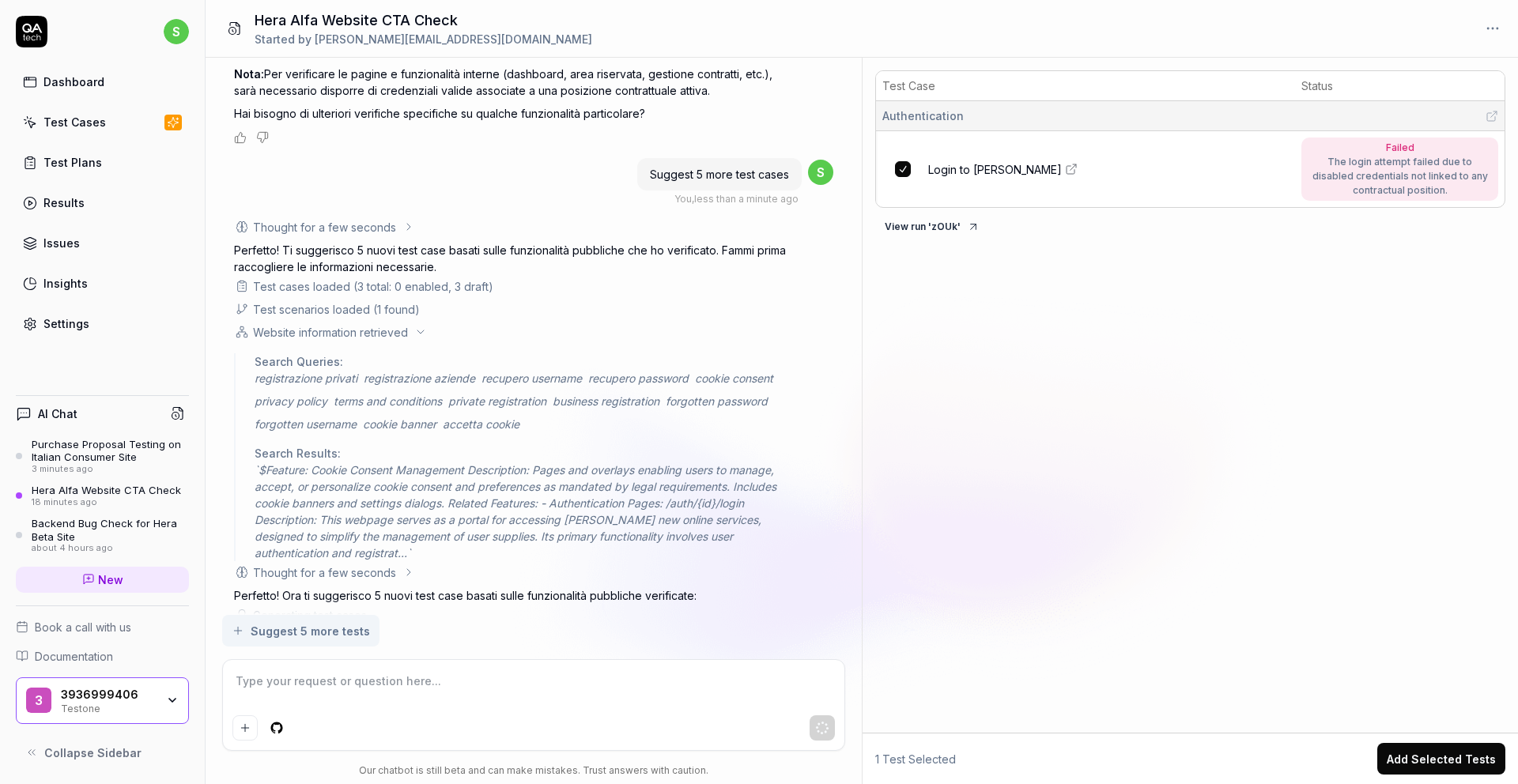
scroll to position [3233, 0]
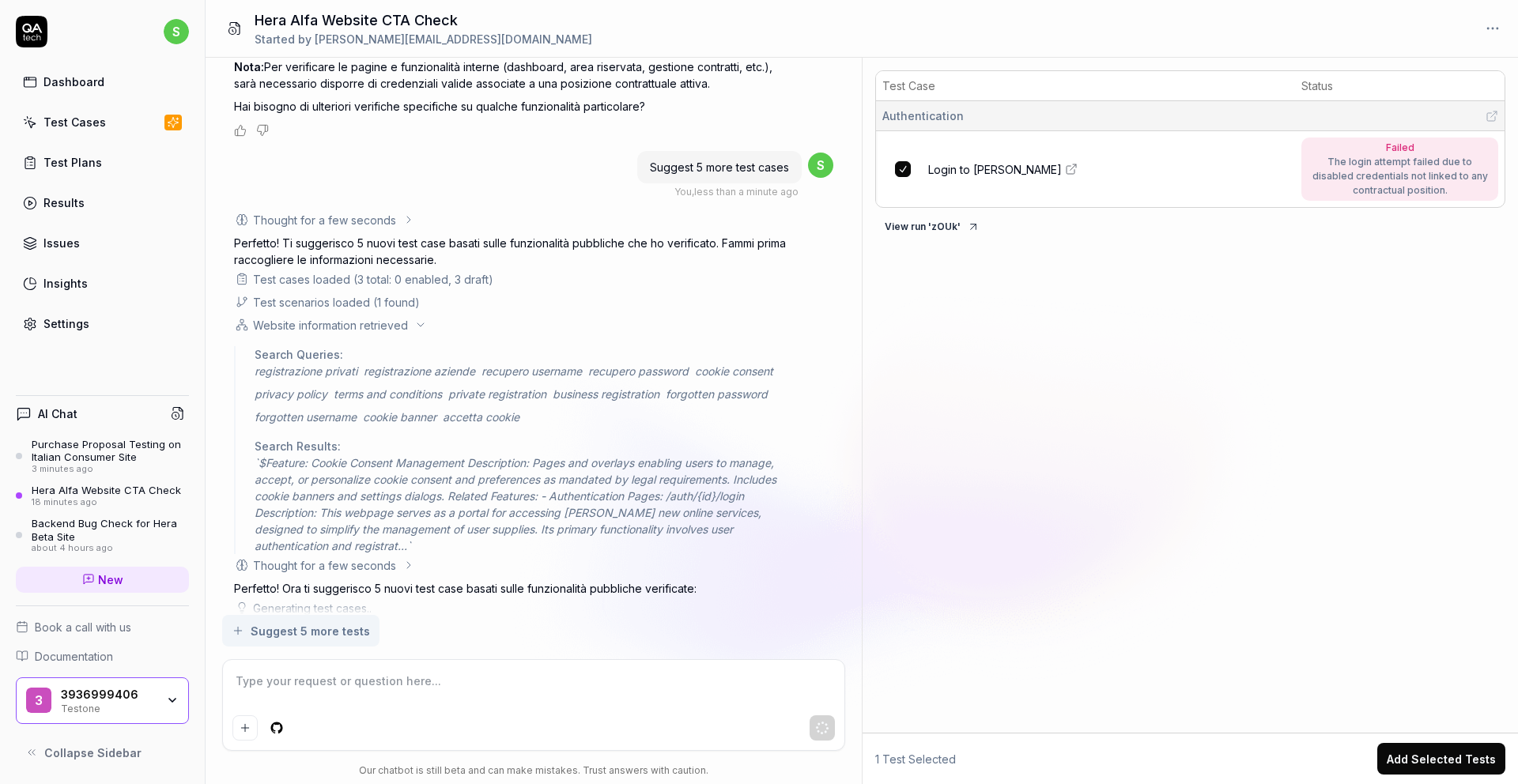
click at [417, 318] on icon at bounding box center [420, 324] width 12 height 12
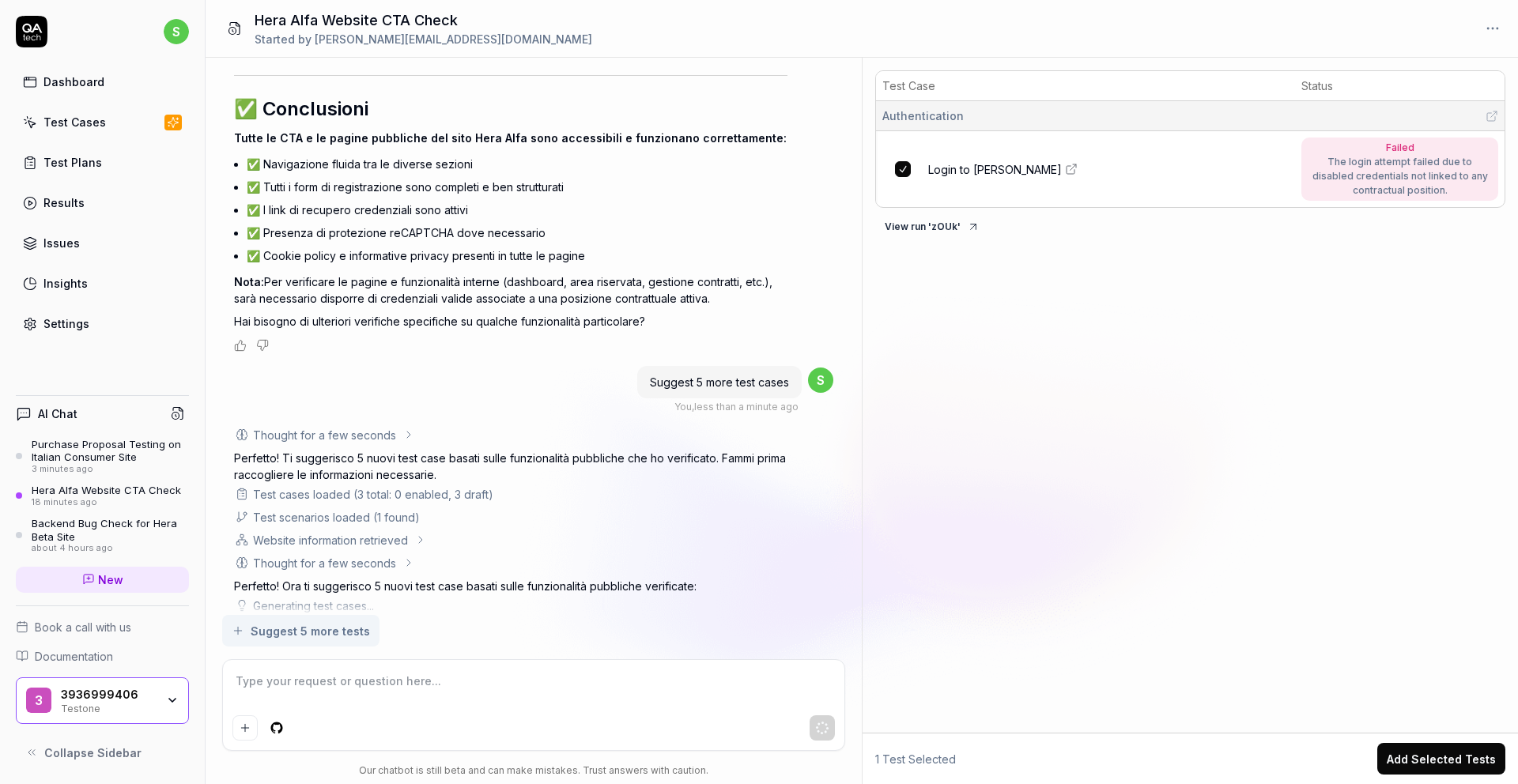
scroll to position [3015, 0]
click at [428, 689] on textarea at bounding box center [533, 689] width 603 height 40
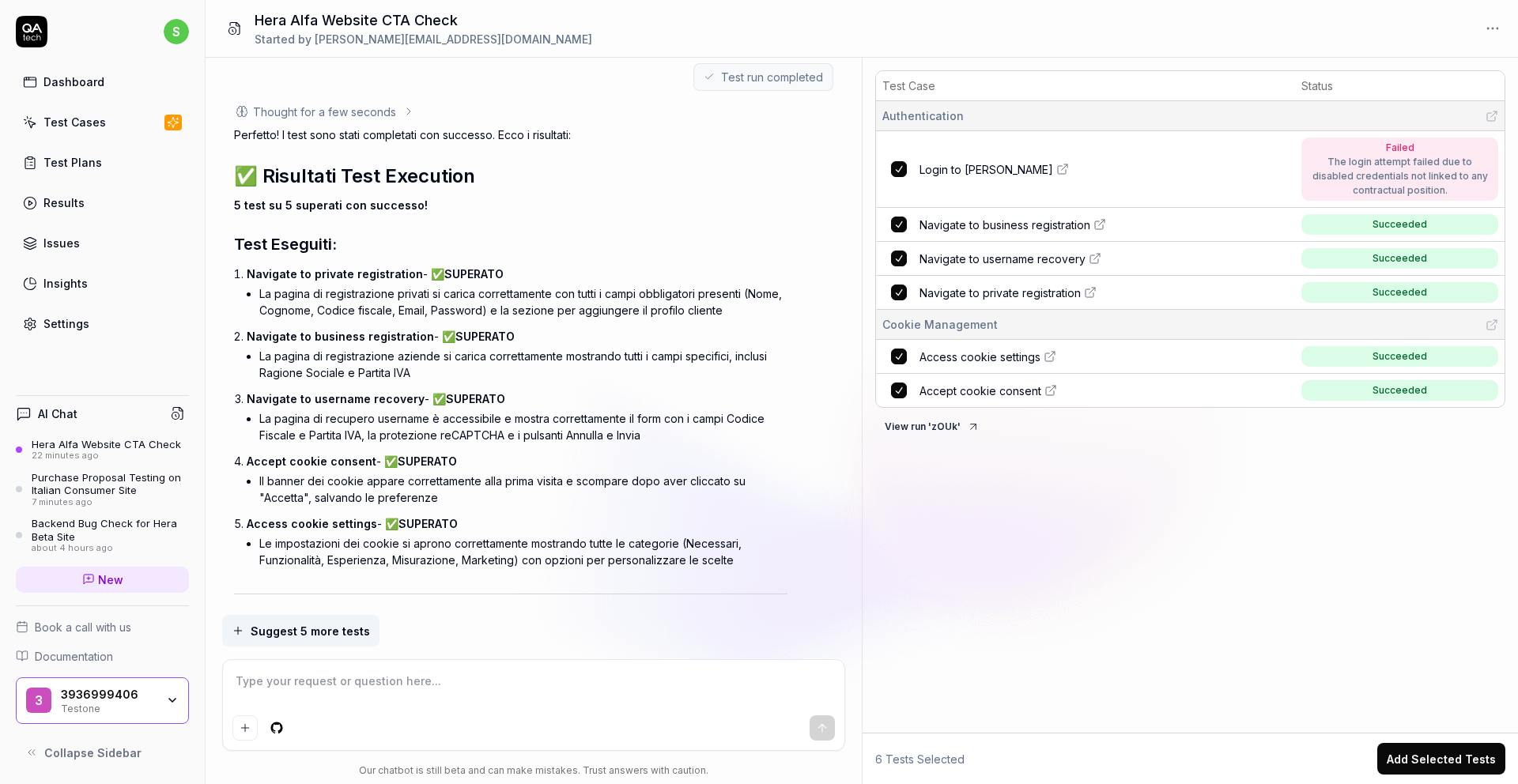
scroll to position [5111, 0]
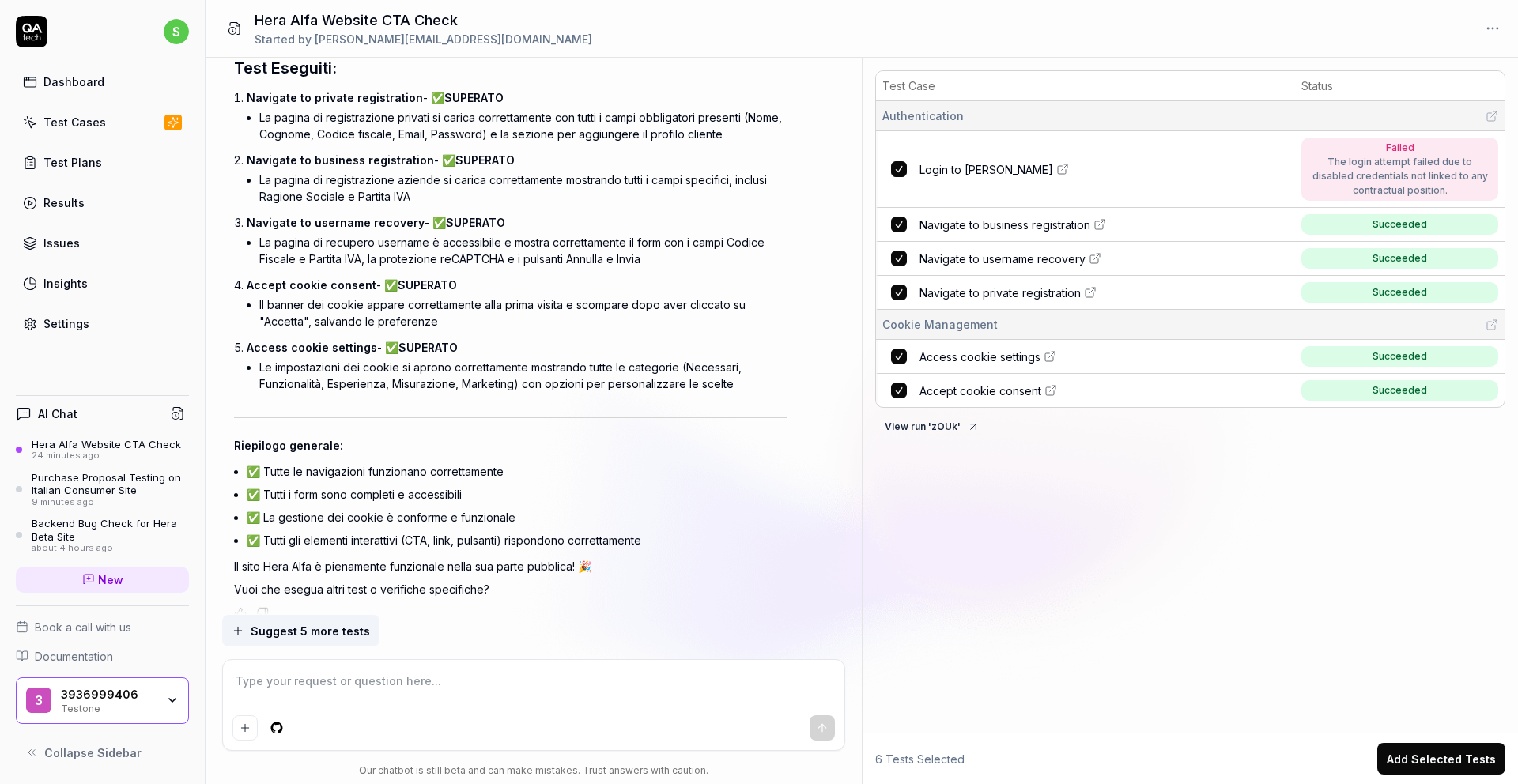
click at [403, 682] on textarea at bounding box center [533, 689] width 603 height 40
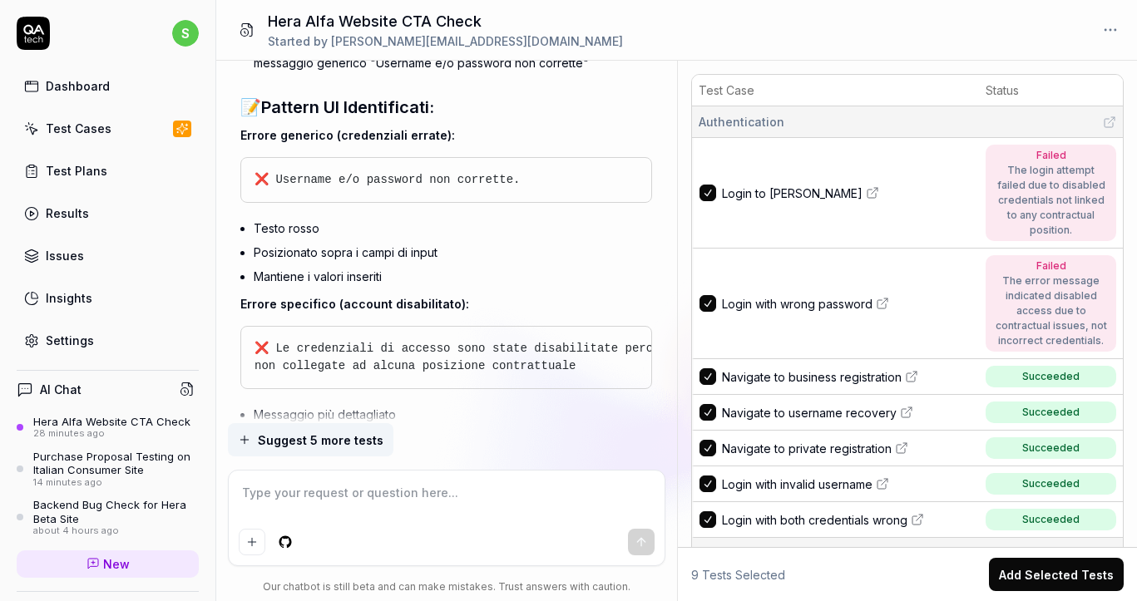
scroll to position [9051, 0]
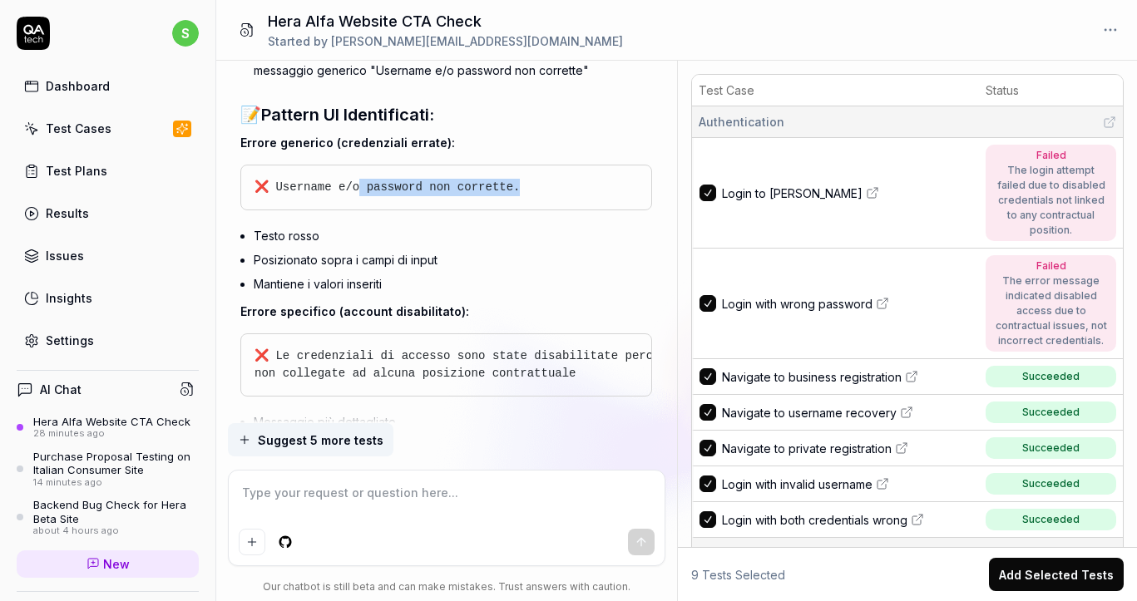
drag, startPoint x: 365, startPoint y: 223, endPoint x: 556, endPoint y: 233, distance: 191.5
click at [556, 210] on div "❌ Username e/o password non corrette." at bounding box center [446, 188] width 412 height 46
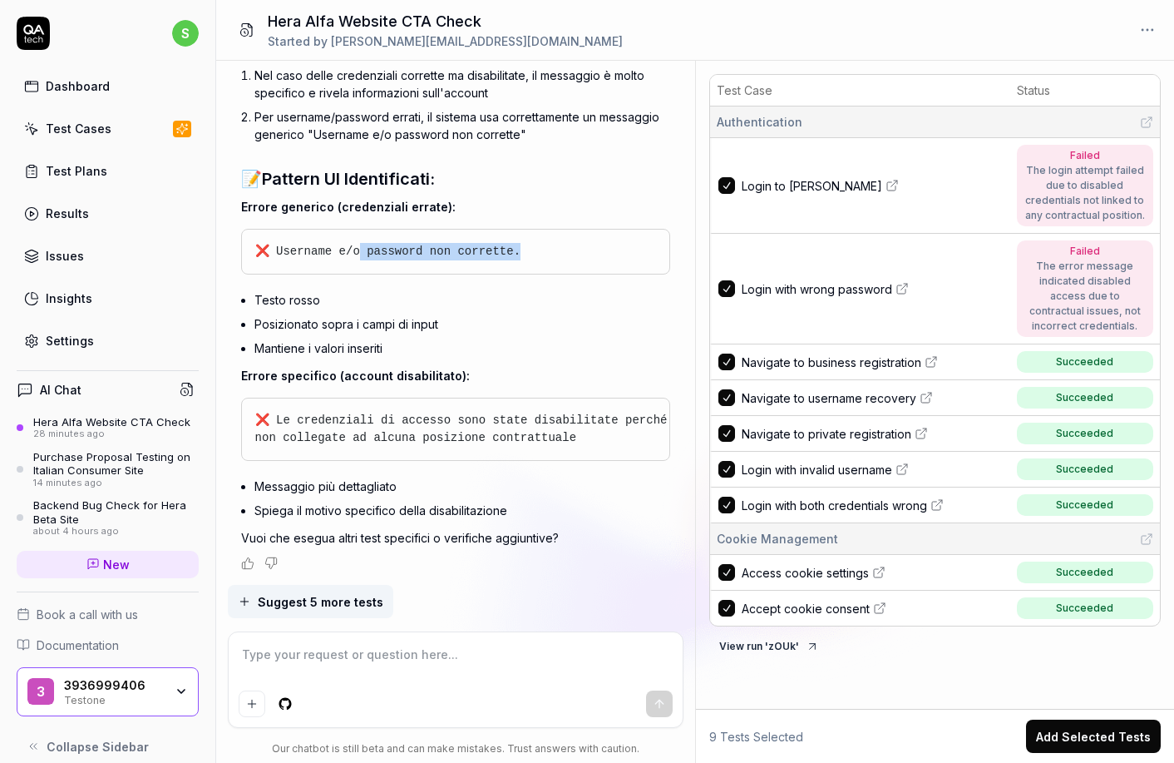
scroll to position [8850, 0]
click at [463, 647] on textarea at bounding box center [455, 663] width 433 height 42
paste textarea "[EMAIL_ADDRESS][DOMAIN_NAME]"
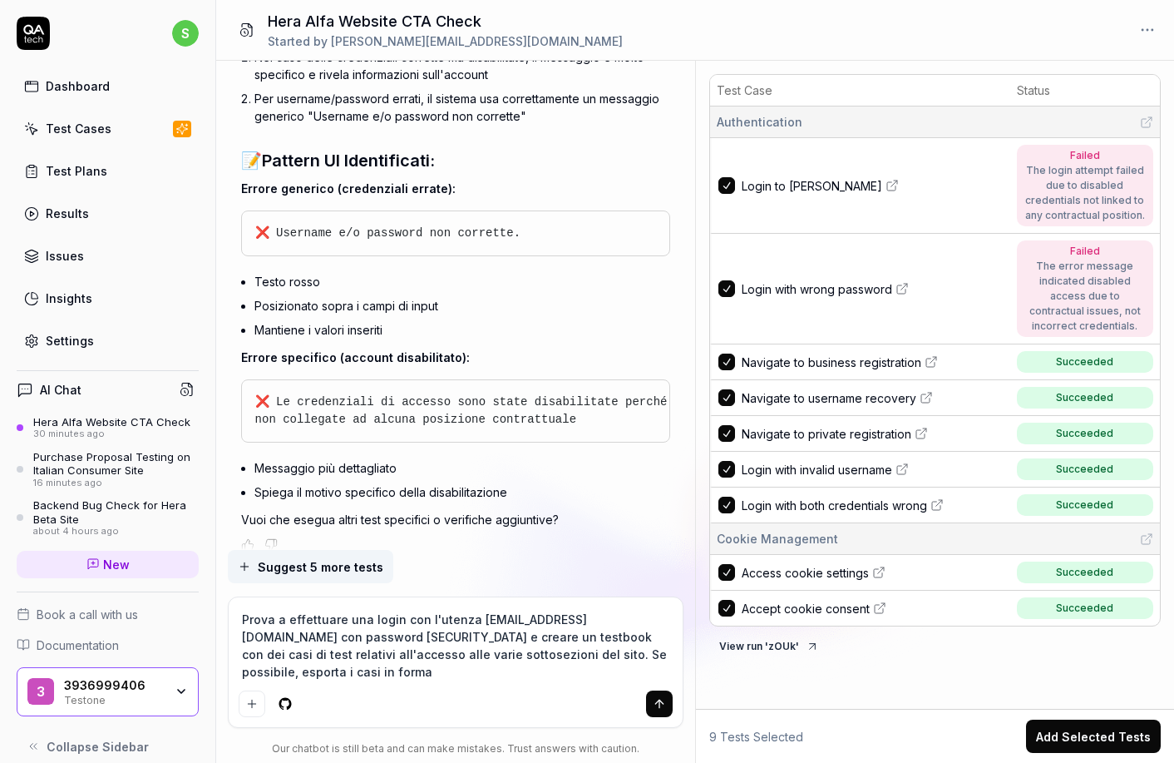
scroll to position [8884, 0]
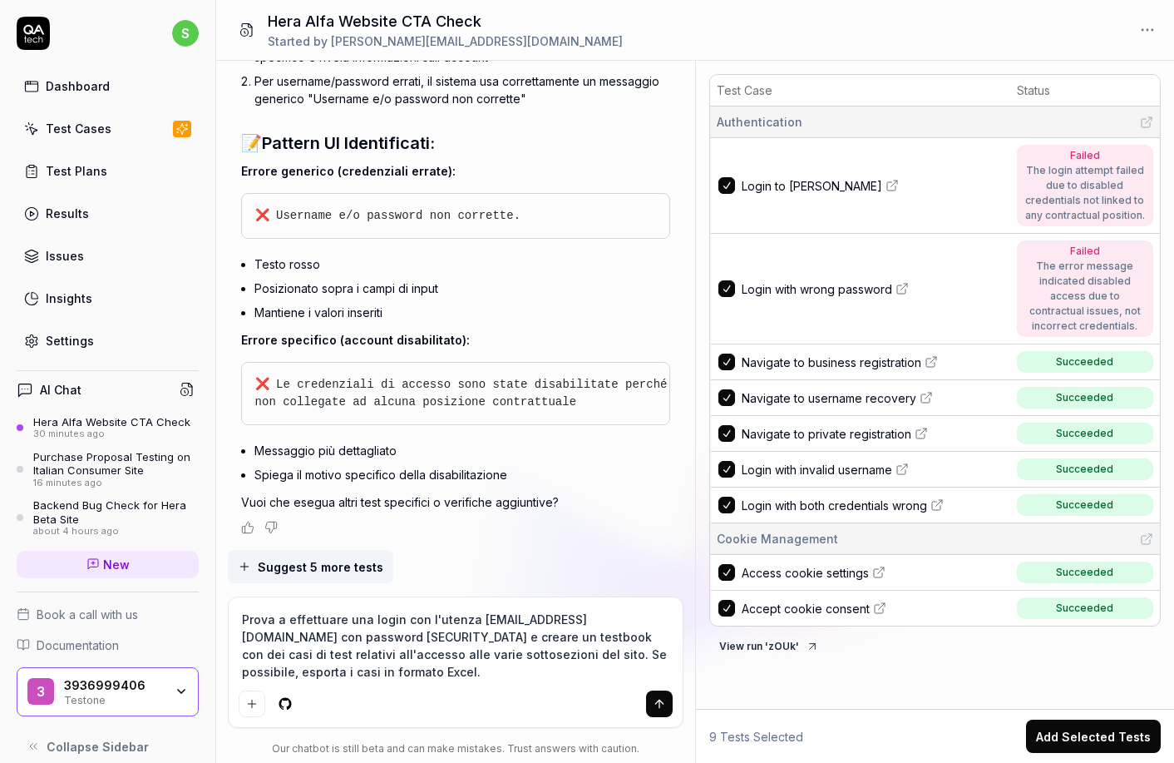
click at [655, 712] on button "submit" at bounding box center [659, 703] width 27 height 27
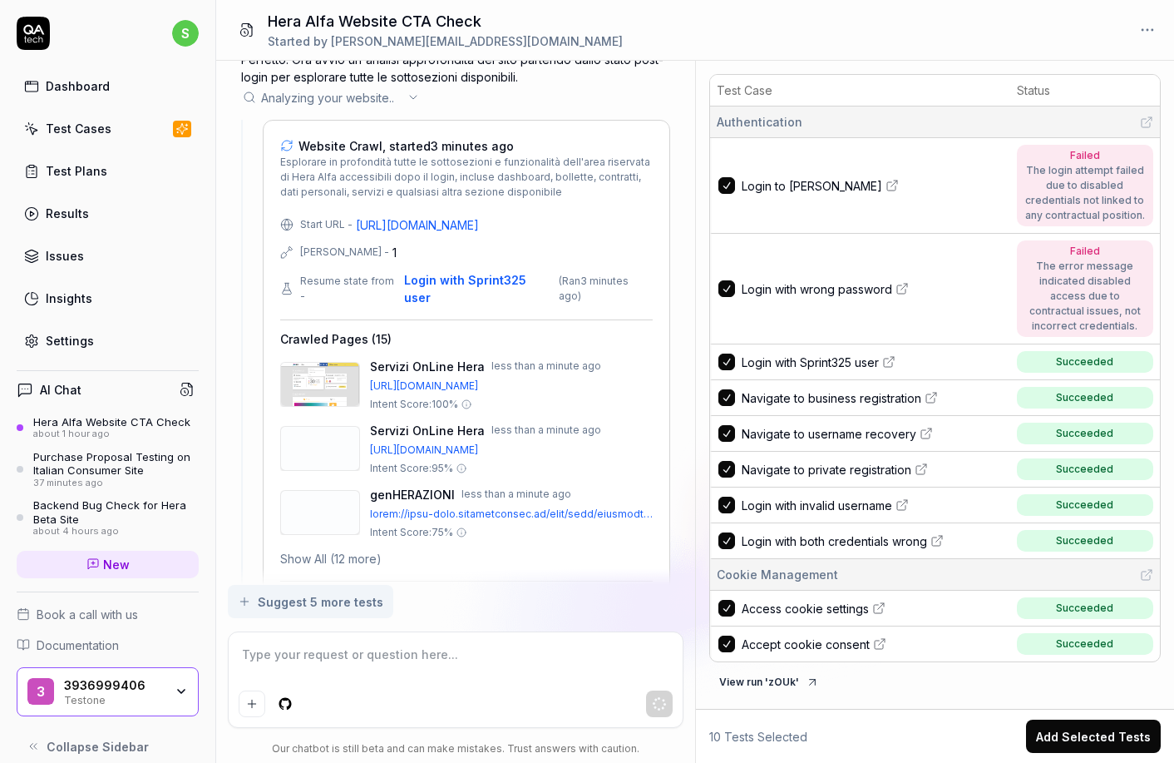
scroll to position [10609, 0]
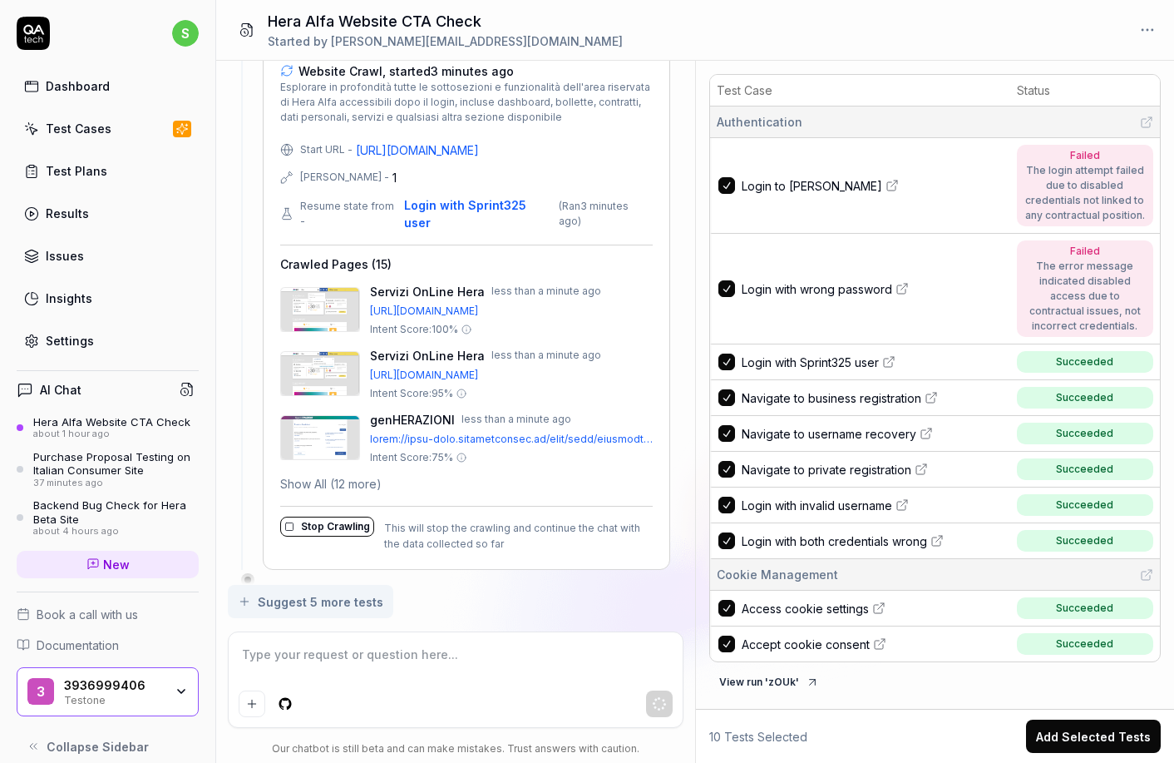
click at [349, 475] on button "Show All (12 more)" at bounding box center [330, 483] width 101 height 17
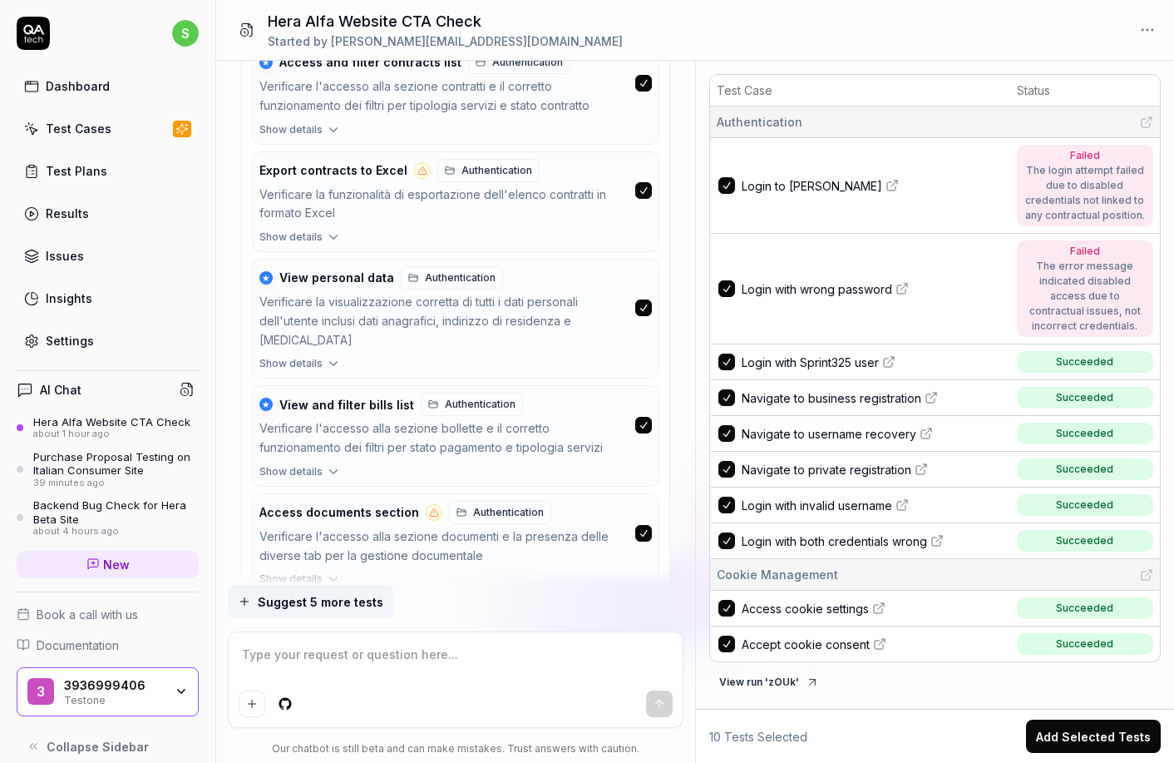
scroll to position [12508, 0]
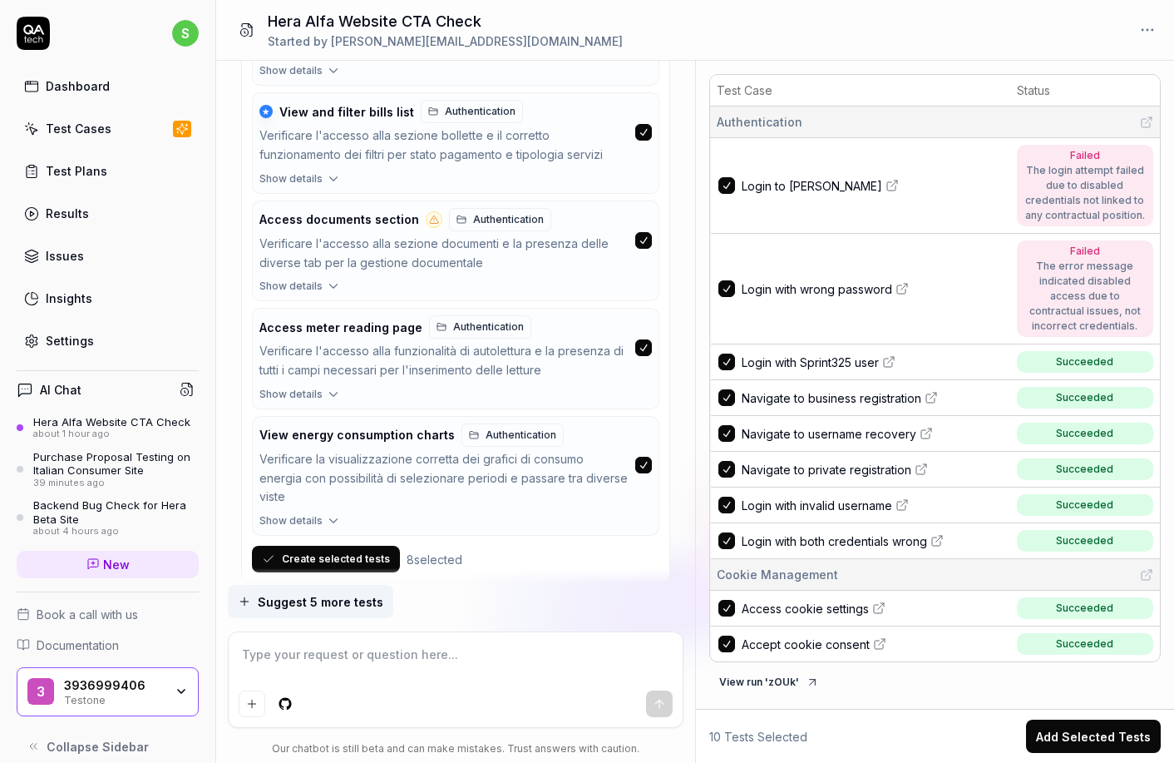
click at [354, 546] on button "Create selected tests" at bounding box center [326, 559] width 148 height 27
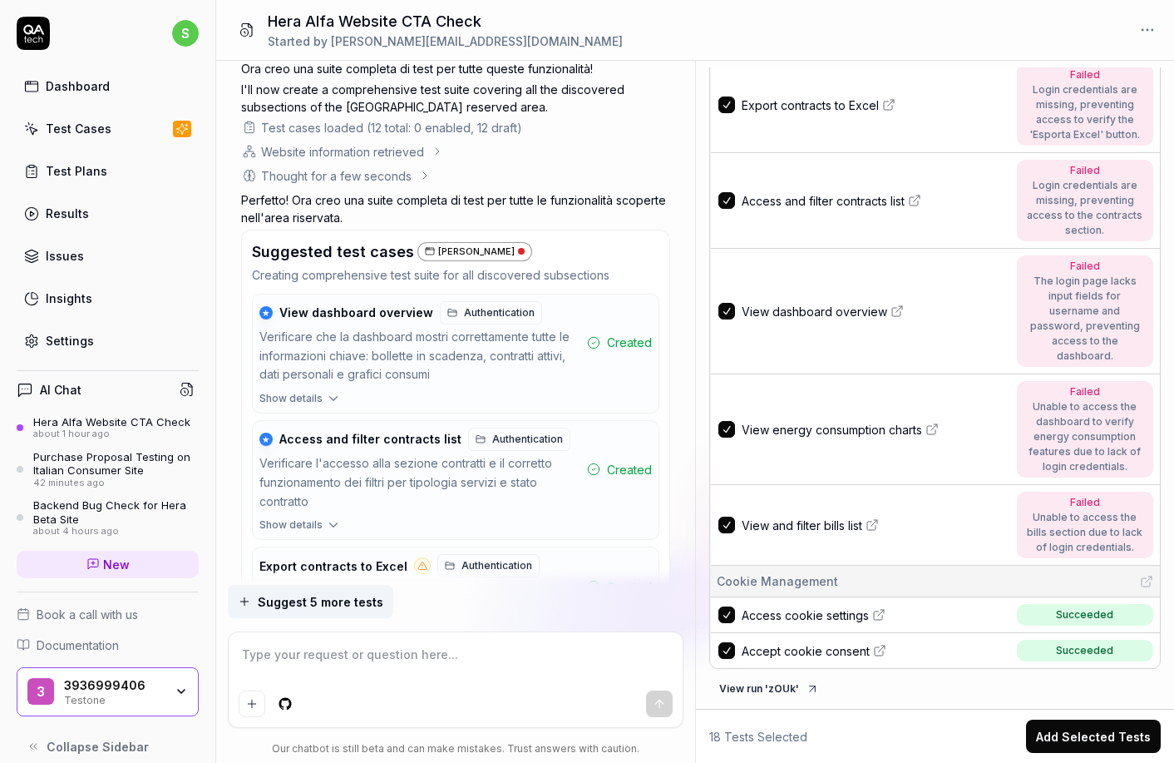
scroll to position [11108, 0]
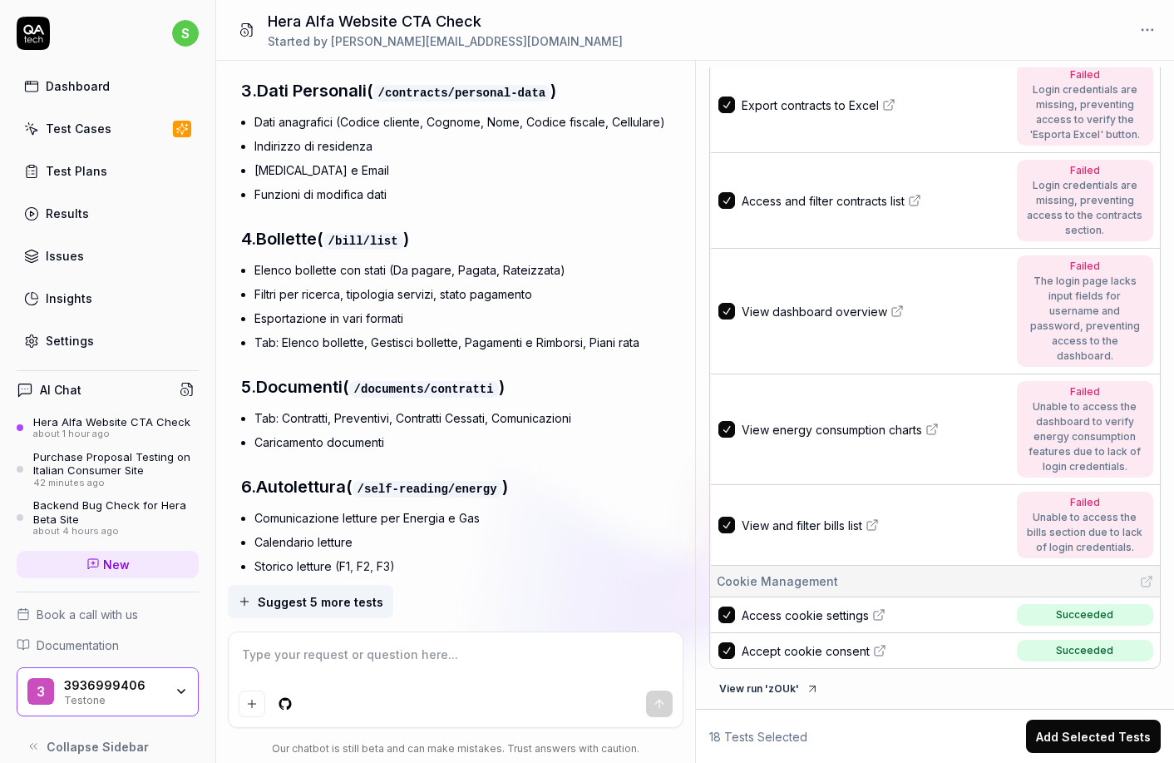
click at [1090, 737] on button "Add Selected Tests" at bounding box center [1093, 735] width 135 height 33
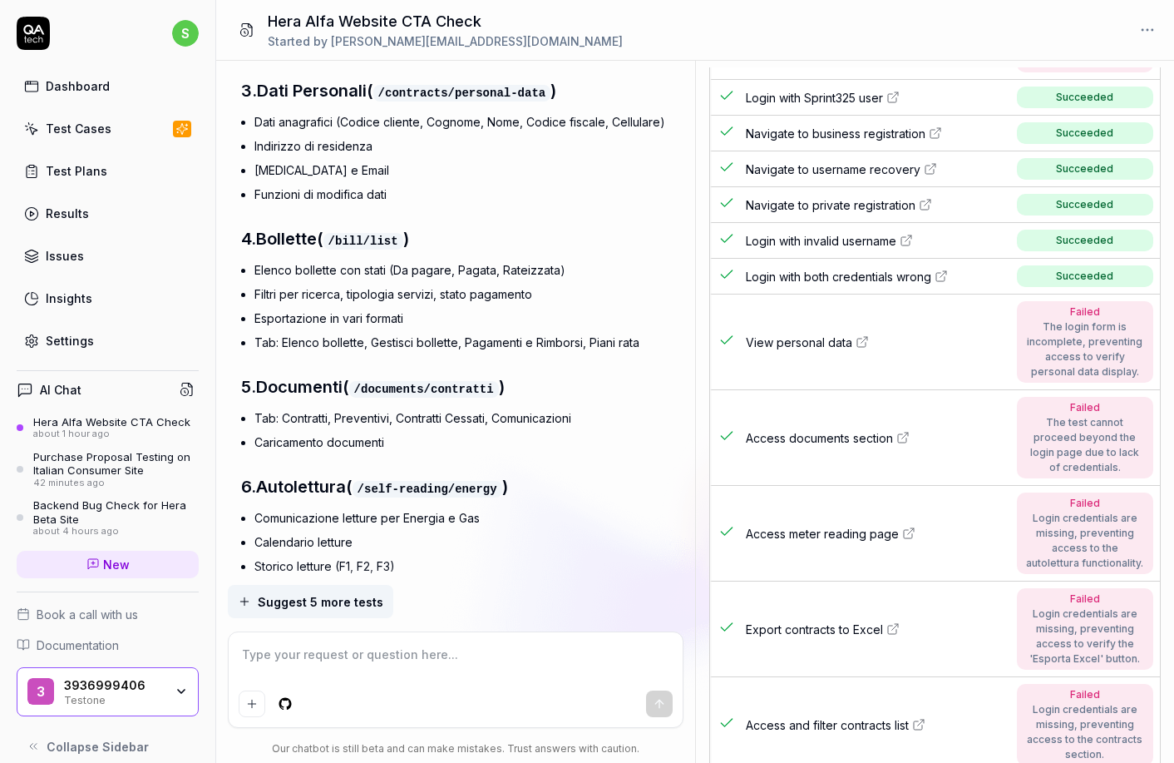
scroll to position [0, 0]
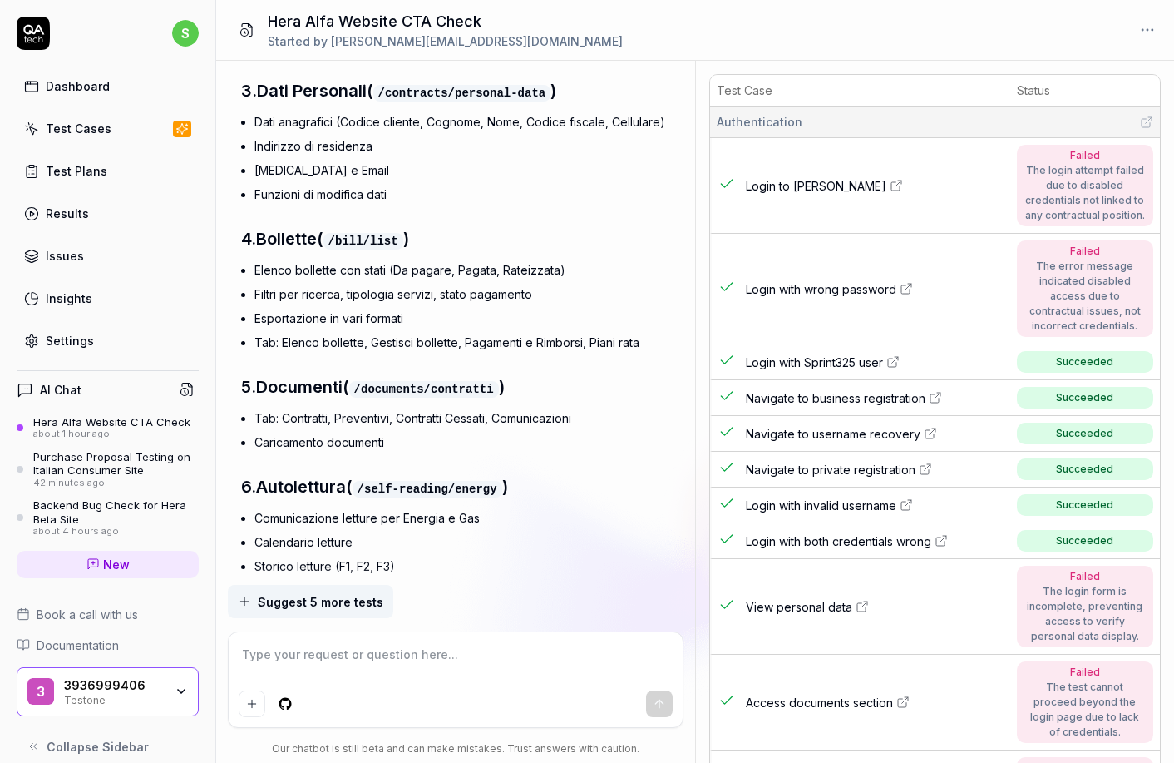
click at [329, 647] on textarea at bounding box center [455, 663] width 433 height 42
click at [110, 172] on link "Test Plans" at bounding box center [108, 171] width 182 height 32
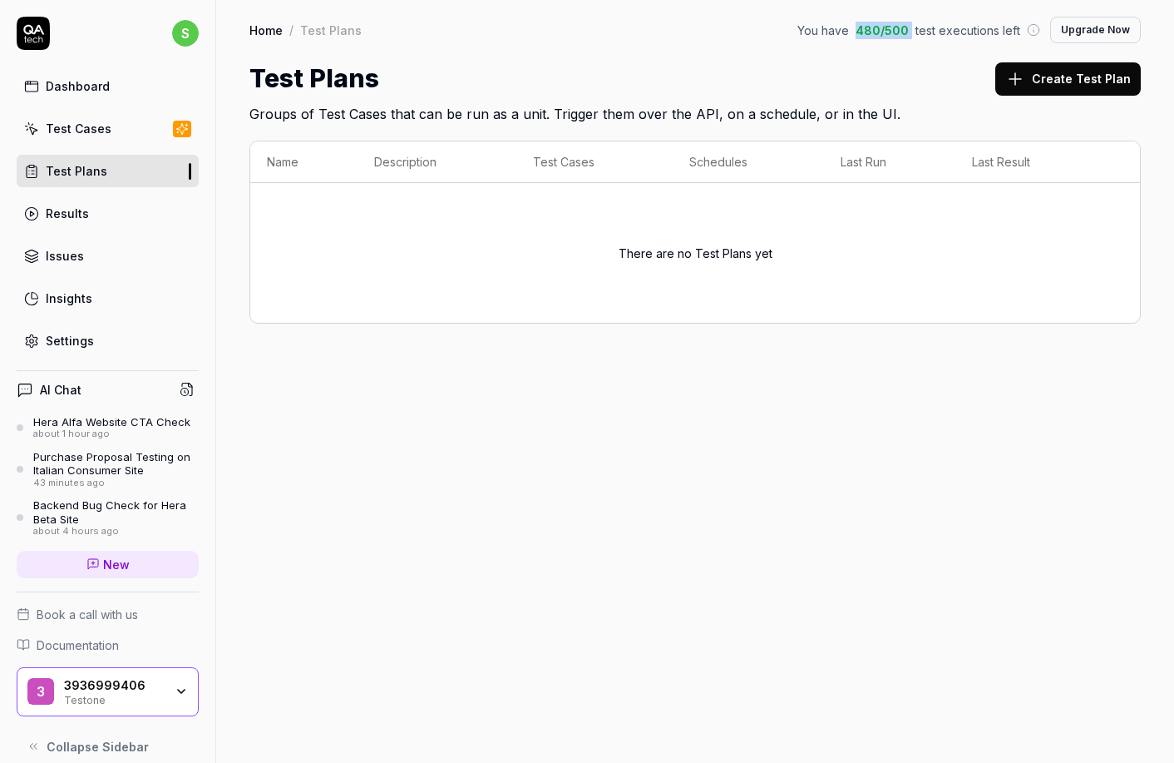
drag, startPoint x: 866, startPoint y: 31, endPoint x: 917, endPoint y: 31, distance: 50.7
click at [917, 31] on div "You have 480 / 500 test executions left" at bounding box center [918, 30] width 243 height 17
click at [907, 33] on span "480 / 500" at bounding box center [882, 30] width 53 height 17
click at [67, 201] on link "Results" at bounding box center [108, 213] width 182 height 32
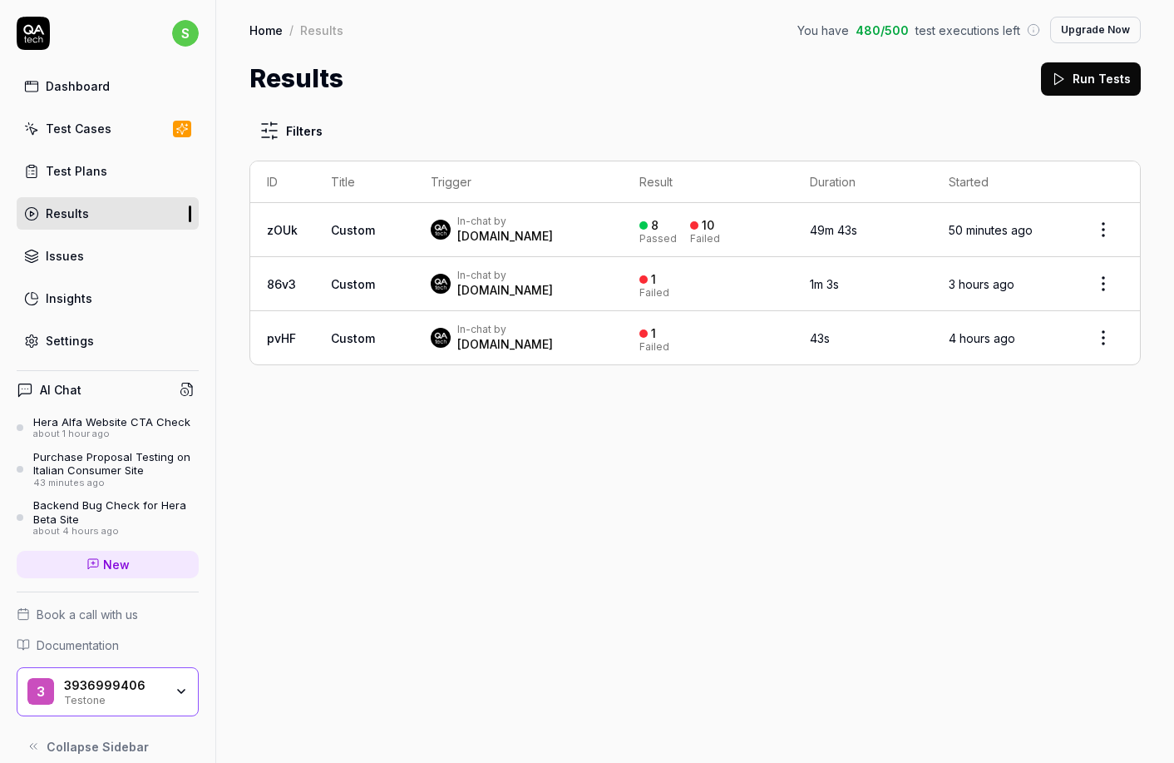
click at [953, 227] on time "50 minutes ago" at bounding box center [991, 230] width 84 height 14
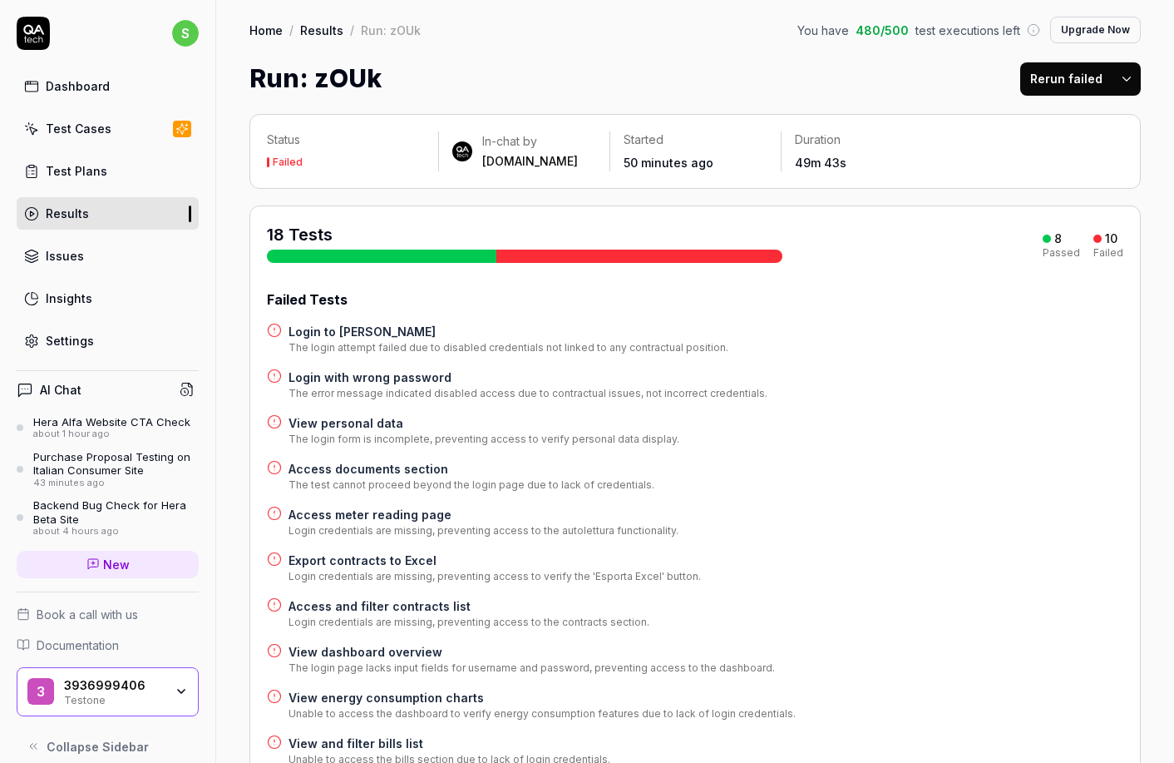
click at [82, 425] on div "Hera Alfa Website CTA Check" at bounding box center [111, 421] width 157 height 13
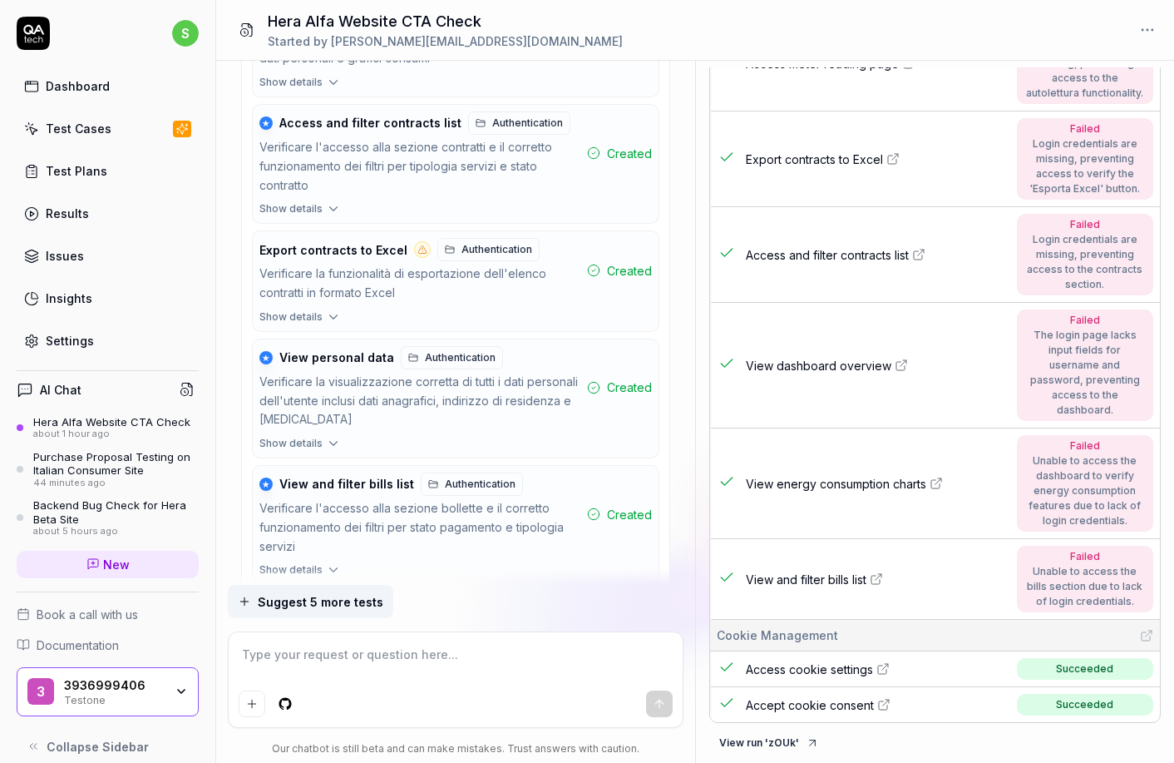
scroll to position [12602, 0]
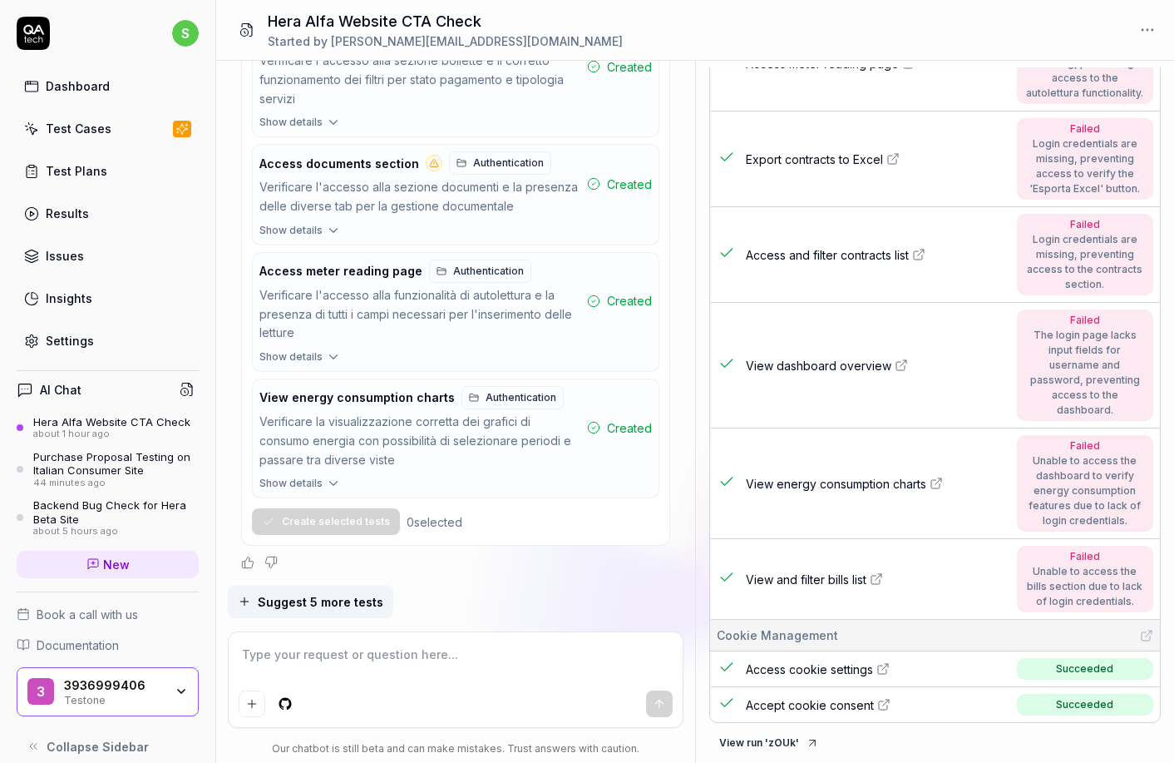
click at [323, 660] on textarea at bounding box center [455, 663] width 433 height 42
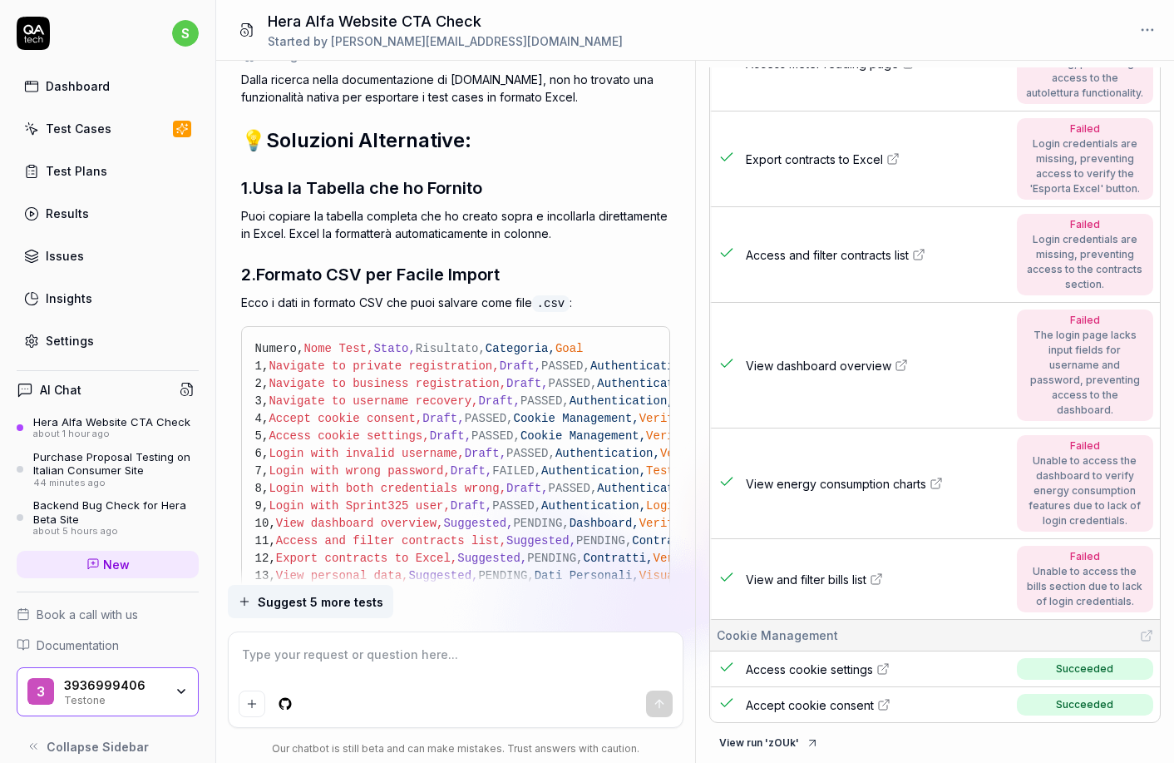
scroll to position [14841, 0]
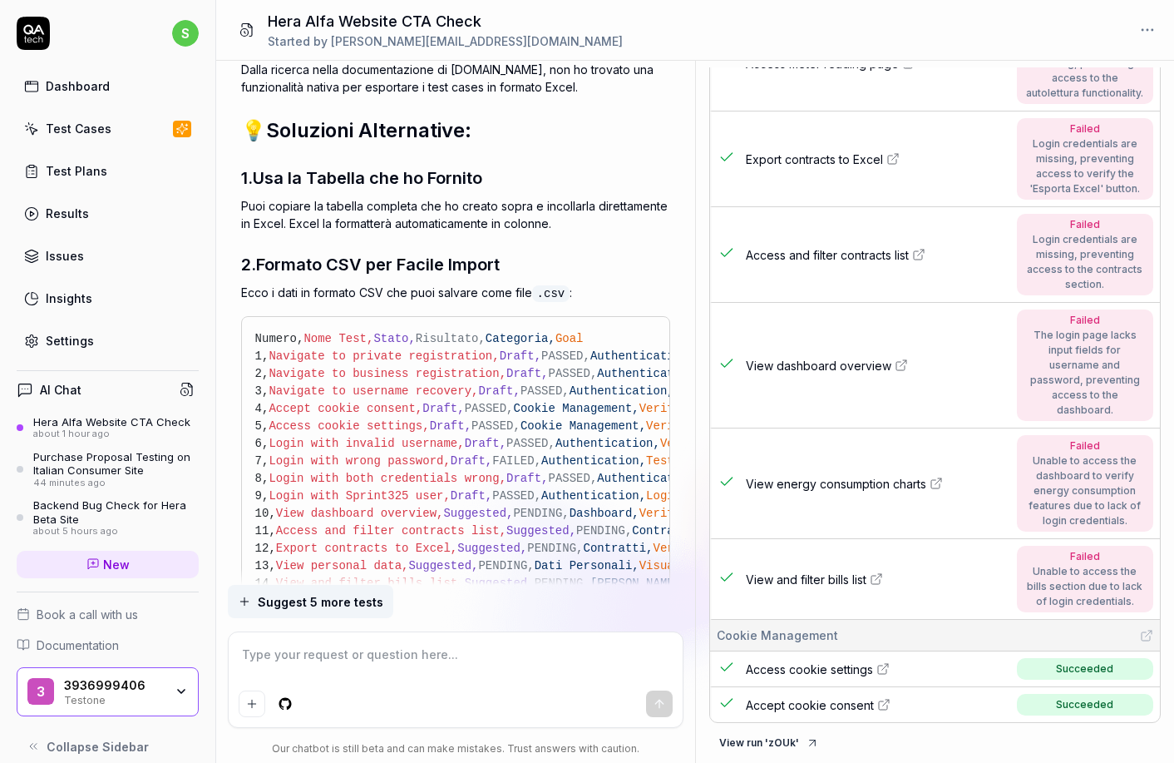
click at [649, 333] on icon "button" at bounding box center [647, 336] width 7 height 7
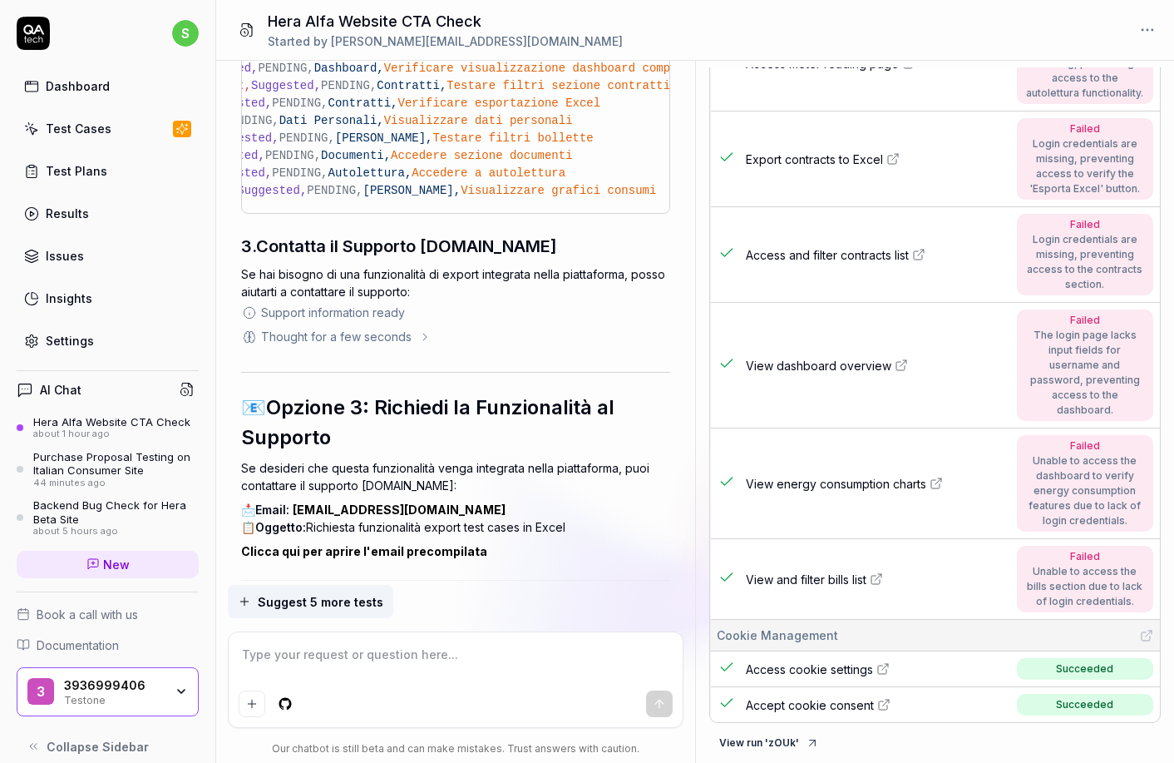
scroll to position [15485, 0]
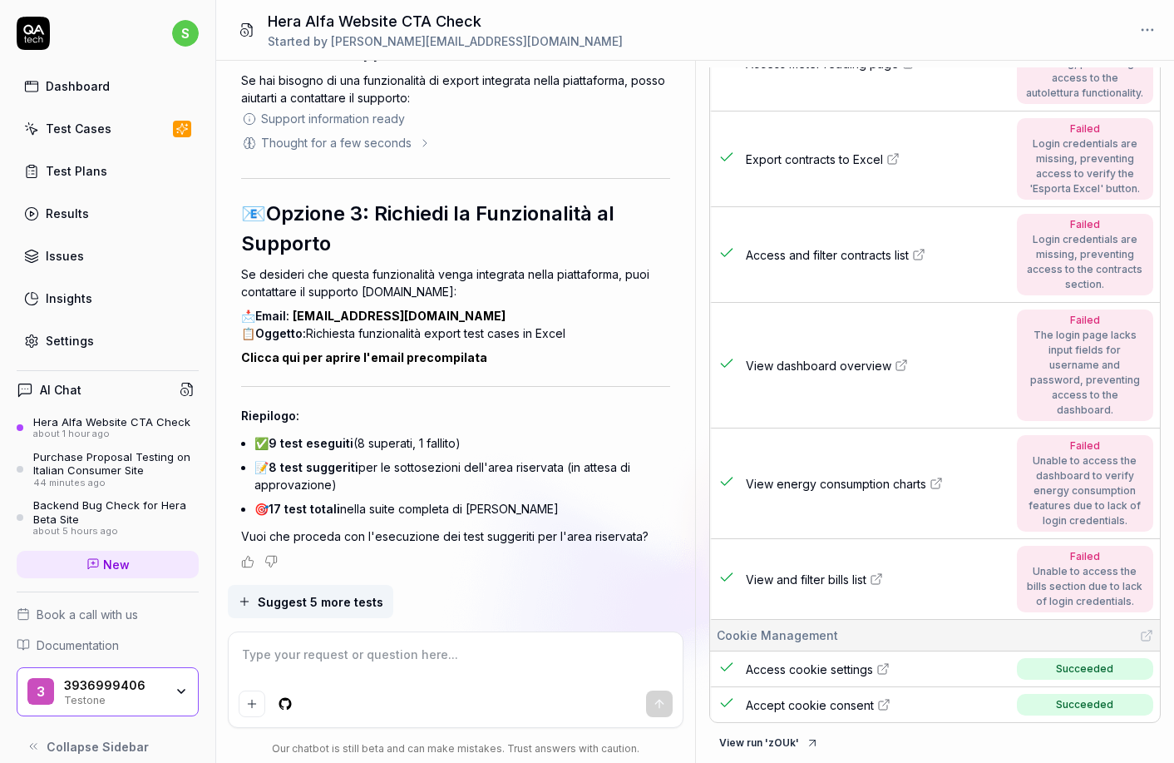
click at [81, 88] on div "Dashboard" at bounding box center [78, 85] width 64 height 17
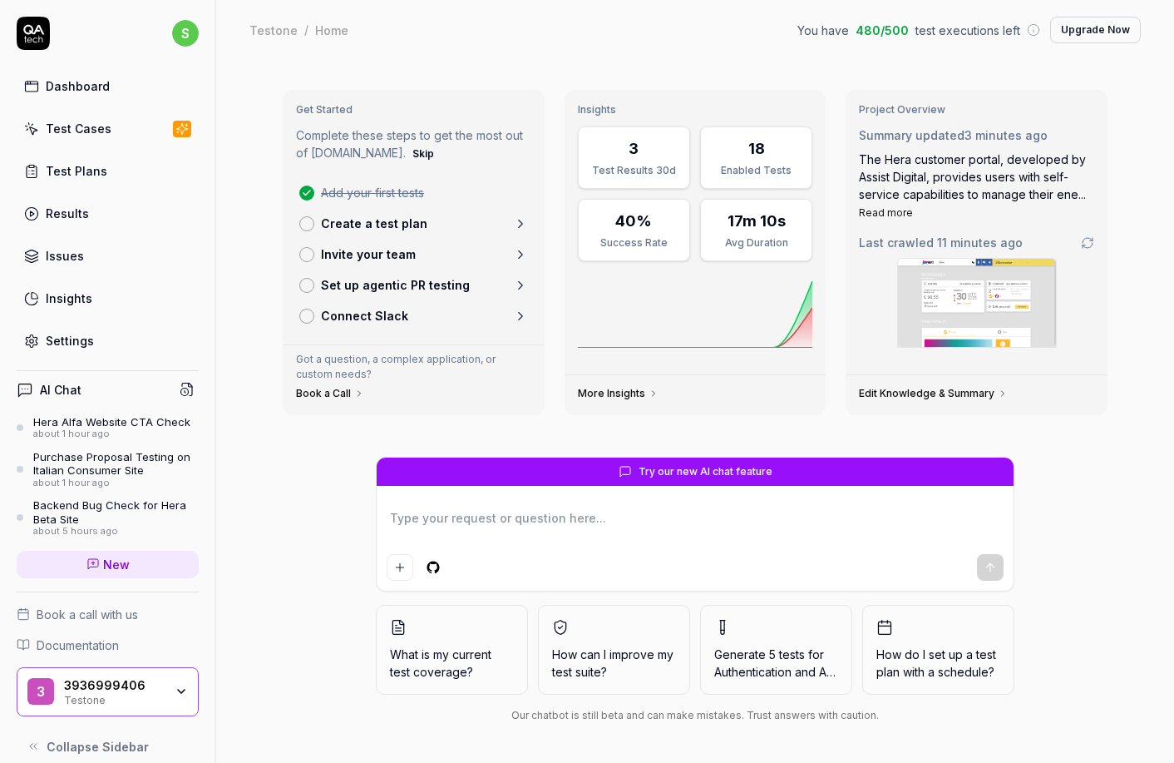
click at [133, 168] on link "Test Plans" at bounding box center [108, 171] width 182 height 32
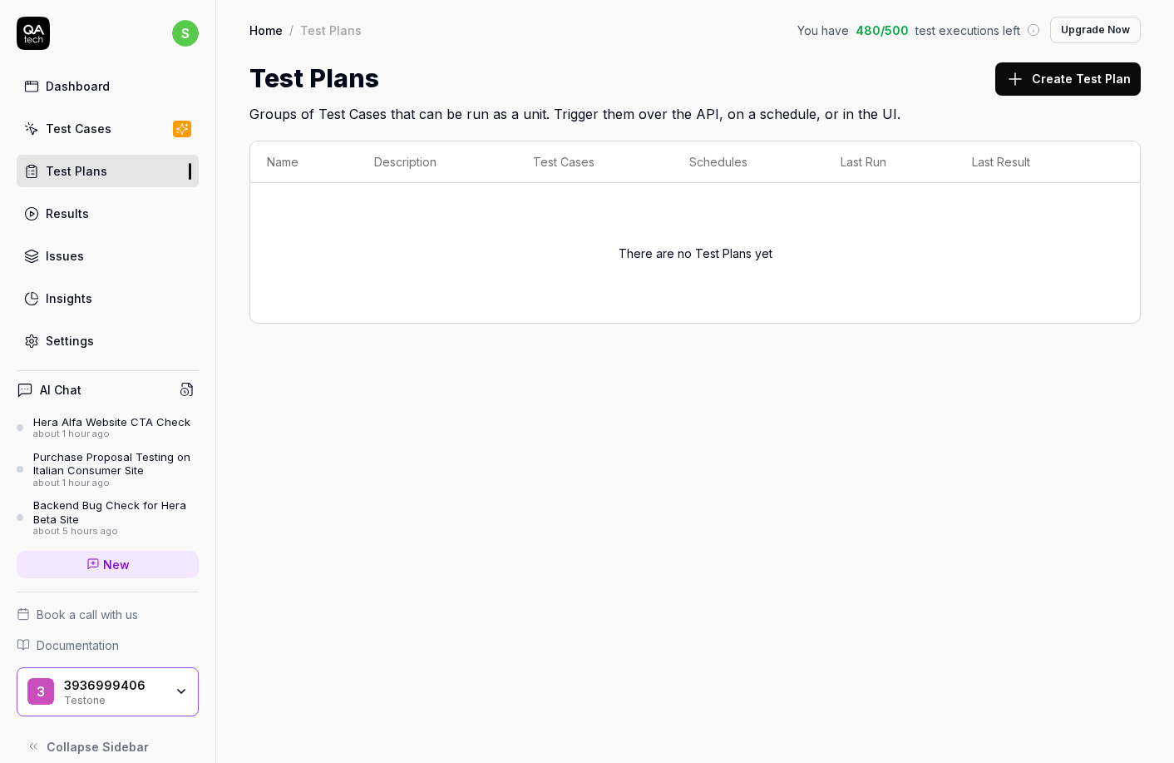
click at [1102, 86] on button "Create Test Plan" at bounding box center [1068, 78] width 146 height 33
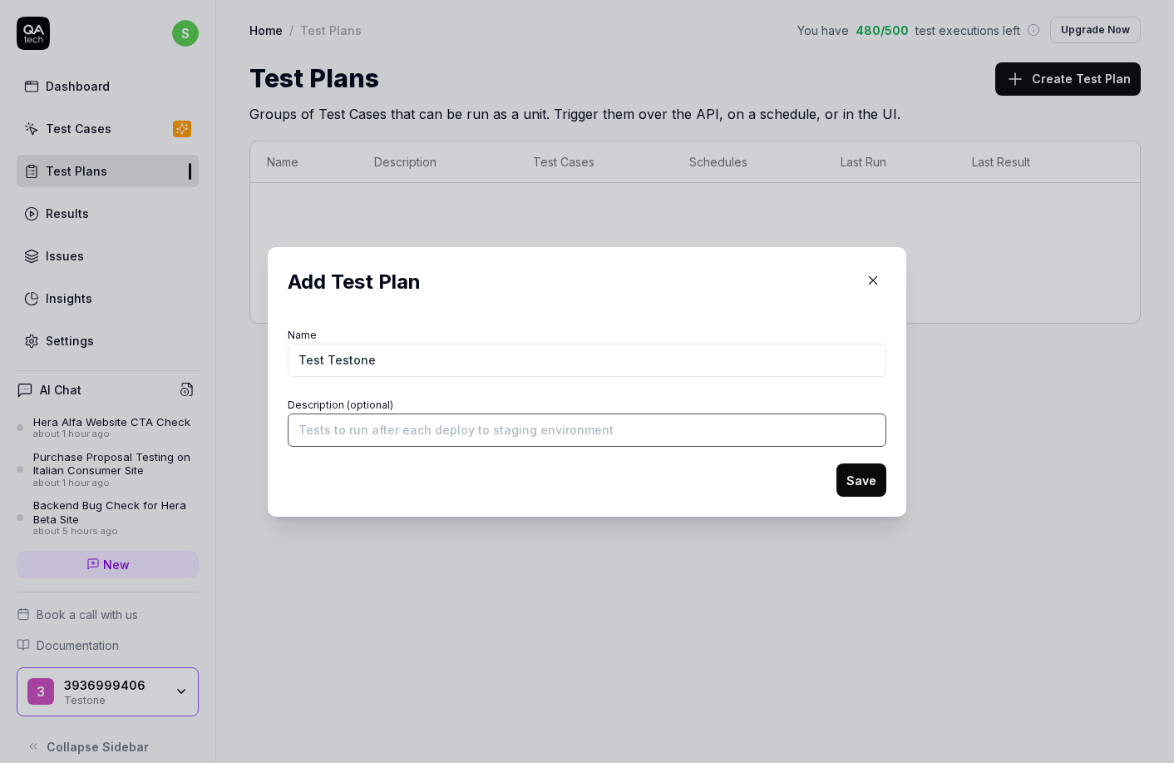
click at [655, 434] on input "Description (optional)" at bounding box center [587, 429] width 599 height 33
click at [844, 477] on button "Save" at bounding box center [862, 479] width 50 height 33
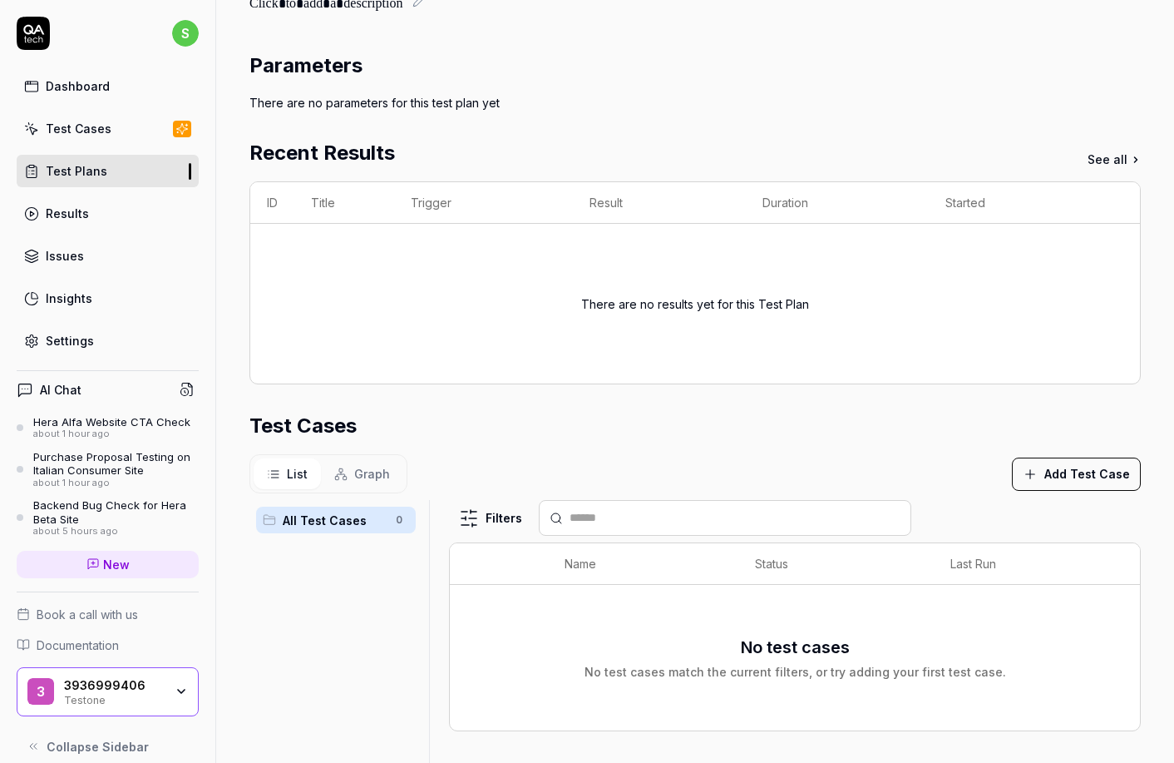
scroll to position [310, 0]
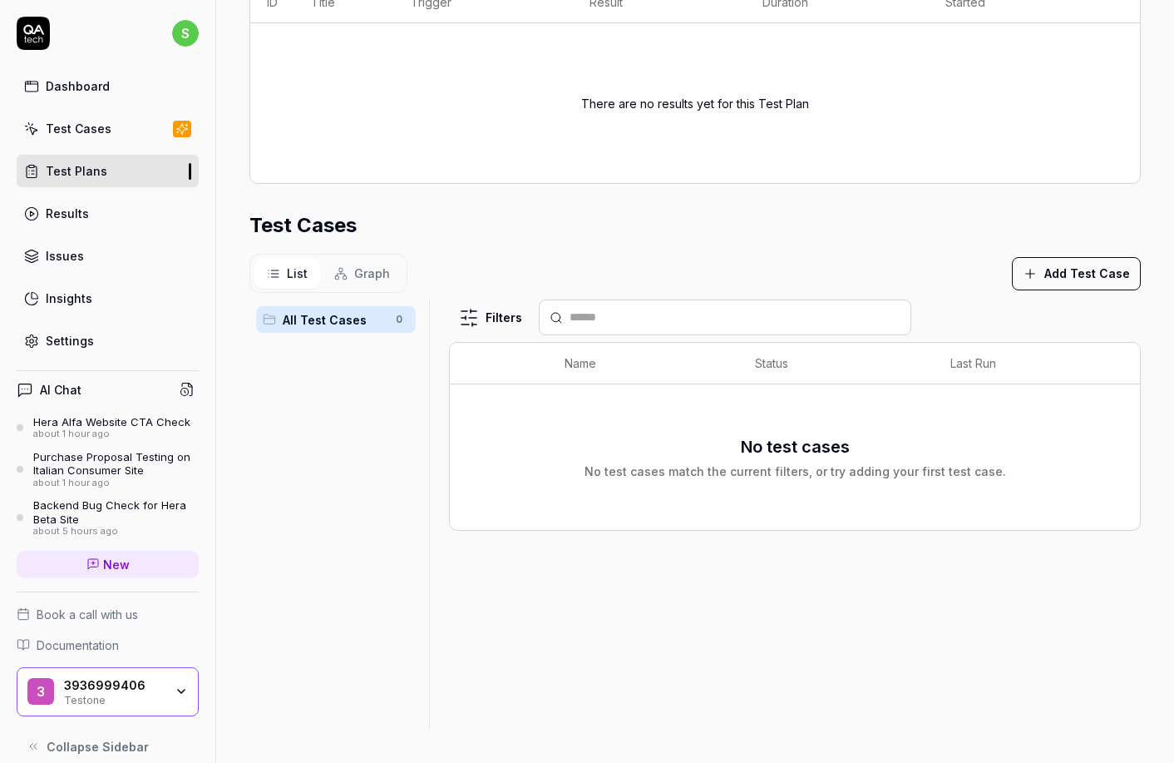
click at [1035, 267] on button "Add Test Case" at bounding box center [1076, 273] width 129 height 33
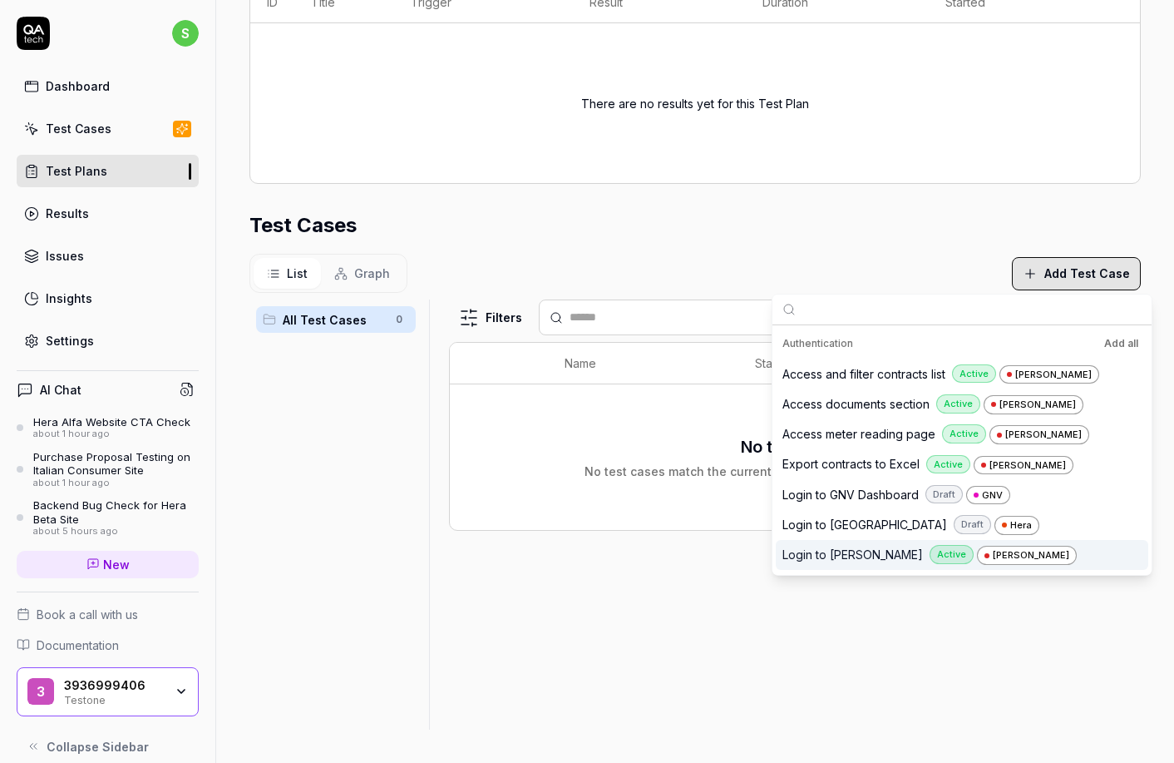
click at [832, 554] on span "Login to [PERSON_NAME]" at bounding box center [853, 554] width 141 height 17
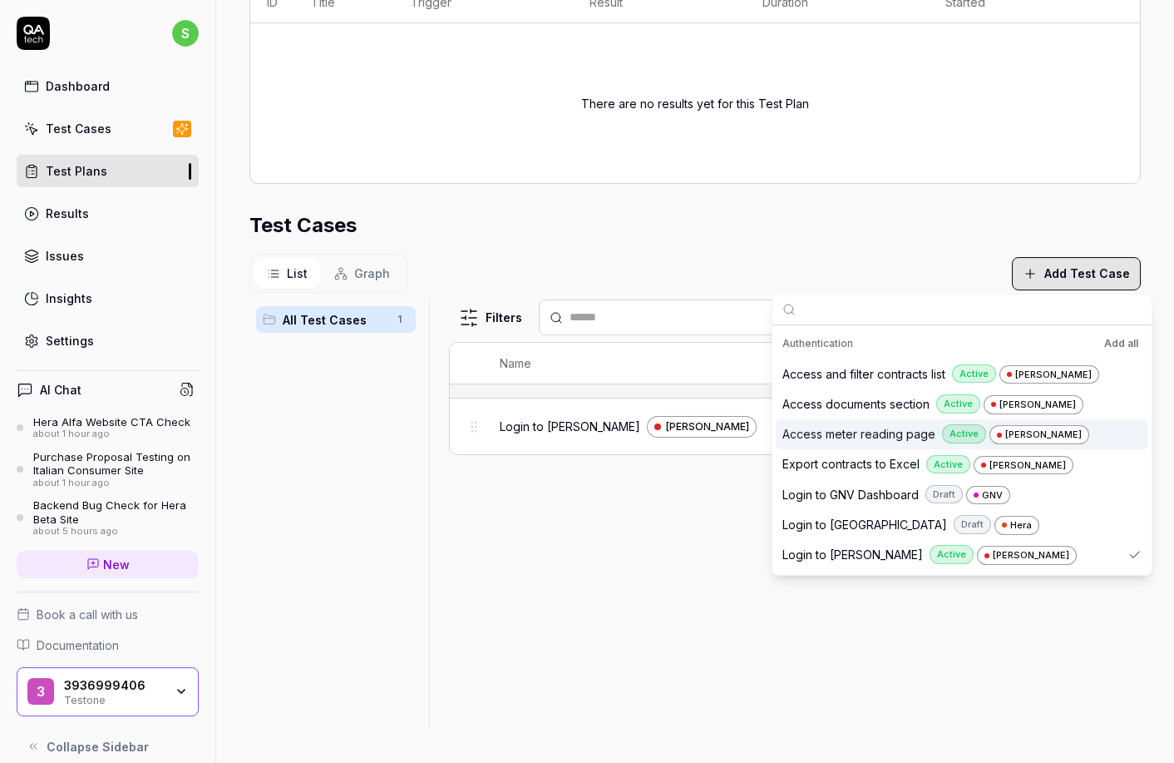
click at [841, 434] on span "Access meter reading page" at bounding box center [859, 433] width 153 height 17
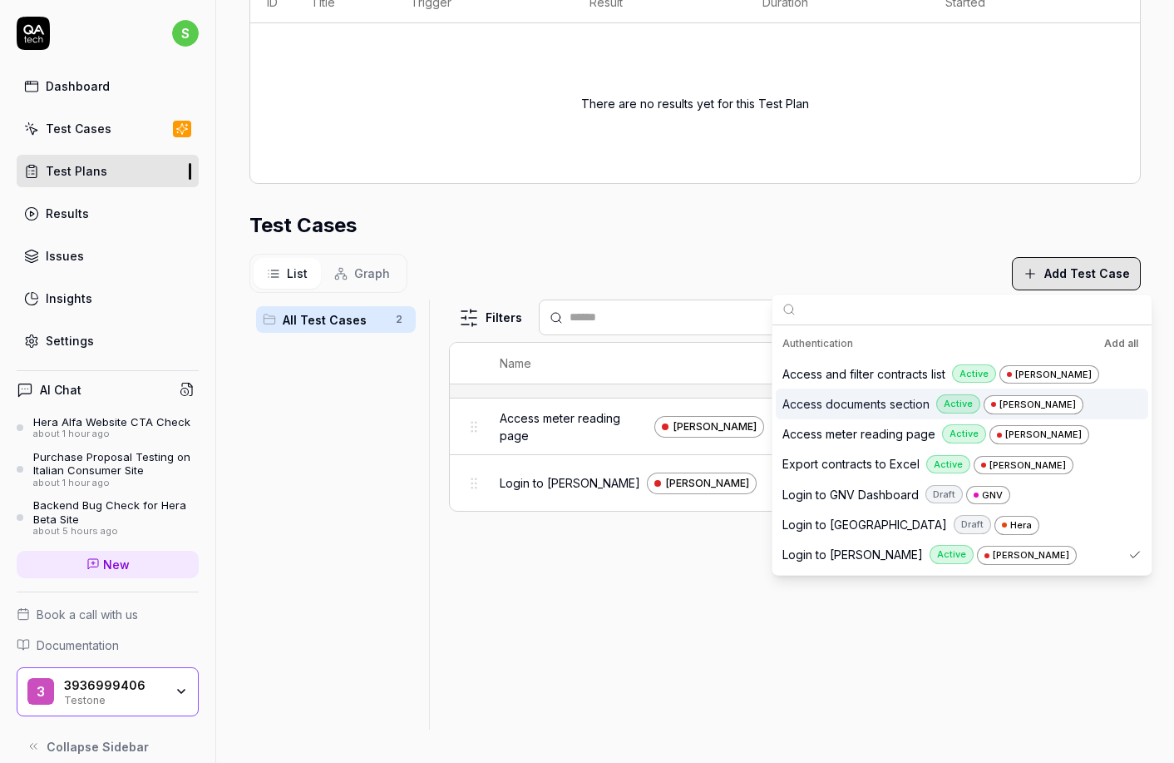
click at [856, 408] on span "Access documents section" at bounding box center [856, 403] width 147 height 17
click at [861, 378] on span "Access and filter contracts list" at bounding box center [864, 373] width 163 height 17
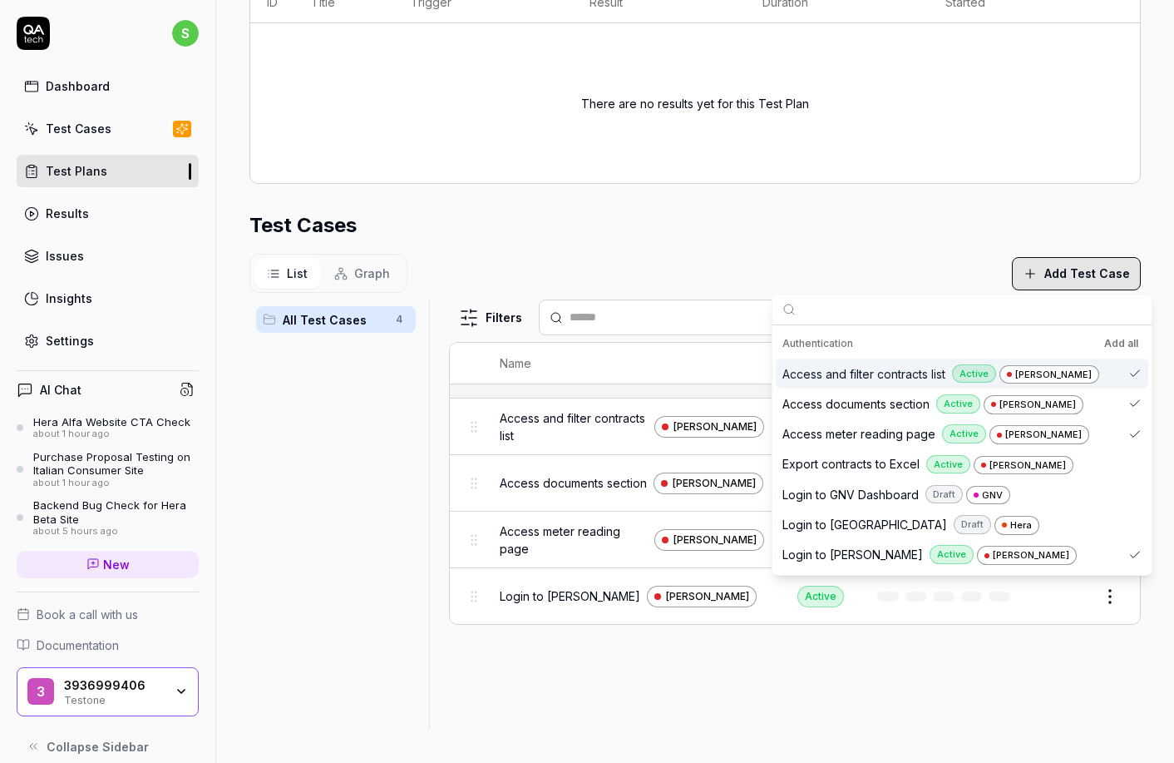
click at [911, 231] on div "Test Cases" at bounding box center [694, 225] width 891 height 30
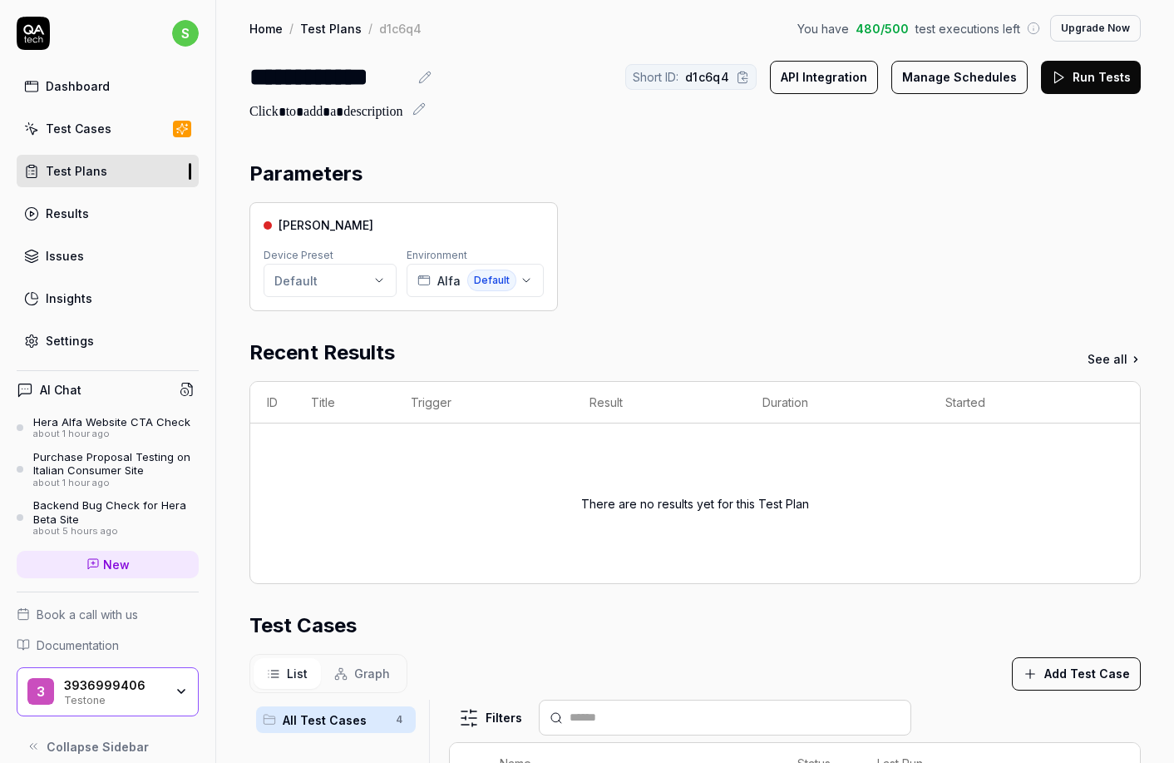
scroll to position [0, 0]
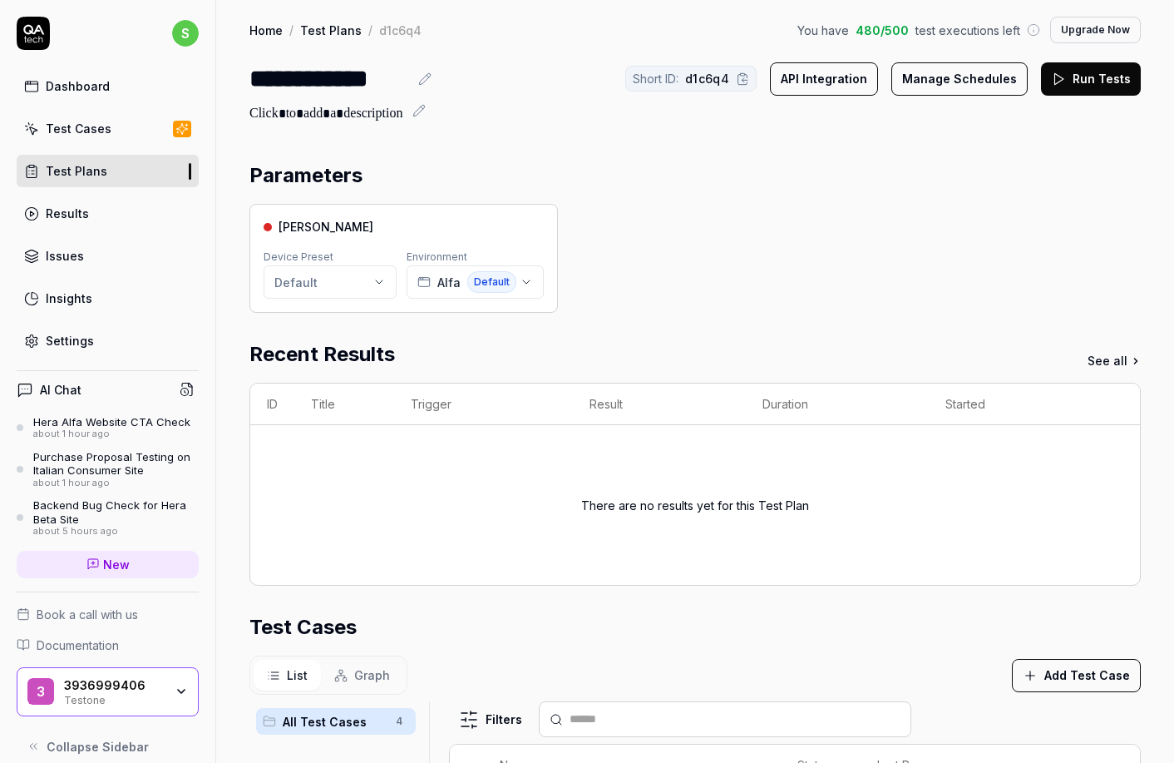
click at [1064, 74] on button "Run Tests" at bounding box center [1091, 78] width 100 height 33
click at [136, 217] on link "Results" at bounding box center [108, 213] width 182 height 32
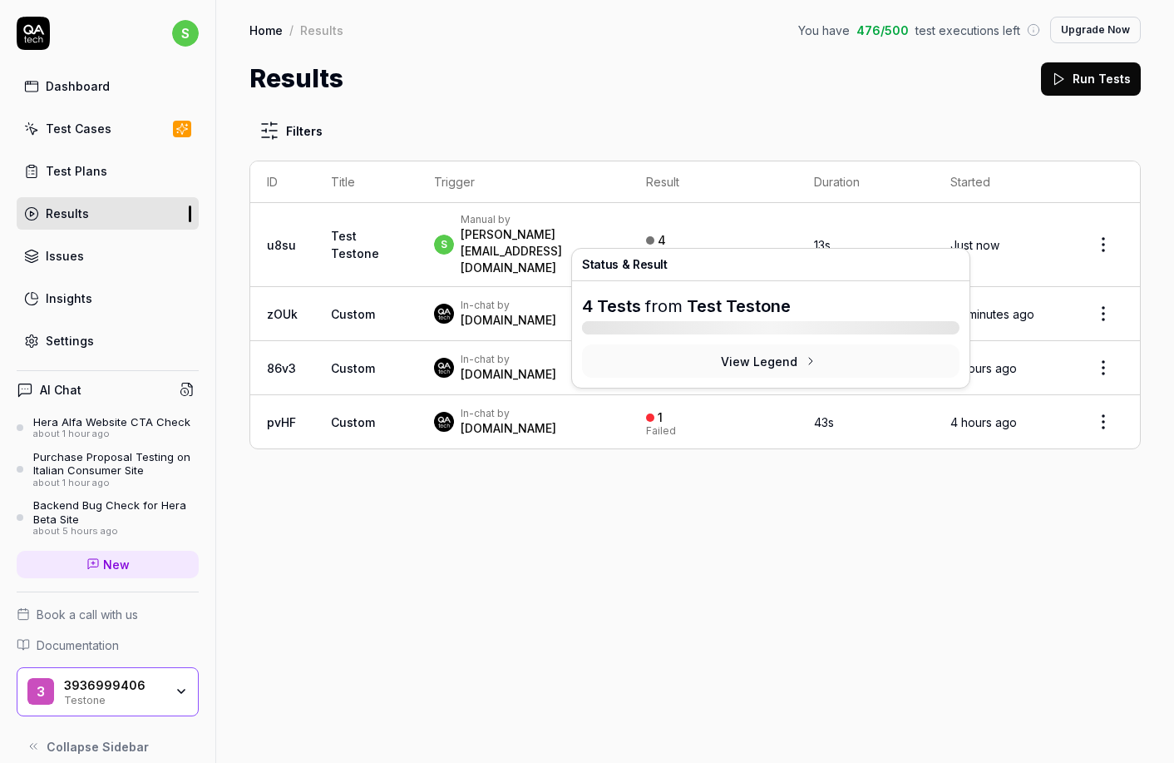
click at [841, 227] on td "13s" at bounding box center [865, 245] width 136 height 84
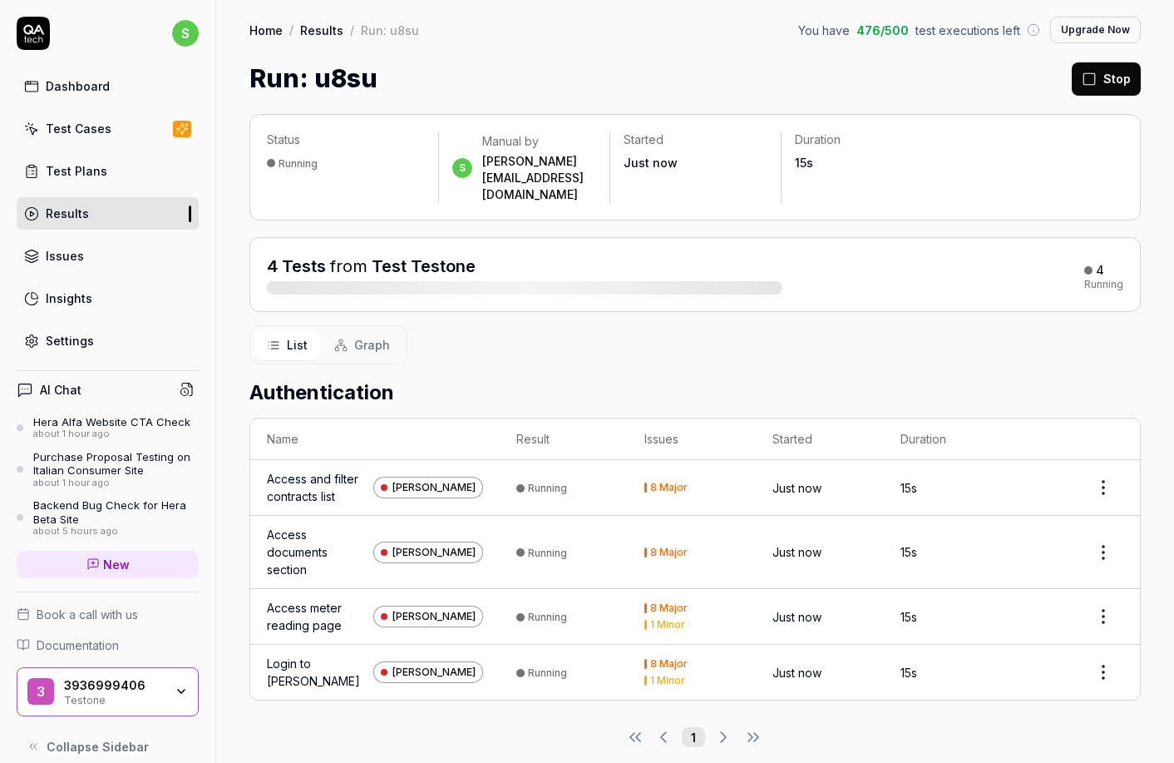
click at [650, 482] on div "8 Major" at bounding box center [668, 487] width 37 height 10
click at [1097, 453] on html "s Dashboard Test Cases Test Plans Results Issues Insights Settings AI Chat [PER…" at bounding box center [587, 381] width 1174 height 763
click at [832, 316] on html "s Dashboard Test Cases Test Plans Results Issues Insights Settings AI Chat [PER…" at bounding box center [587, 381] width 1174 height 763
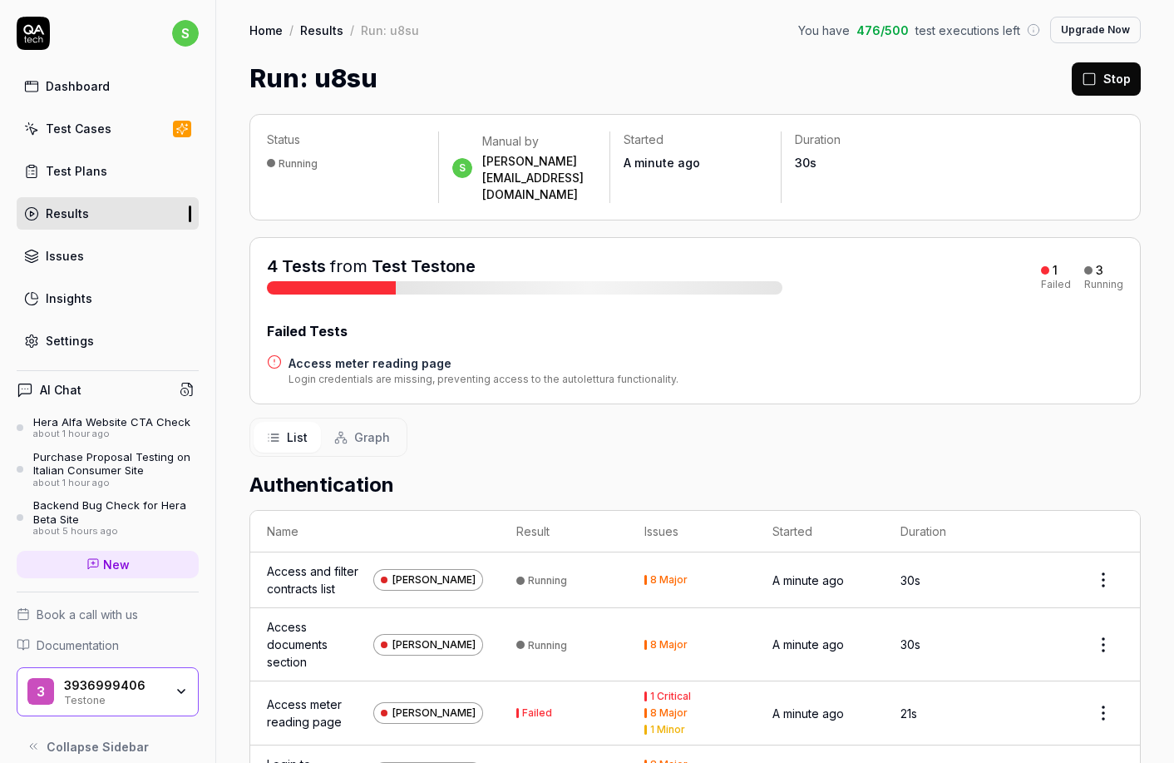
click at [96, 167] on div "Test Plans" at bounding box center [77, 170] width 62 height 17
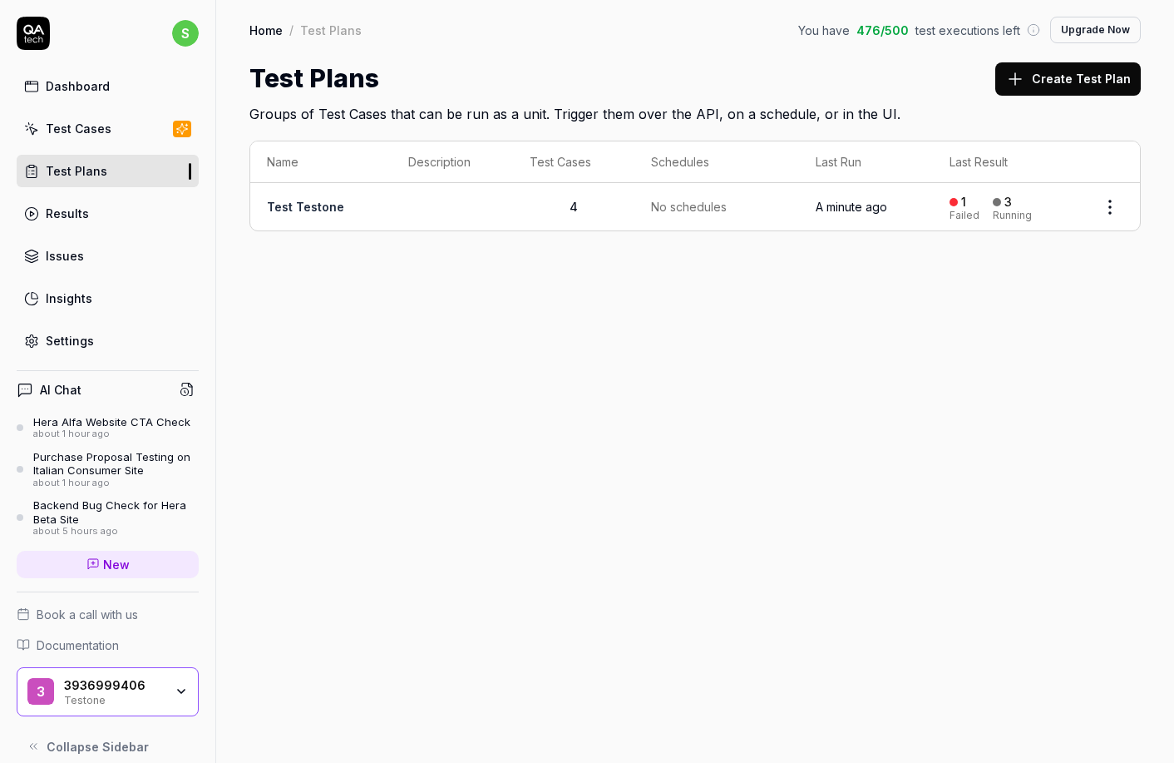
click at [904, 200] on td "A minute ago" at bounding box center [866, 206] width 134 height 47
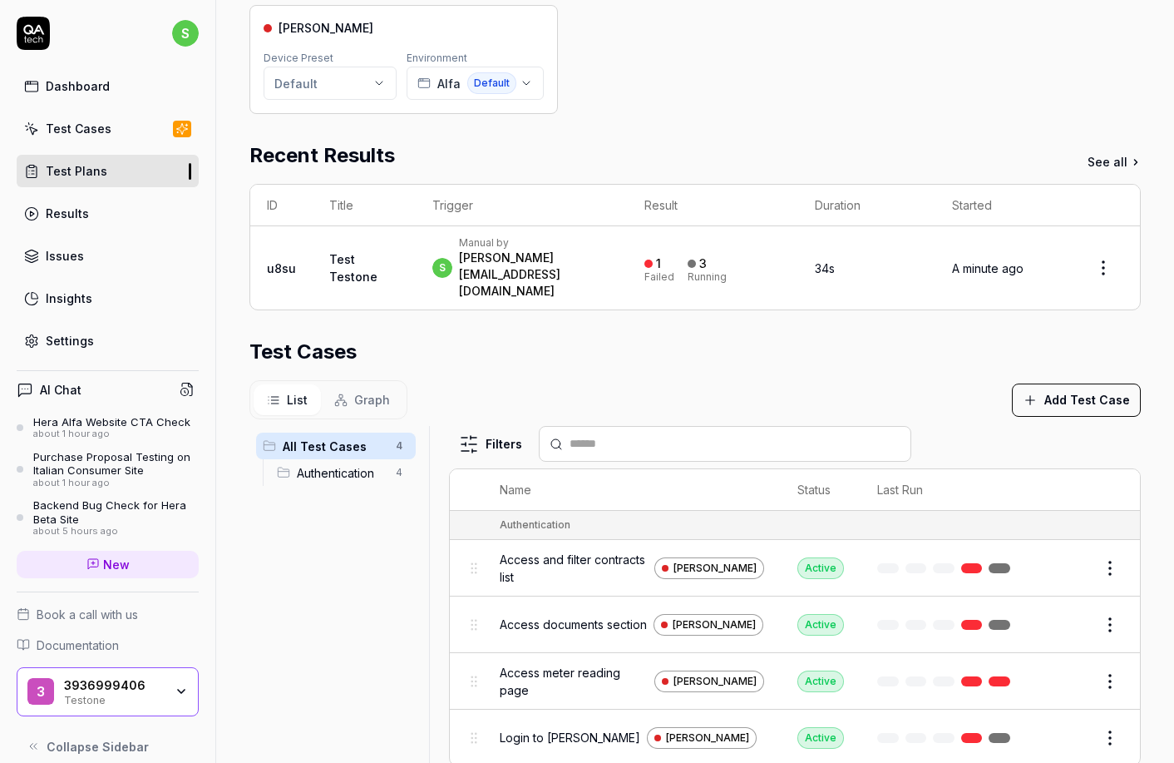
scroll to position [202, 0]
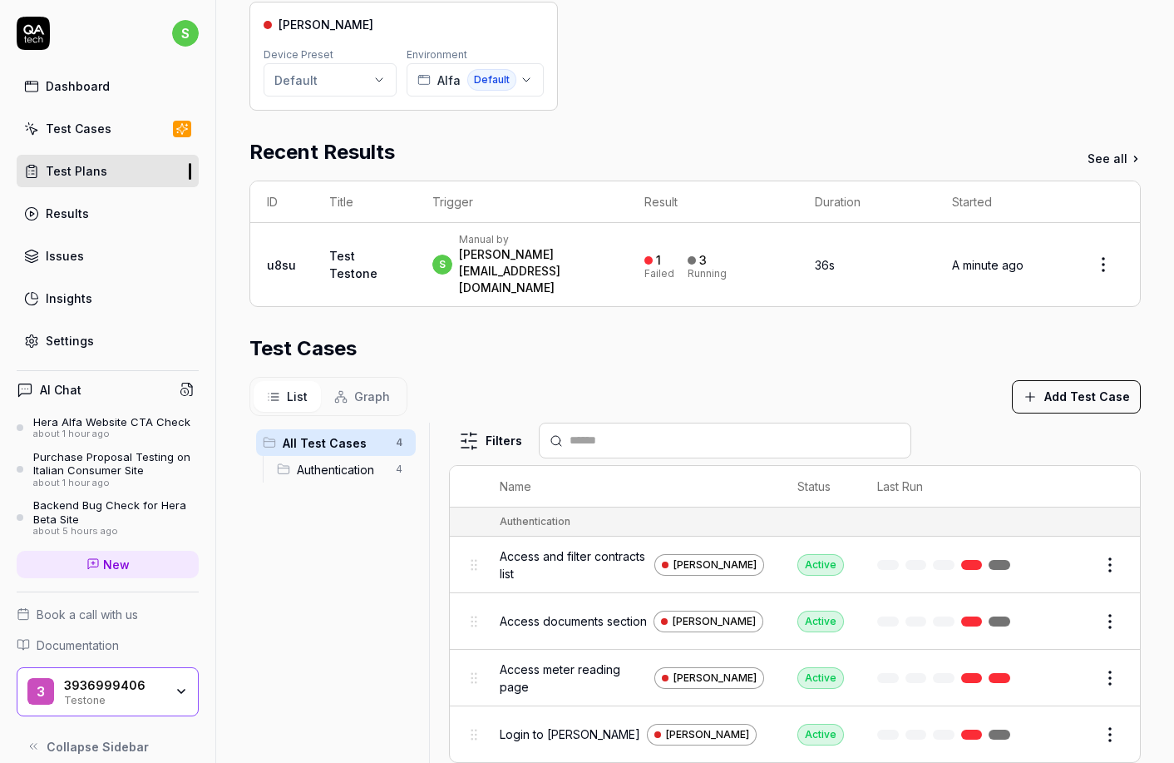
click at [1052, 551] on button "Edit" at bounding box center [1070, 564] width 40 height 27
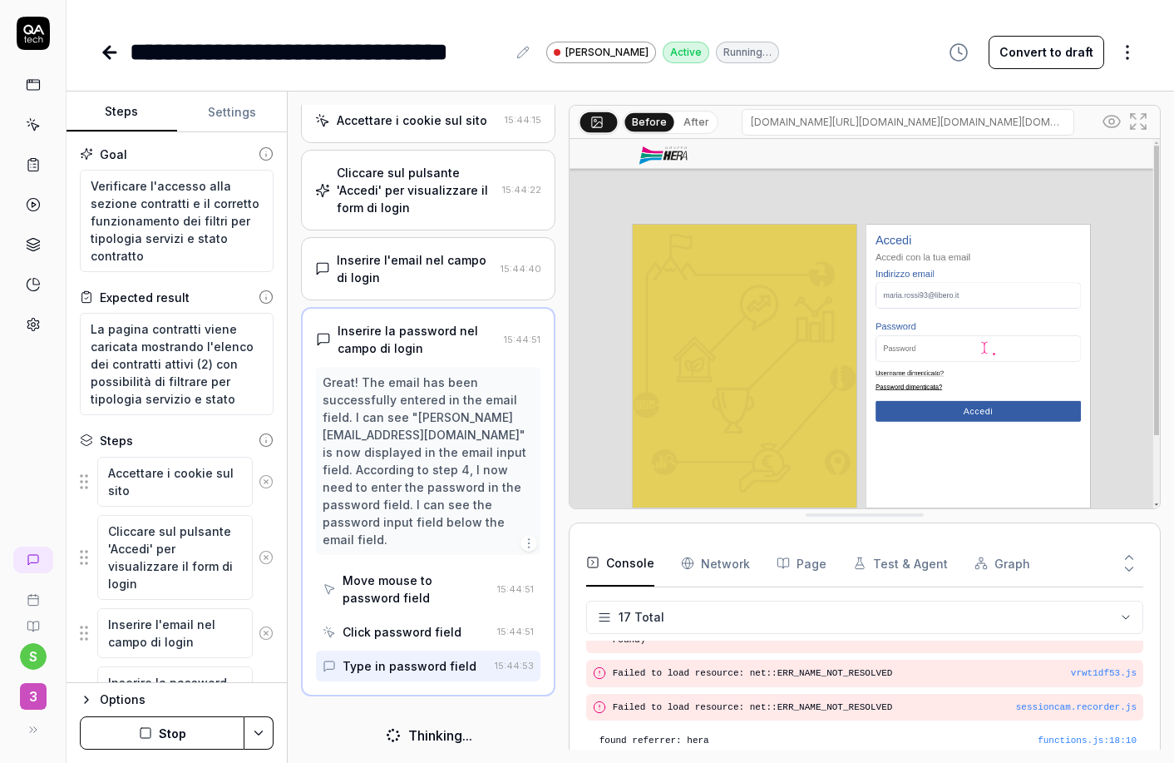
click at [439, 181] on div "Cliccare sul pulsante 'Accedi' per visualizzare il form di login" at bounding box center [416, 190] width 158 height 52
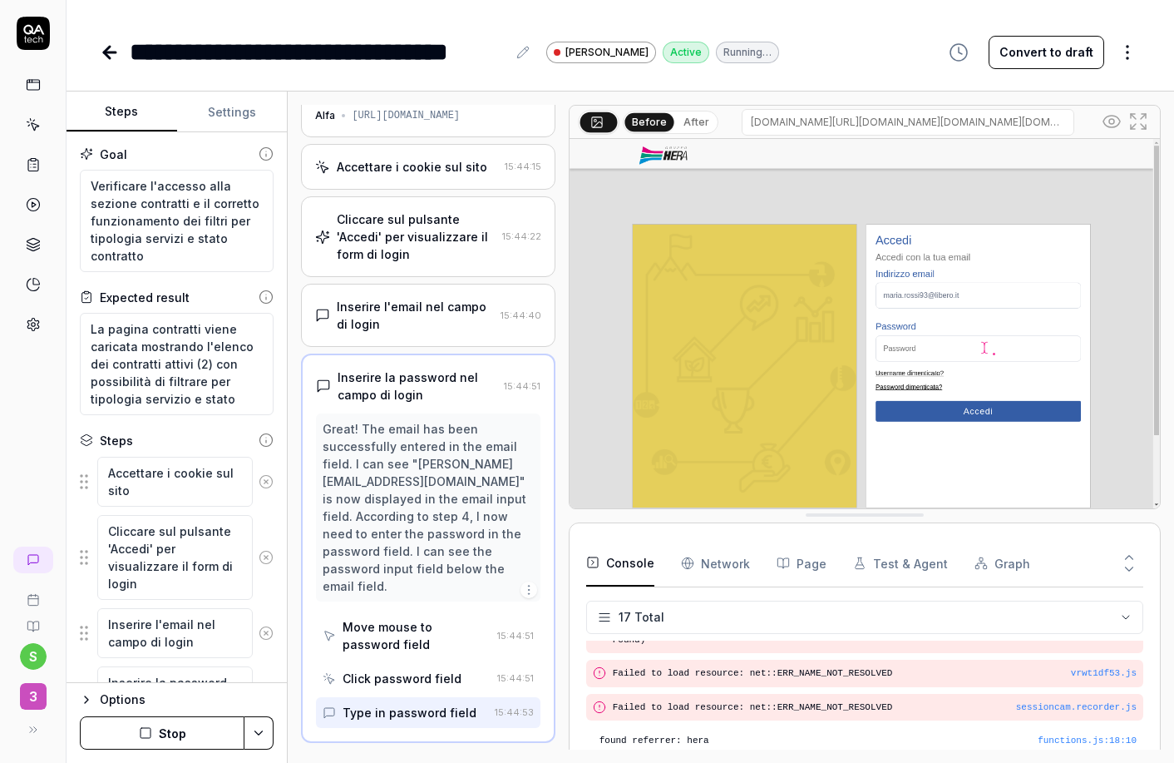
scroll to position [27, 0]
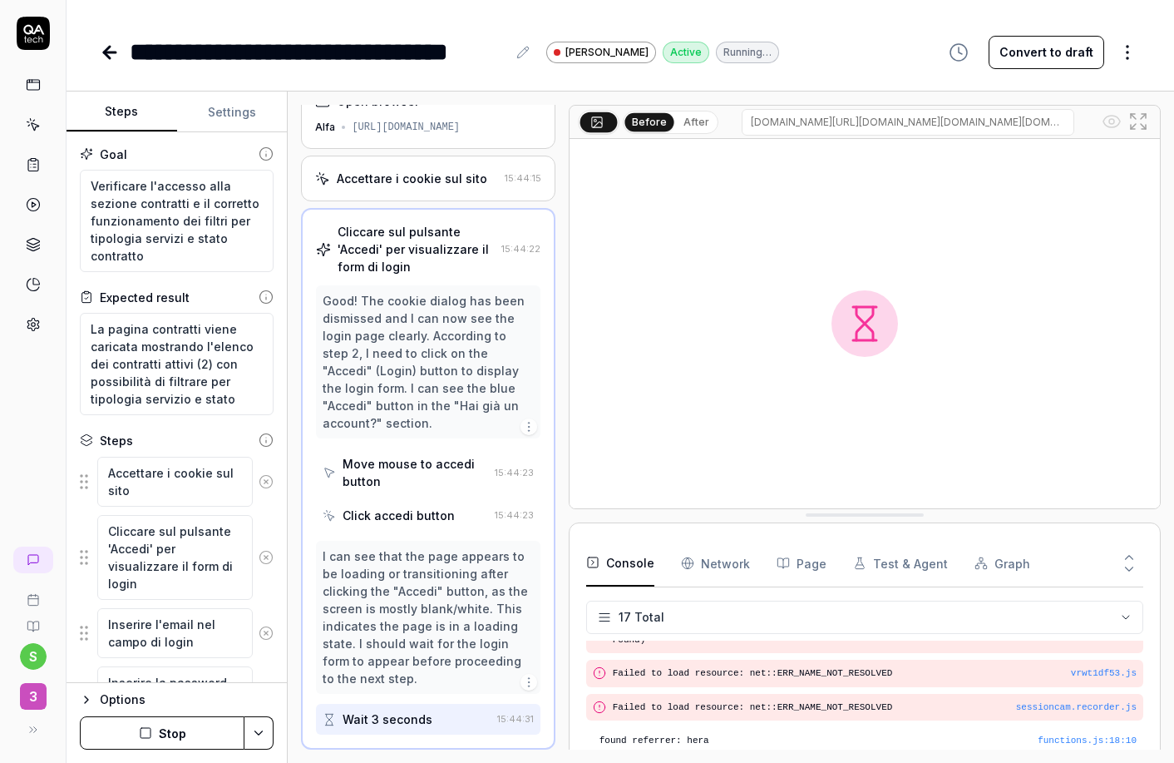
click at [445, 177] on div "Accettare i cookie sul sito" at bounding box center [412, 178] width 151 height 17
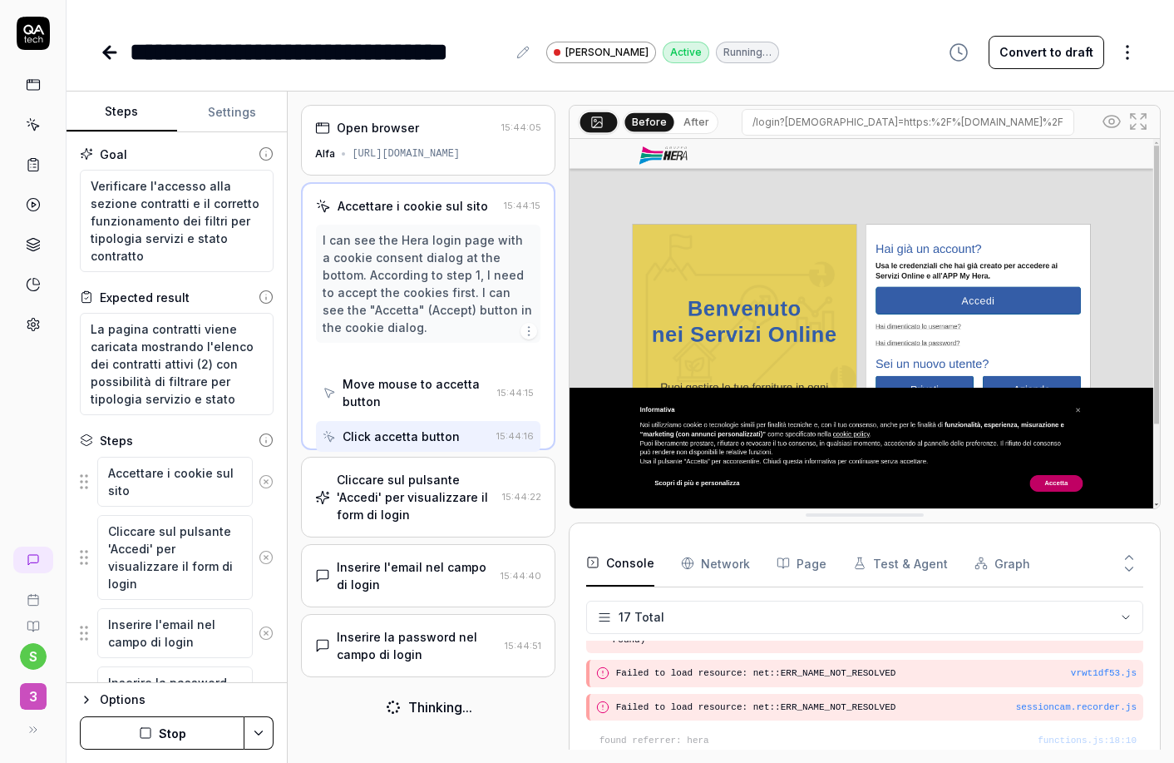
scroll to position [0, 0]
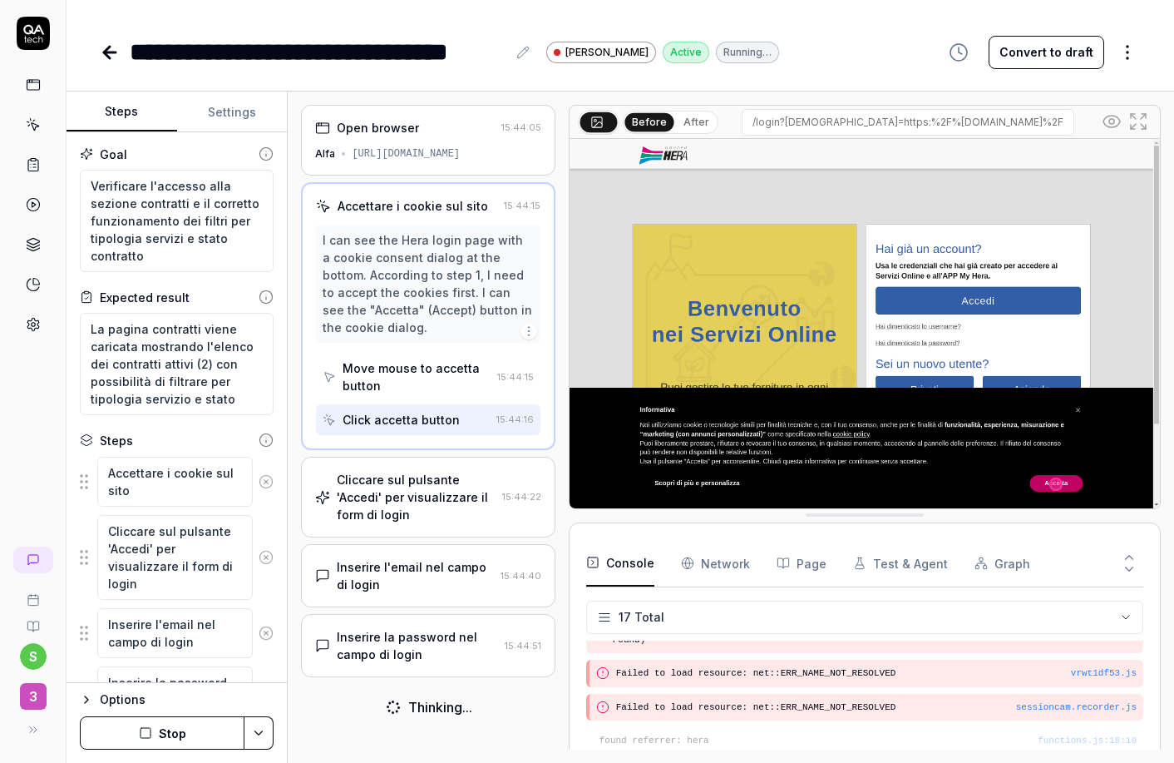
click at [466, 383] on div "Move mouse to accetta button" at bounding box center [416, 376] width 147 height 35
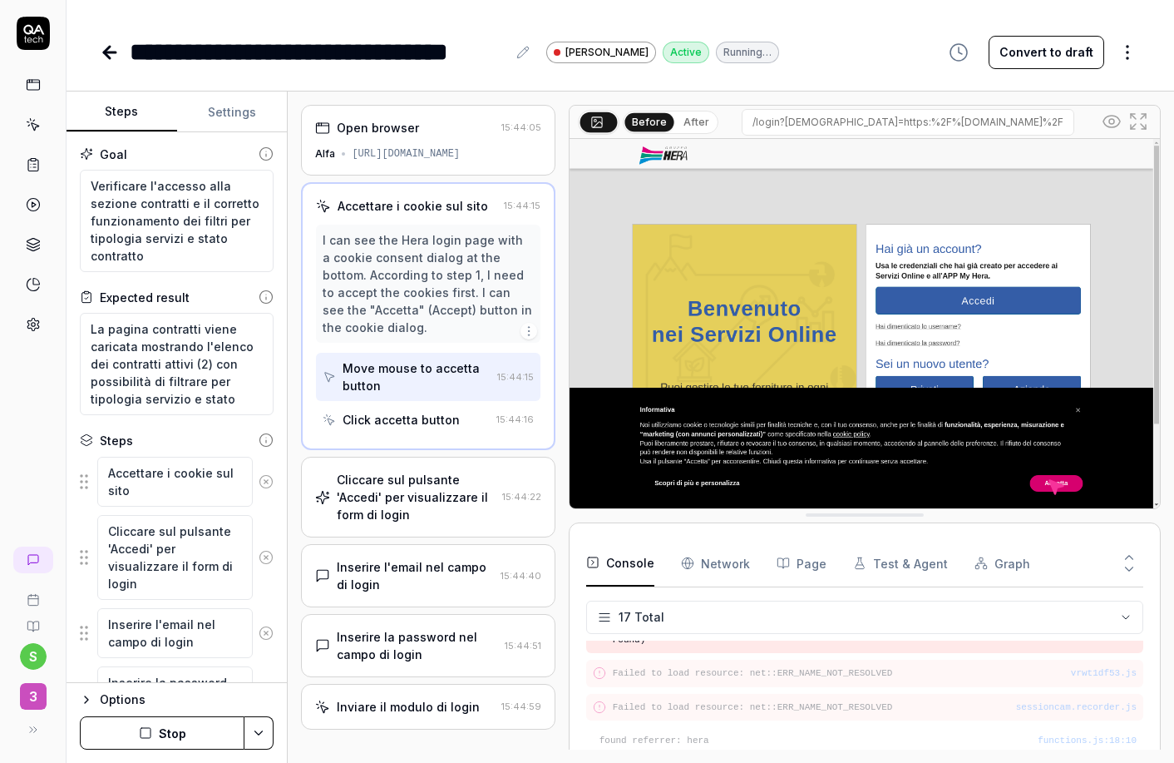
click at [476, 427] on div "Click accetta button" at bounding box center [406, 419] width 166 height 31
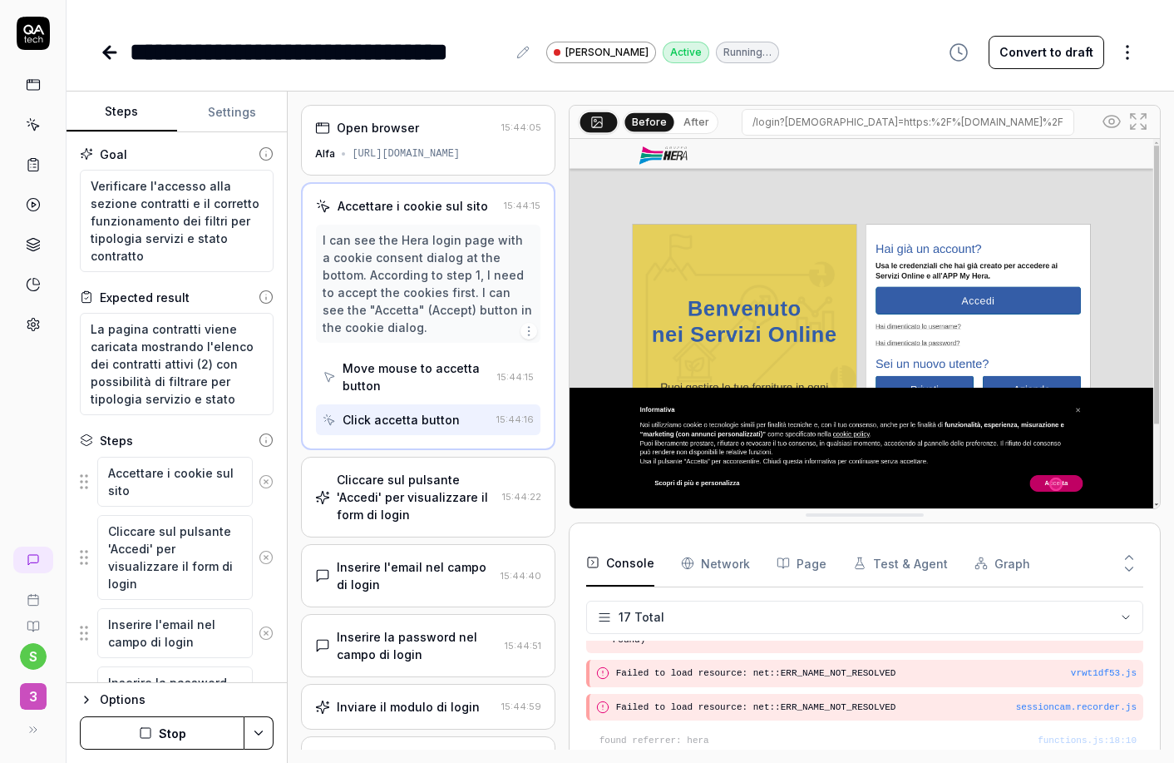
click at [723, 420] on img at bounding box center [865, 323] width 590 height 369
click at [482, 494] on div "Cliccare sul pulsante 'Accedi' per visualizzare il form di login" at bounding box center [416, 497] width 158 height 52
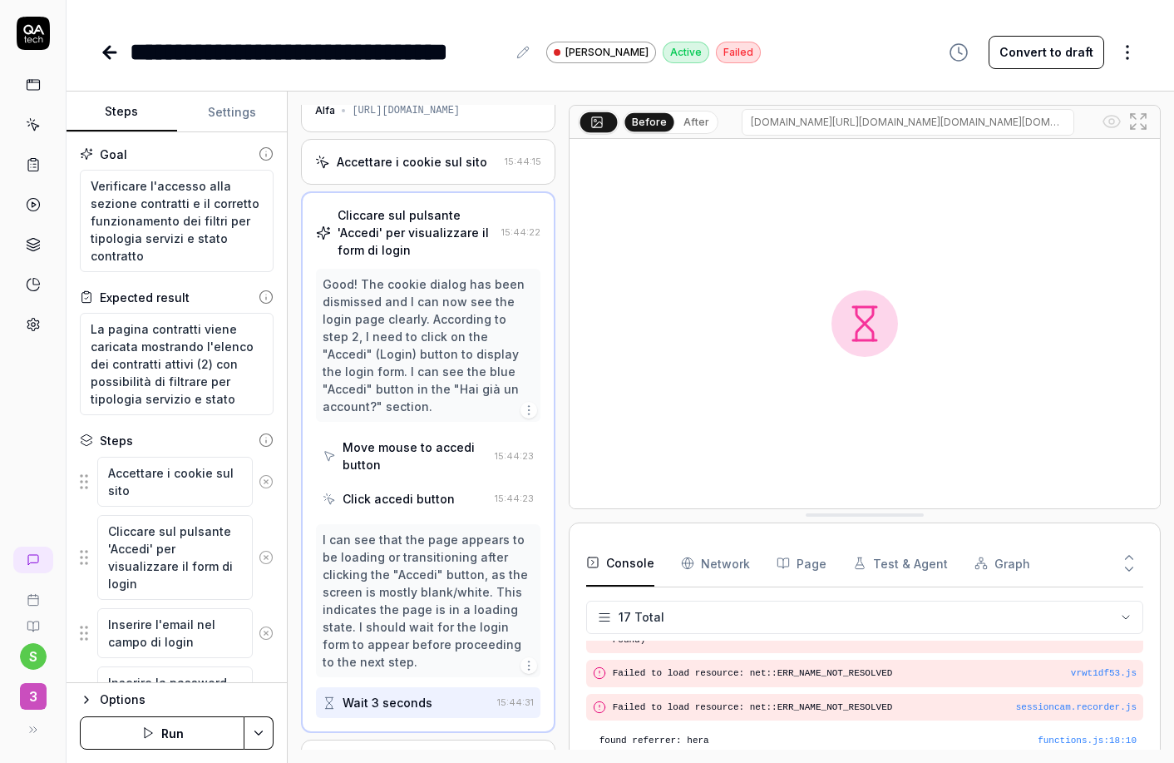
scroll to position [44, 0]
click at [465, 445] on div "Move mouse to accedi button" at bounding box center [415, 454] width 145 height 35
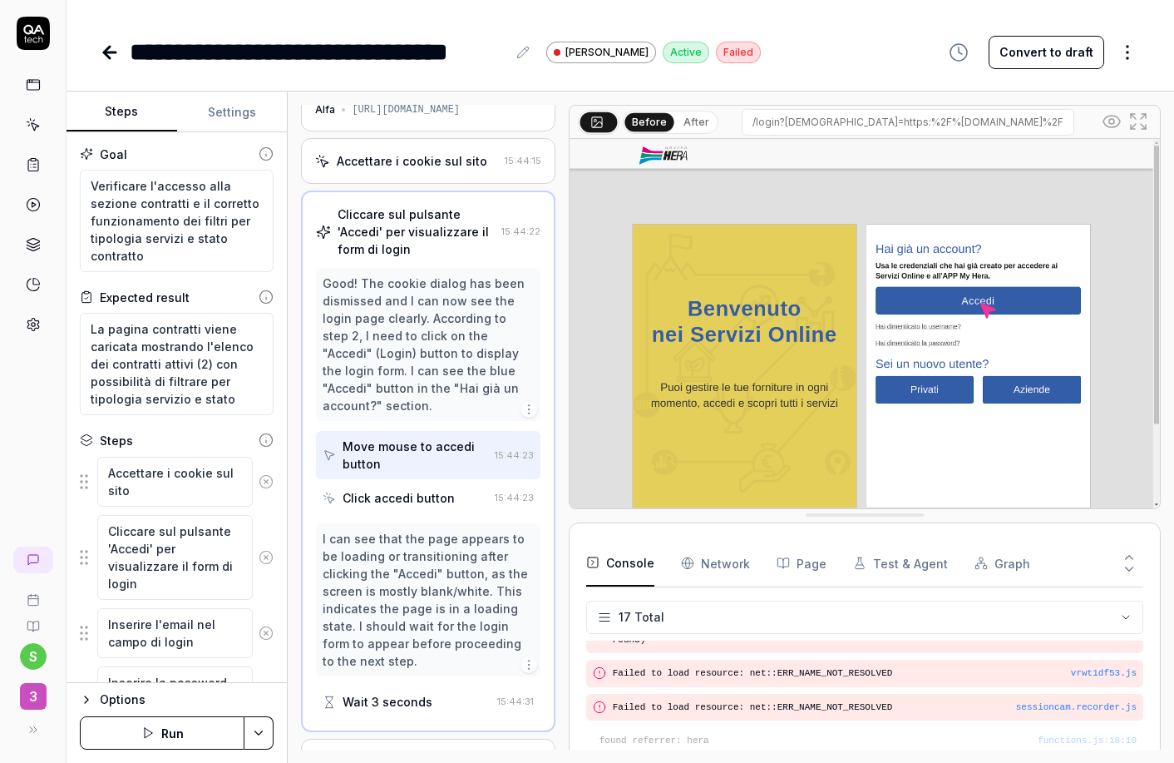
click at [469, 502] on div "Click accedi button" at bounding box center [405, 497] width 165 height 31
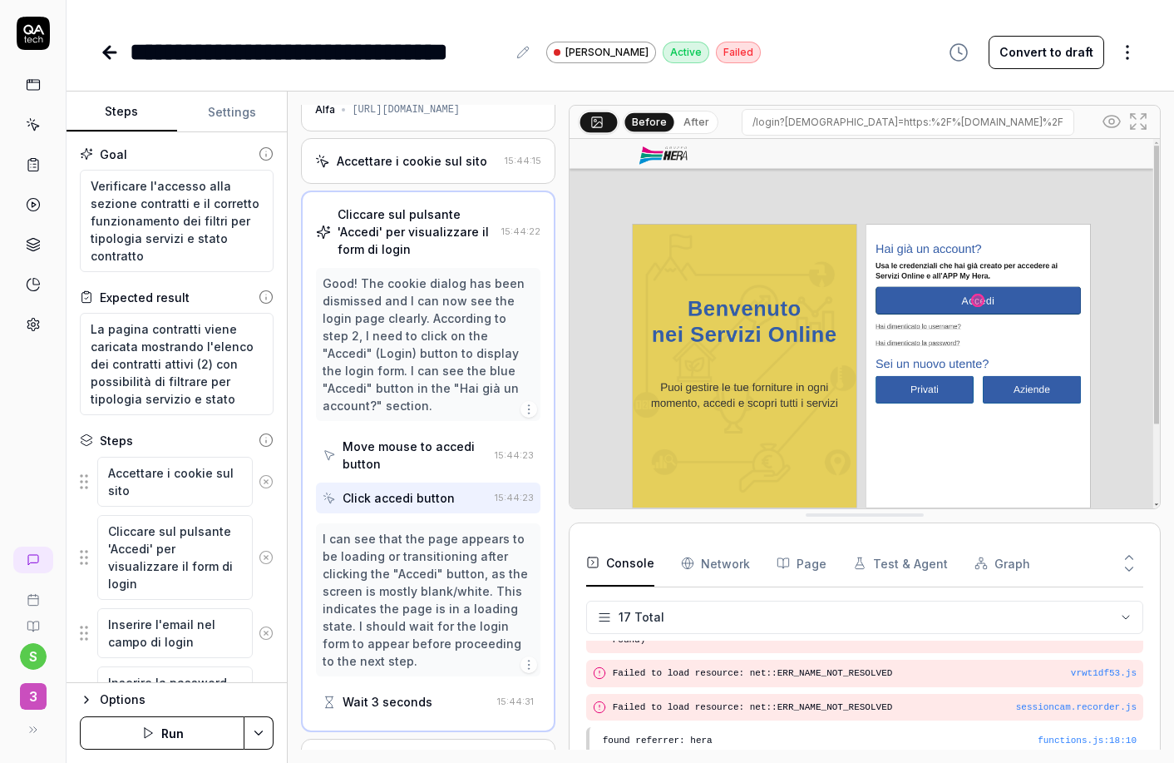
click at [429, 700] on div "Wait 3 seconds" at bounding box center [406, 701] width 167 height 31
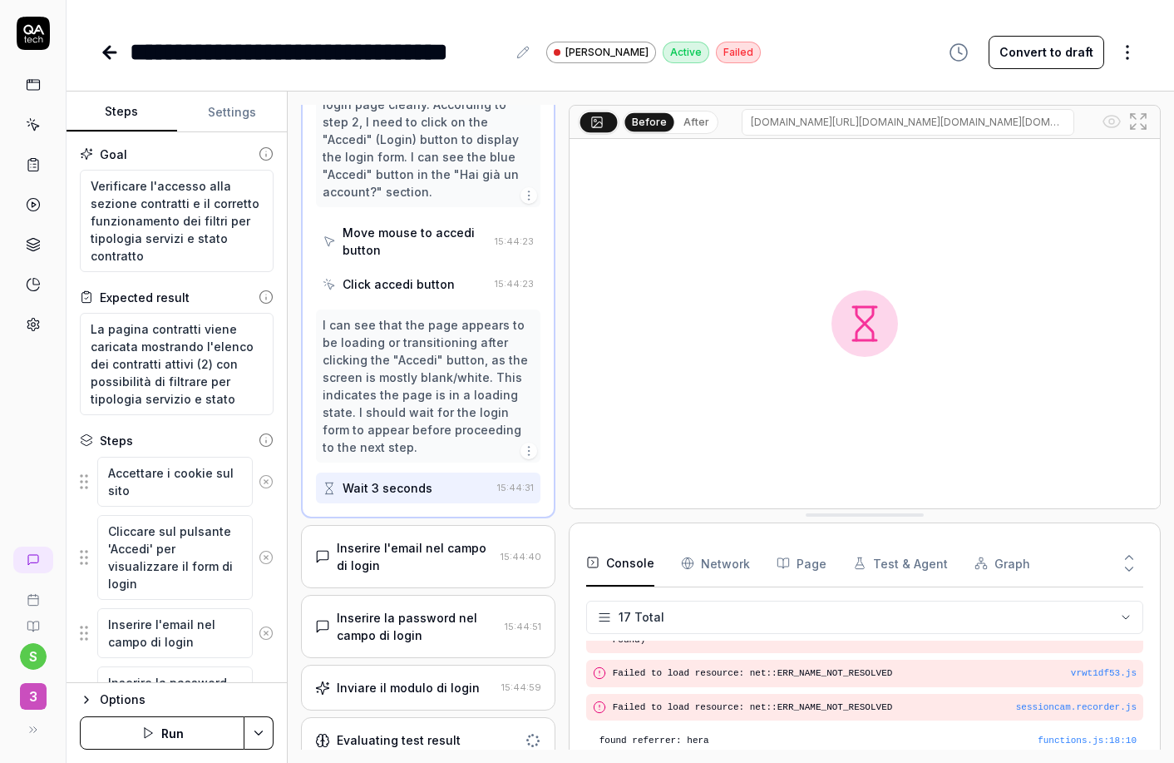
scroll to position [271, 0]
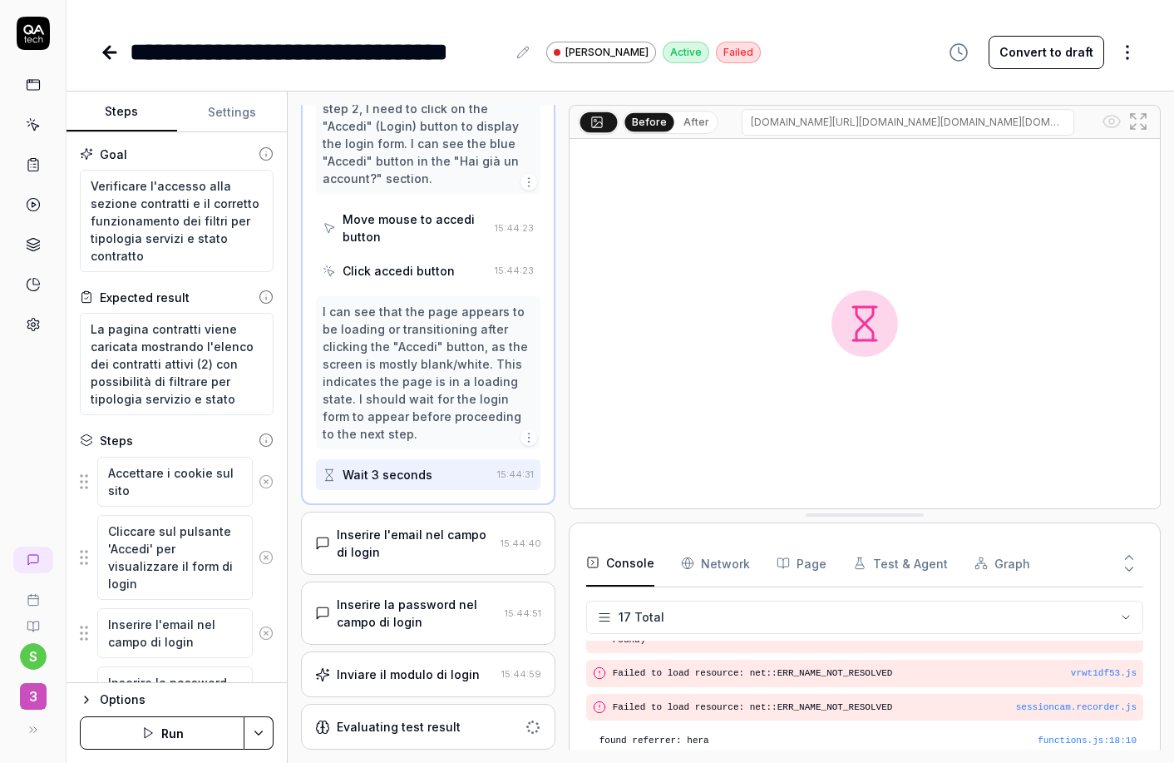
click at [442, 537] on div "Inserire l'email nel campo di login" at bounding box center [415, 543] width 156 height 35
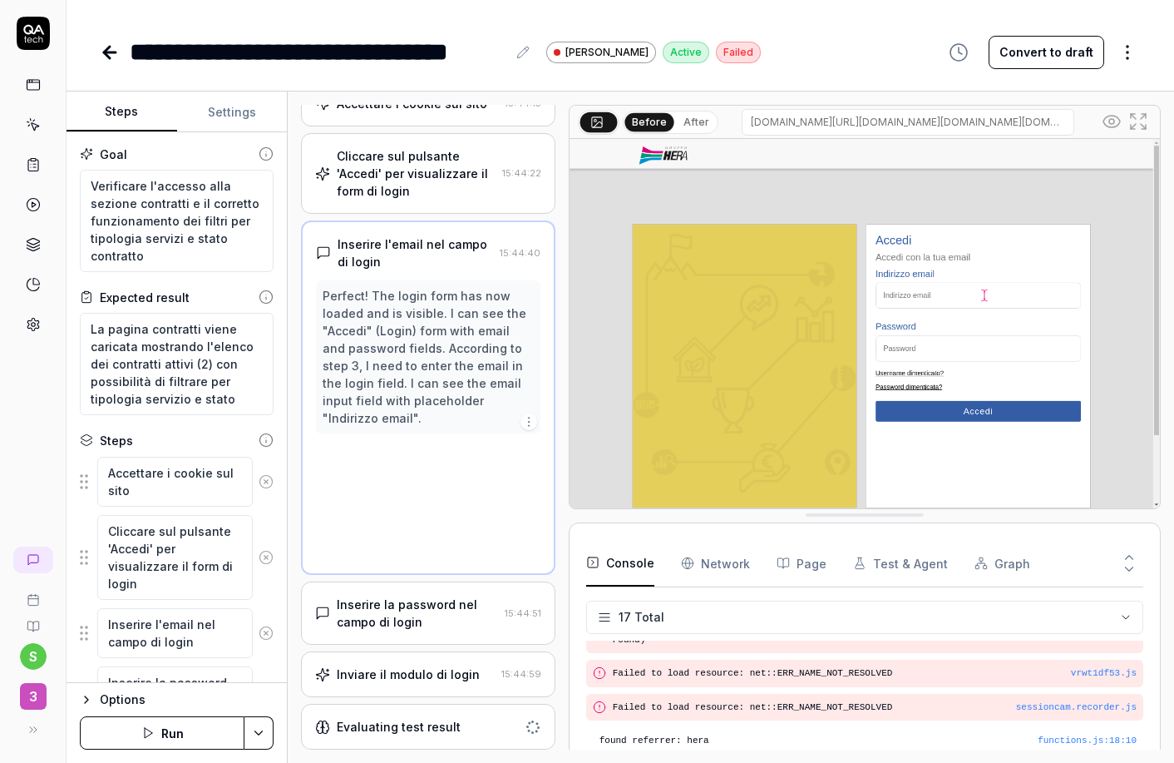
scroll to position [0, 0]
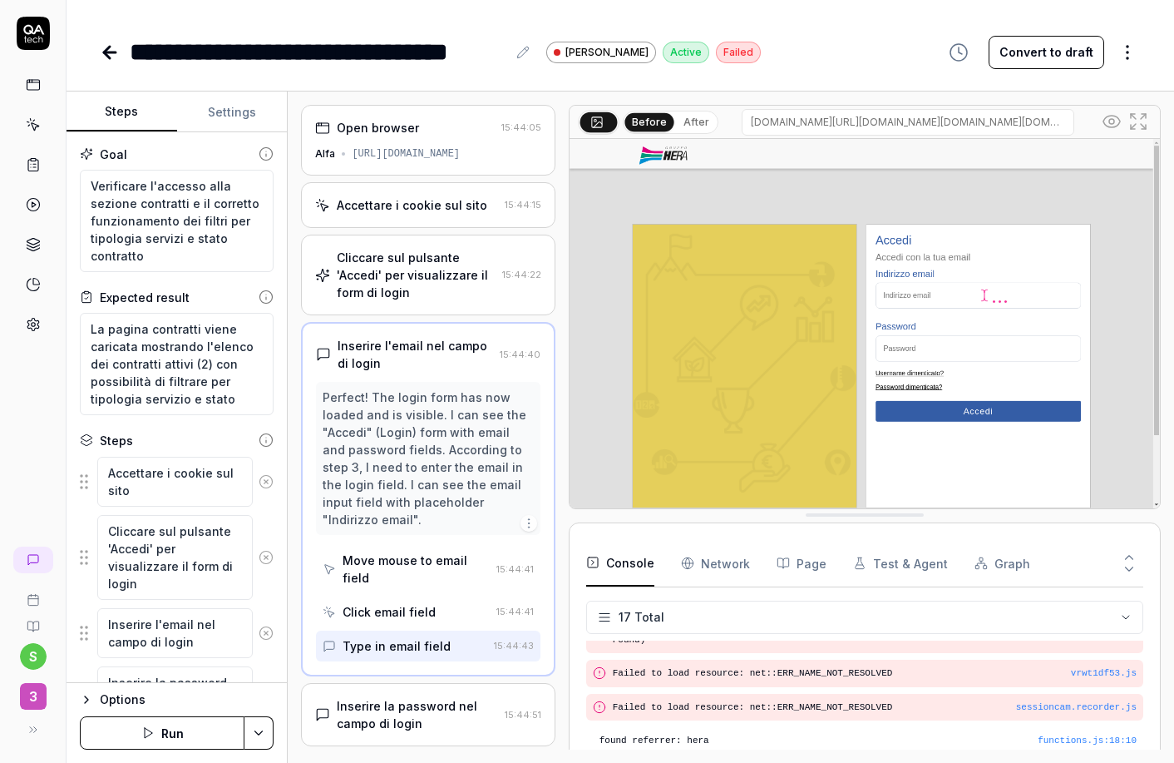
click at [443, 623] on div "Click email field" at bounding box center [406, 611] width 166 height 31
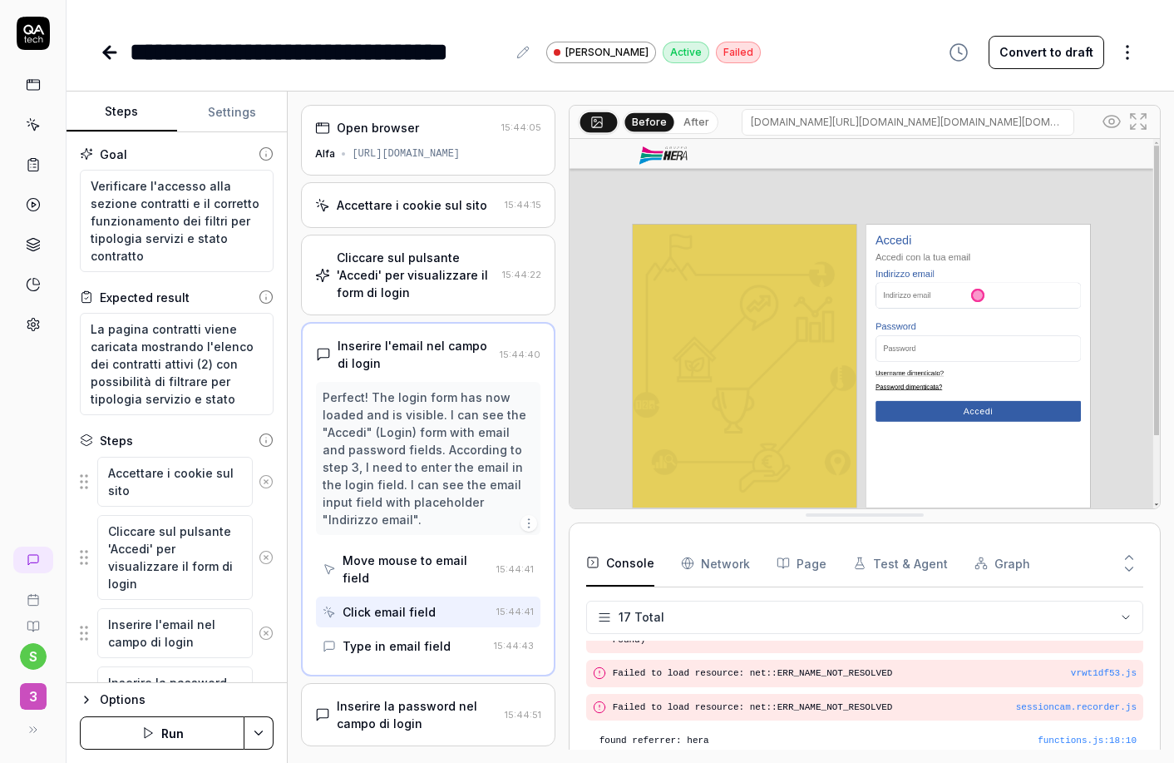
click at [449, 649] on div "Type in email field" at bounding box center [405, 645] width 164 height 31
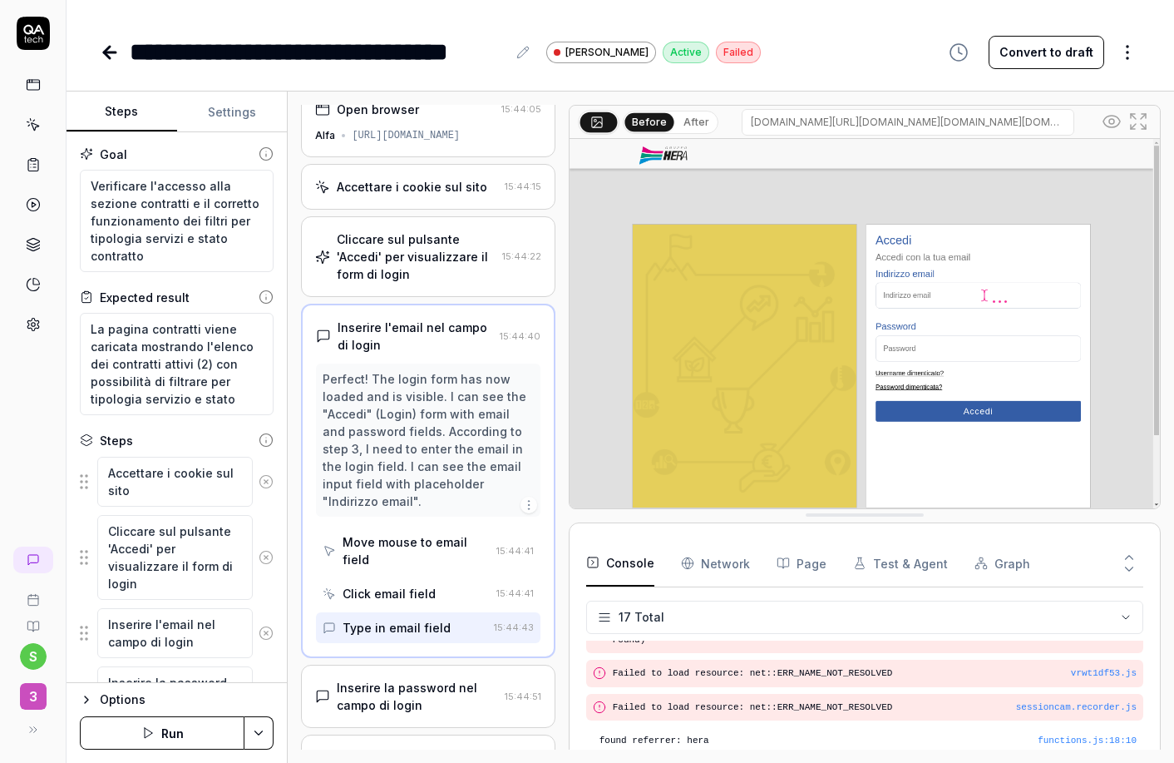
scroll to position [101, 0]
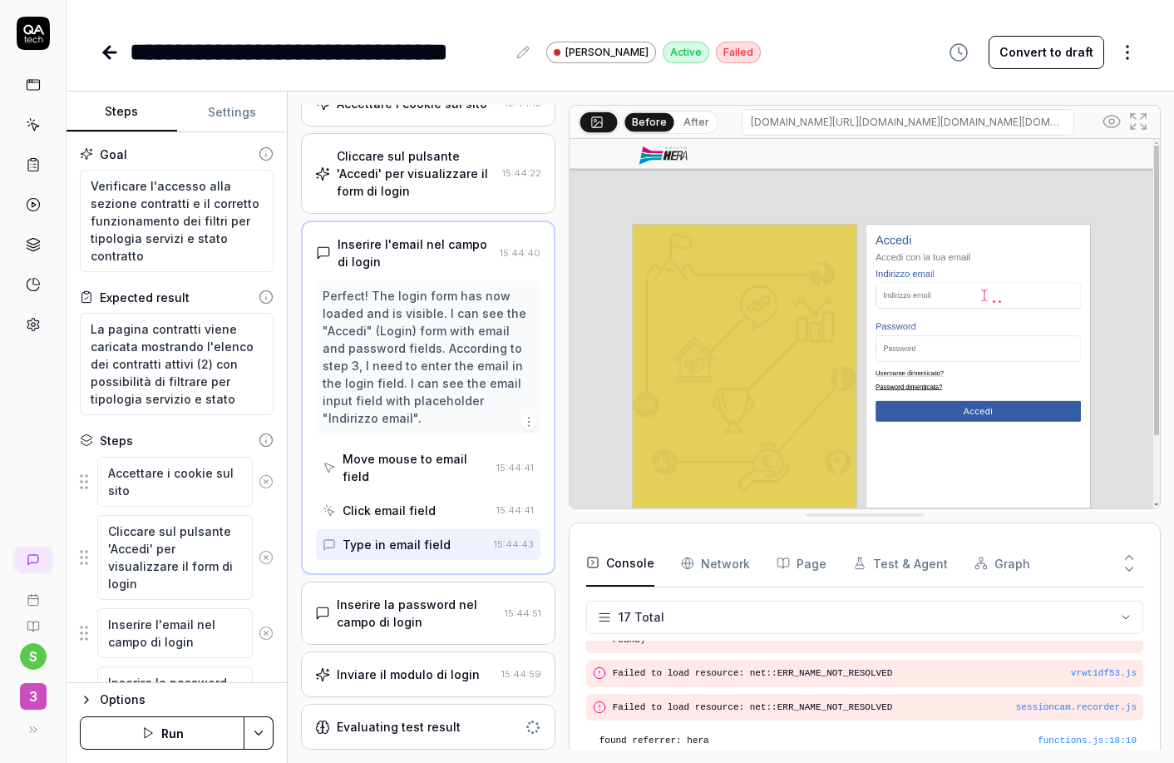
click at [453, 634] on div "Inserire la password nel campo di login 15:44:51" at bounding box center [428, 612] width 254 height 63
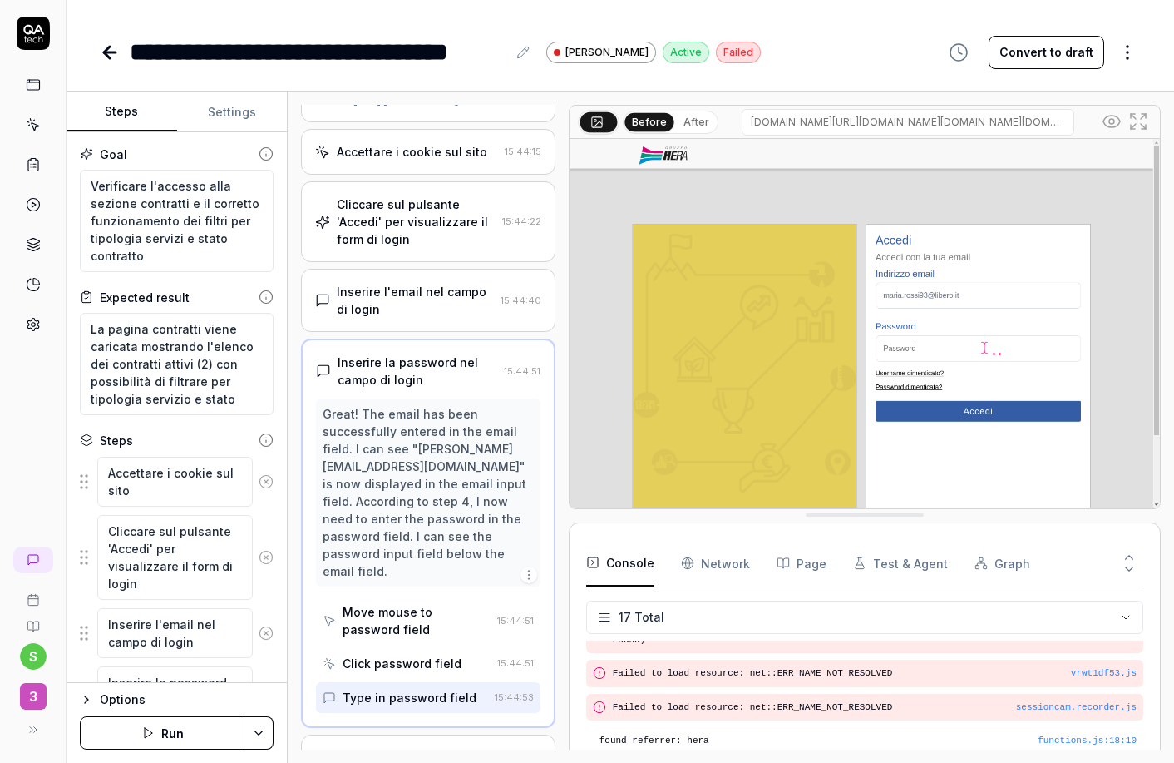
scroll to position [136, 0]
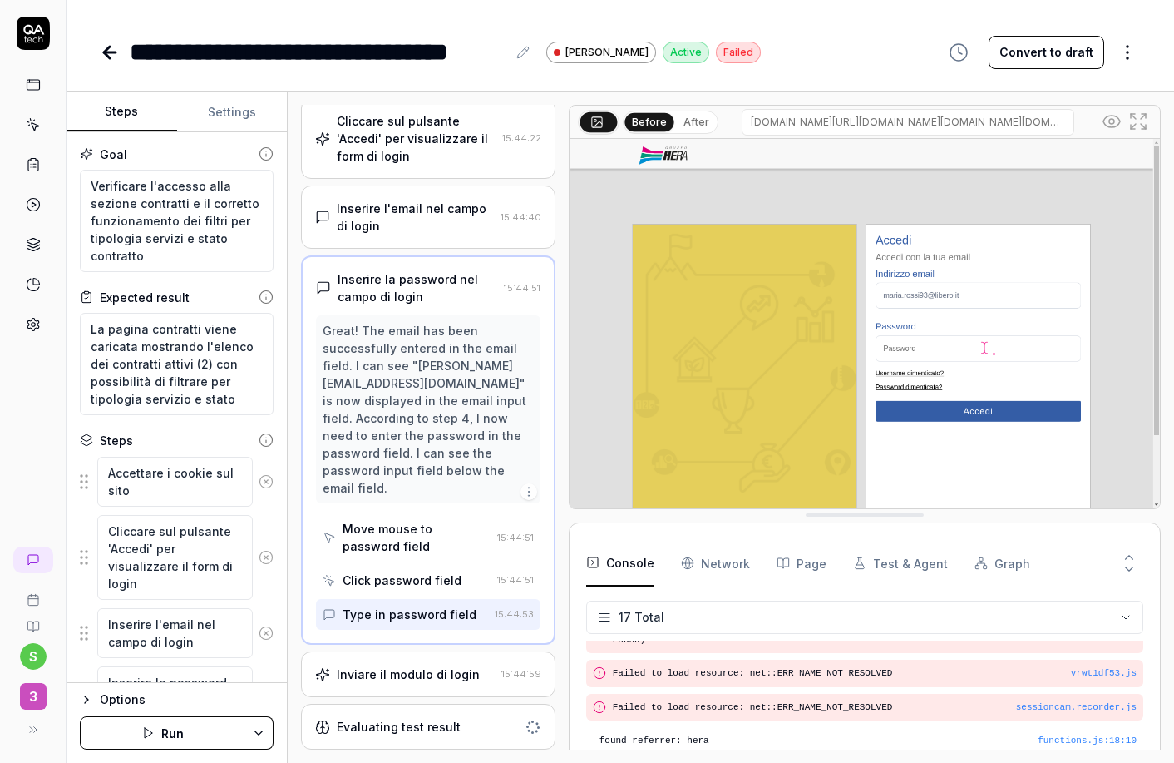
click at [454, 676] on div "Inviare il modulo di login" at bounding box center [408, 673] width 143 height 17
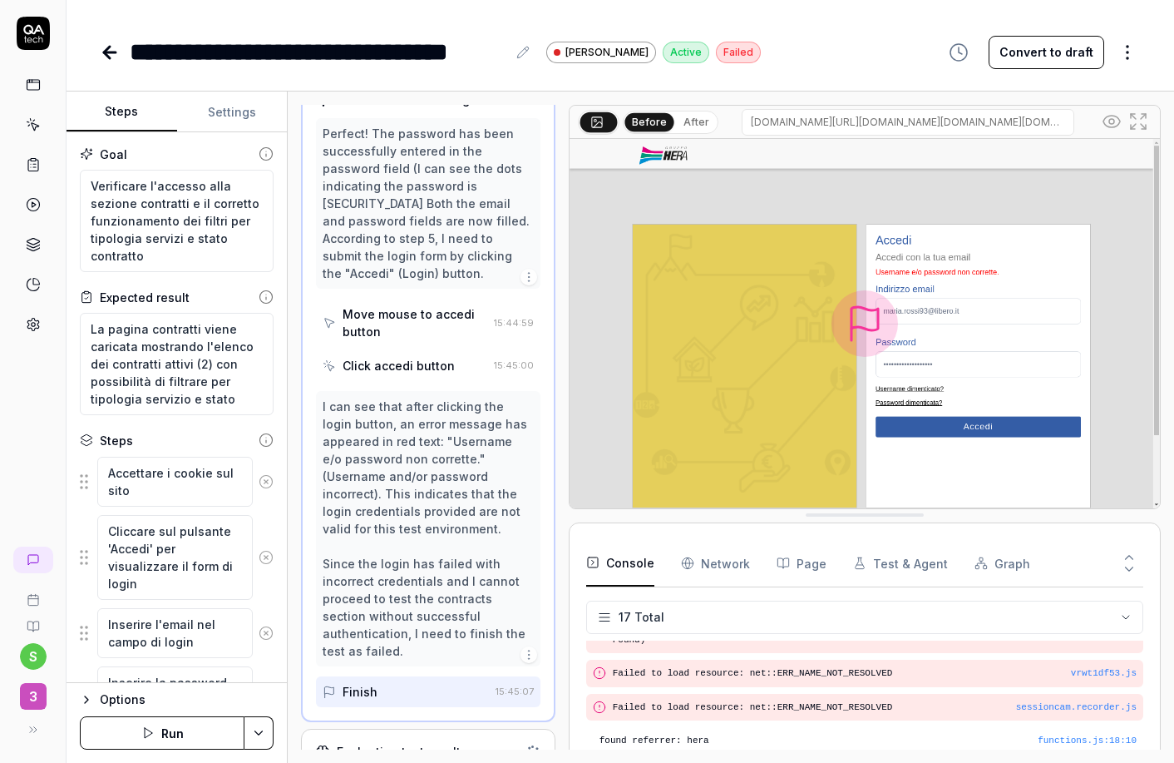
scroll to position [411, 0]
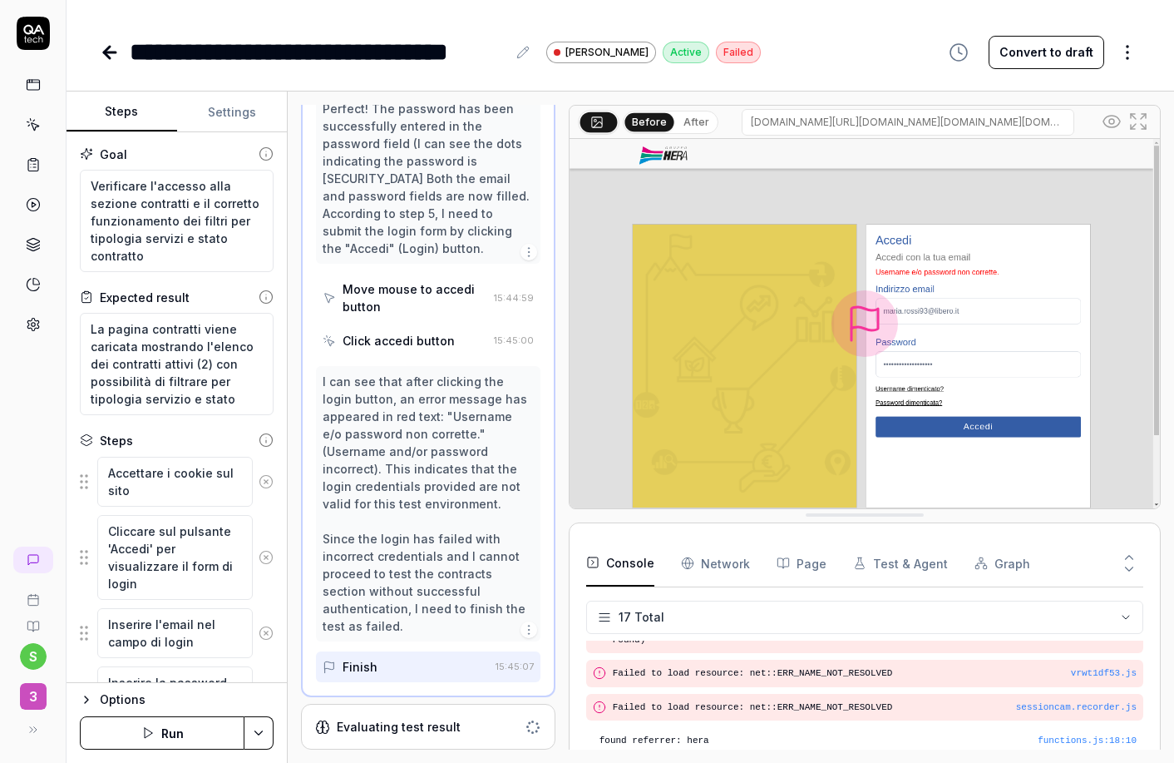
click at [432, 730] on div "Evaluating test result" at bounding box center [399, 726] width 124 height 17
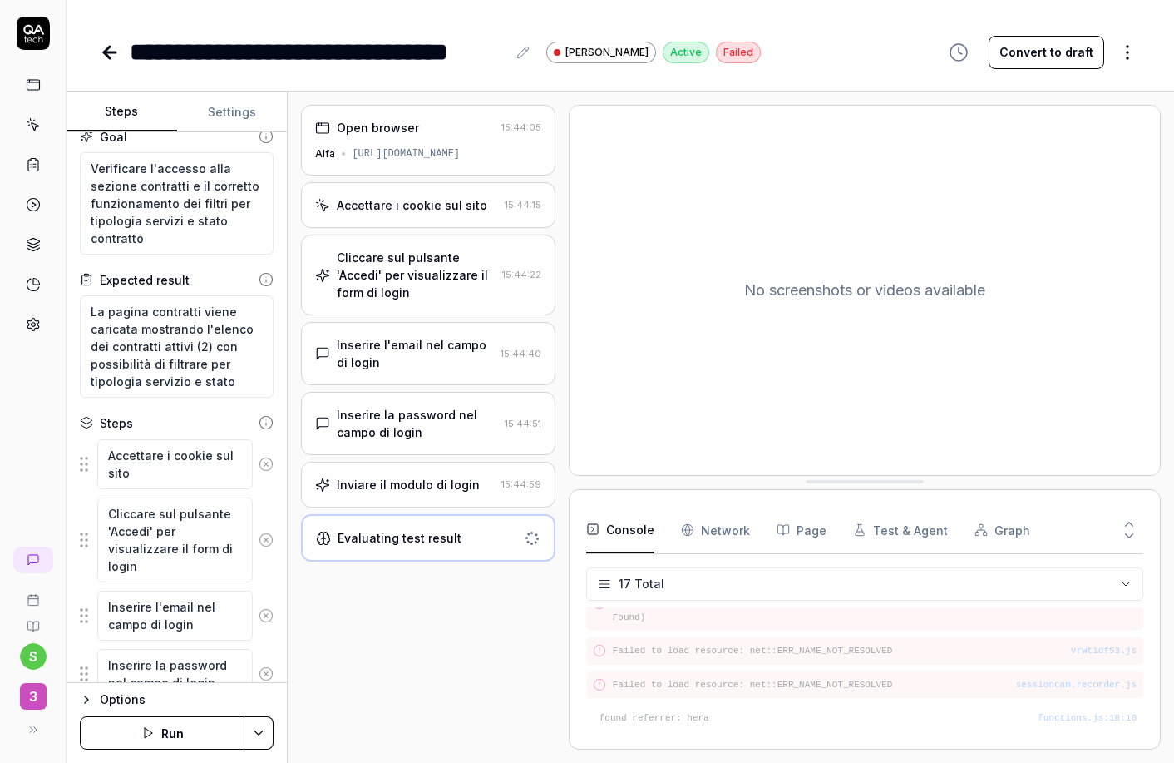
scroll to position [0, 0]
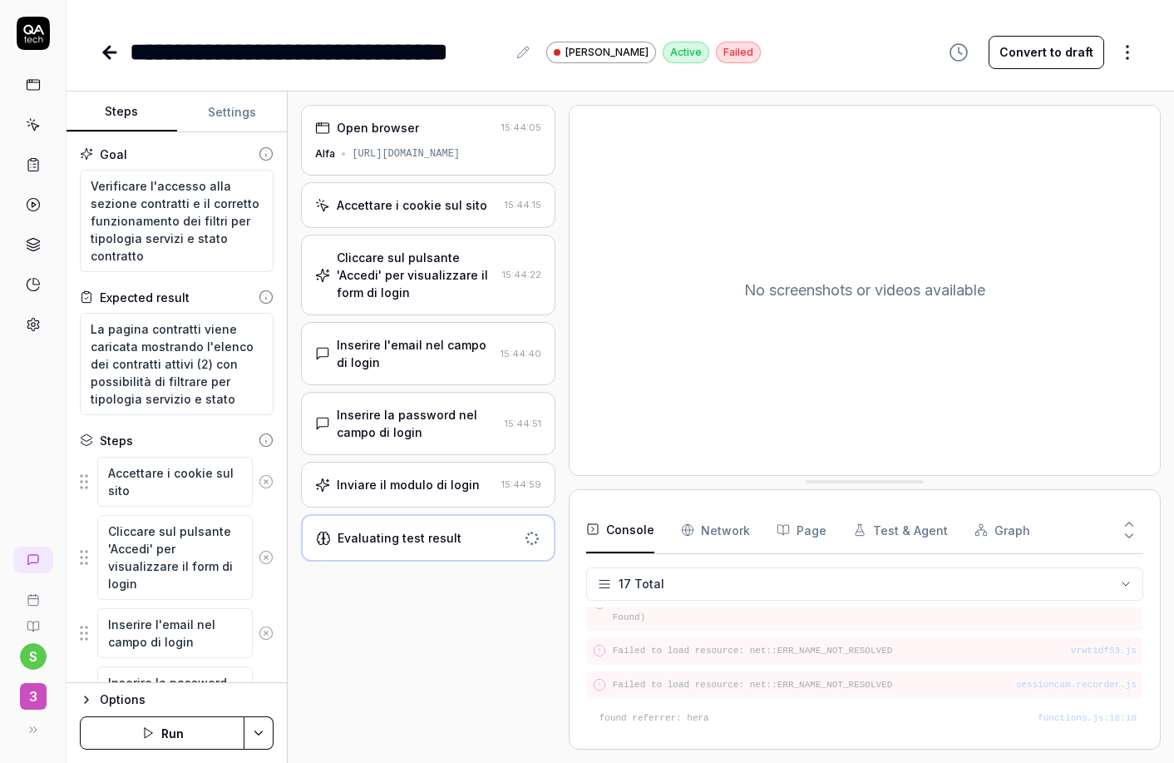
click at [259, 483] on icon at bounding box center [266, 481] width 15 height 15
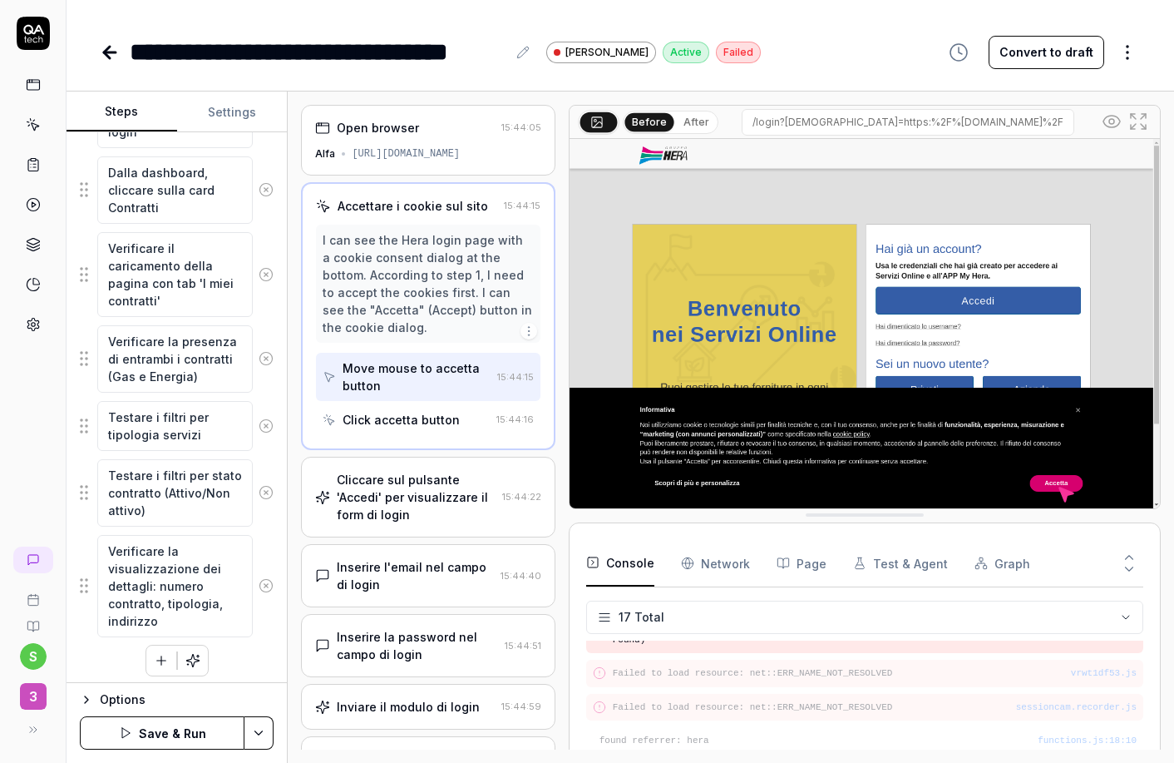
scroll to position [575, 0]
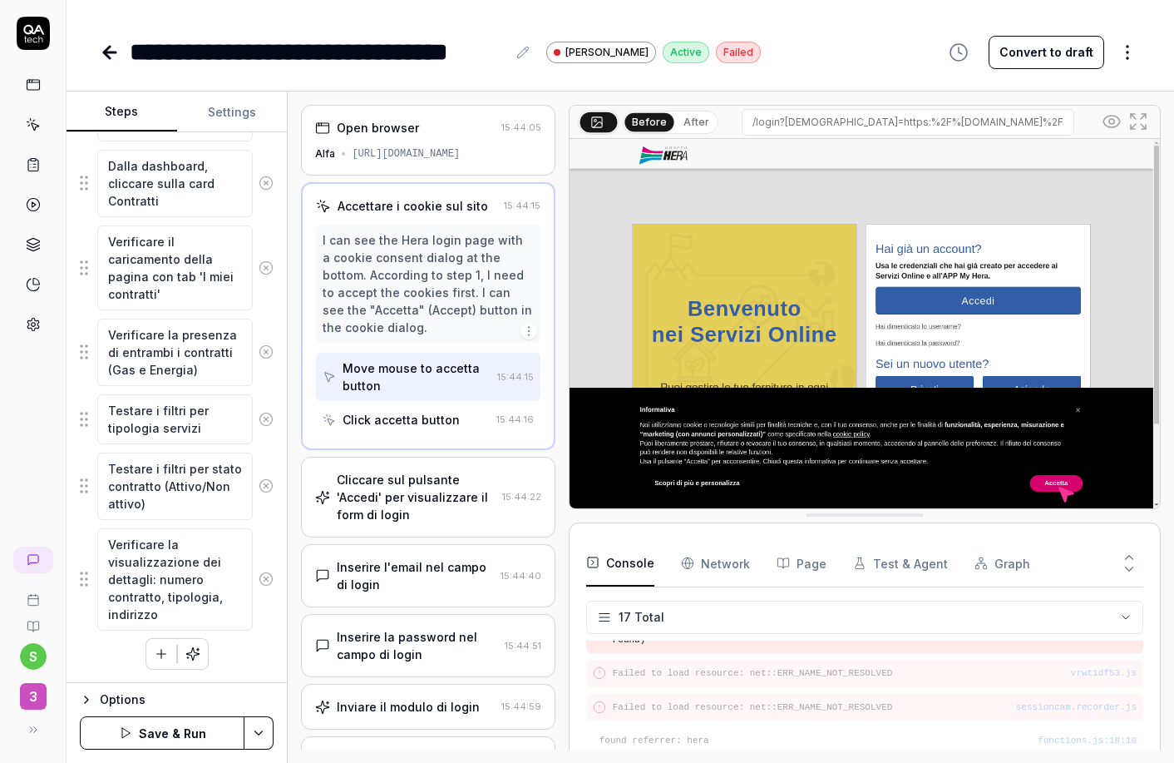
click at [122, 694] on div "Options" at bounding box center [187, 699] width 174 height 20
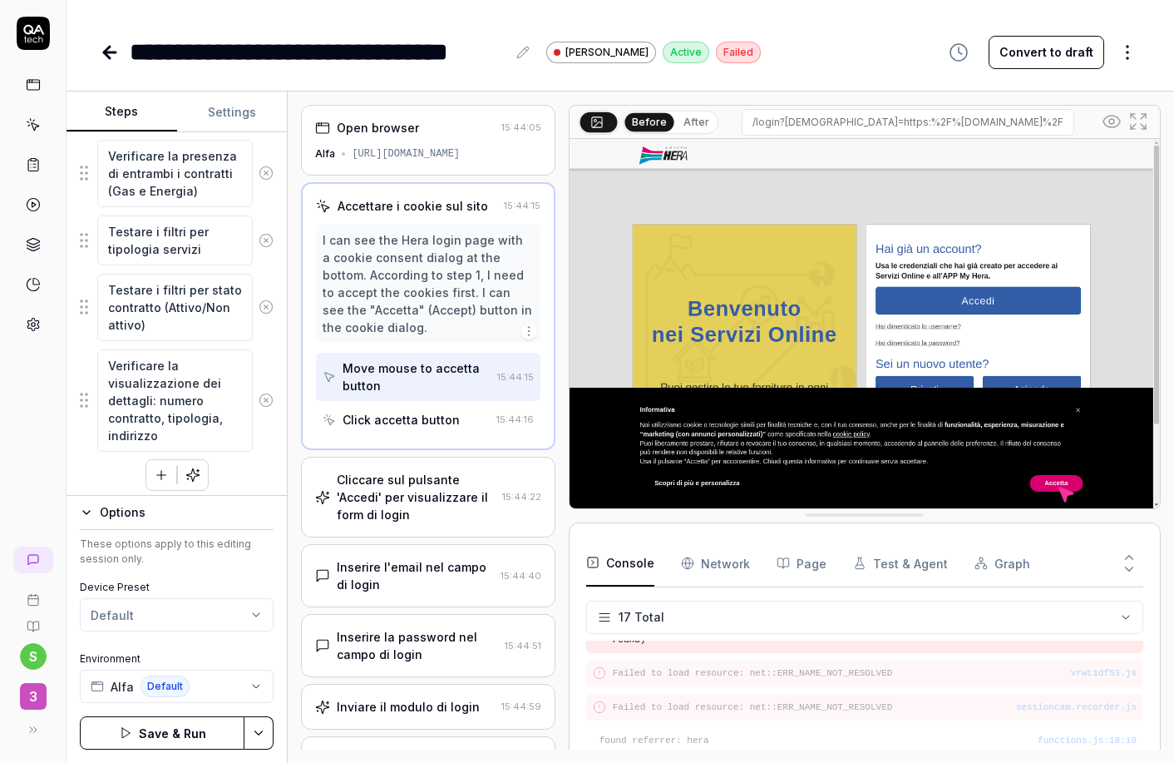
scroll to position [762, 0]
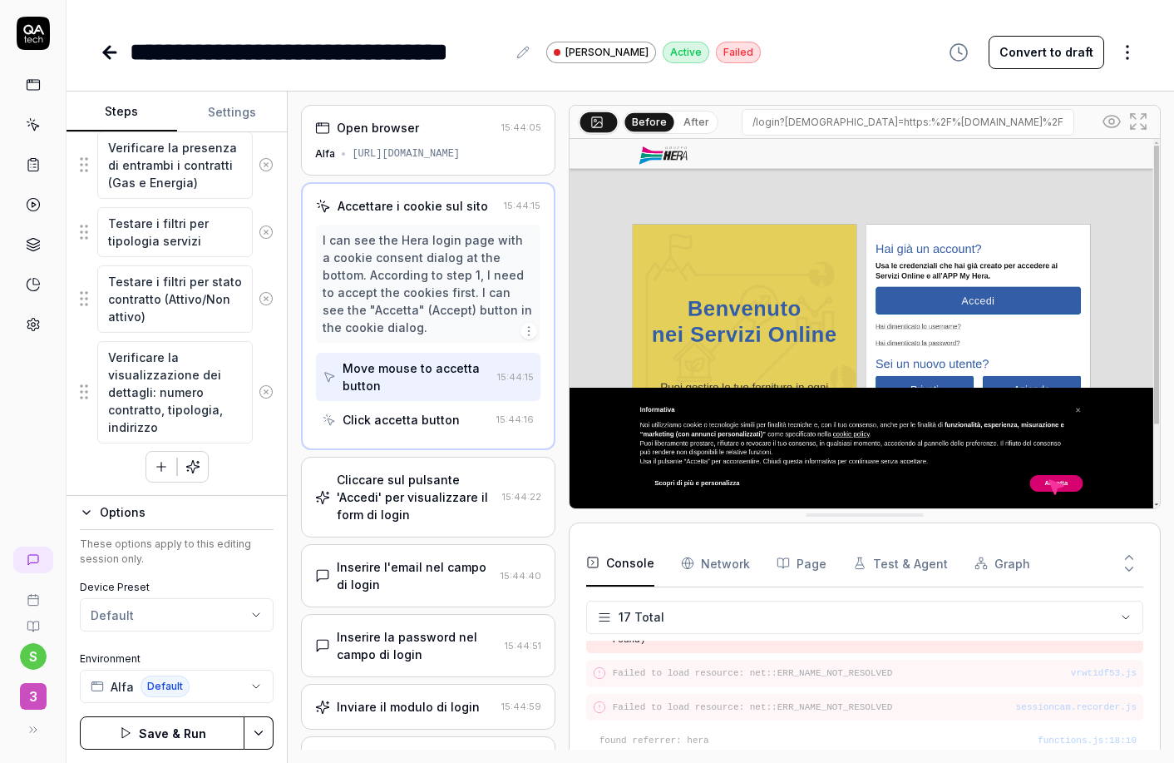
click at [125, 518] on div "Options" at bounding box center [187, 512] width 174 height 20
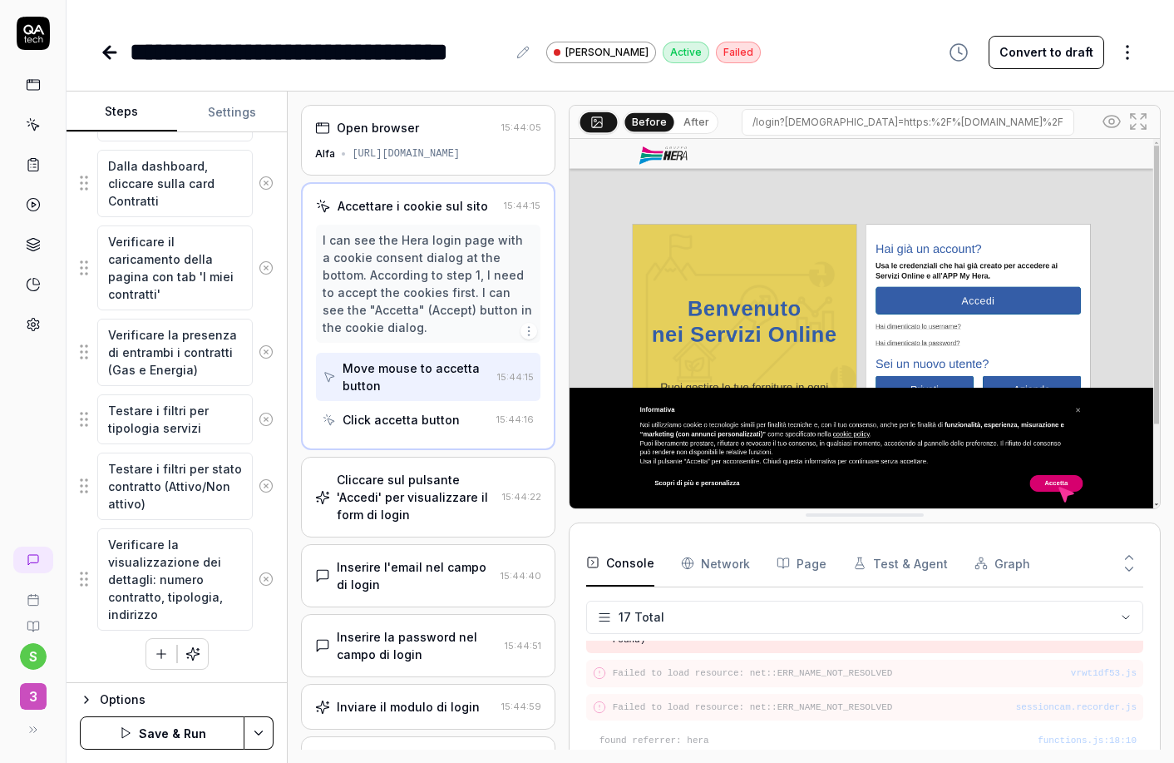
click at [400, 503] on div "Cliccare sul pulsante 'Accedi' per visualizzare il form di login" at bounding box center [416, 497] width 158 height 52
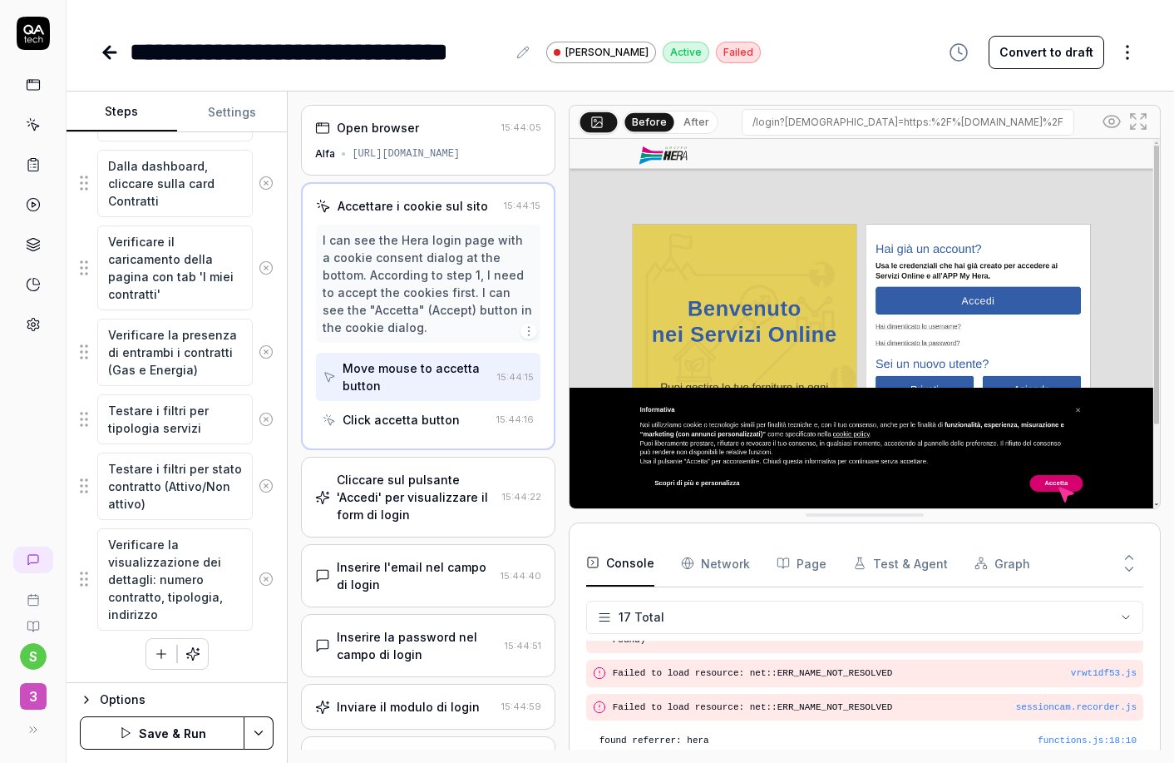
scroll to position [27, 0]
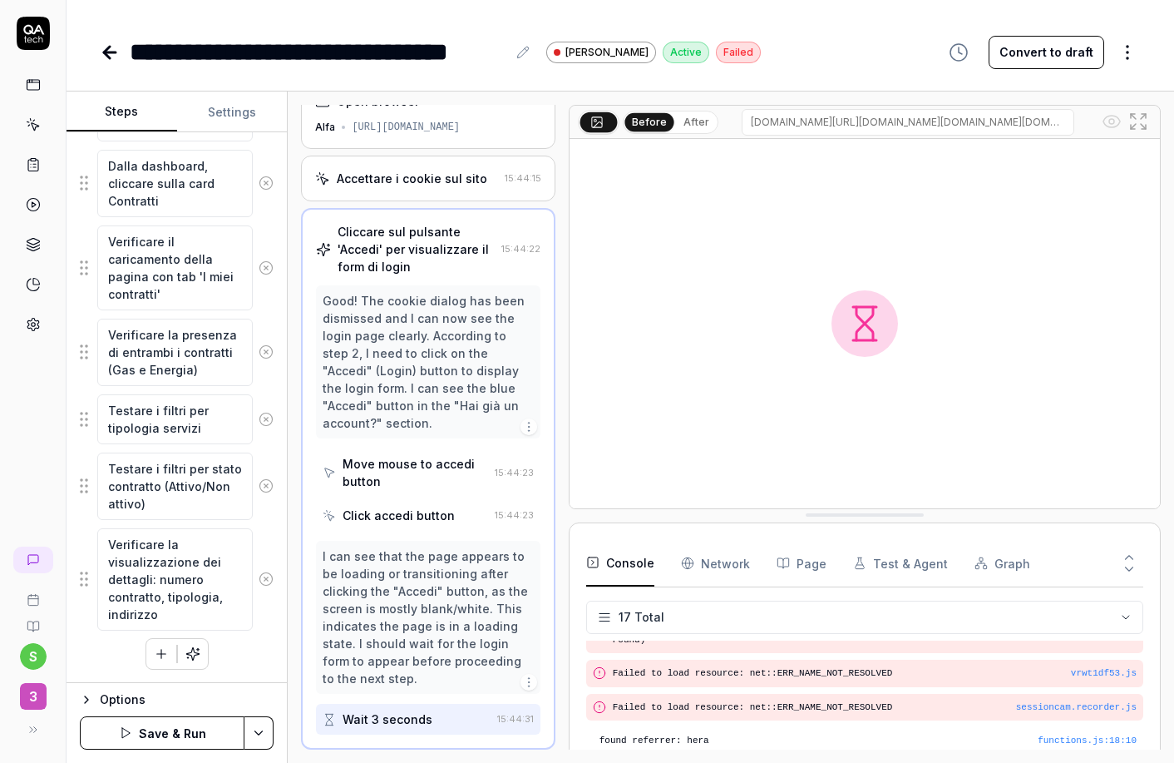
click at [407, 589] on div "I can see that the page appears to be loading or transitioning after clicking t…" at bounding box center [428, 617] width 210 height 140
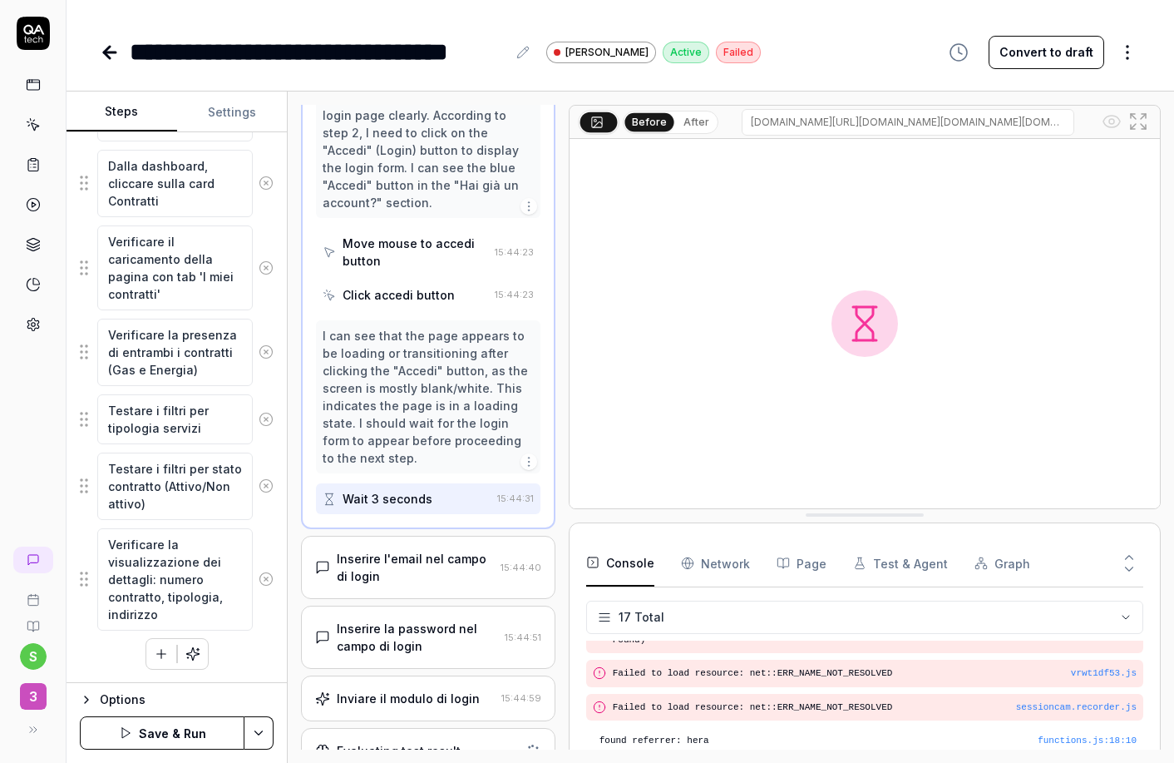
scroll to position [270, 0]
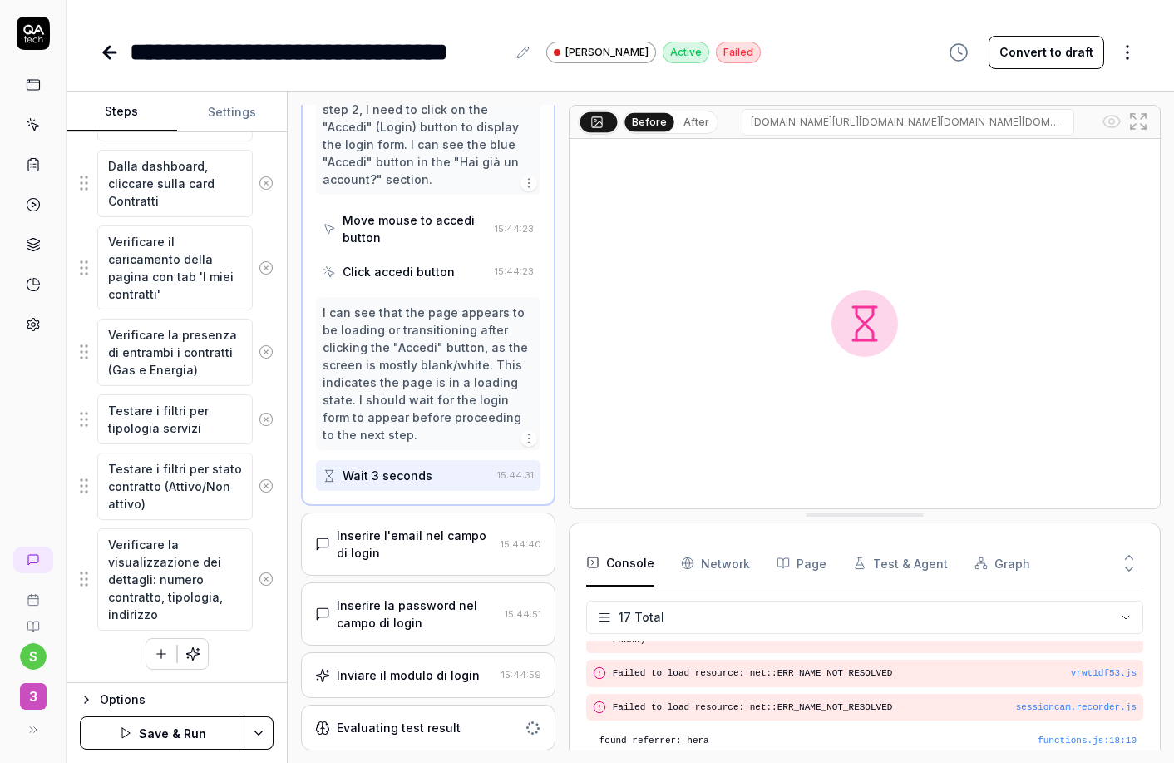
click at [423, 532] on div "Inserire l'email nel campo di login" at bounding box center [415, 543] width 156 height 35
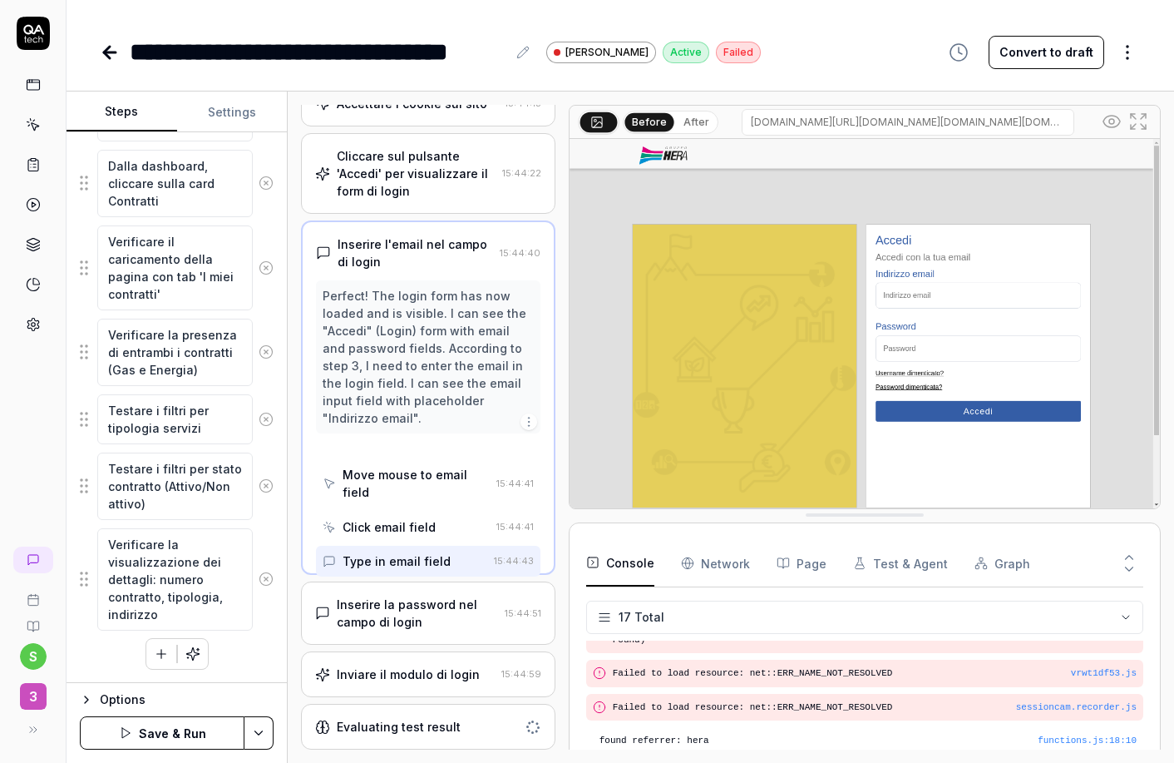
scroll to position [0, 0]
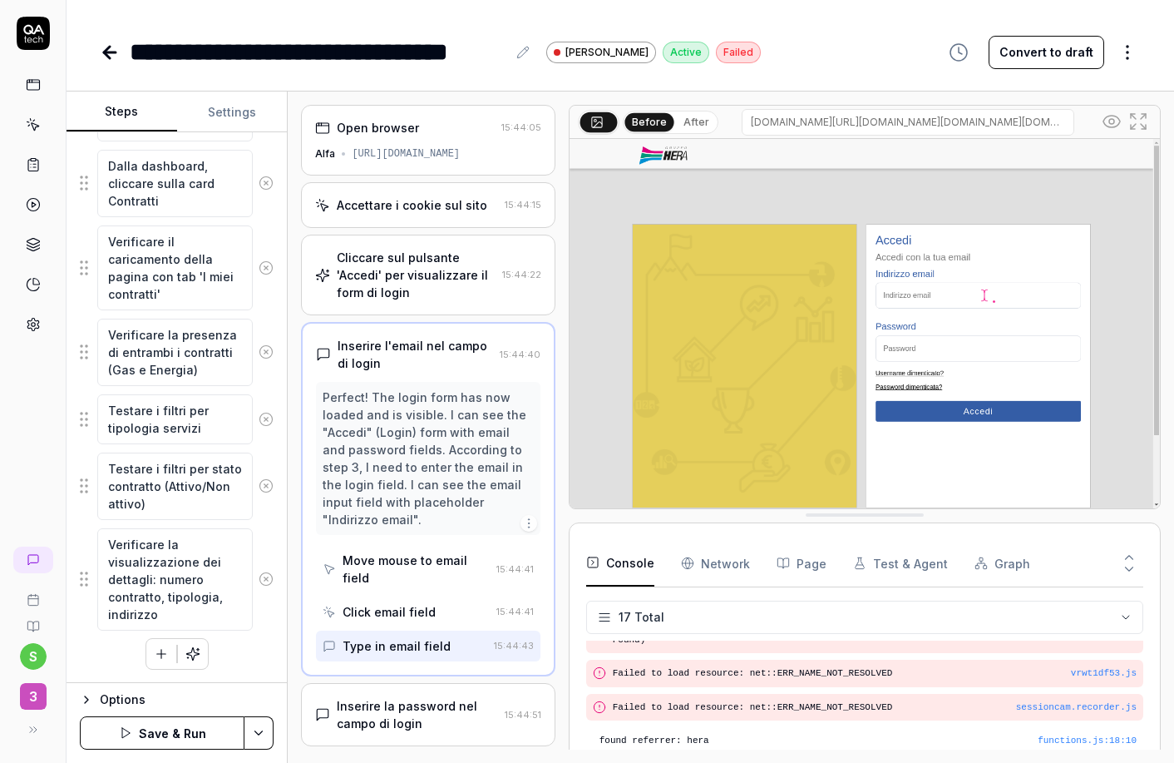
click at [429, 605] on div "Click email field" at bounding box center [389, 611] width 93 height 17
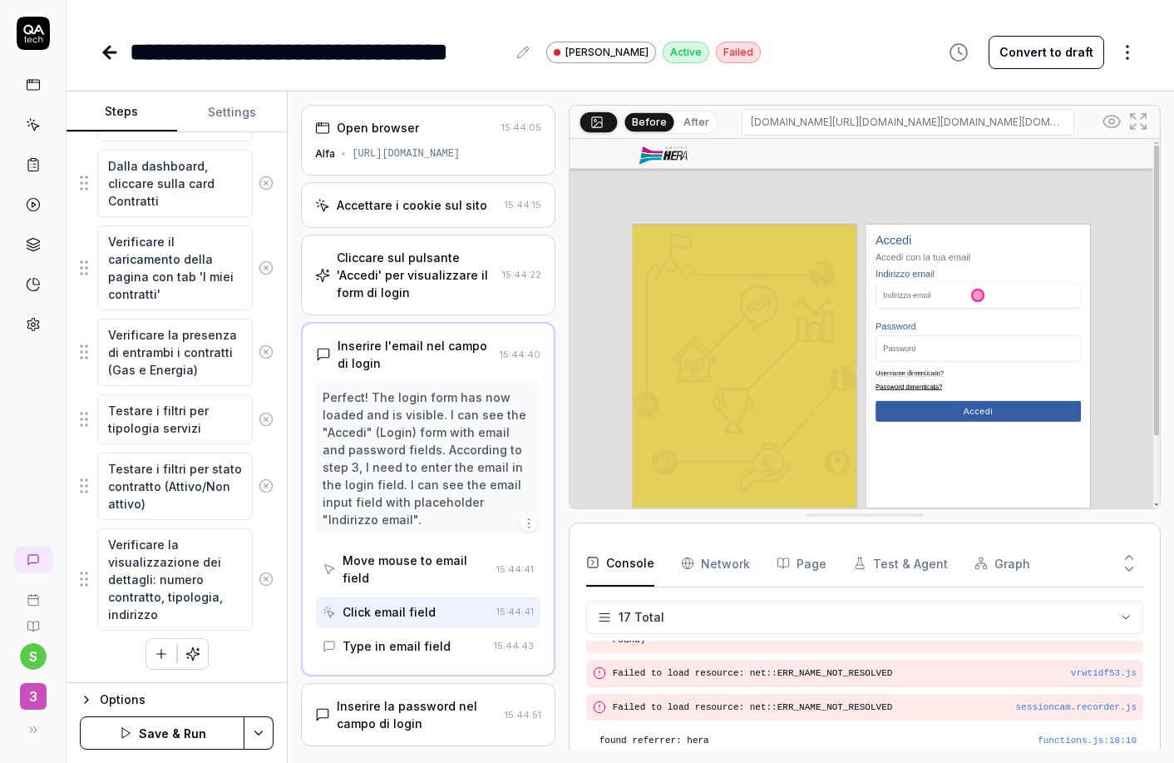
click at [425, 649] on div "Type in email field" at bounding box center [397, 645] width 108 height 17
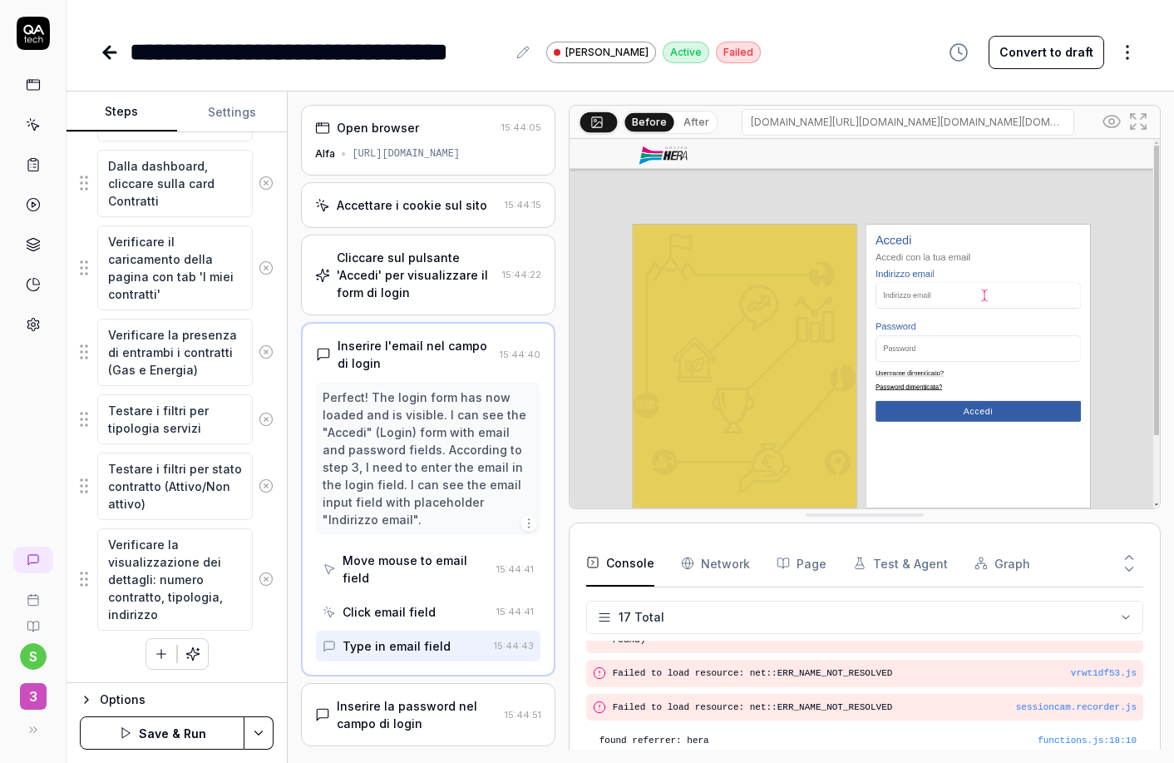
click at [425, 649] on div "Type in email field" at bounding box center [397, 645] width 108 height 17
click at [958, 301] on img at bounding box center [865, 323] width 590 height 369
click at [423, 648] on div "Type in email field" at bounding box center [397, 645] width 108 height 17
click at [453, 650] on div "Type in email field" at bounding box center [405, 645] width 164 height 31
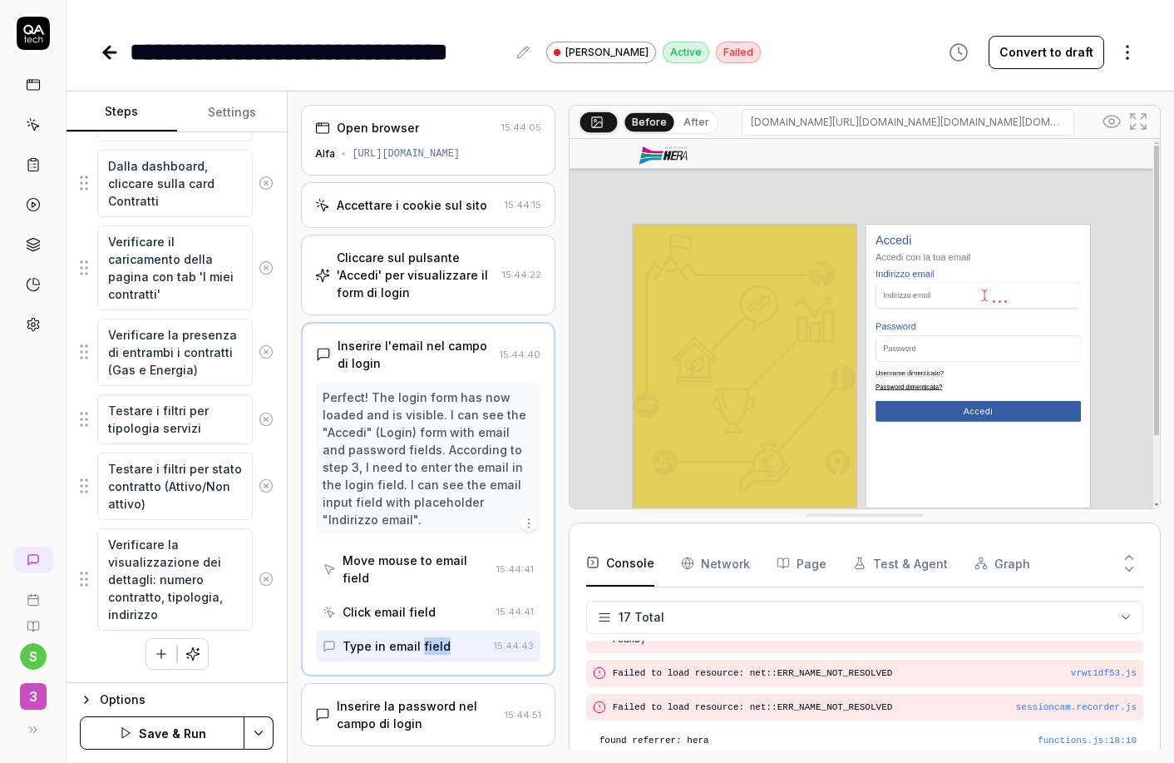
click at [458, 641] on div "Type in email field" at bounding box center [405, 645] width 164 height 31
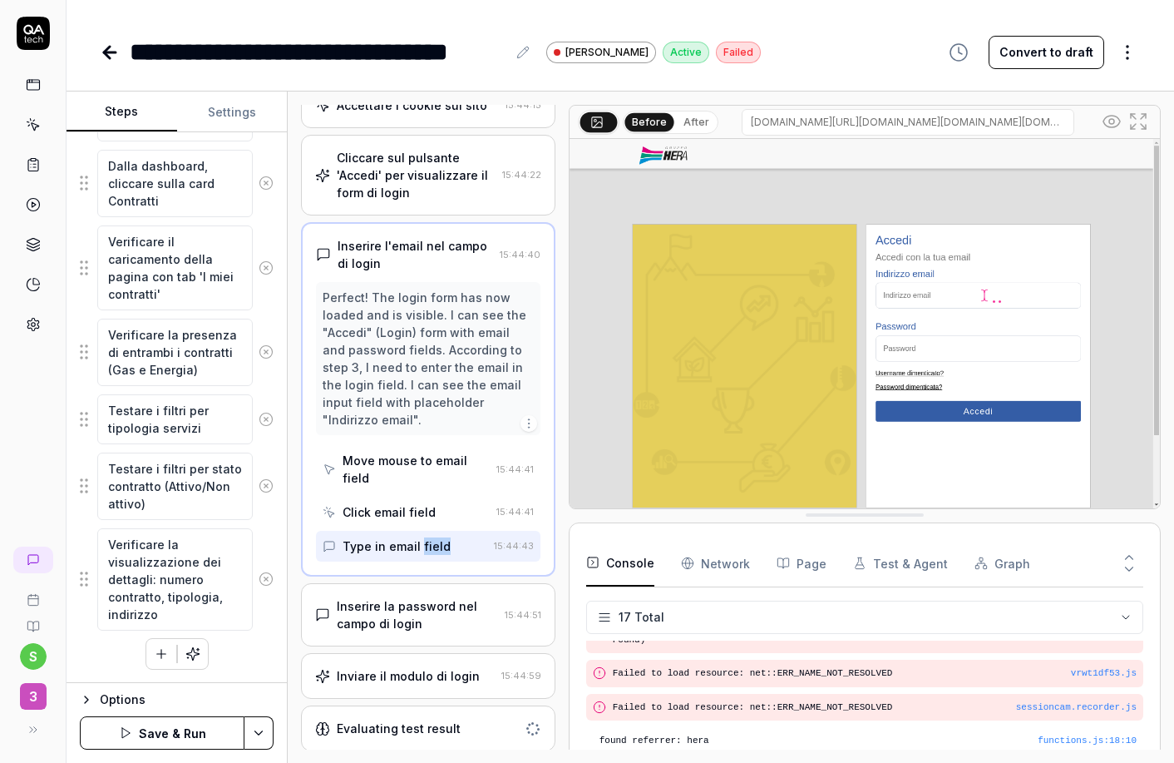
scroll to position [101, 0]
click at [414, 501] on div "Click email field" at bounding box center [389, 509] width 93 height 17
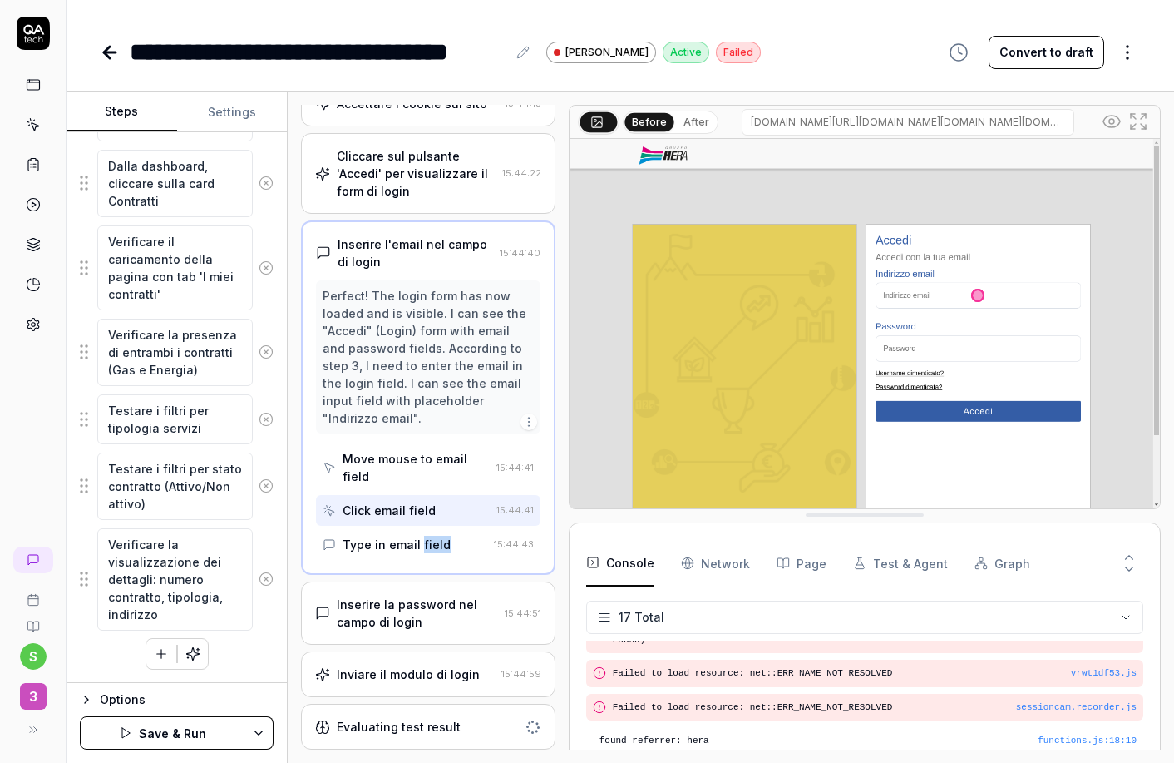
click at [421, 455] on div "Move mouse to email field" at bounding box center [416, 467] width 146 height 35
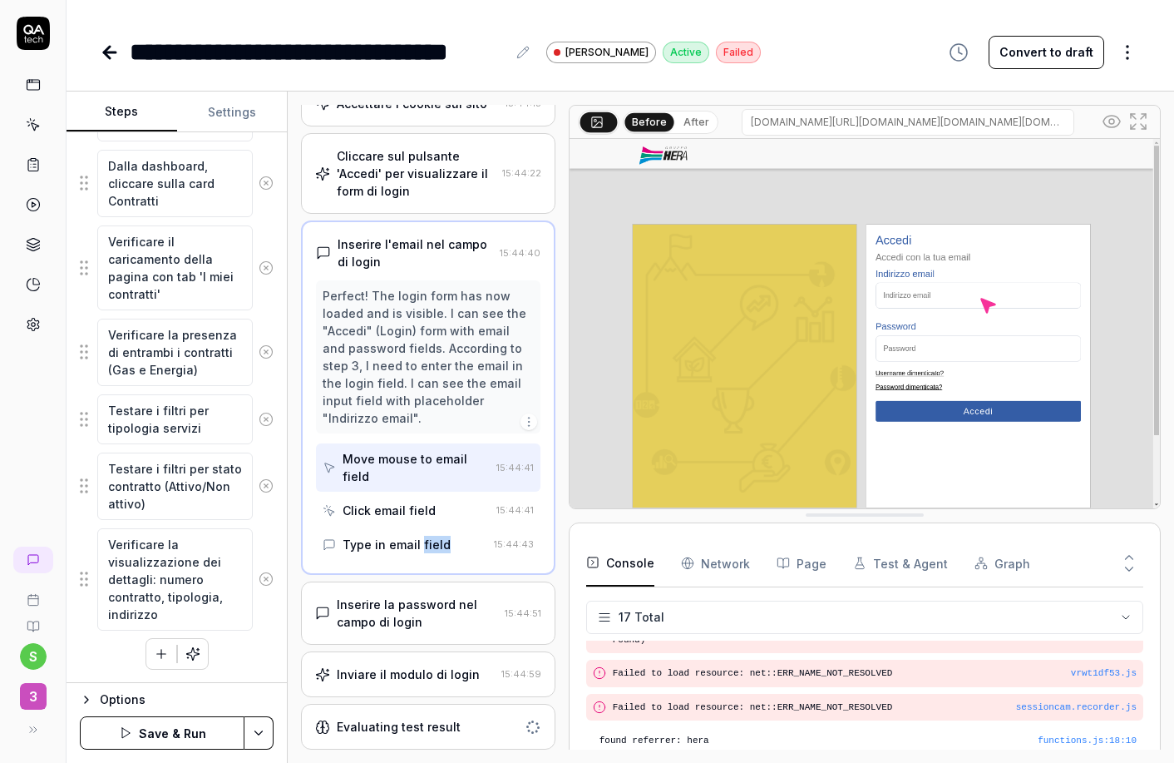
click at [522, 423] on icon "button" at bounding box center [528, 421] width 13 height 13
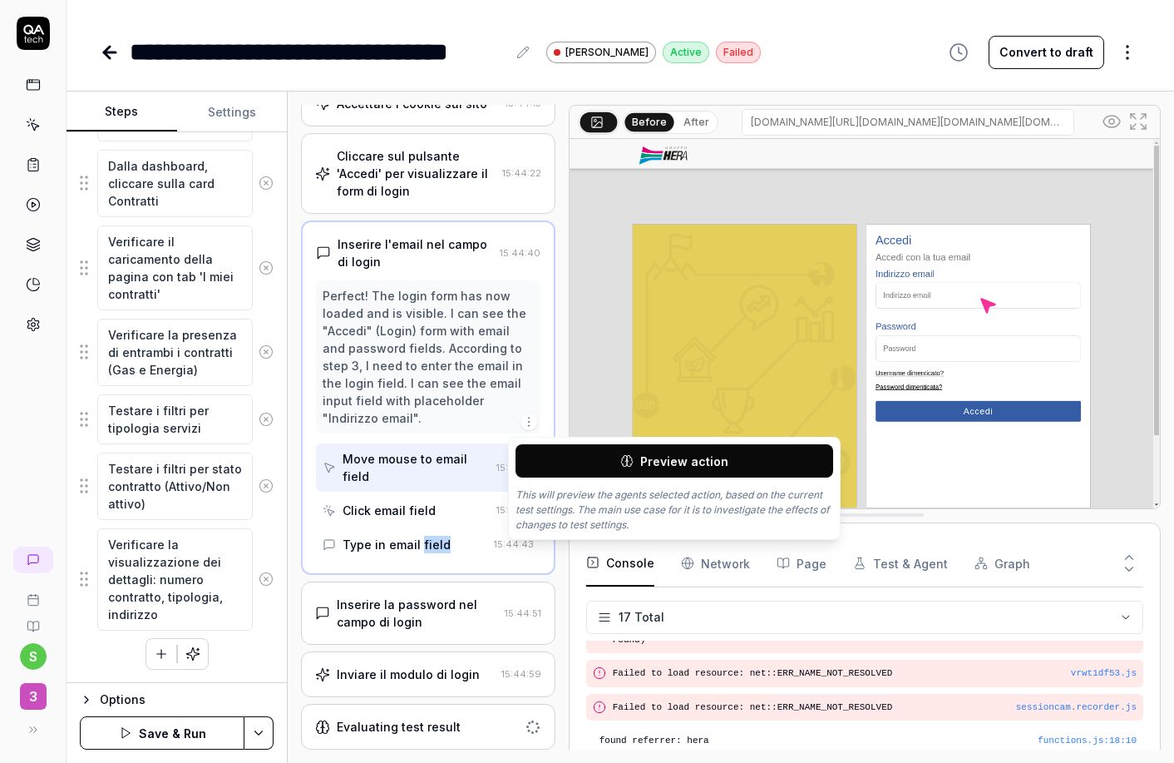
click at [522, 424] on icon "button" at bounding box center [528, 421] width 13 height 13
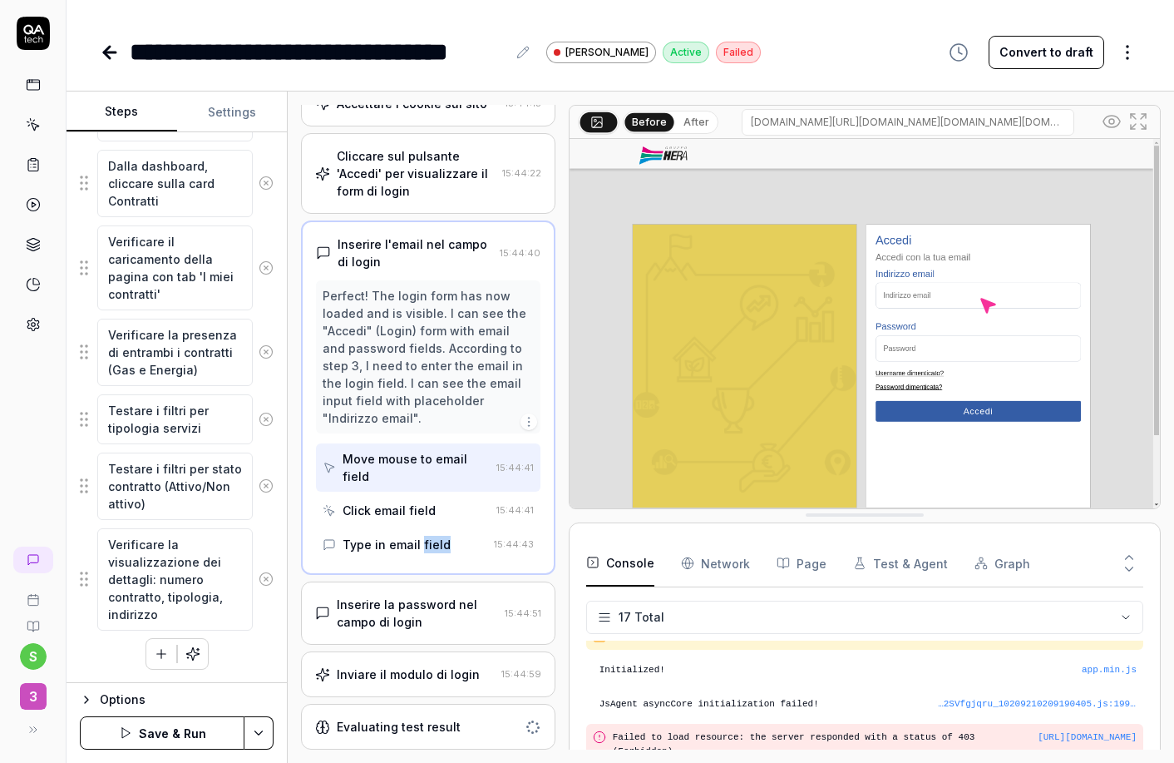
scroll to position [0, 0]
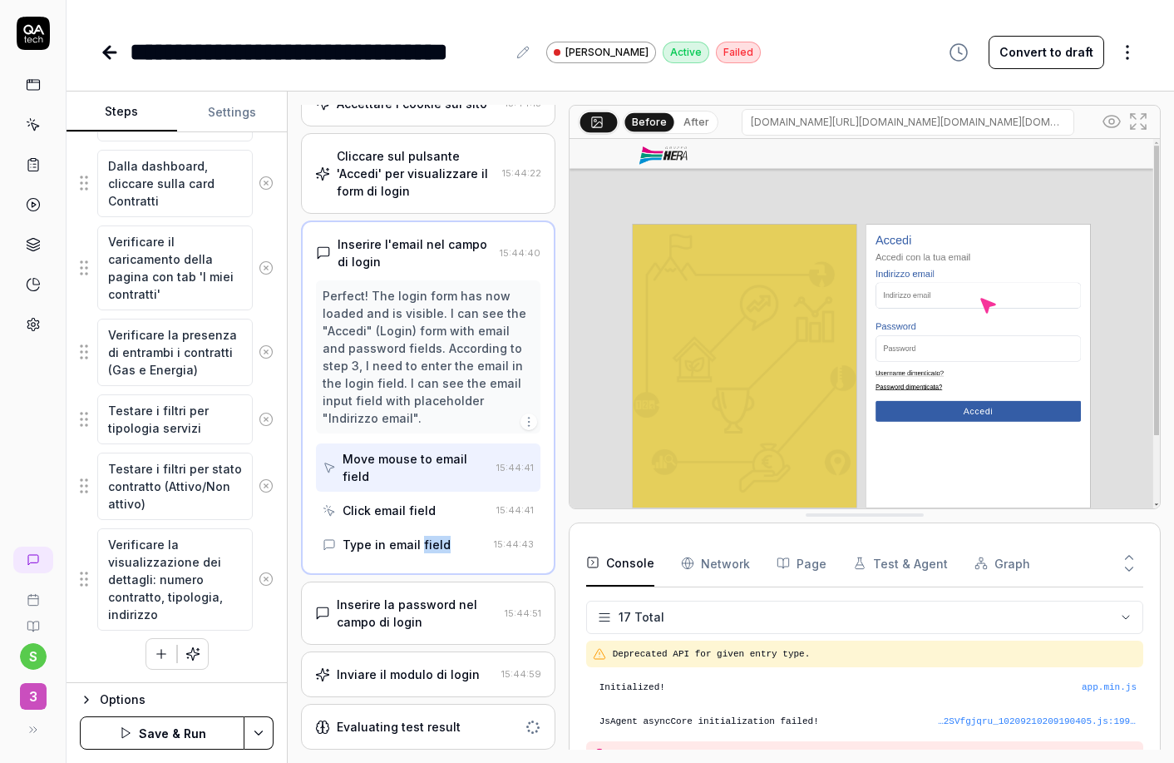
click at [714, 568] on Requests "Network" at bounding box center [715, 563] width 69 height 47
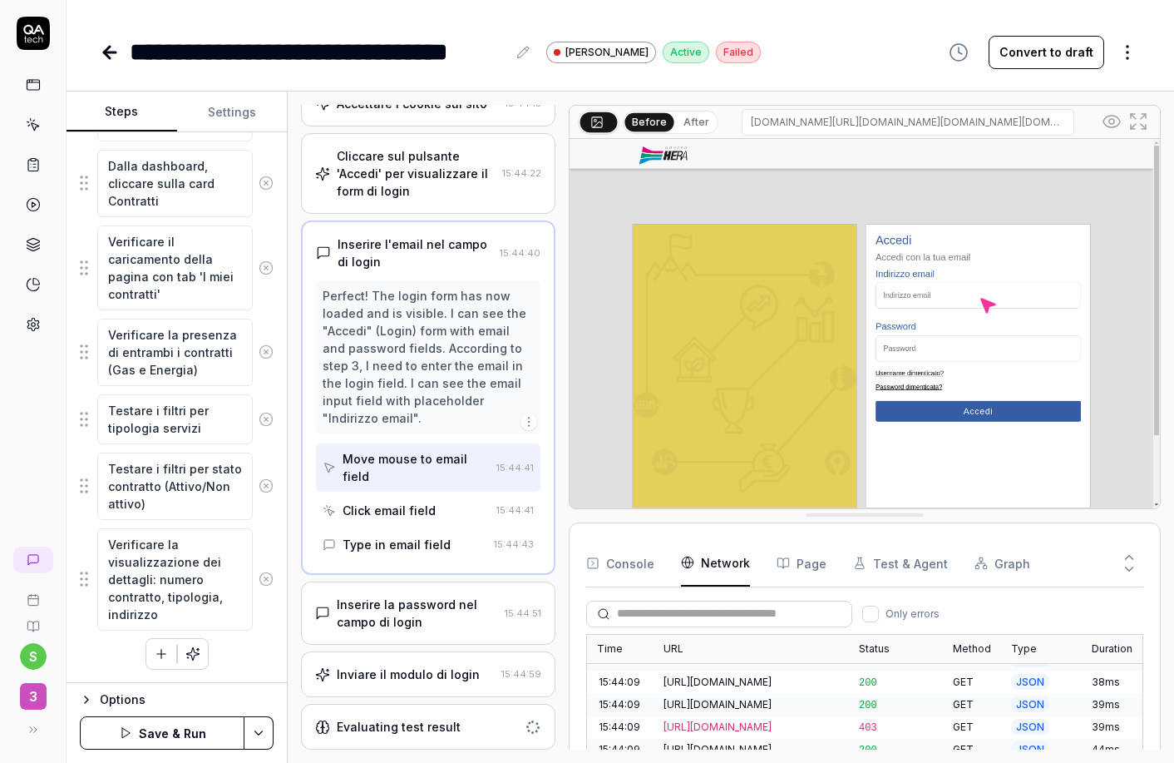
scroll to position [962, 0]
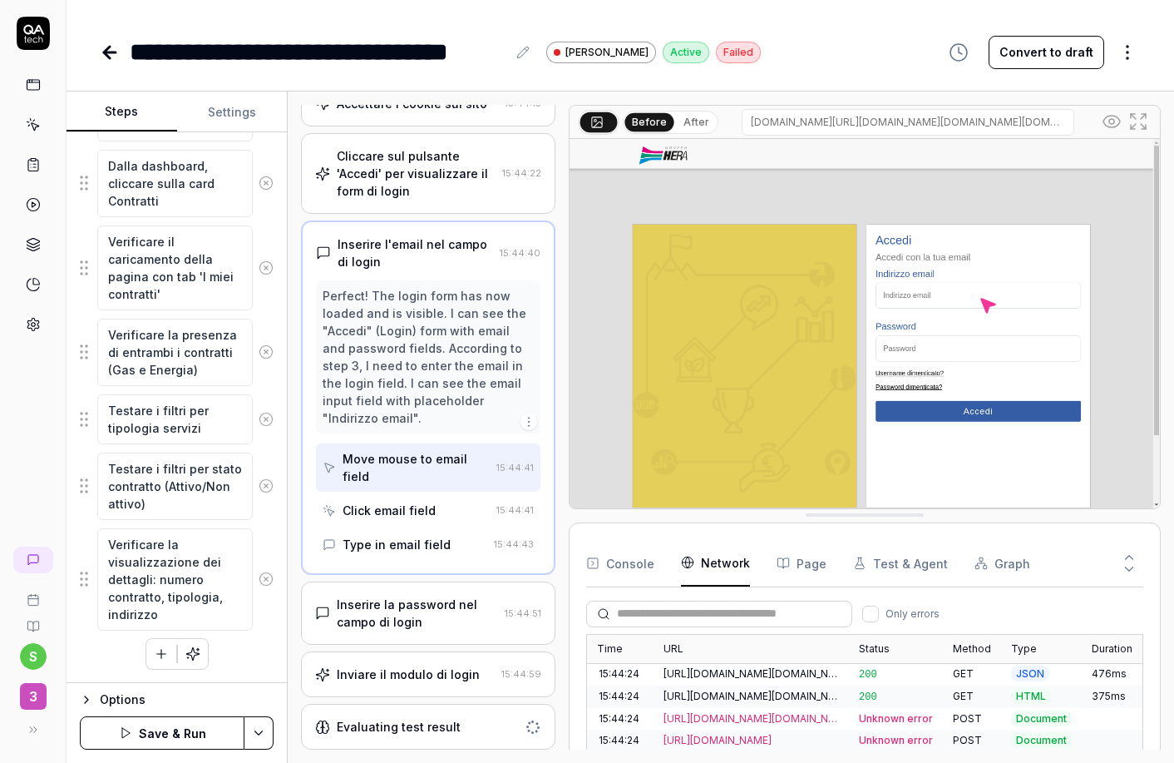
click at [628, 565] on button "Console" at bounding box center [620, 563] width 68 height 47
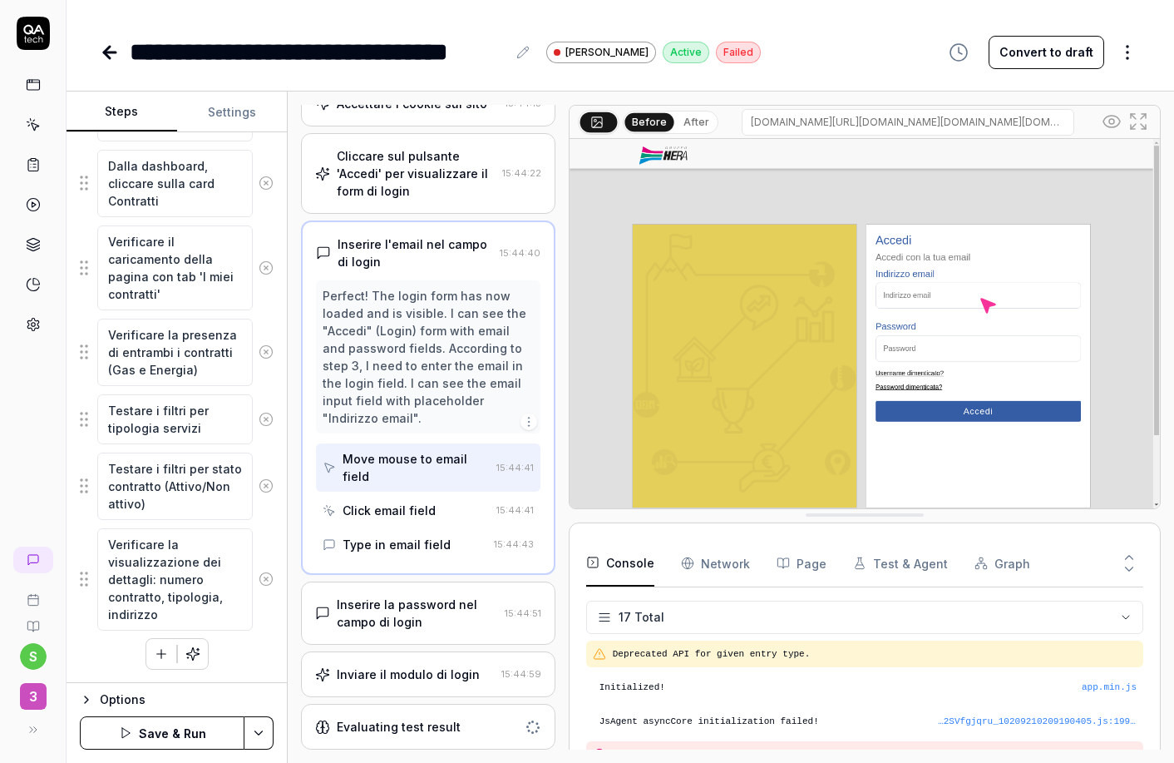
scroll to position [548, 0]
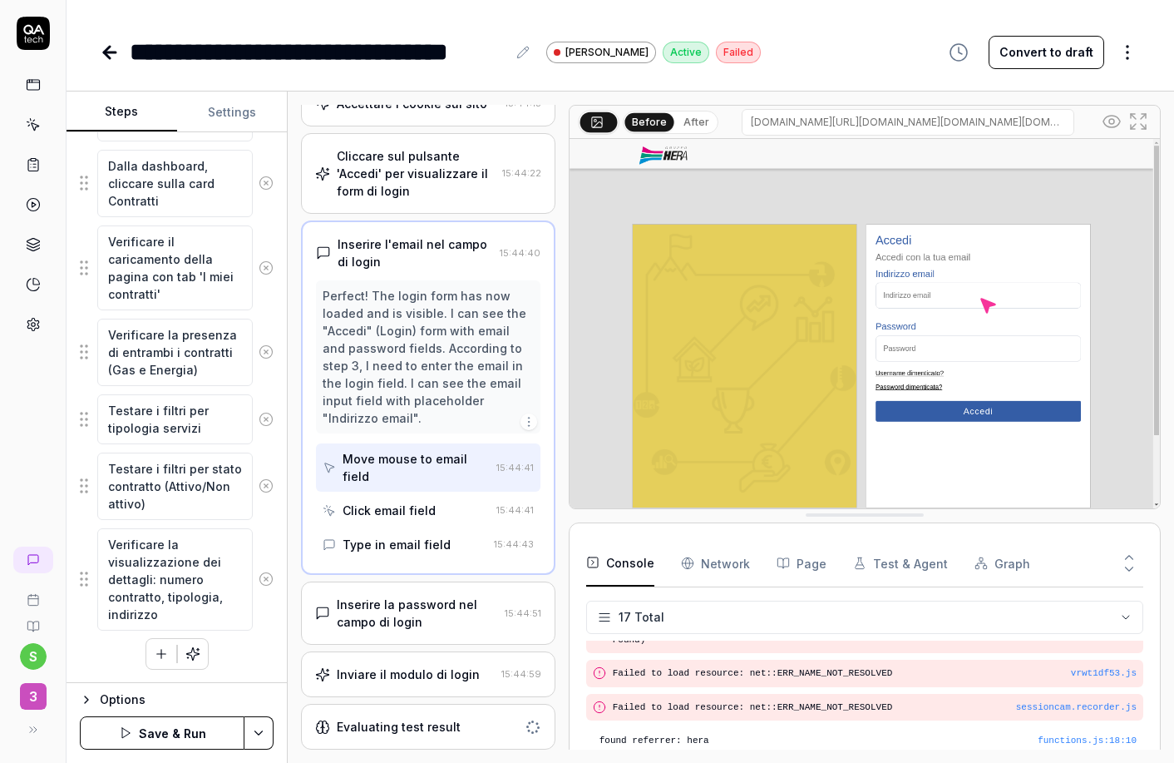
click at [865, 566] on button "Test & Agent" at bounding box center [900, 563] width 95 height 47
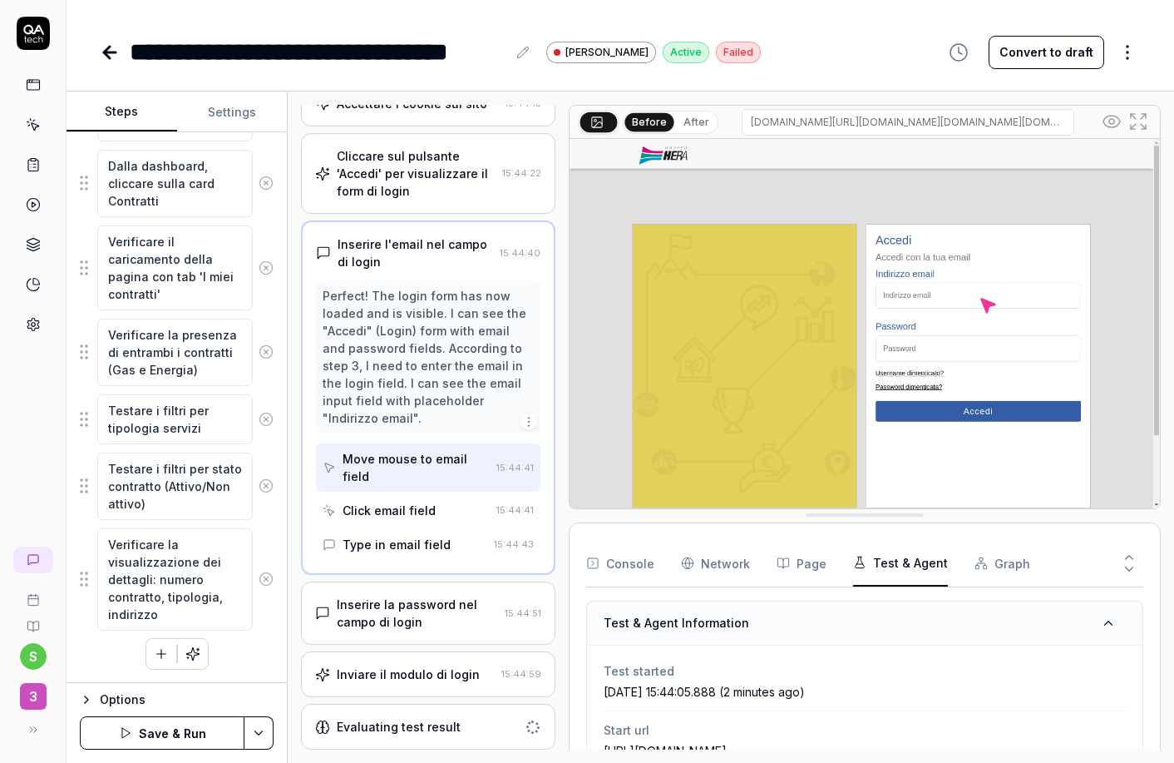
click at [427, 663] on div "Inviare il modulo di login 15:44:59" at bounding box center [428, 674] width 254 height 46
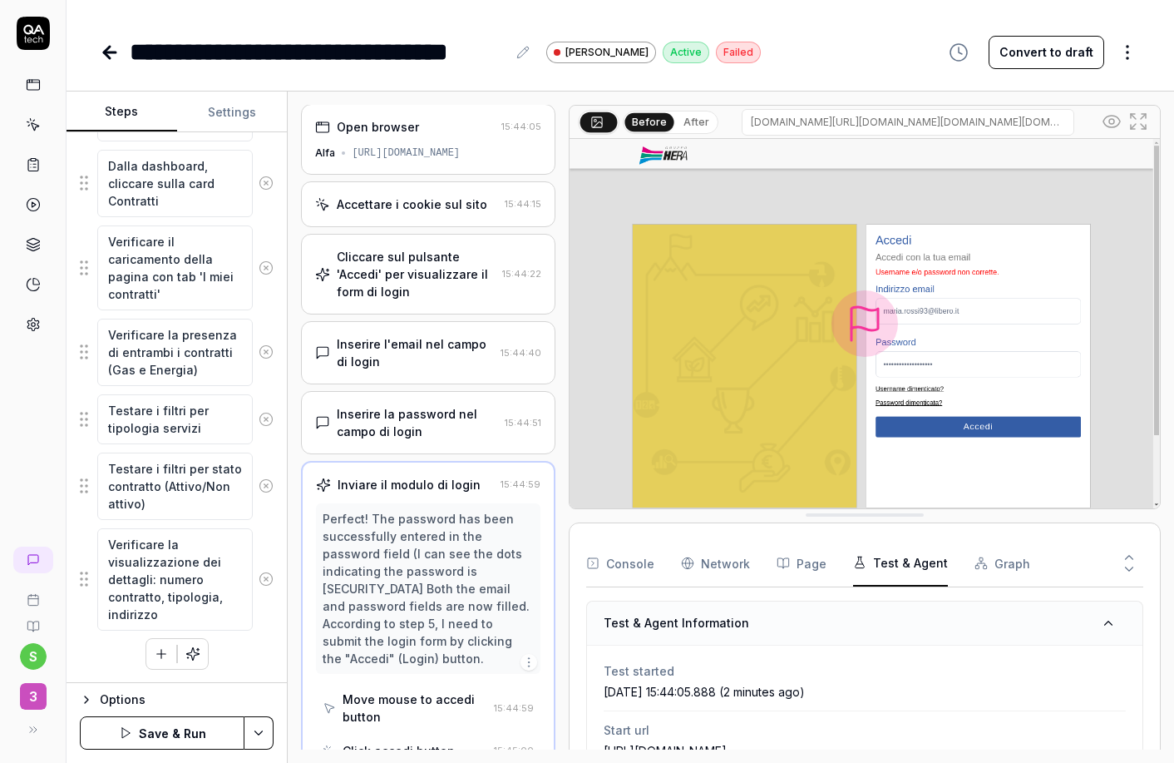
scroll to position [0, 0]
click at [426, 409] on div "Inserire la password nel campo di login" at bounding box center [417, 423] width 160 height 35
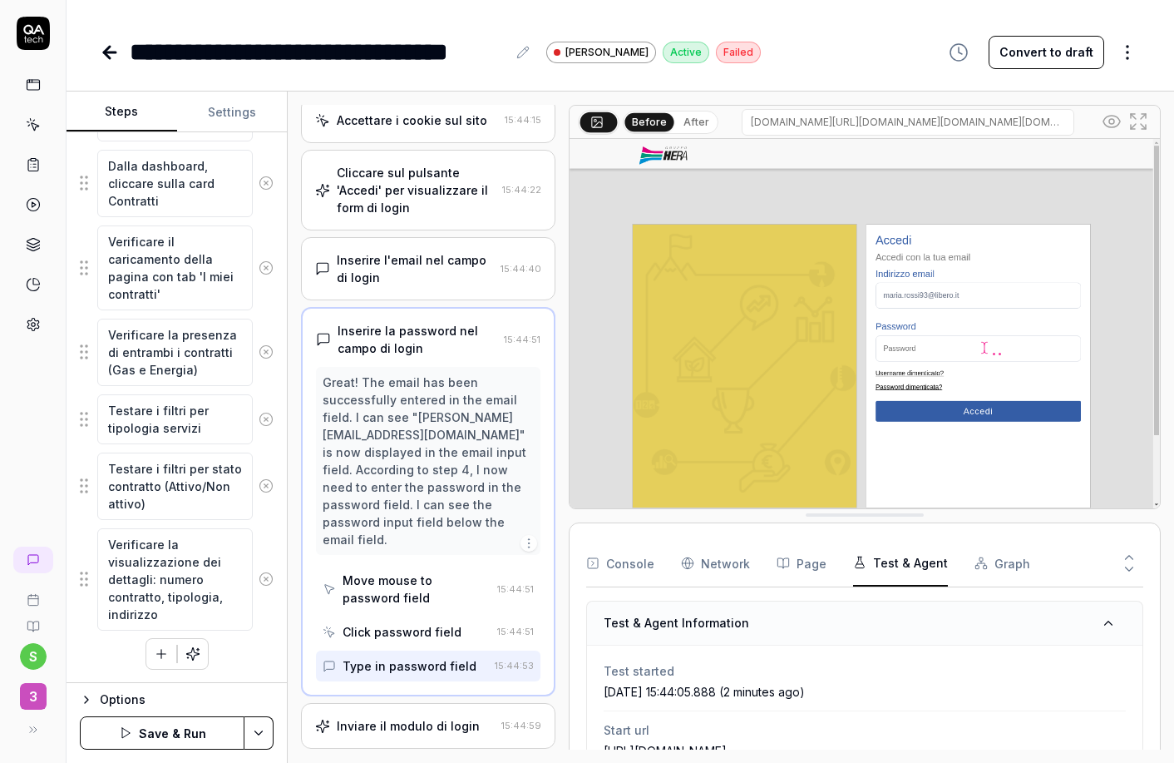
scroll to position [136, 0]
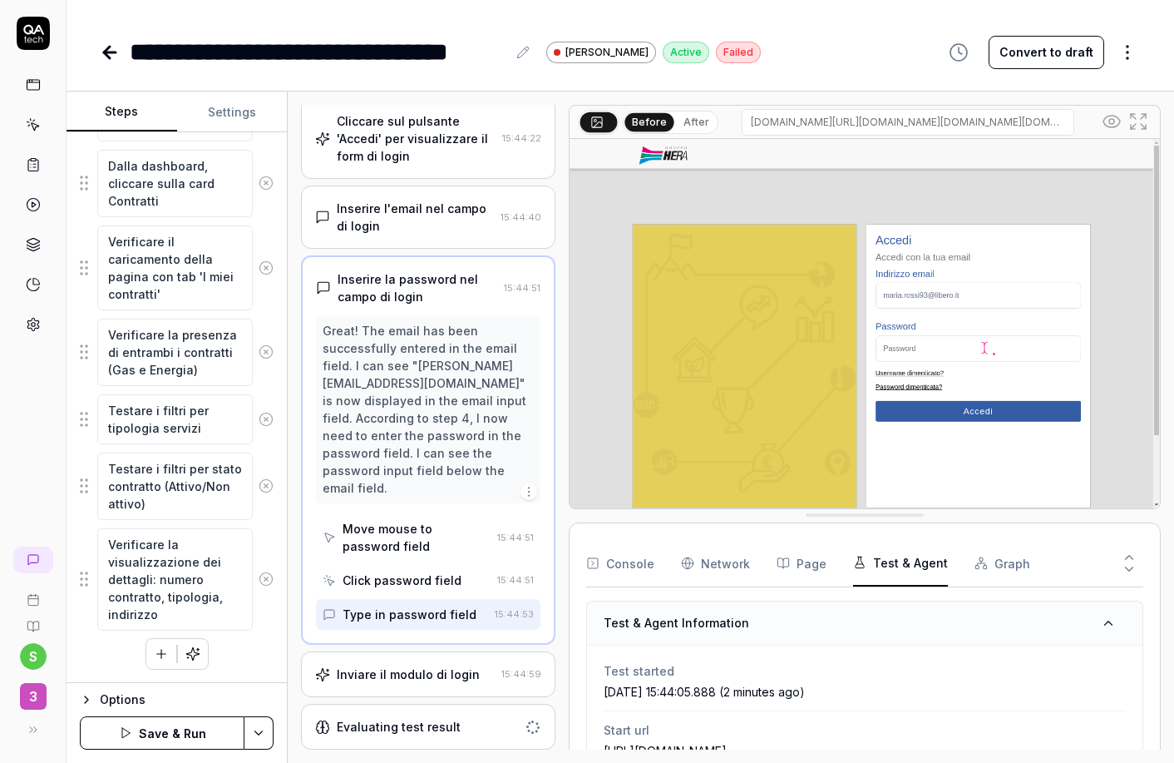
click at [263, 739] on html "**********" at bounding box center [587, 381] width 1174 height 763
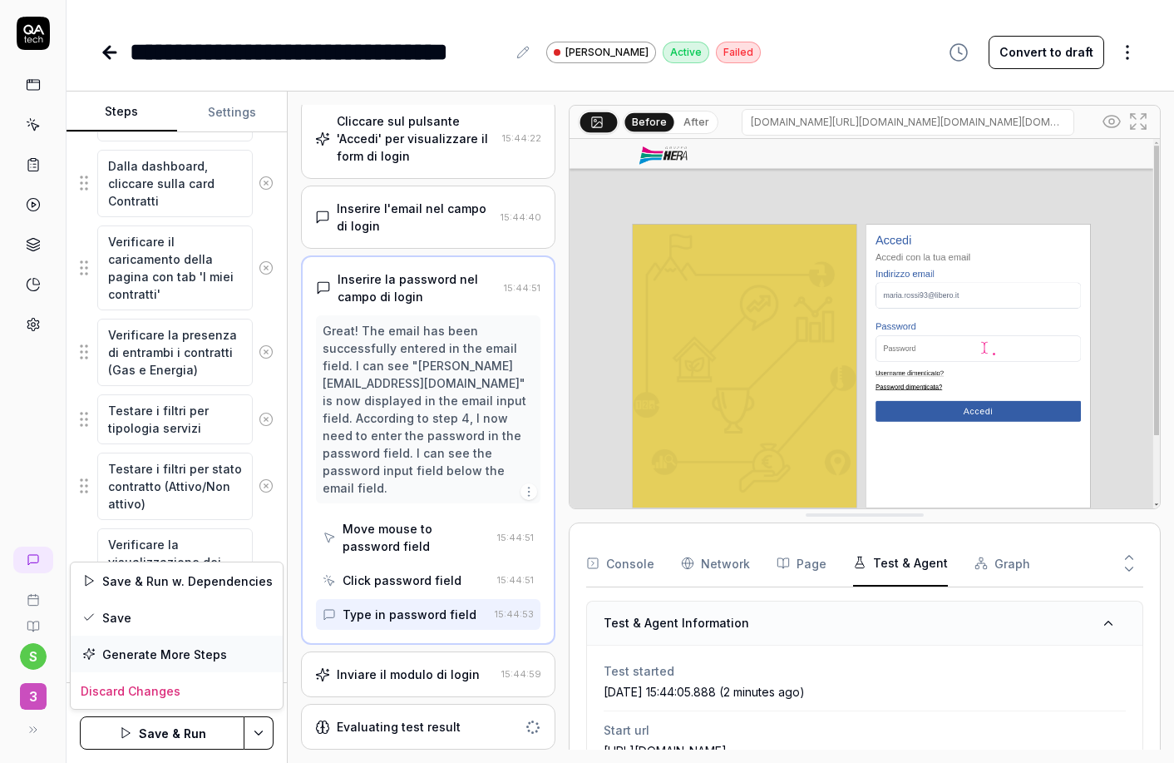
click at [212, 662] on div "Generate More Steps" at bounding box center [177, 653] width 212 height 37
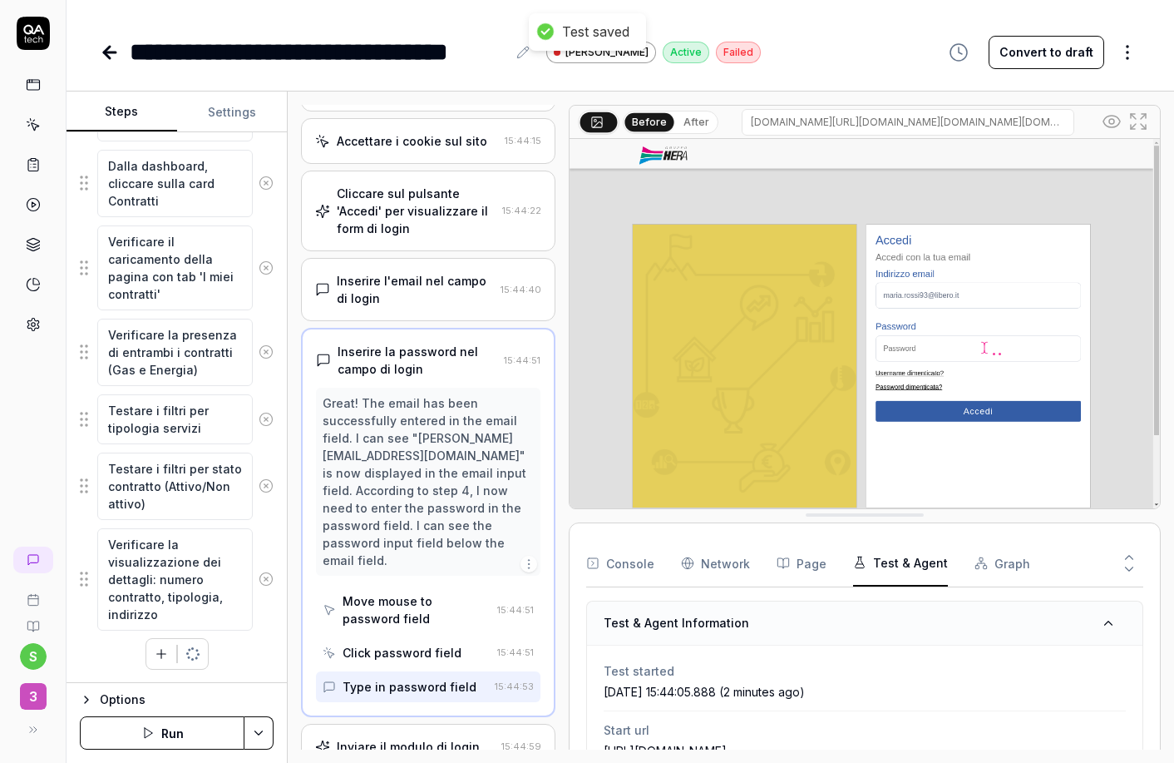
scroll to position [61, 0]
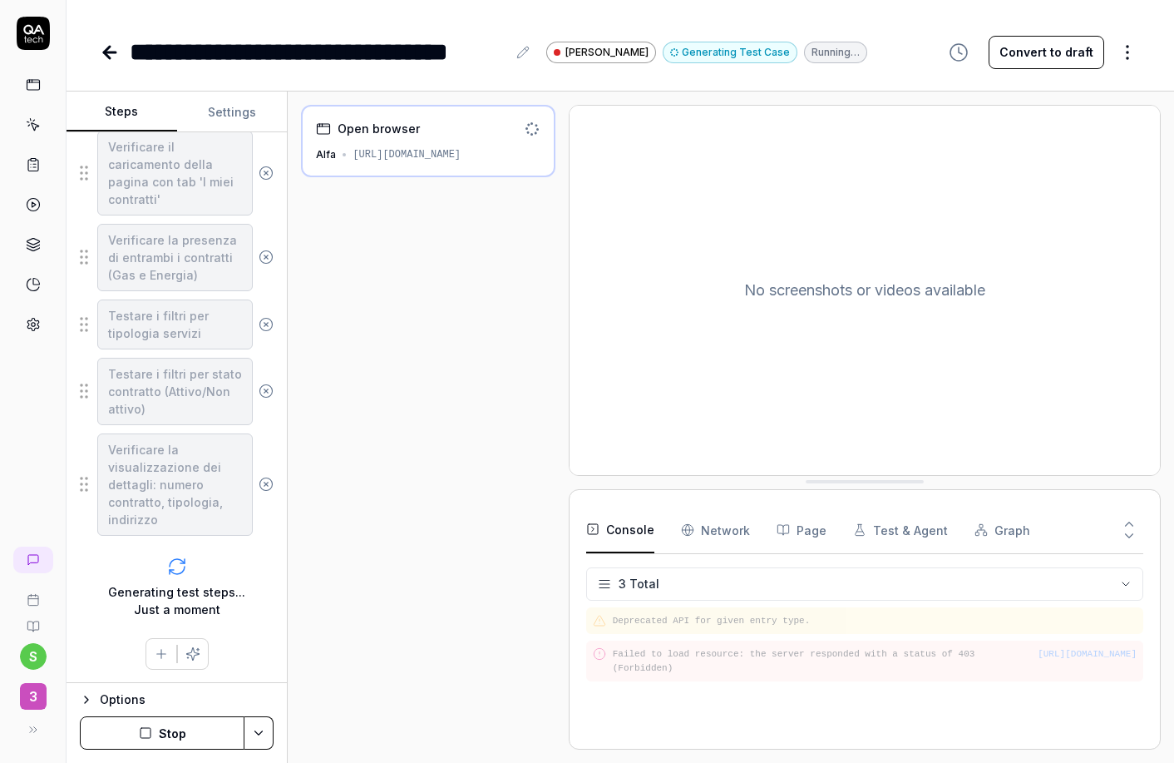
scroll to position [44, 0]
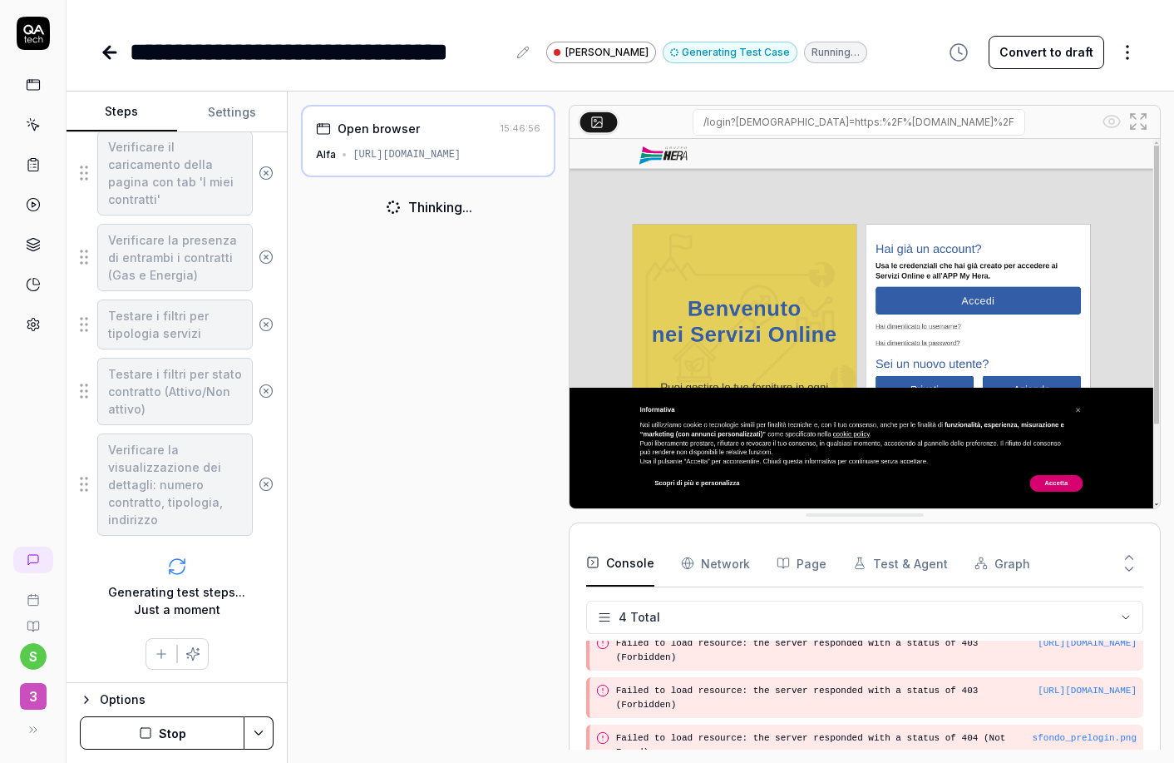
click at [200, 748] on button "Stop" at bounding box center [162, 732] width 165 height 33
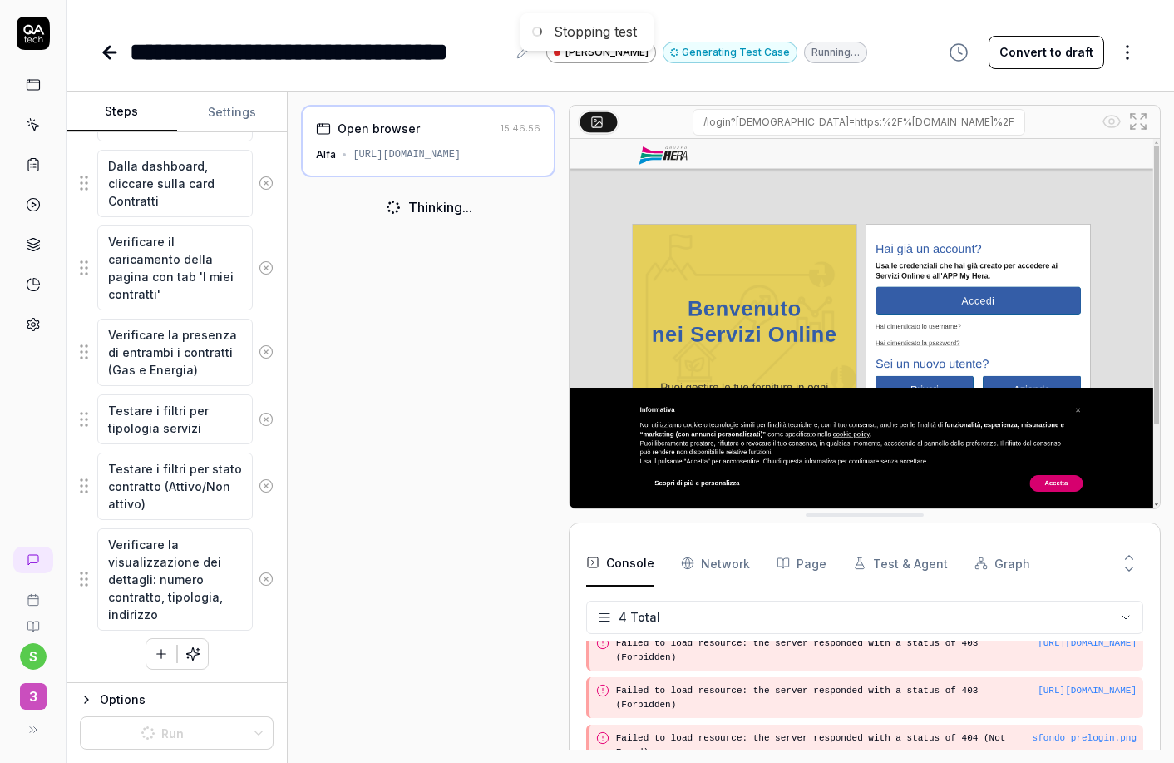
scroll to position [575, 0]
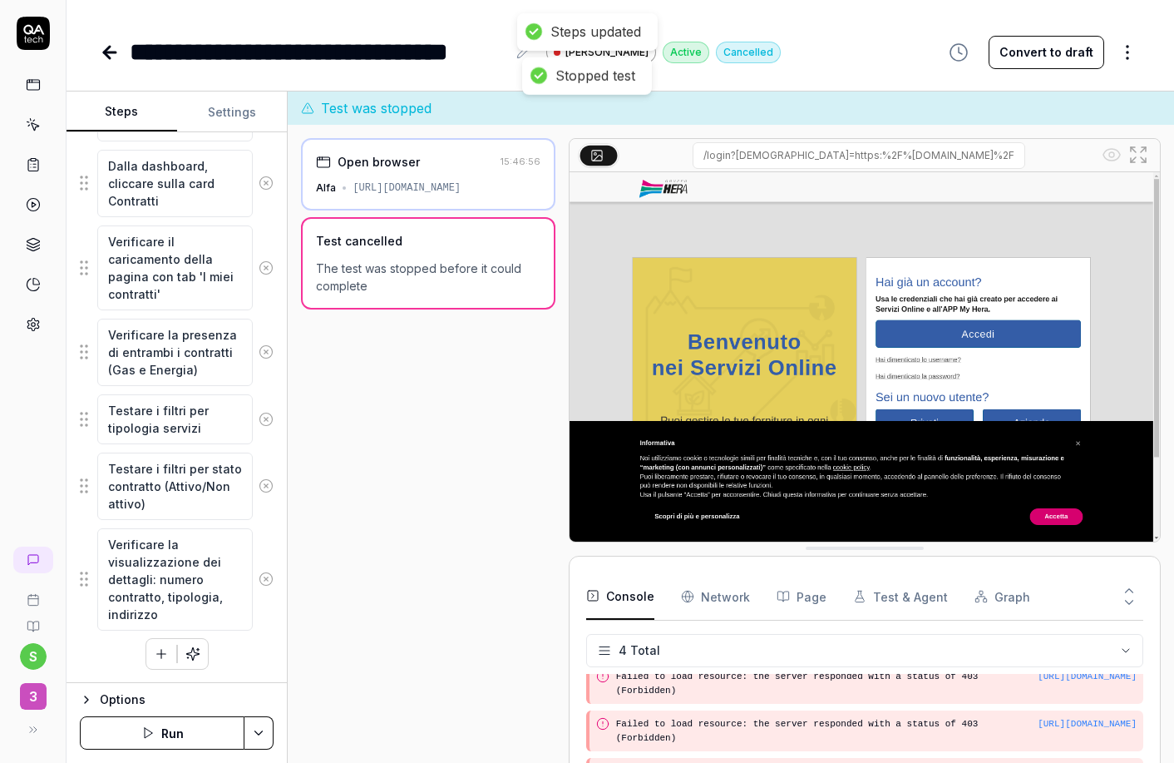
click at [155, 659] on icon "button" at bounding box center [161, 653] width 15 height 15
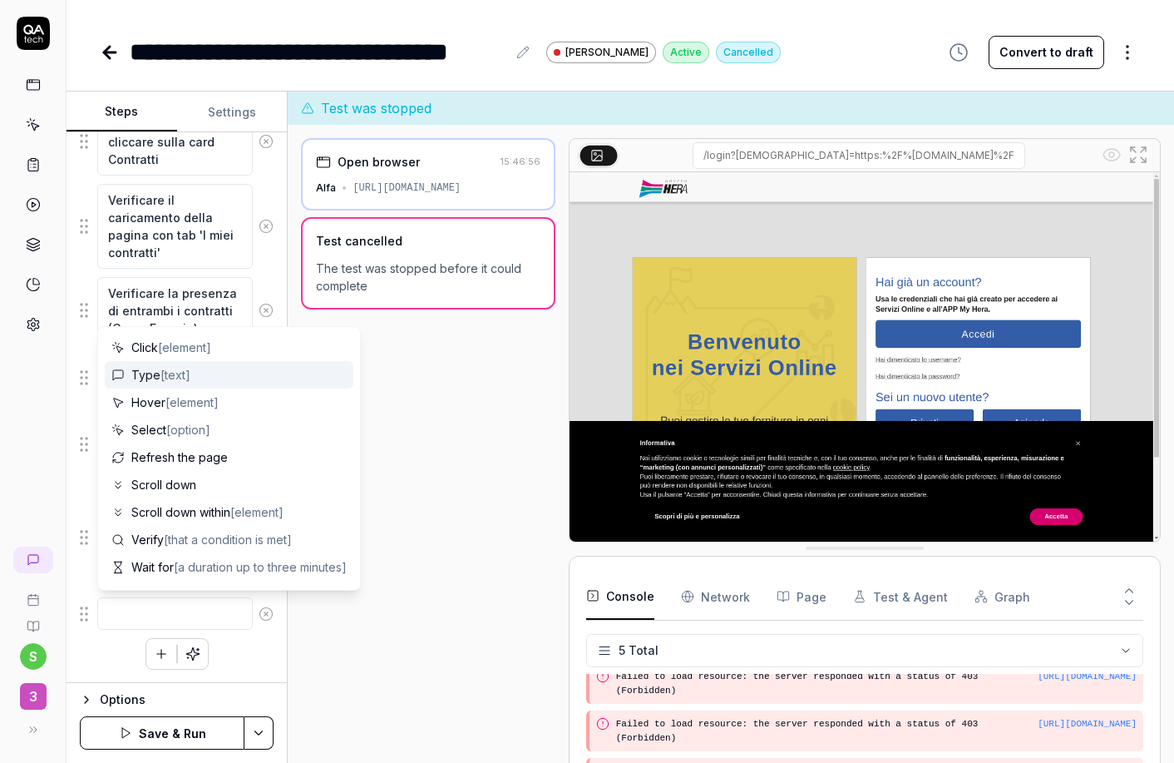
scroll to position [89, 0]
click at [232, 378] on div "Type [text]" at bounding box center [229, 374] width 249 height 27
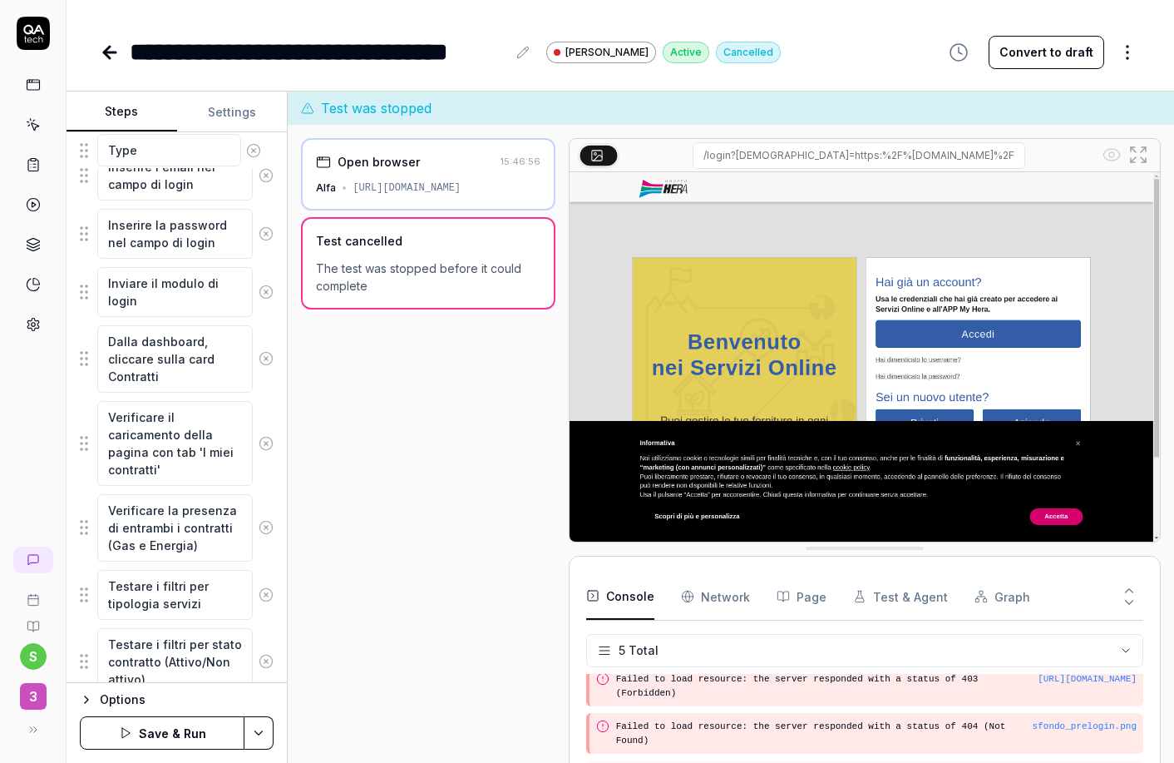
scroll to position [291, 0]
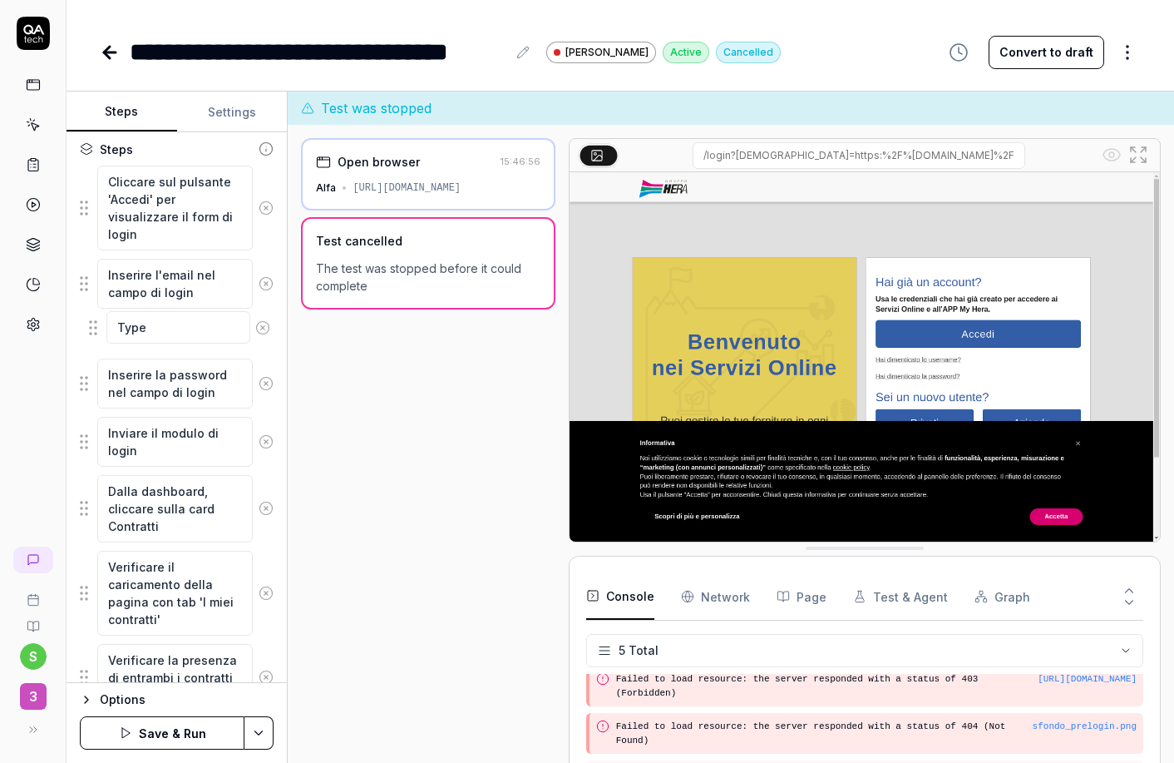
drag, startPoint x: 86, startPoint y: 613, endPoint x: 96, endPoint y: 328, distance: 284.5
click at [96, 328] on fieldset "Cliccare sul pulsante 'Accedi' per visualizzare il form di login Inserire l'ema…" at bounding box center [177, 561] width 194 height 792
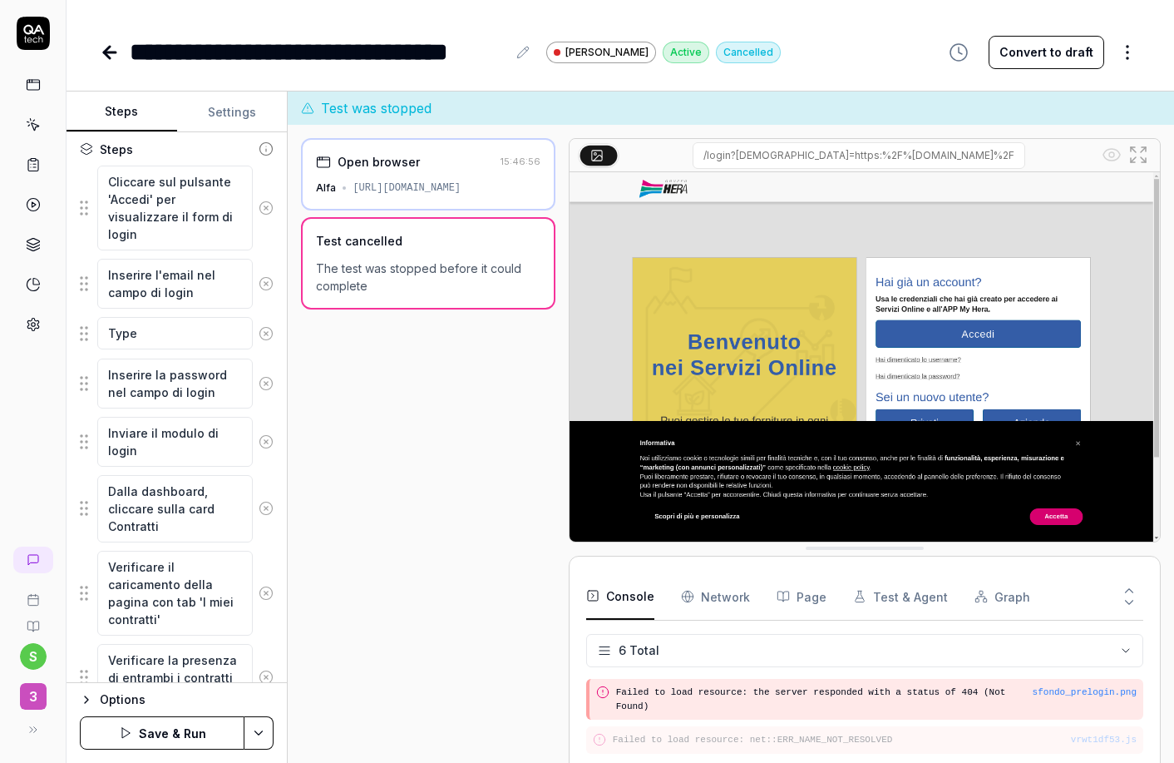
click at [259, 287] on icon at bounding box center [266, 283] width 15 height 15
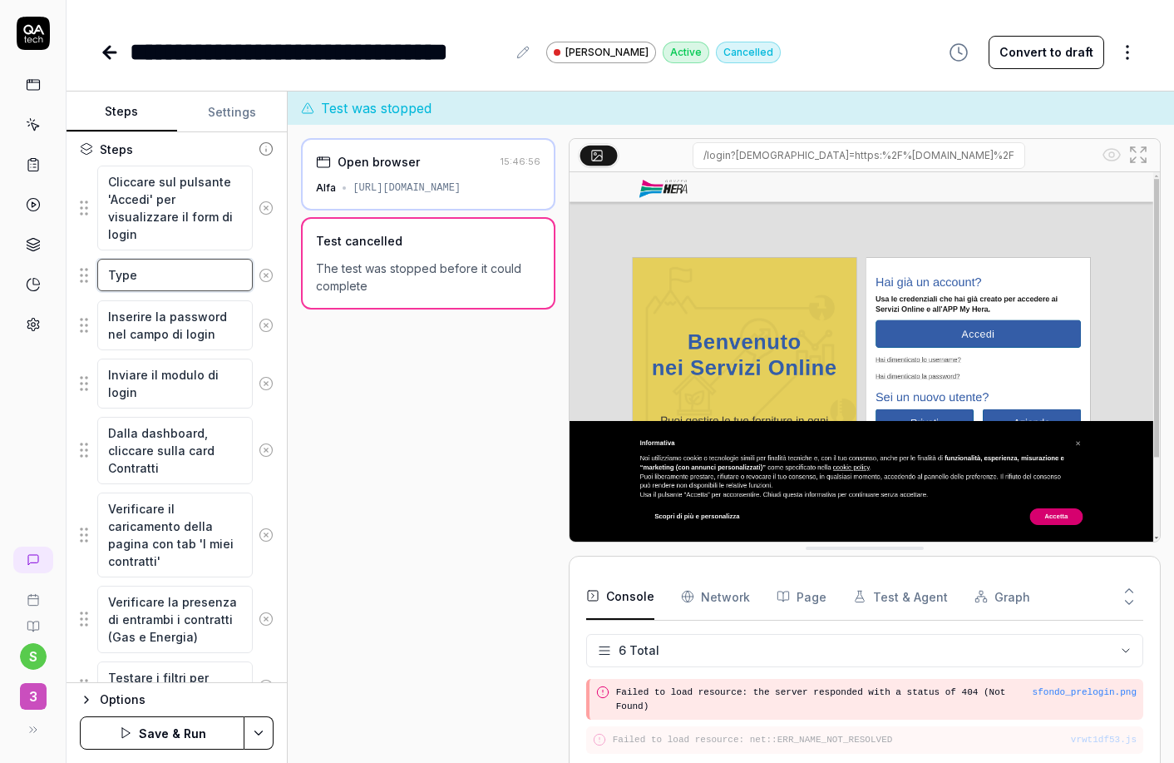
click at [156, 279] on textarea "Type" at bounding box center [175, 275] width 156 height 32
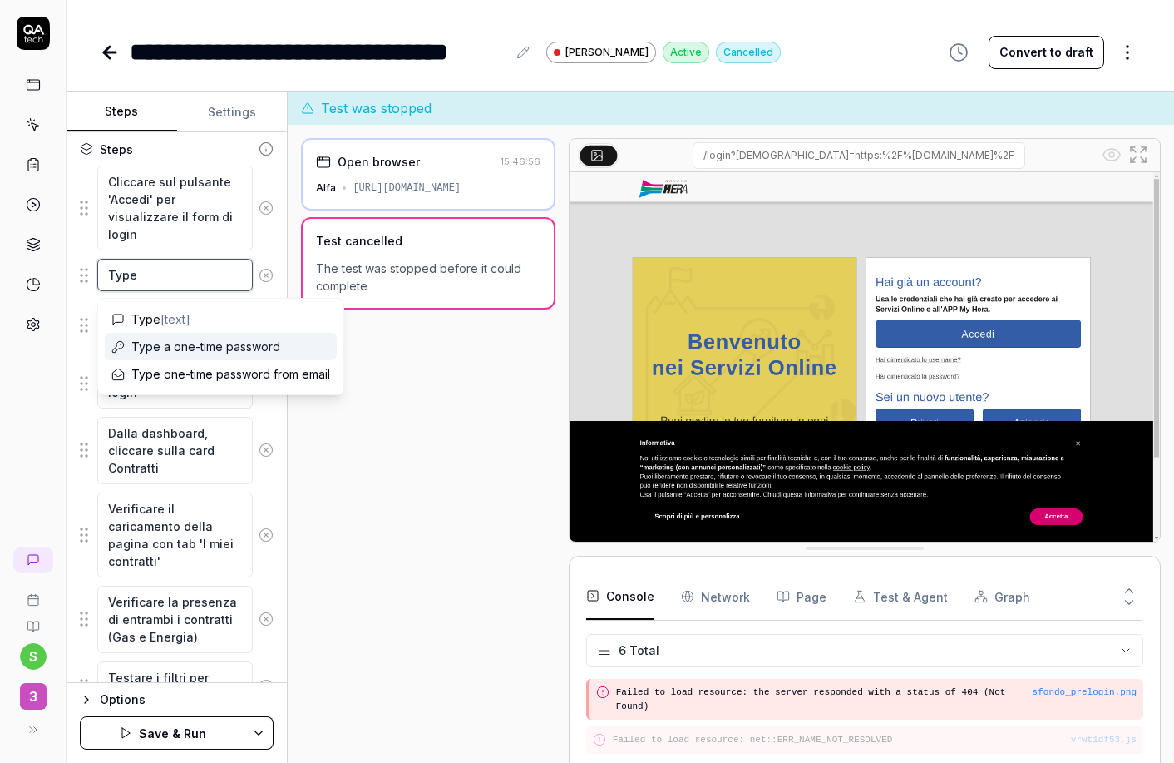
click at [156, 281] on textarea "Type" at bounding box center [175, 275] width 156 height 32
click at [159, 278] on textarea "Type" at bounding box center [175, 275] width 156 height 32
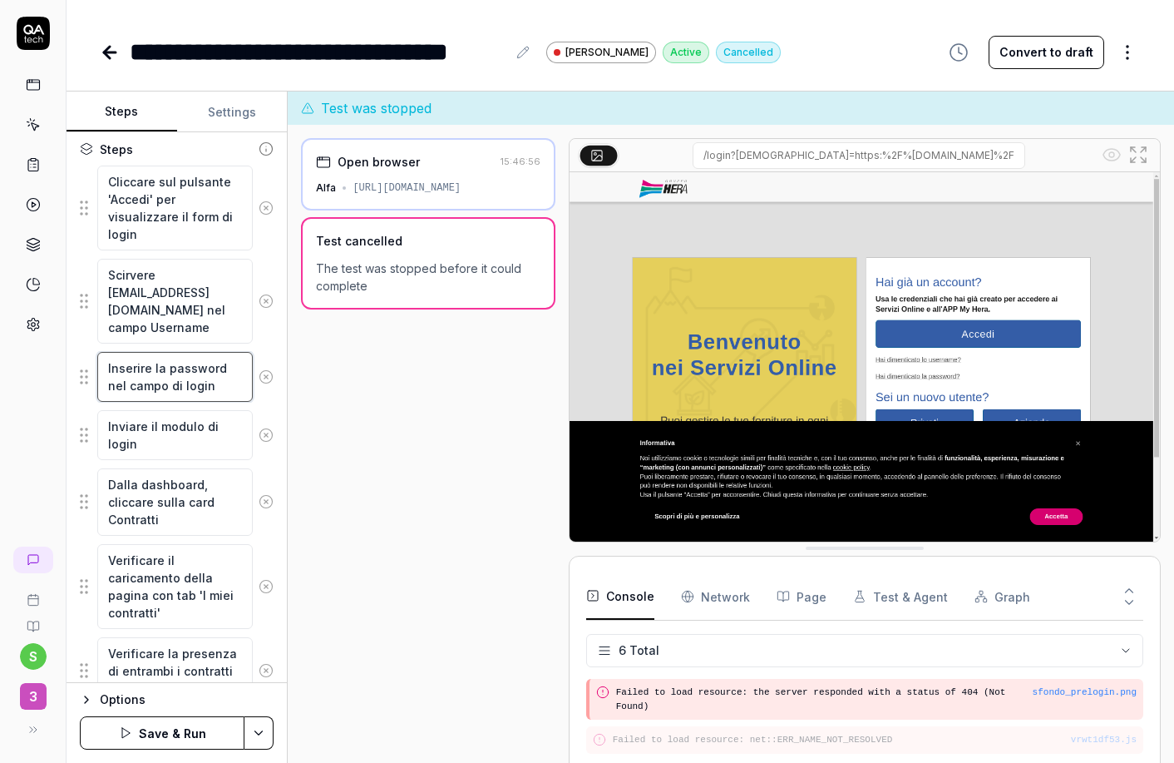
click at [157, 380] on textarea "Inserire la password nel campo di login" at bounding box center [175, 377] width 156 height 50
drag, startPoint x: 213, startPoint y: 383, endPoint x: 146, endPoint y: 384, distance: 66.5
click at [146, 384] on textarea "Inserire la password nel campo di login" at bounding box center [175, 377] width 156 height 50
click at [152, 383] on textarea "Inserire la password nel campo di login" at bounding box center [175, 377] width 156 height 50
click at [111, 383] on textarea "Inserire la password nel campo di login" at bounding box center [175, 377] width 156 height 50
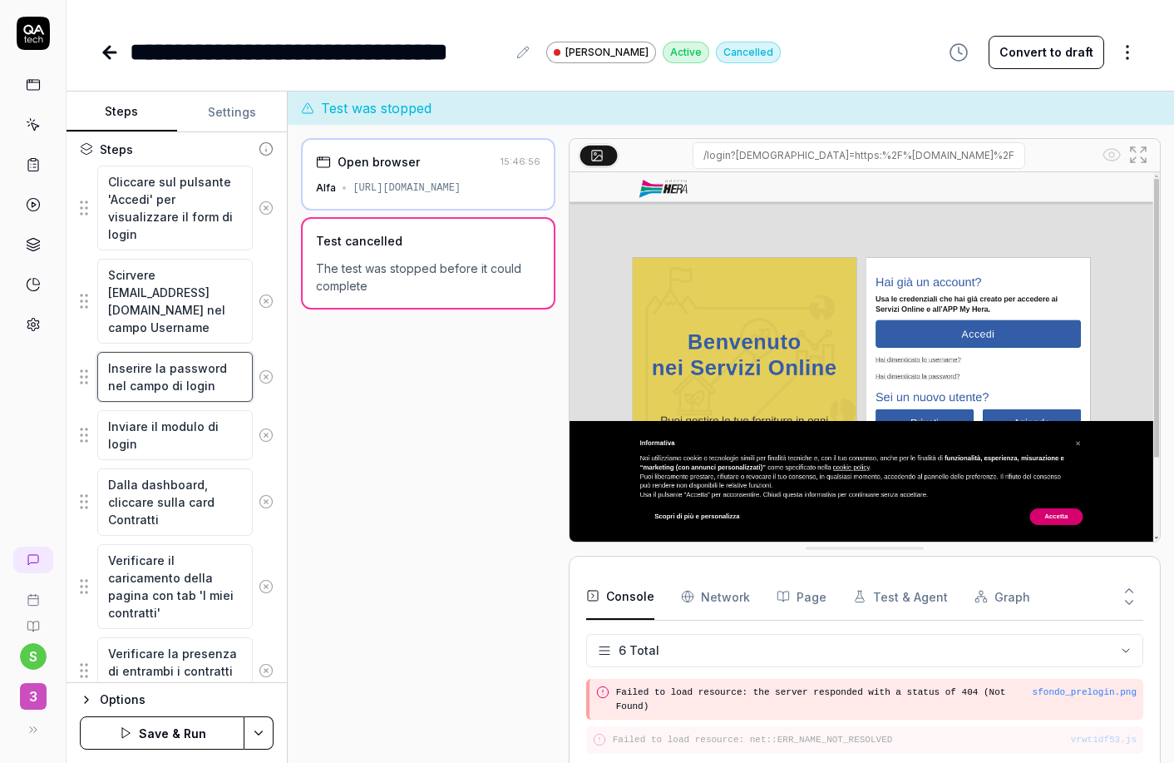
drag, startPoint x: 220, startPoint y: 382, endPoint x: 103, endPoint y: 387, distance: 116.5
click at [103, 387] on textarea "Inserire la password nel campo di login" at bounding box center [175, 377] width 156 height 50
click at [111, 386] on textarea "Inserire la password nel campo di login" at bounding box center [175, 377] width 156 height 50
drag, startPoint x: 111, startPoint y: 383, endPoint x: 213, endPoint y: 383, distance: 102.3
click at [213, 383] on textarea "Inserire la password nel campo di login" at bounding box center [175, 377] width 156 height 50
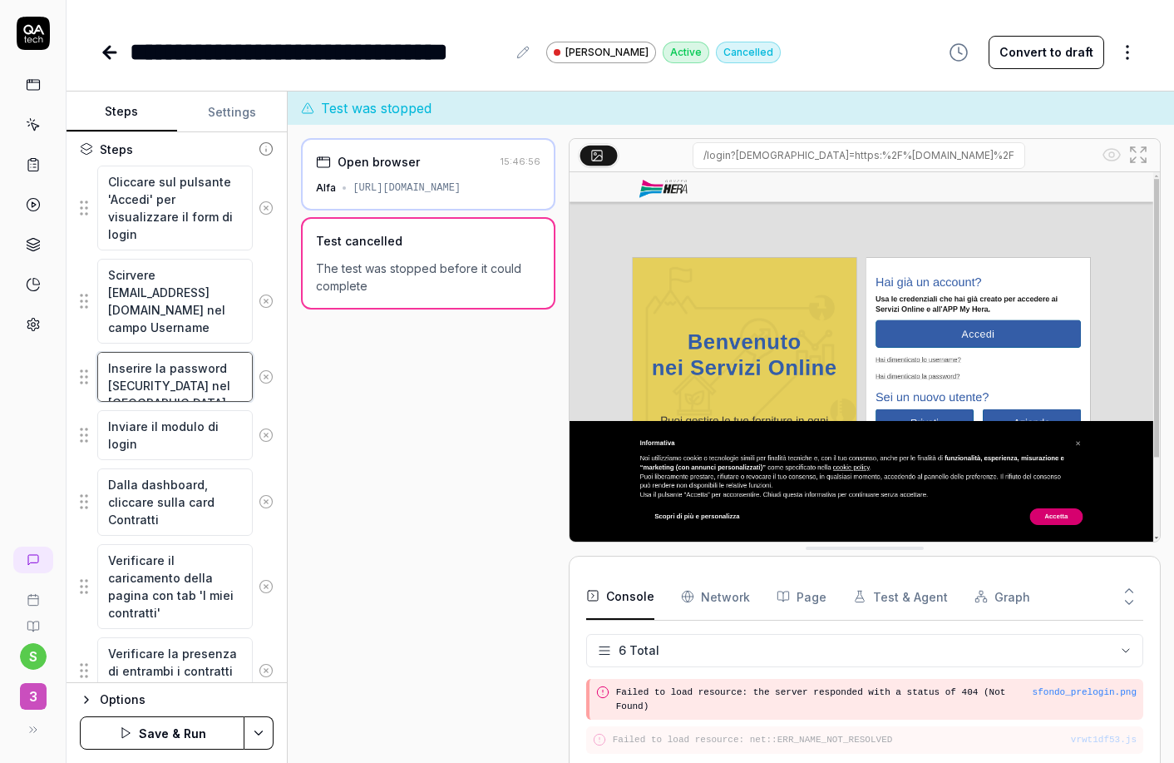
scroll to position [10, 0]
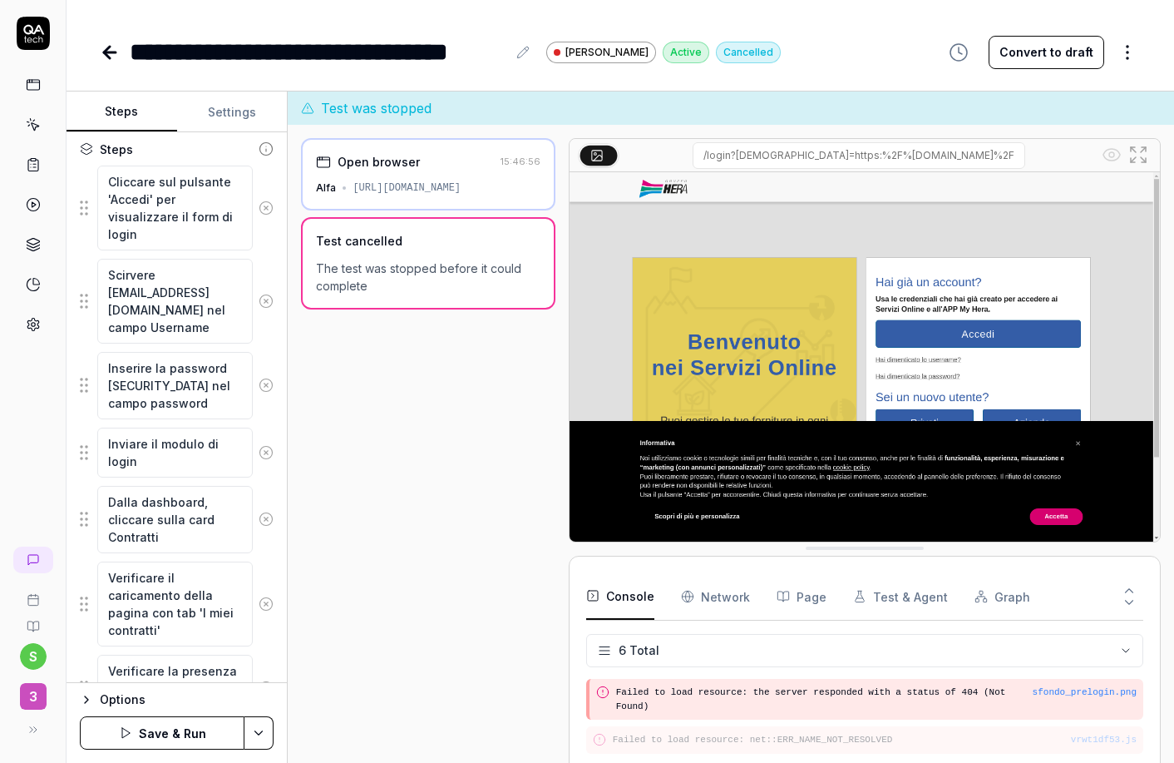
click at [176, 730] on button "Save & Run" at bounding box center [162, 732] width 165 height 33
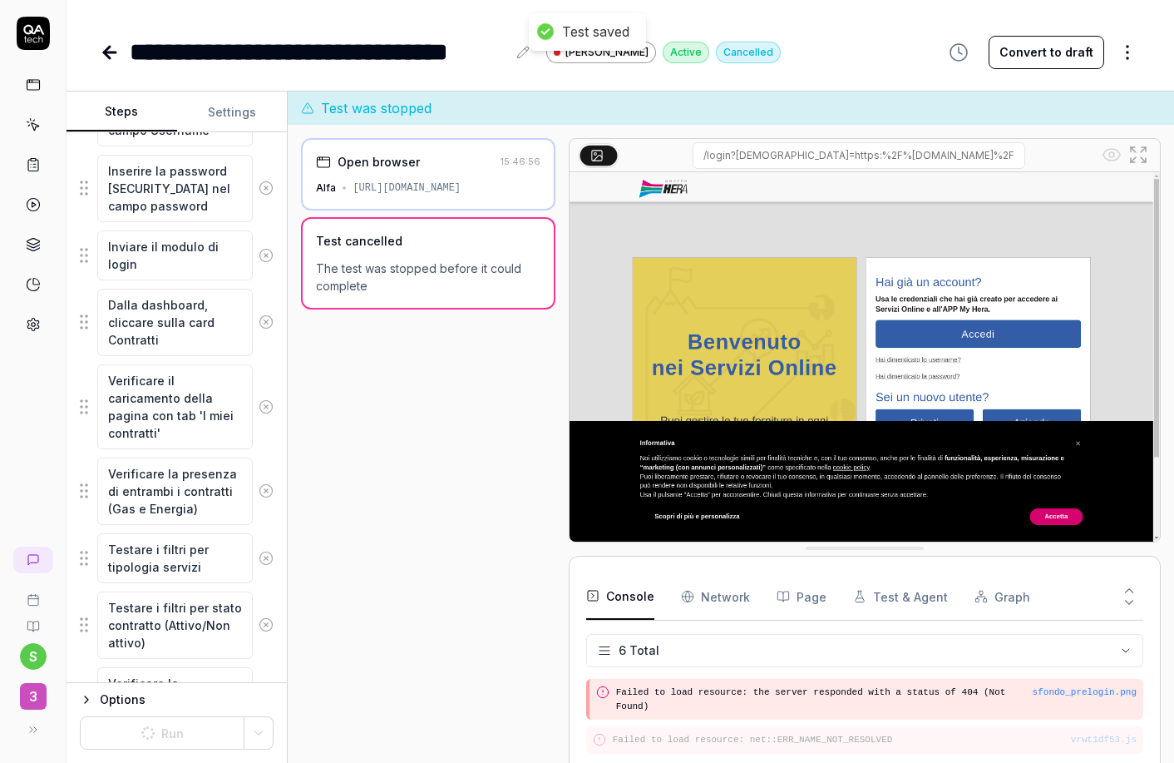
scroll to position [627, 0]
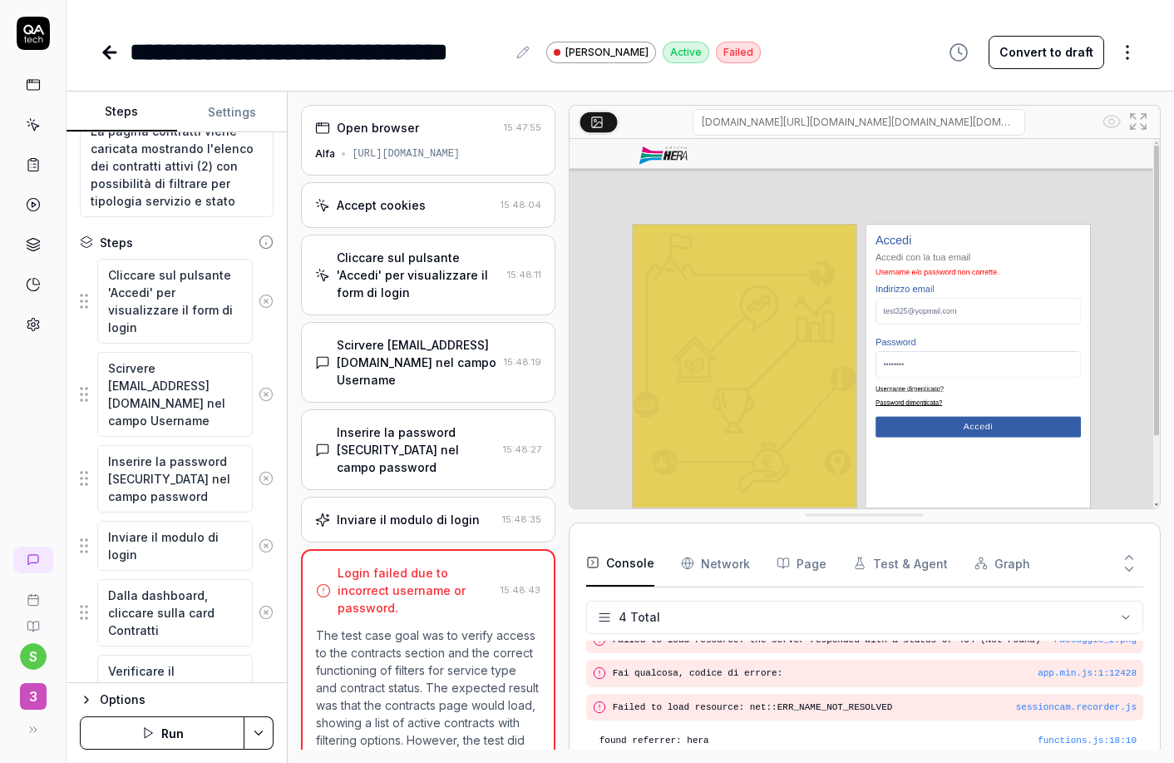
scroll to position [347, 0]
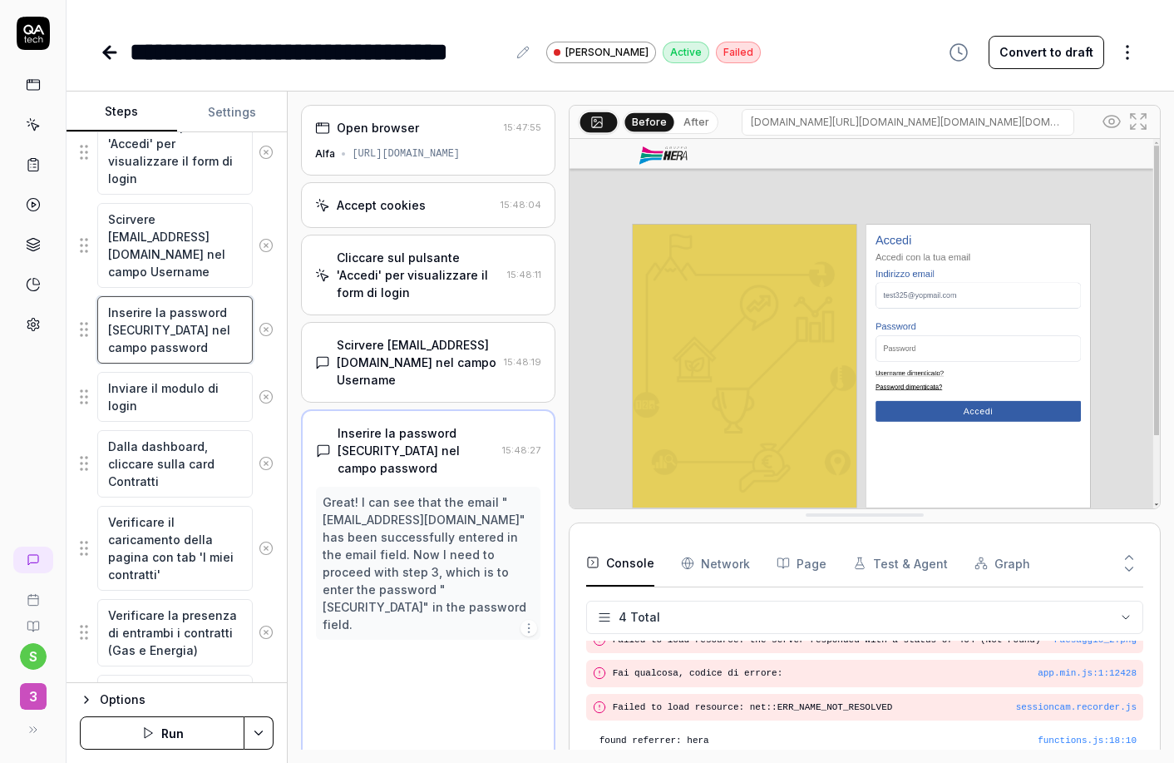
click at [161, 341] on textarea "Inserire la password [SECURITY_DATA] nel campo password" at bounding box center [175, 329] width 156 height 67
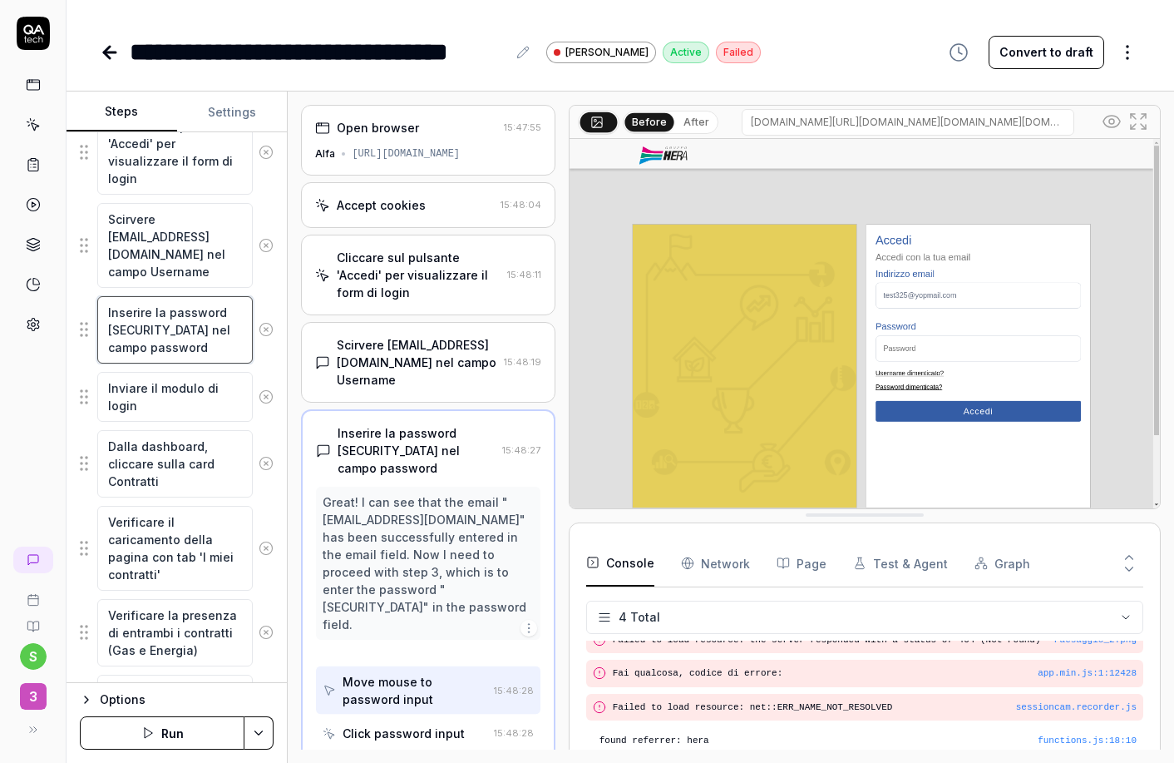
scroll to position [14, 0]
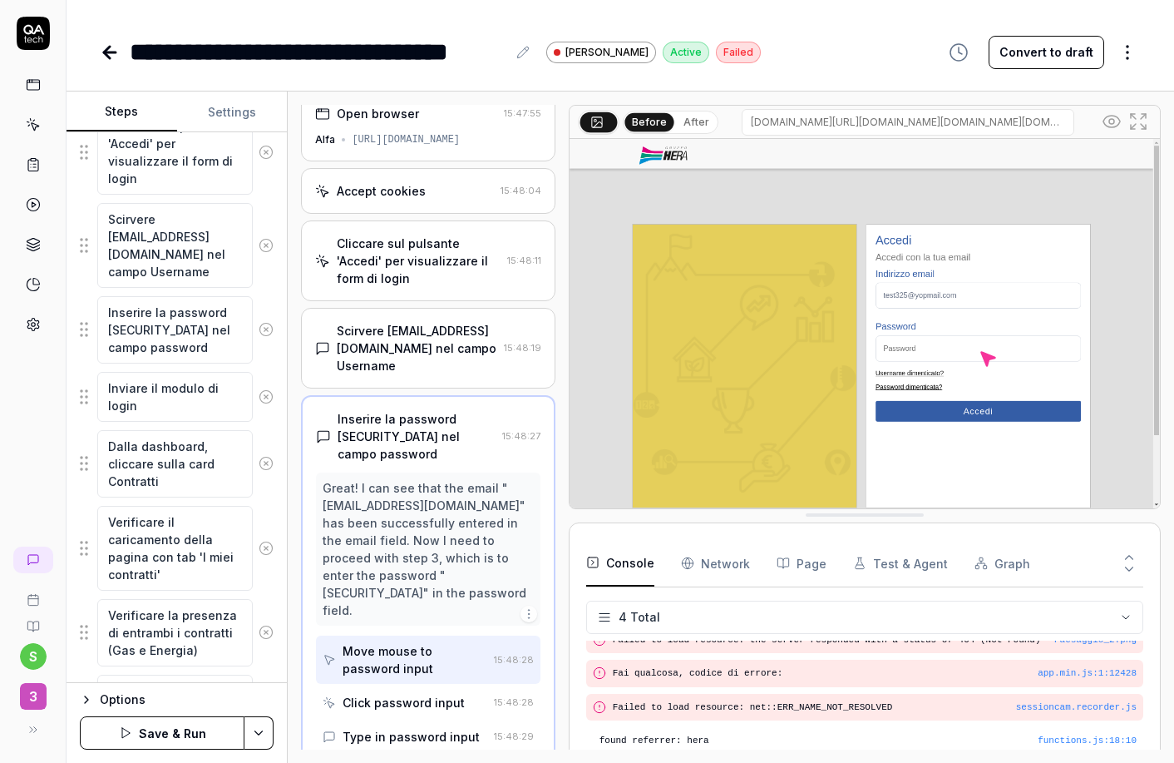
click at [146, 737] on button "Save & Run" at bounding box center [162, 732] width 165 height 33
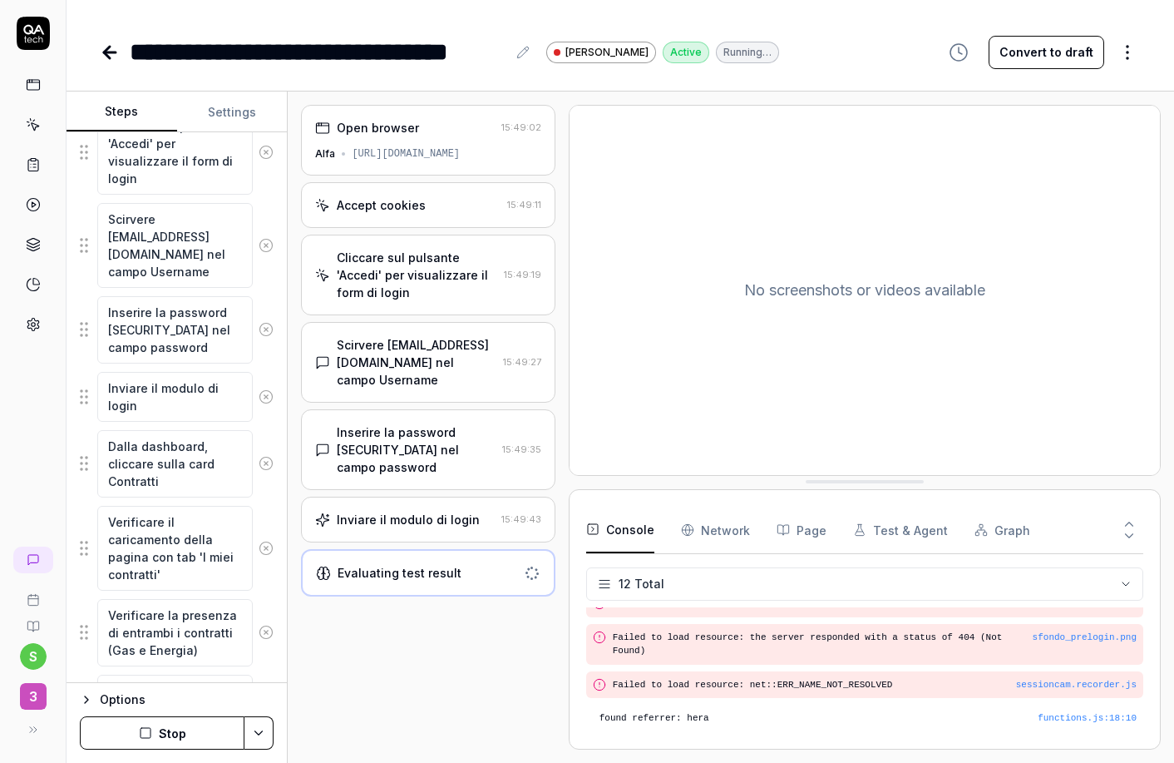
scroll to position [352, 0]
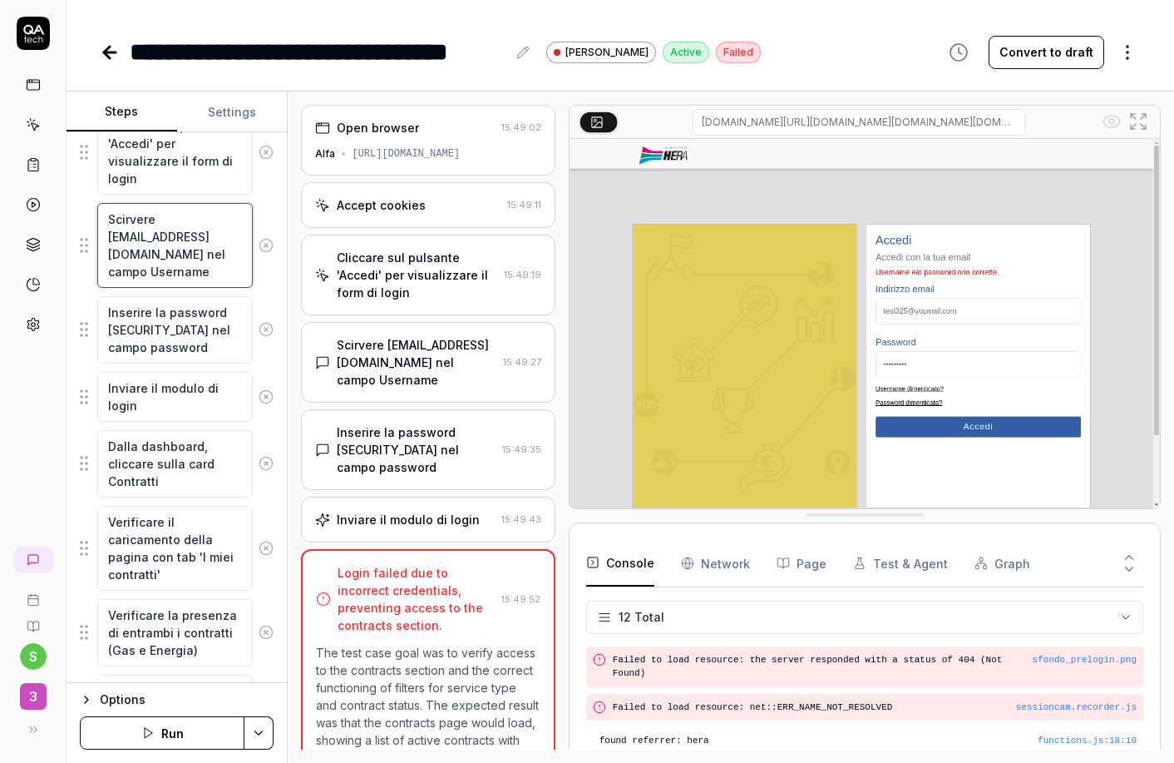
click at [123, 234] on textarea "Scirvere [EMAIL_ADDRESS][DOMAIN_NAME] nel campo Username" at bounding box center [175, 245] width 156 height 85
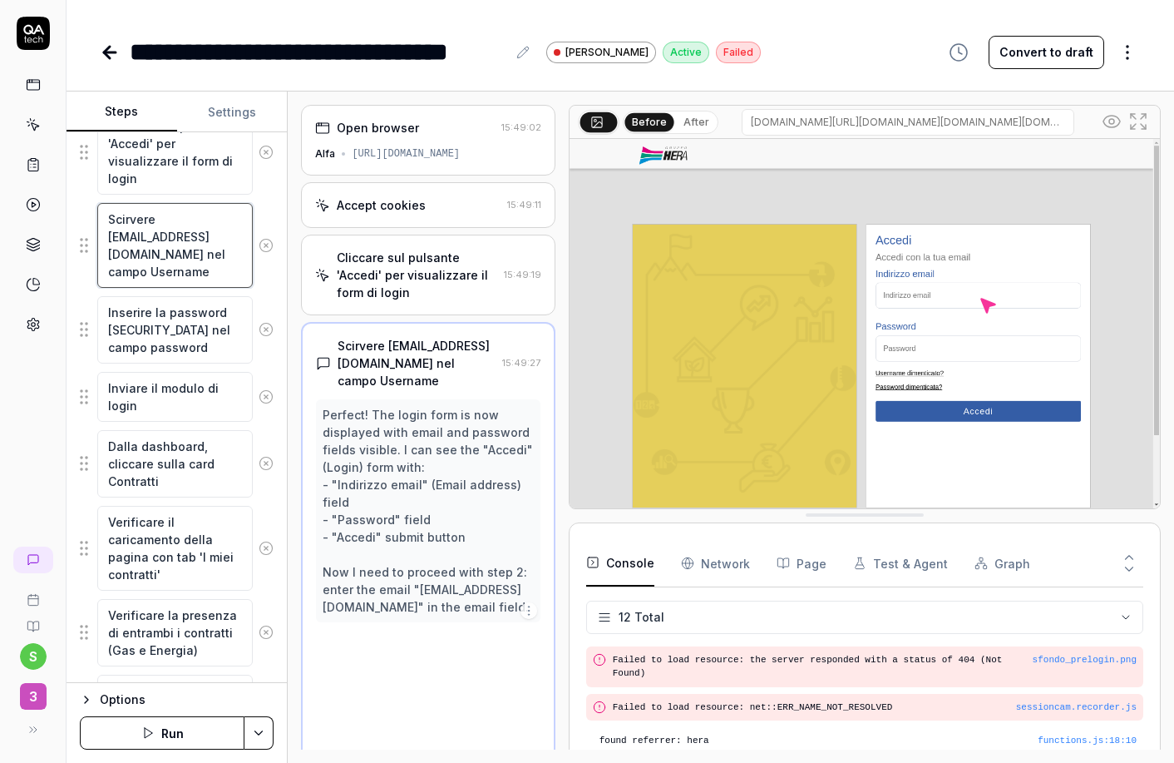
scroll to position [32, 0]
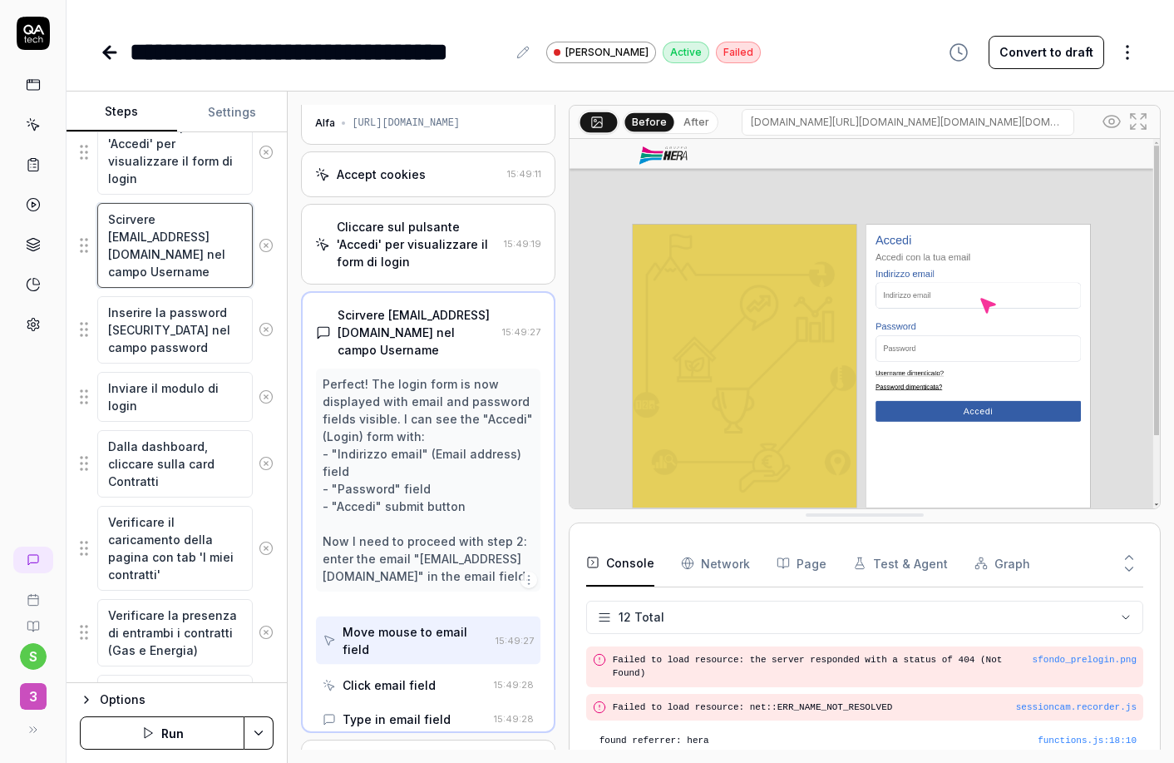
click at [123, 234] on textarea "Scirvere [EMAIL_ADDRESS][DOMAIN_NAME] nel campo Username" at bounding box center [175, 245] width 156 height 85
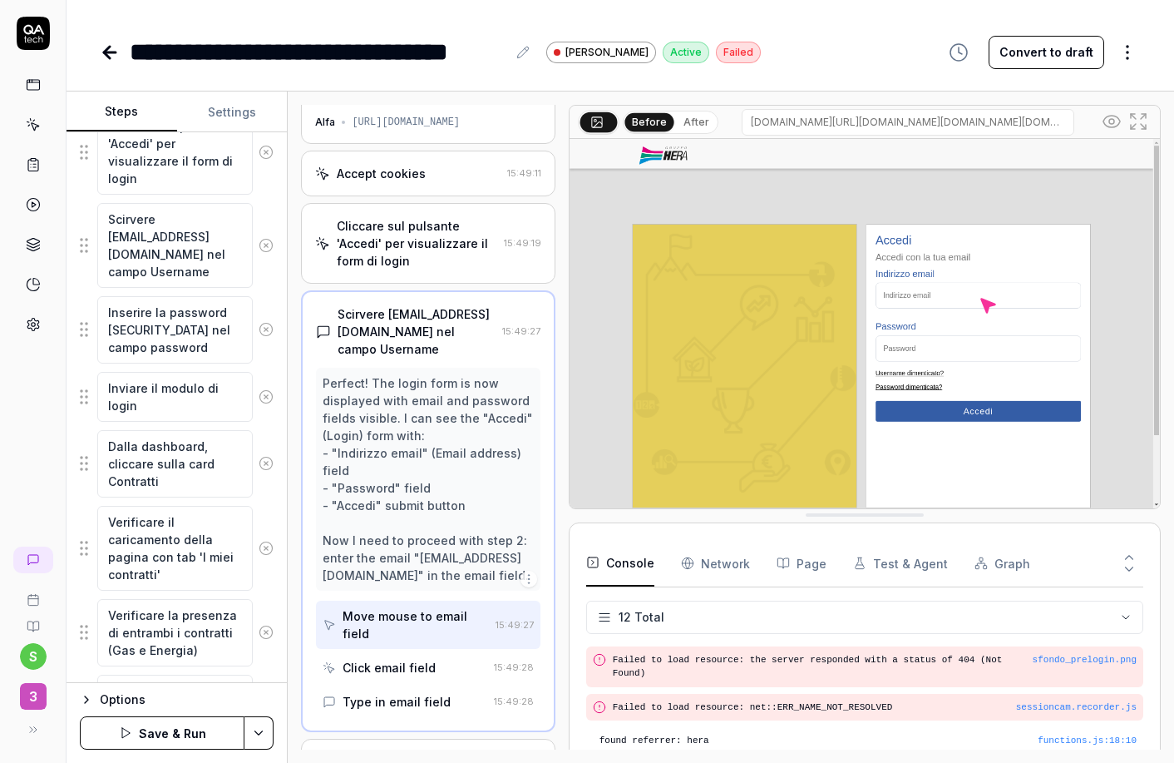
click at [150, 739] on button "Save & Run" at bounding box center [162, 732] width 165 height 33
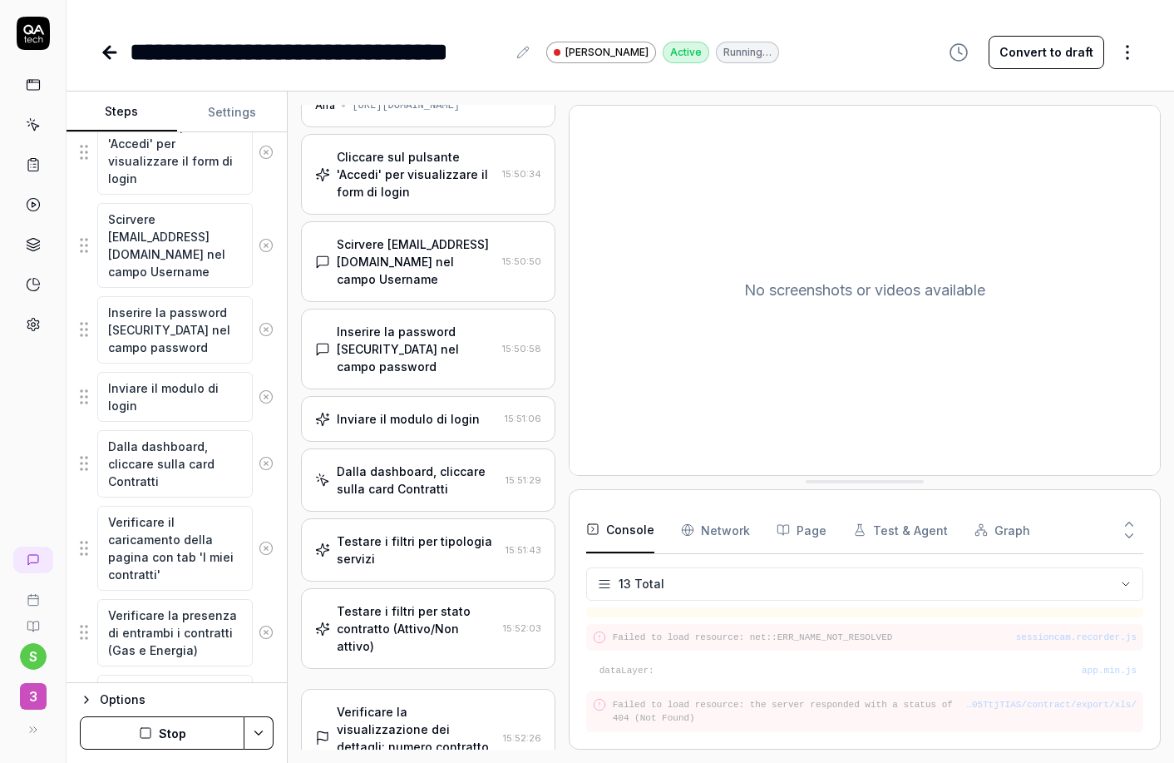
scroll to position [348, 0]
click at [110, 55] on icon at bounding box center [110, 52] width 20 height 20
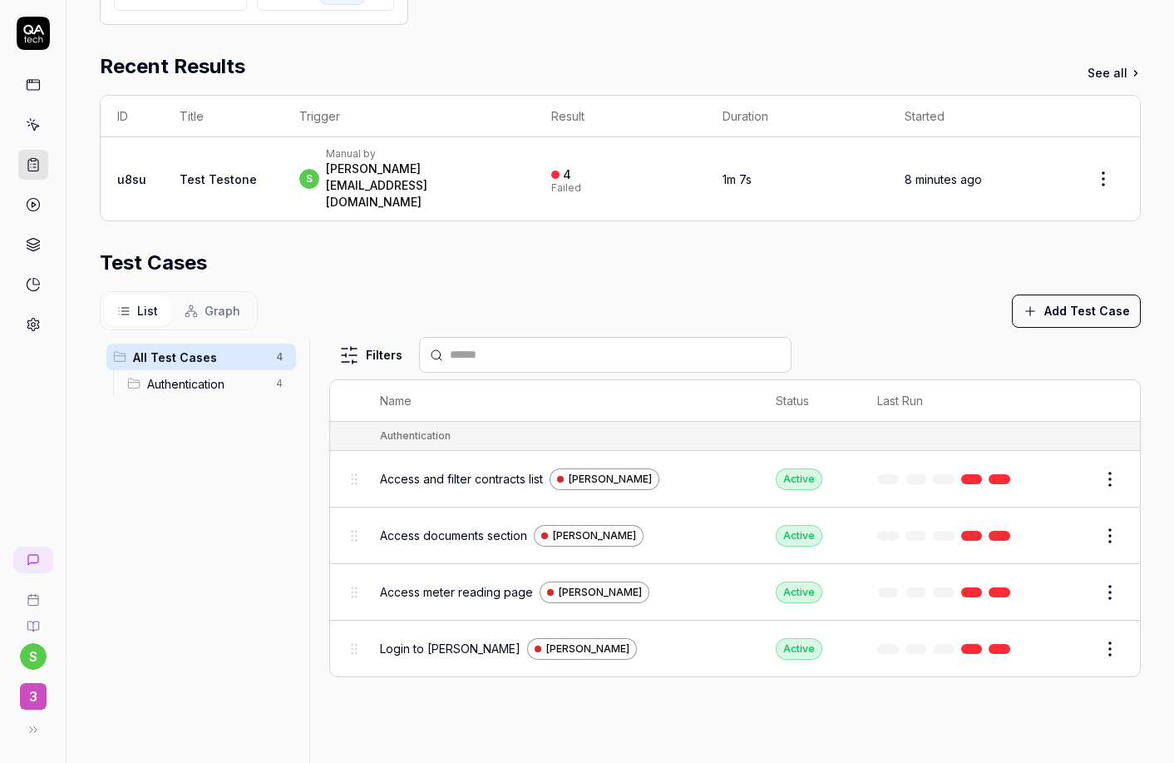
scroll to position [295, 0]
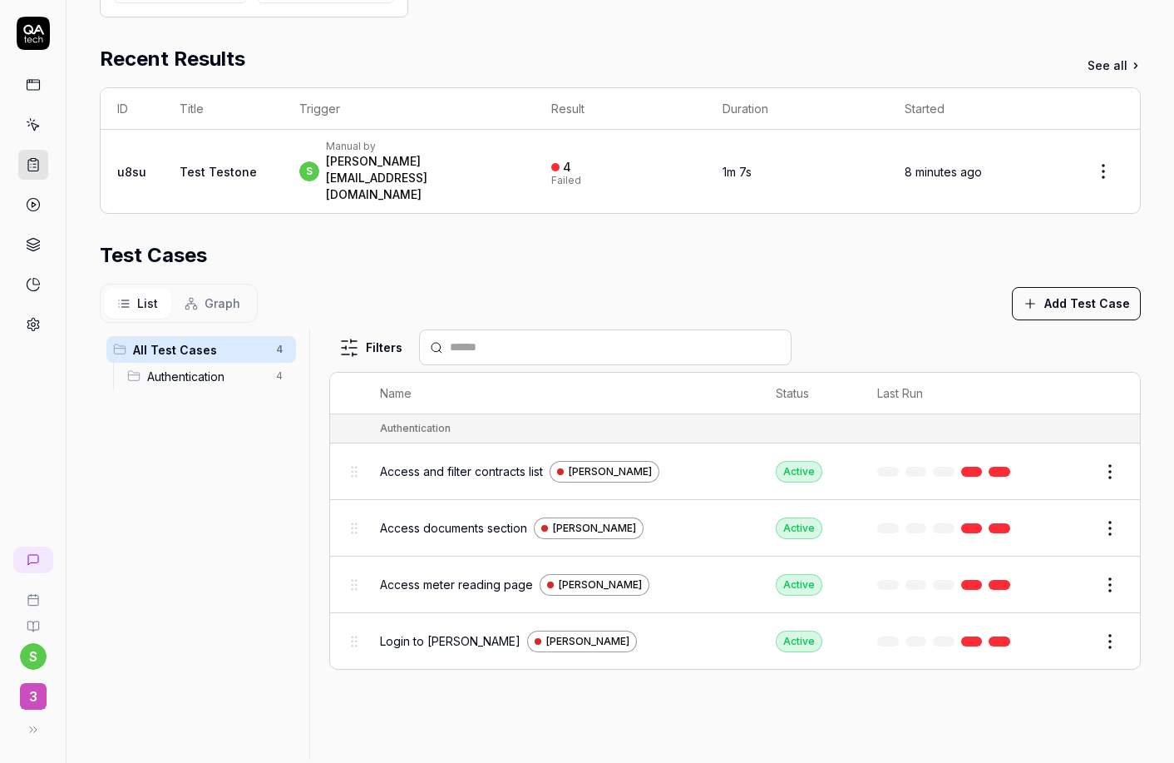
click at [493, 421] on div "Authentication" at bounding box center [751, 428] width 743 height 15
click at [486, 421] on div "Authentication" at bounding box center [751, 428] width 743 height 15
click at [343, 319] on html "**********" at bounding box center [587, 381] width 1174 height 763
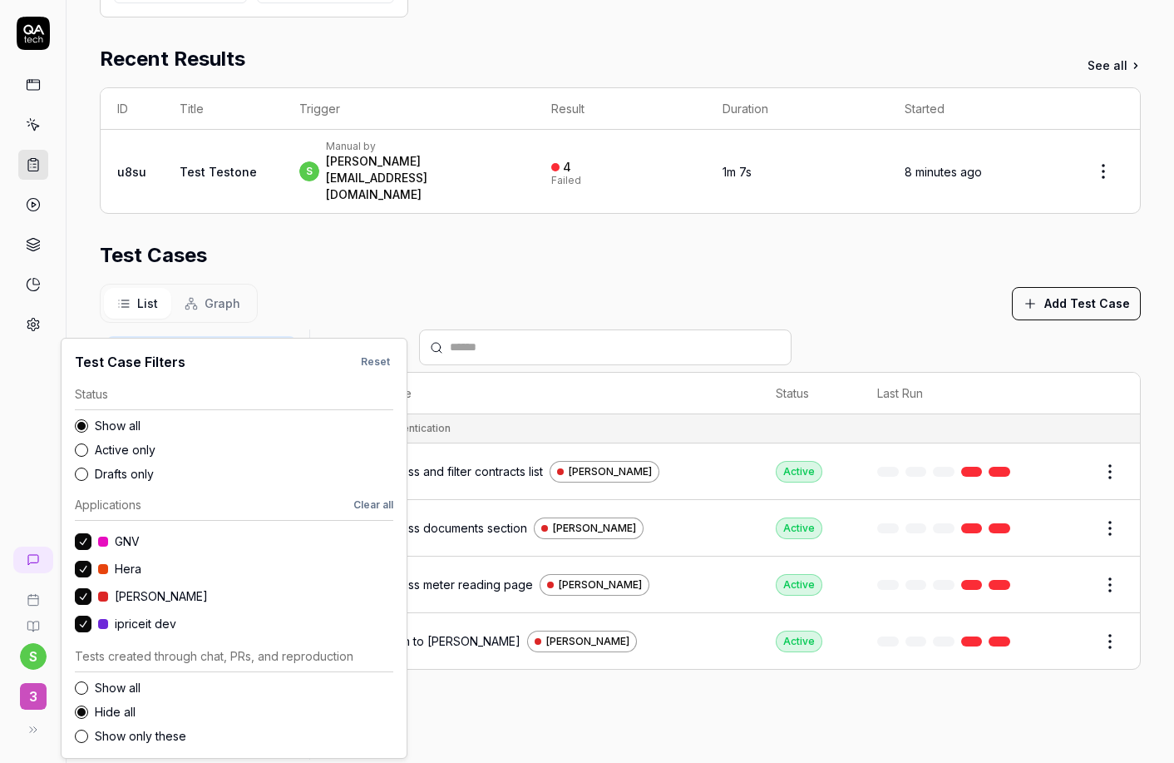
scroll to position [37, 0]
click at [530, 299] on html "**********" at bounding box center [587, 381] width 1174 height 763
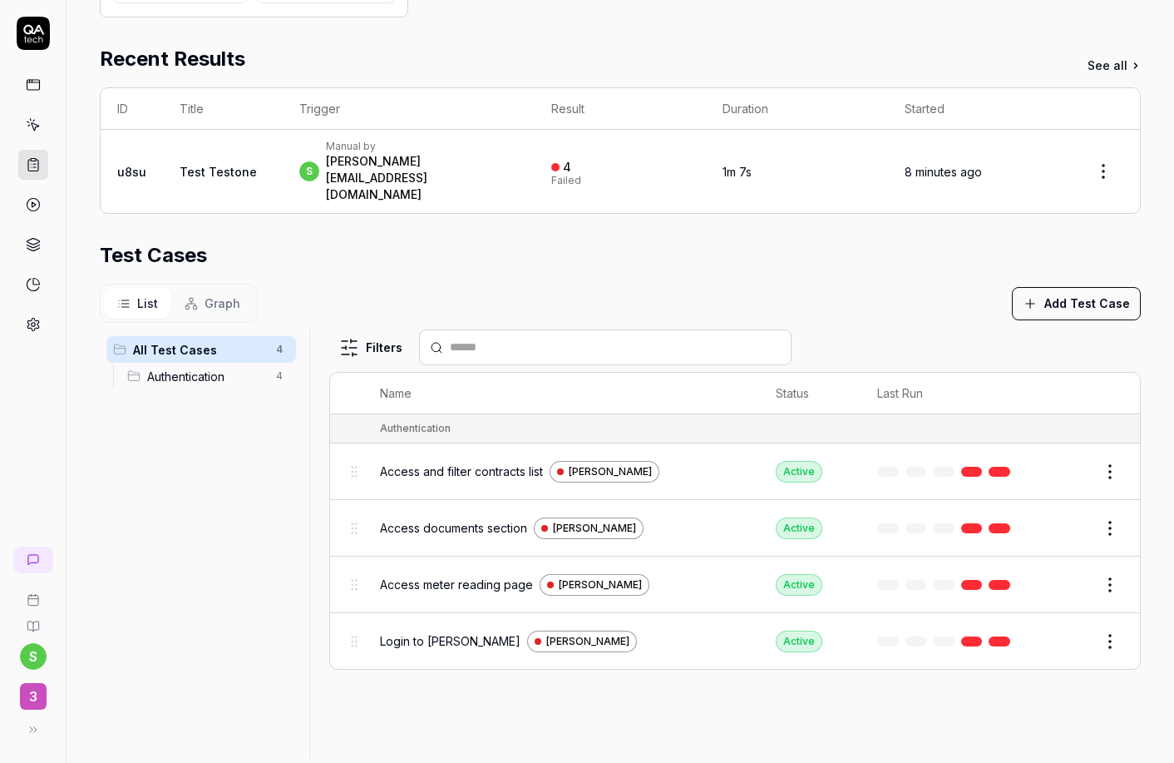
click at [188, 297] on icon at bounding box center [191, 303] width 13 height 13
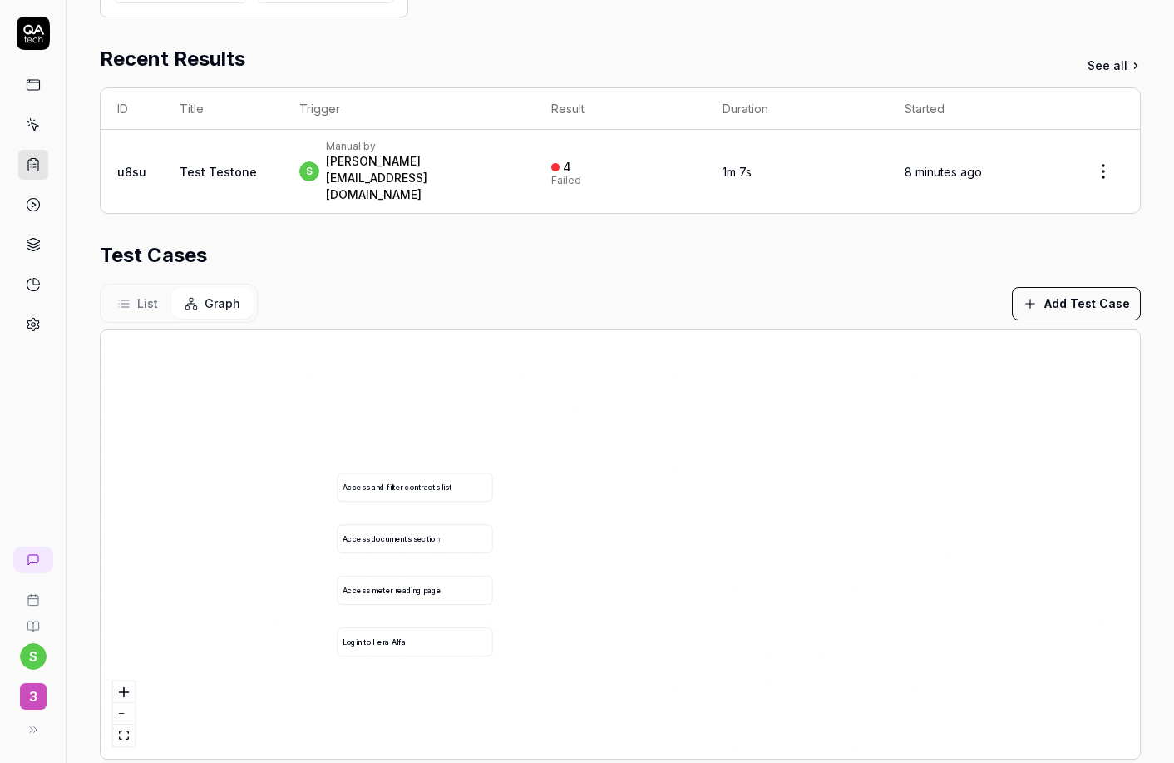
click at [133, 288] on button "List" at bounding box center [137, 303] width 67 height 31
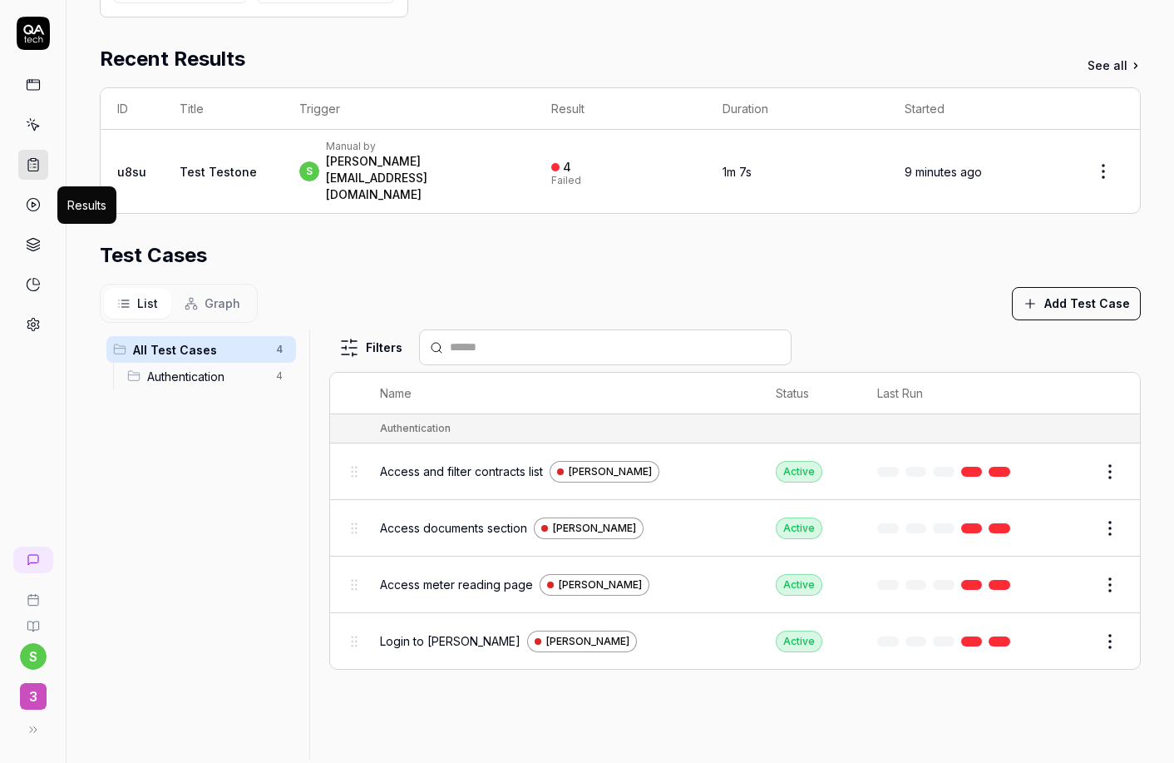
click at [26, 207] on icon at bounding box center [33, 204] width 15 height 15
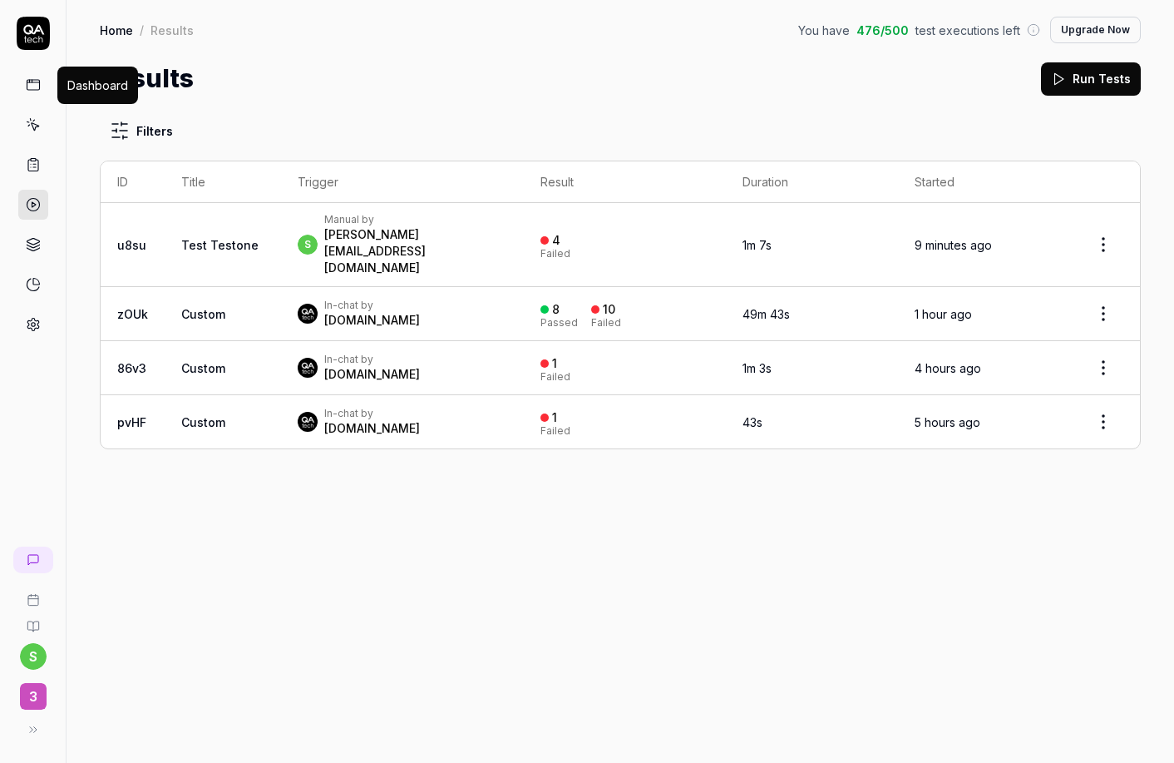
click at [36, 86] on icon at bounding box center [33, 84] width 15 height 15
